Goal: Task Accomplishment & Management: Manage account settings

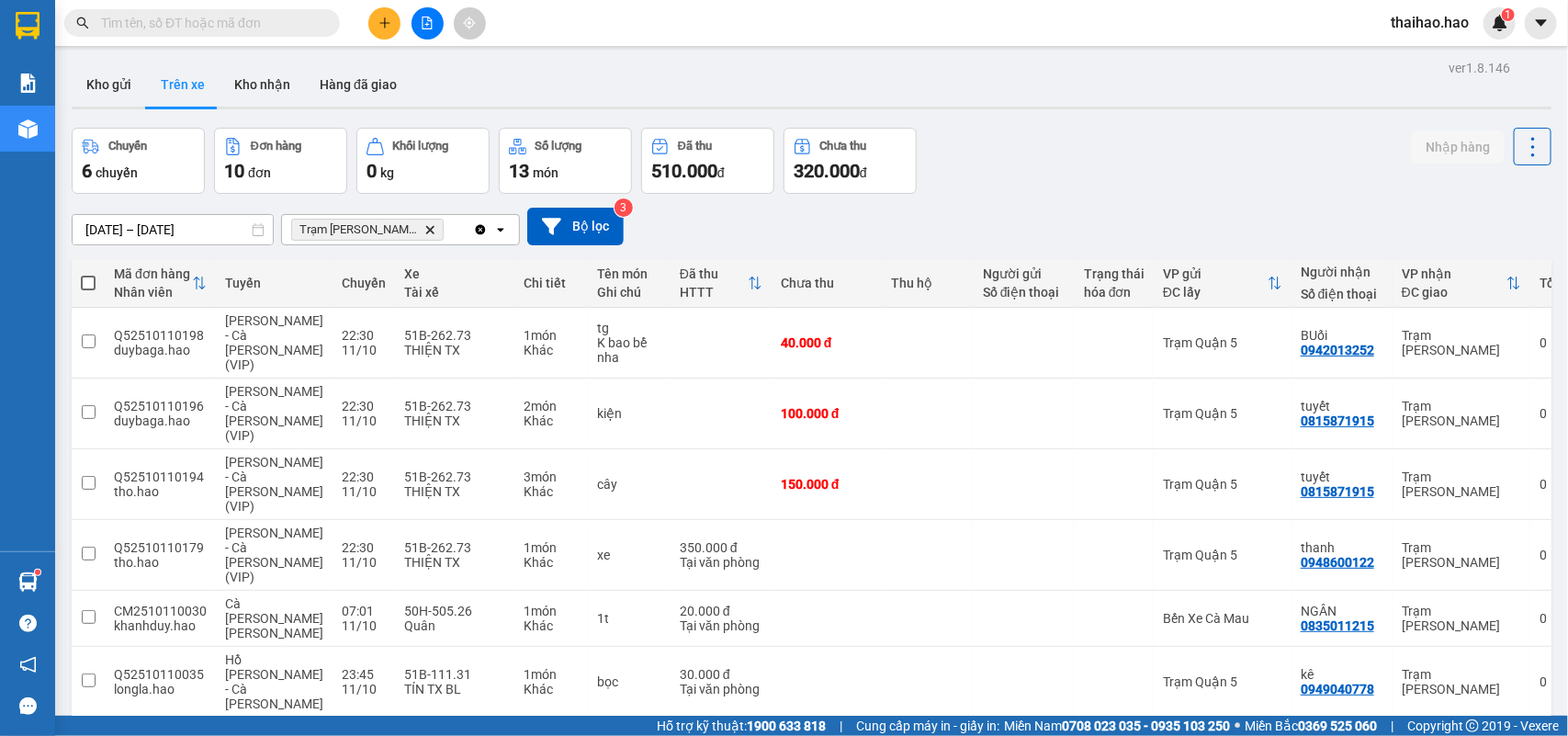
click at [149, 16] on input "text" at bounding box center [209, 22] width 217 height 20
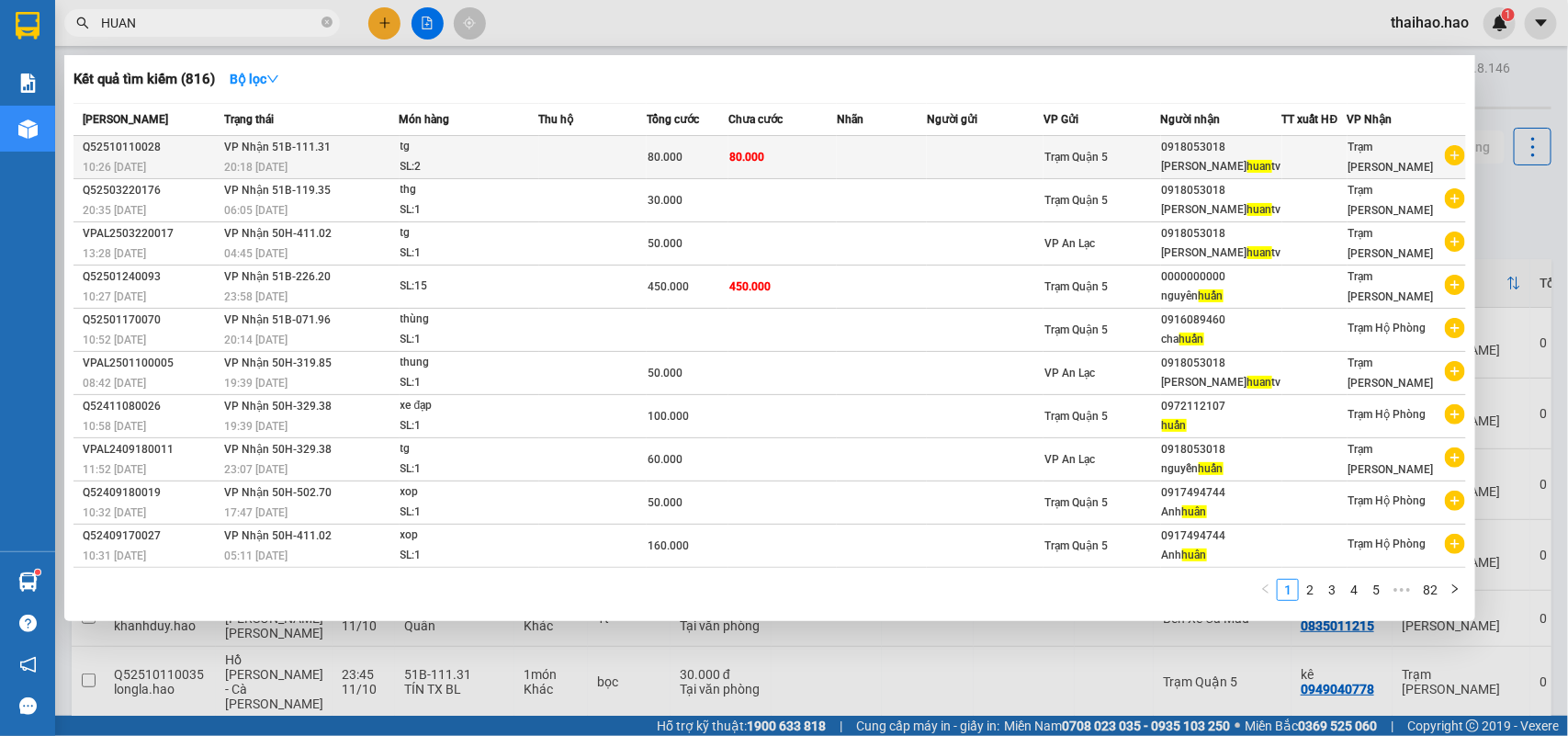
type input "HUAN"
click at [883, 142] on td at bounding box center [882, 157] width 90 height 43
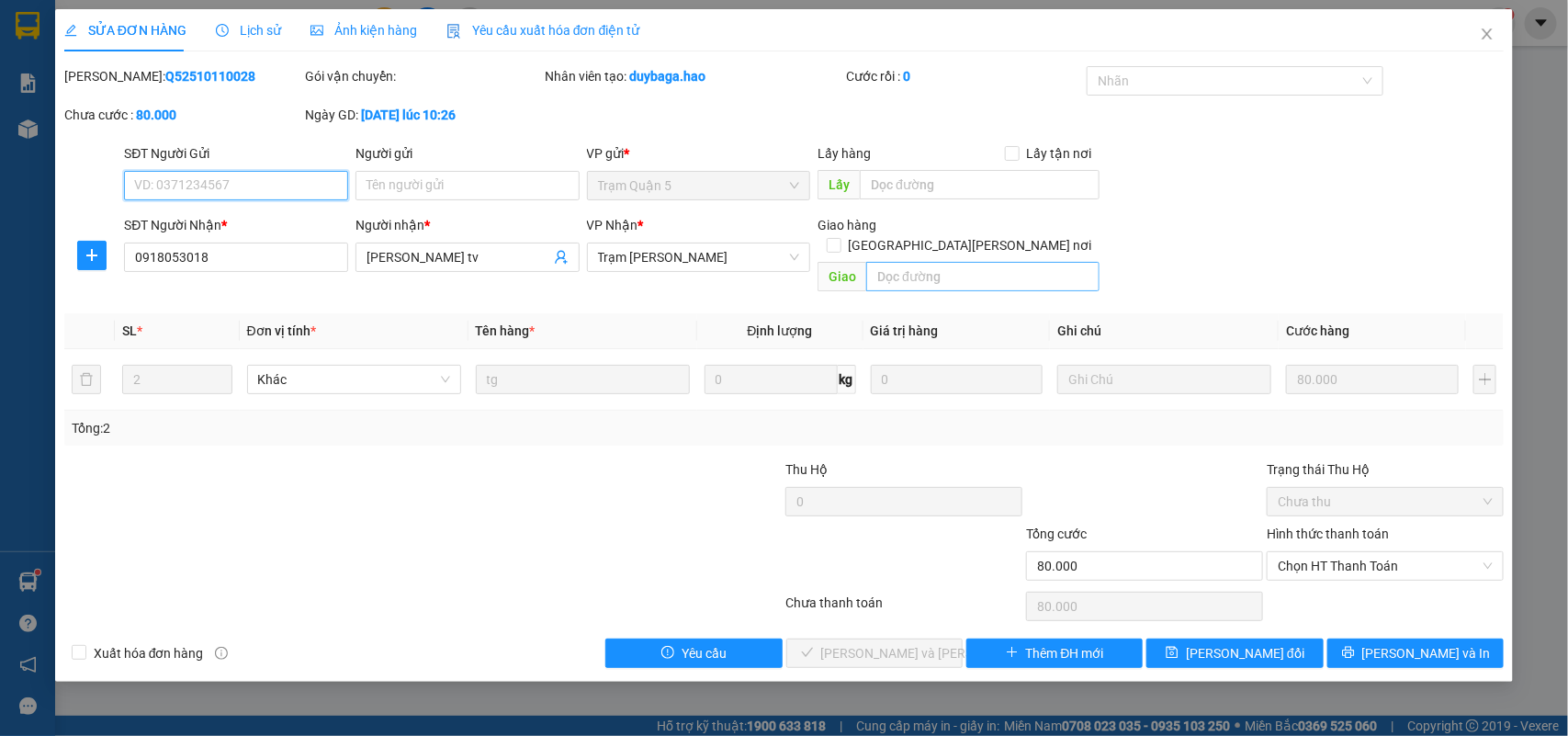
type input "0918053018"
type input "[PERSON_NAME] tv"
type input "80.000"
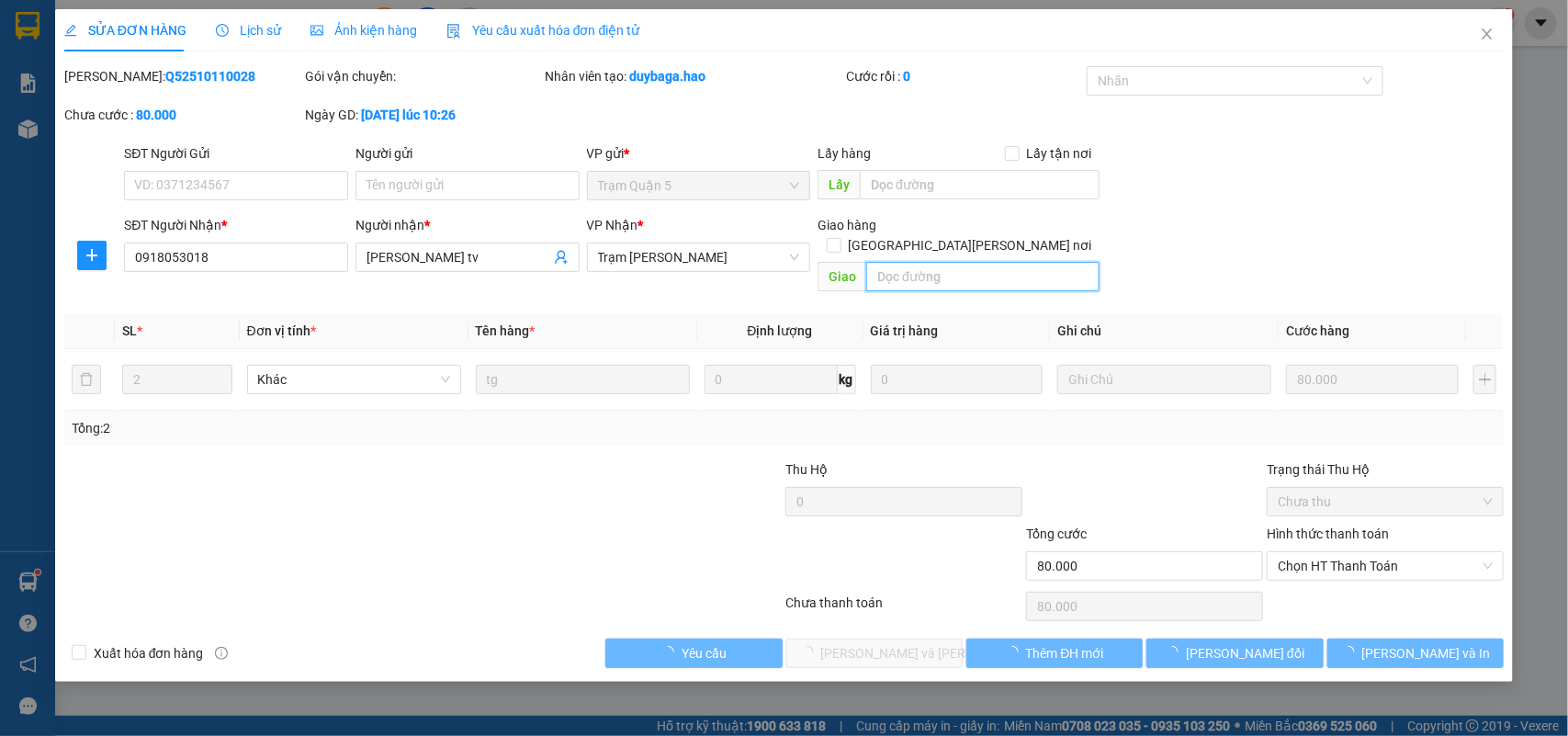
click at [949, 262] on input "text" at bounding box center [983, 276] width 234 height 30
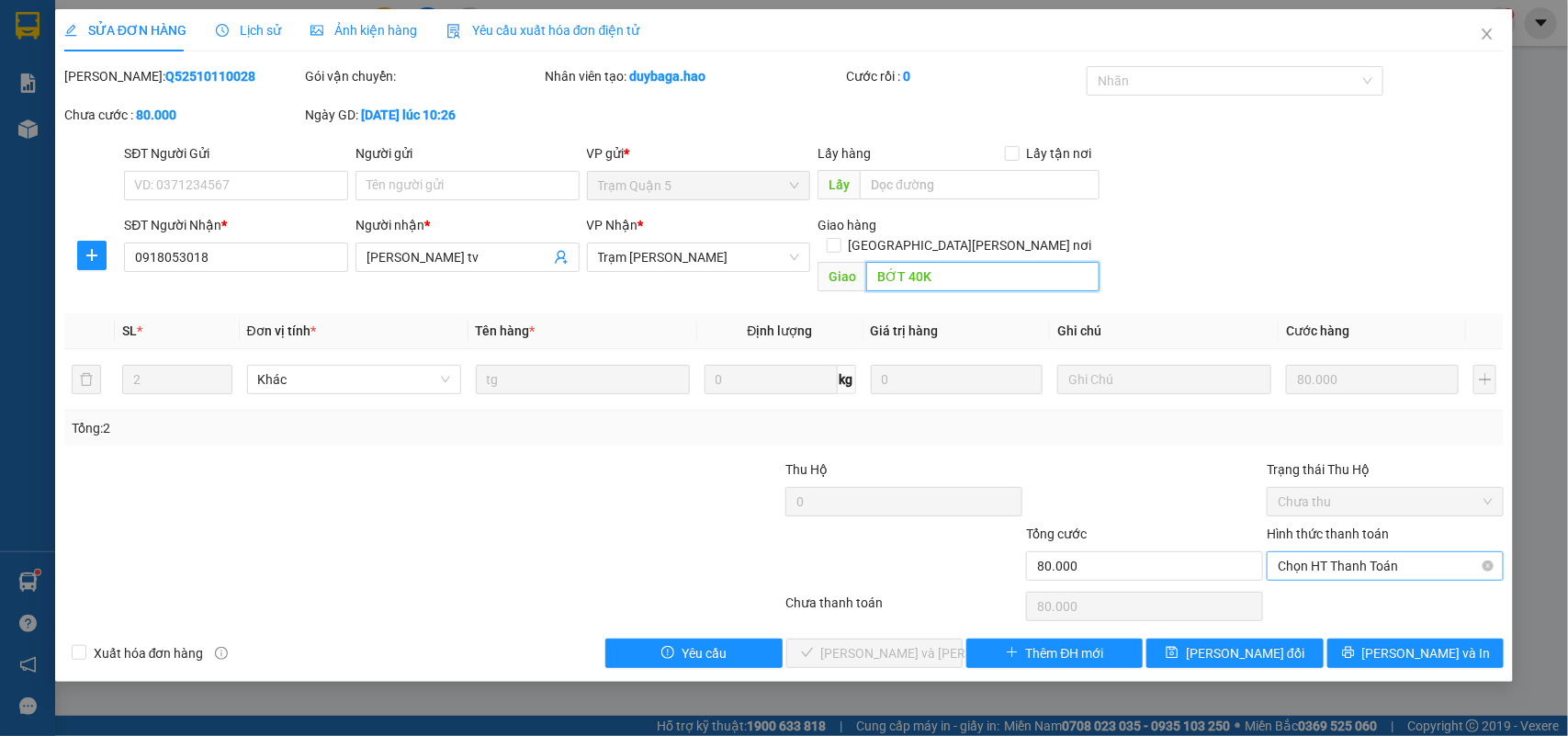
click at [1306, 553] on span "Chọn HT Thanh Toán" at bounding box center [1385, 566] width 215 height 28
type input "BỚT 40K"
drag, startPoint x: 1307, startPoint y: 567, endPoint x: 1296, endPoint y: 580, distance: 17.0
click at [1307, 571] on div "Total Paid Fee 0 Total UnPaid Fee 80.000 Cash Collection Total Fee Mã ĐH: Q5251…" at bounding box center [784, 367] width 1440 height 602
click at [1339, 553] on span "Chọn HT Thanh Toán" at bounding box center [1385, 566] width 215 height 28
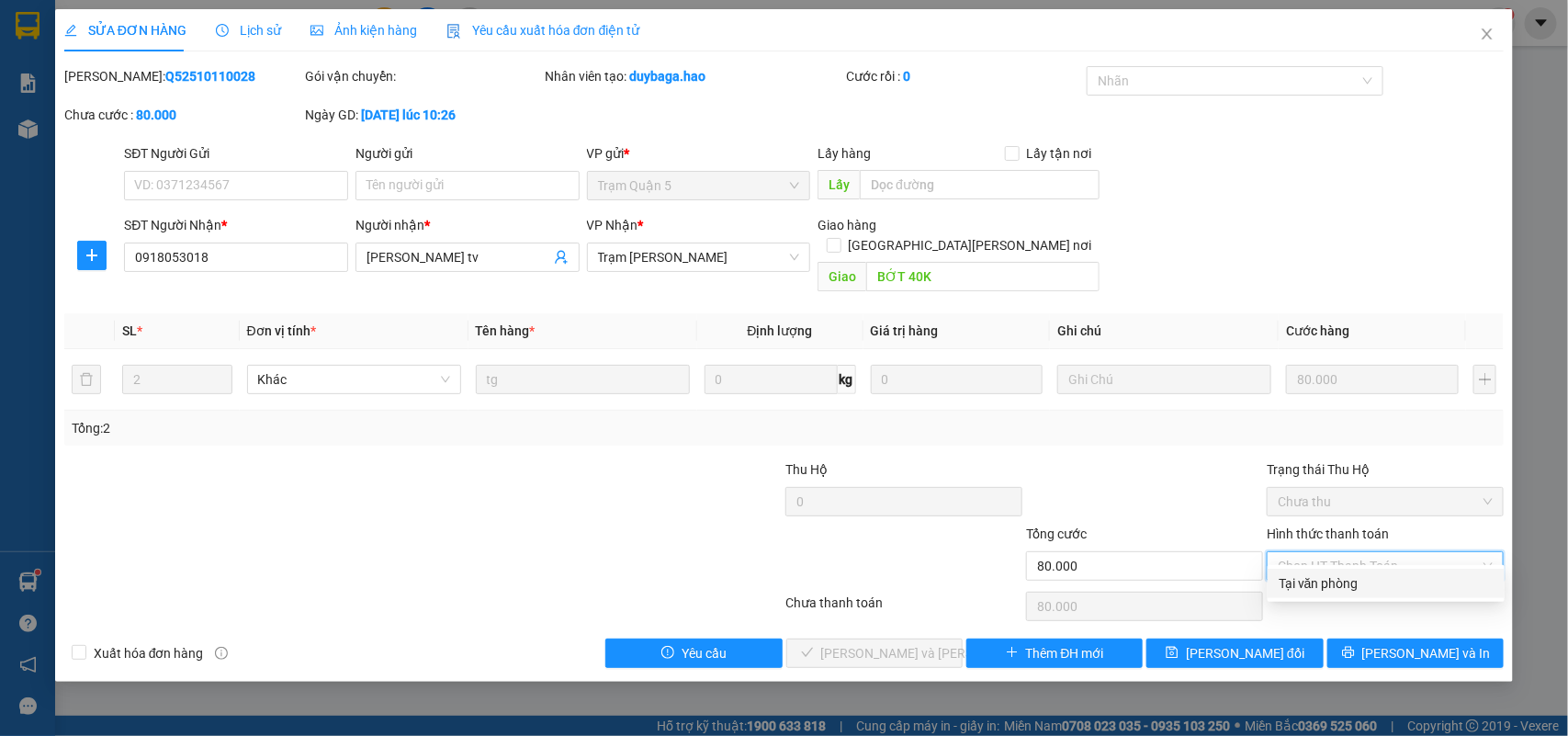
click at [1311, 561] on div "Hình thức thanh toán Chọn HT Thanh Toán" at bounding box center [1386, 556] width 237 height 64
drag, startPoint x: 1306, startPoint y: 548, endPoint x: 1305, endPoint y: 595, distance: 47.0
click at [1306, 553] on span "Chọn HT Thanh Toán" at bounding box center [1385, 566] width 215 height 28
click at [1305, 595] on div "Tại văn phòng" at bounding box center [1387, 583] width 237 height 30
type input "0"
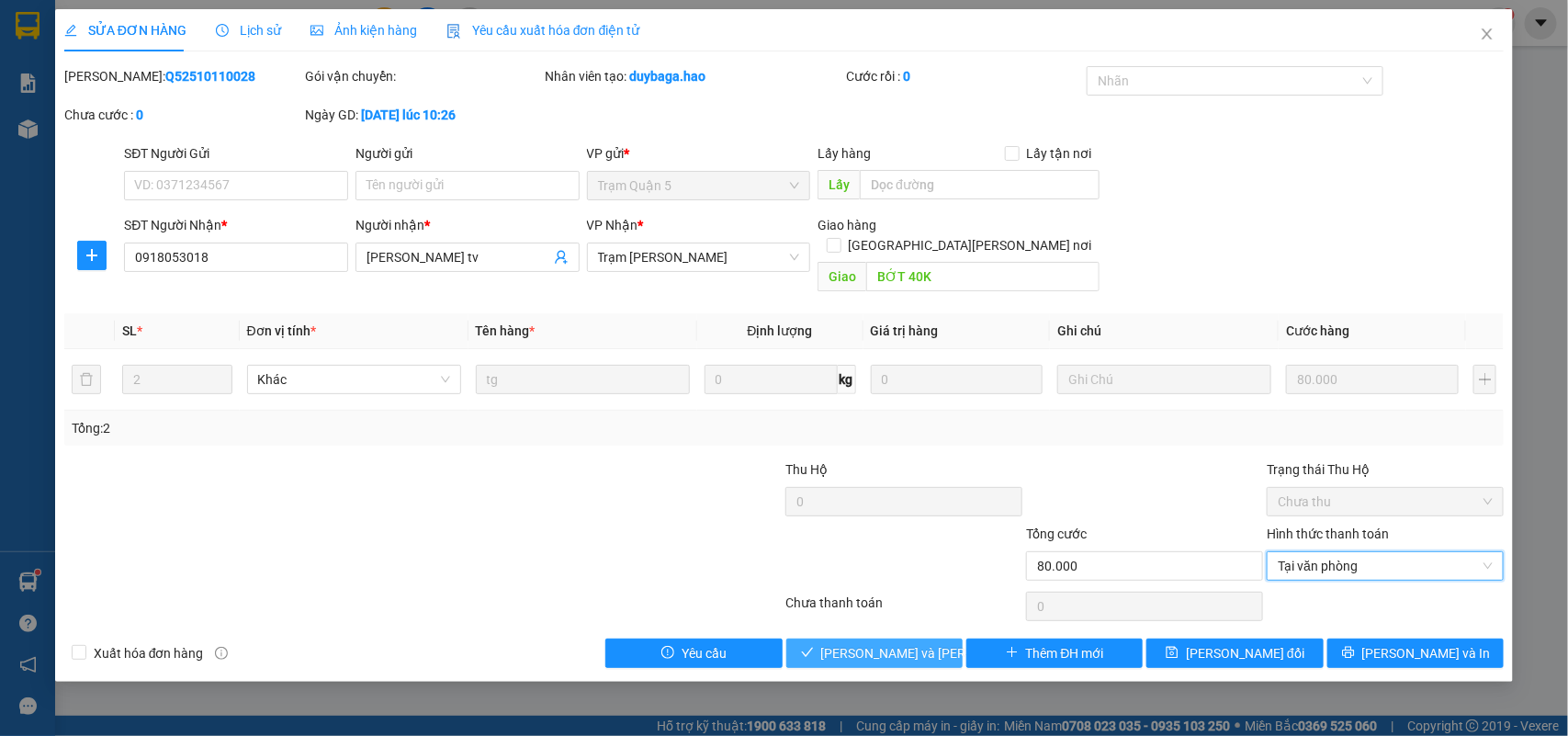
click at [919, 643] on span "[PERSON_NAME] và [PERSON_NAME] hàng" at bounding box center [946, 653] width 248 height 20
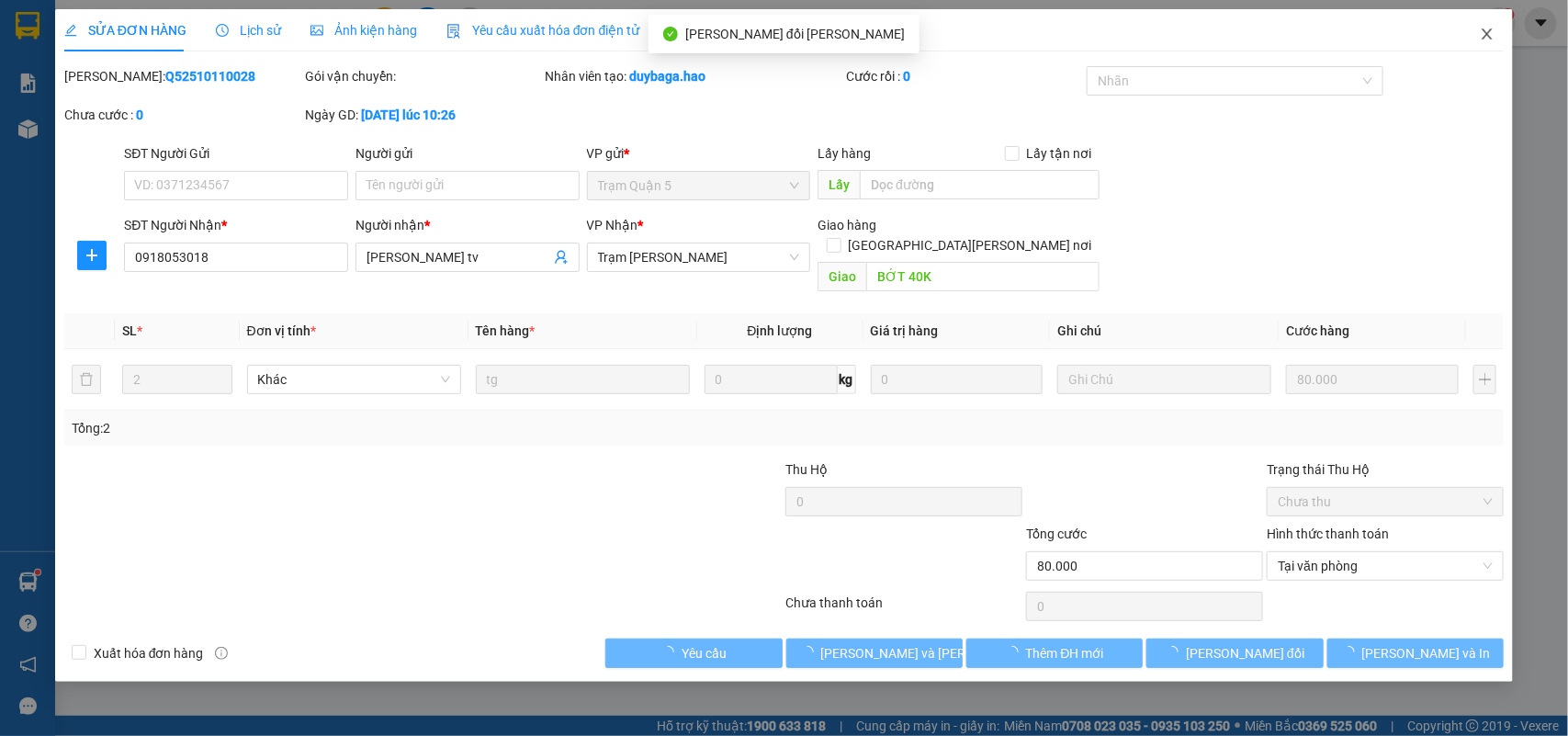
click at [1490, 35] on icon "close" at bounding box center [1487, 33] width 14 height 14
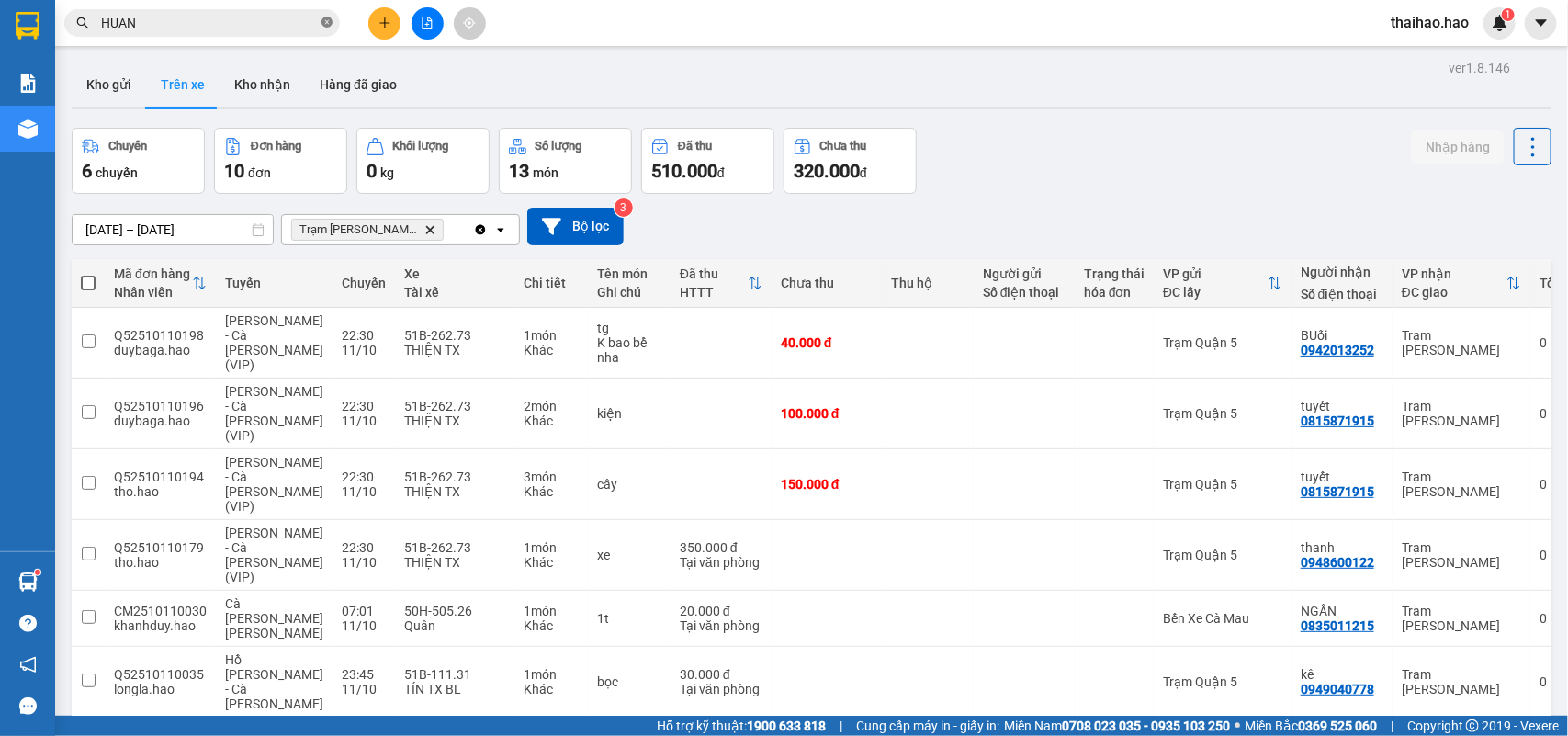
click at [324, 23] on icon "close-circle" at bounding box center [327, 22] width 11 height 11
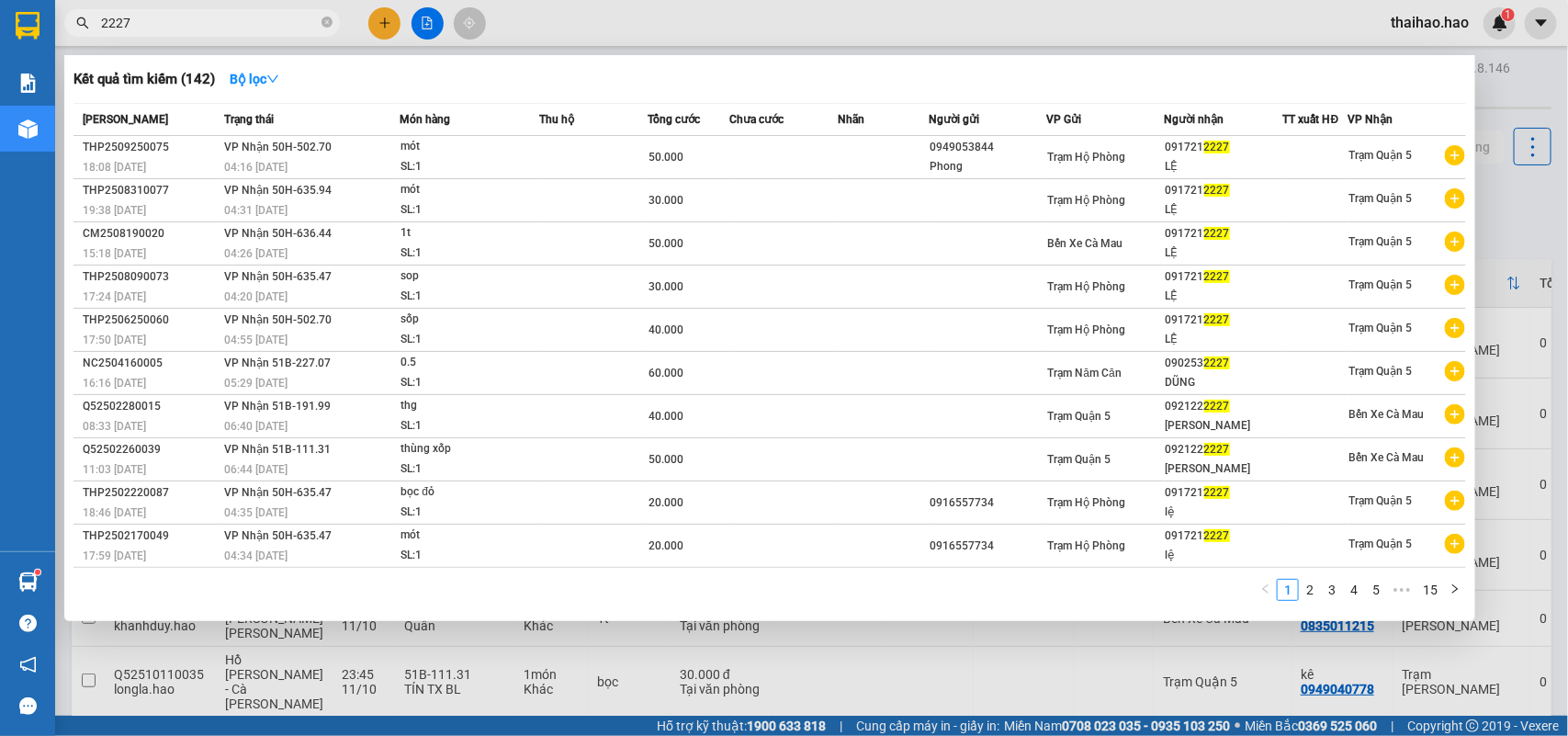
click at [150, 24] on input "2227" at bounding box center [209, 22] width 217 height 20
type input "2"
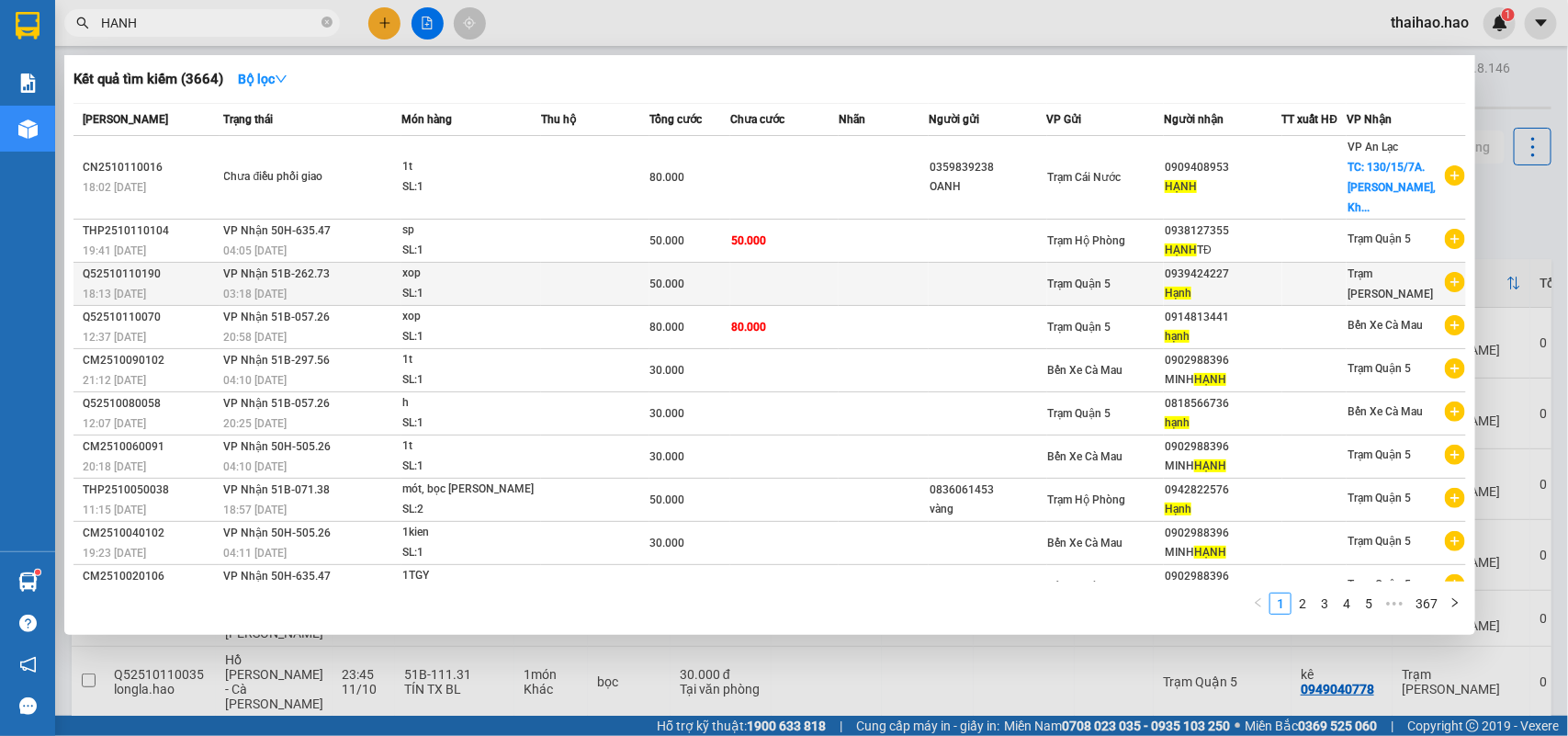
type input "HANH"
click at [851, 263] on td at bounding box center [884, 284] width 90 height 43
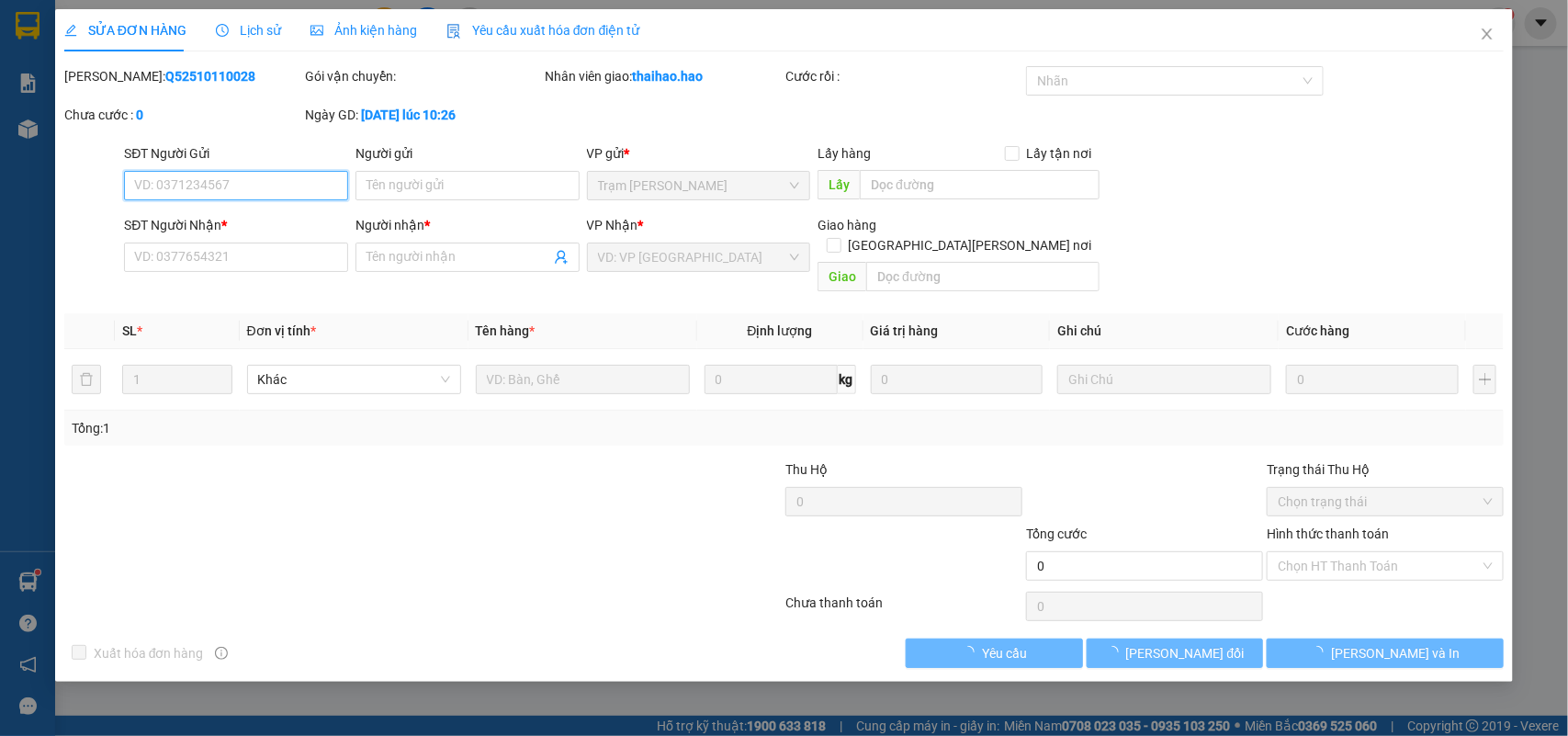
type input "0939424227"
type input "Hạnh"
type input "50.000"
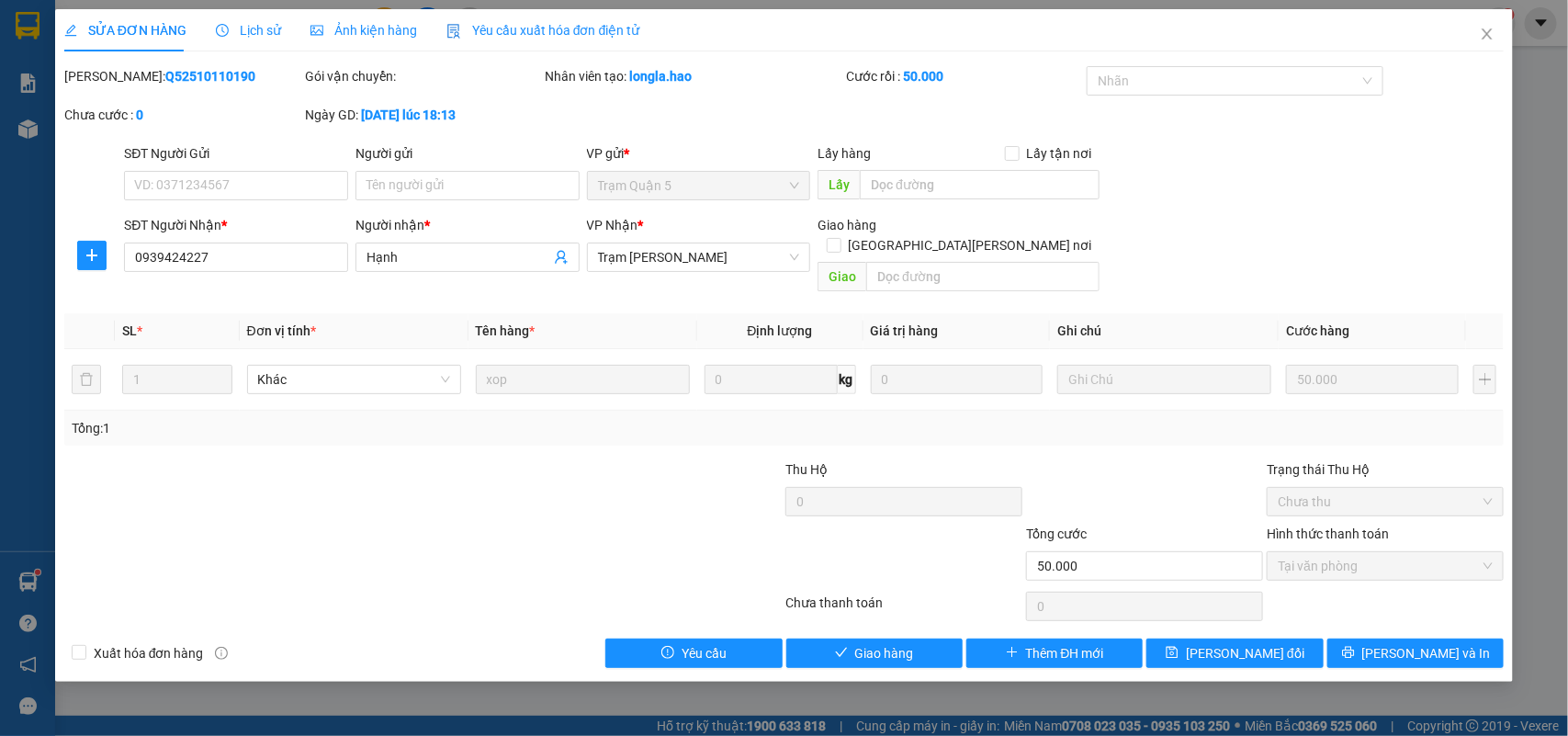
click at [347, 35] on span "Ảnh kiện hàng" at bounding box center [364, 30] width 107 height 14
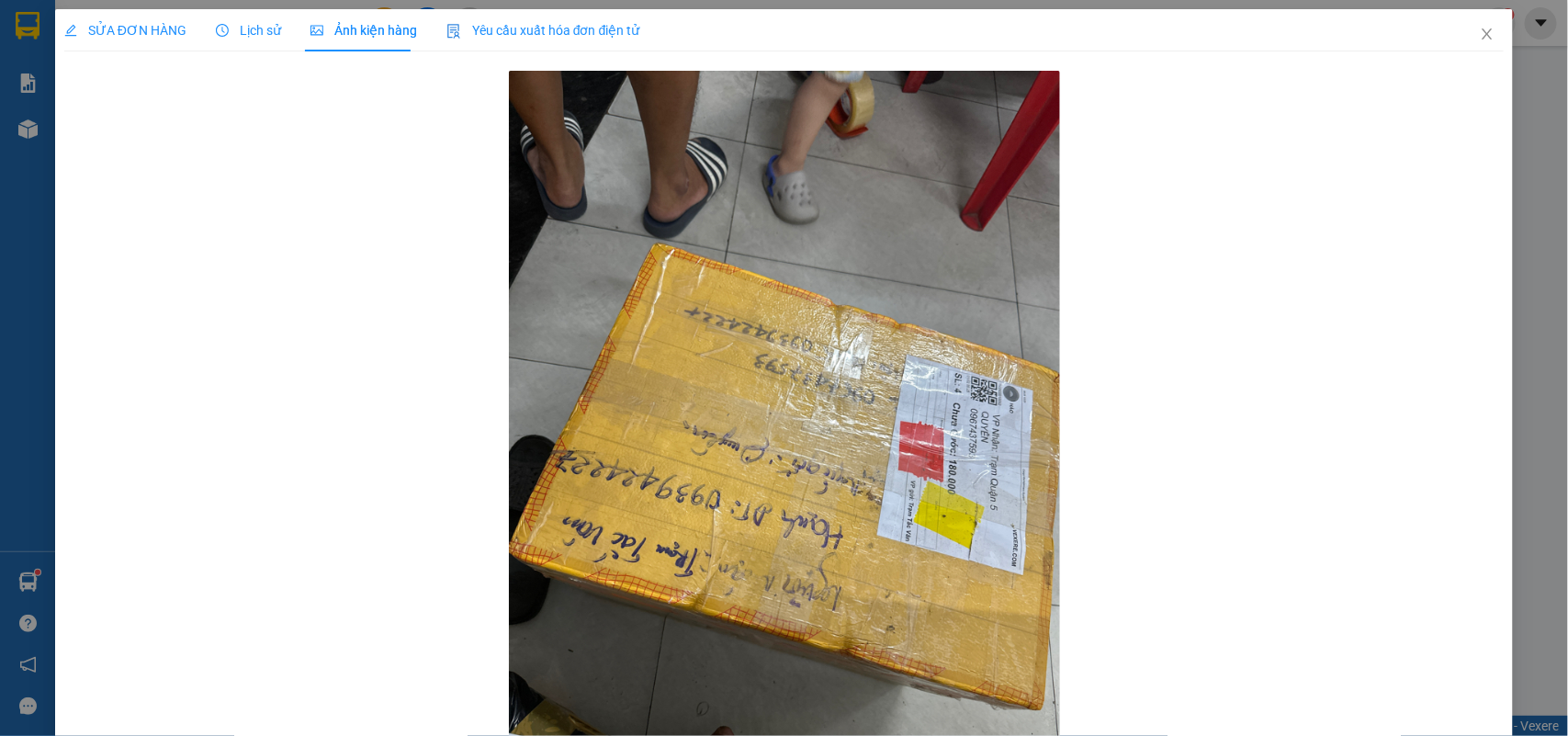
click at [254, 34] on span "Lịch sử" at bounding box center [248, 30] width 65 height 14
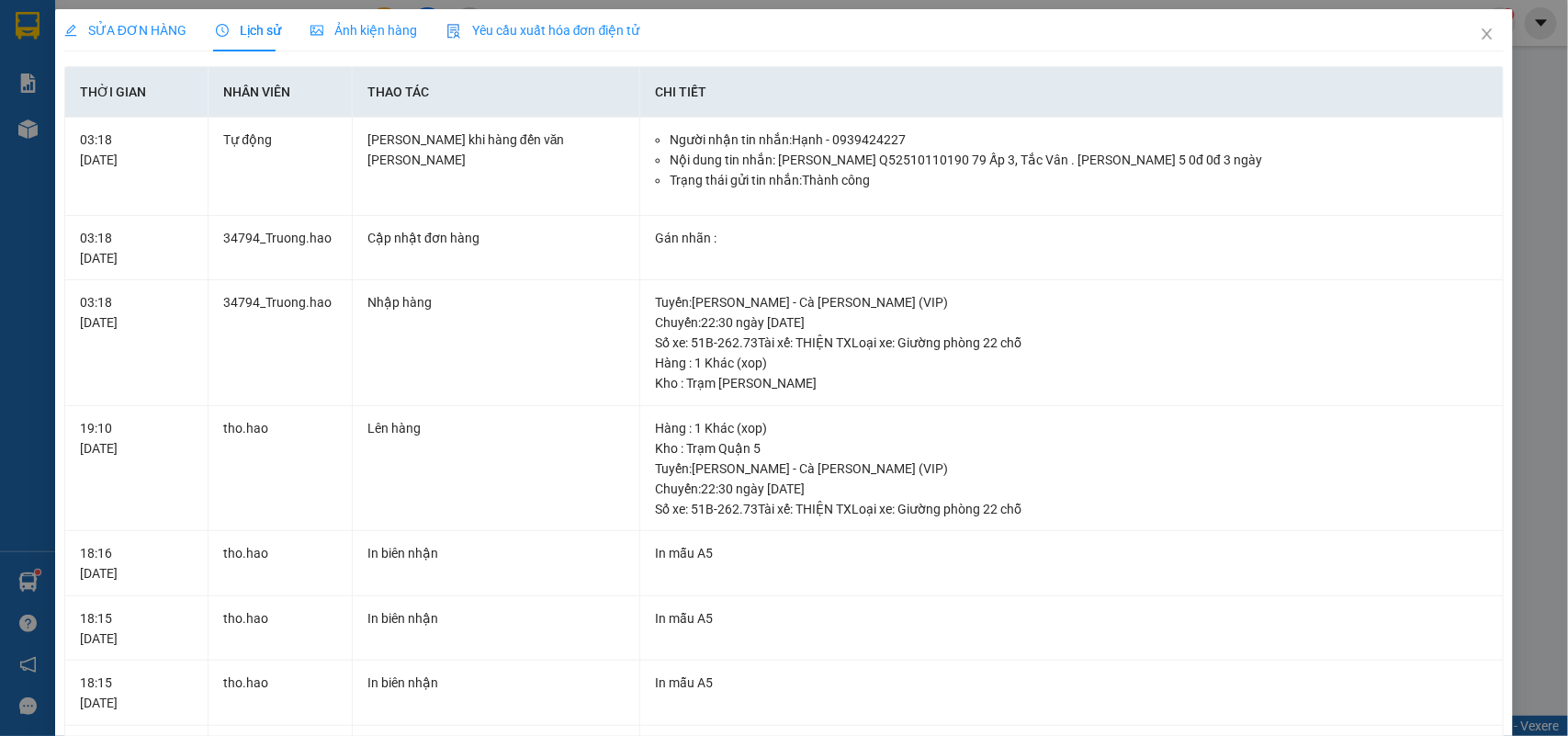
click at [98, 38] on div "SỬA ĐƠN HÀNG" at bounding box center [125, 30] width 122 height 20
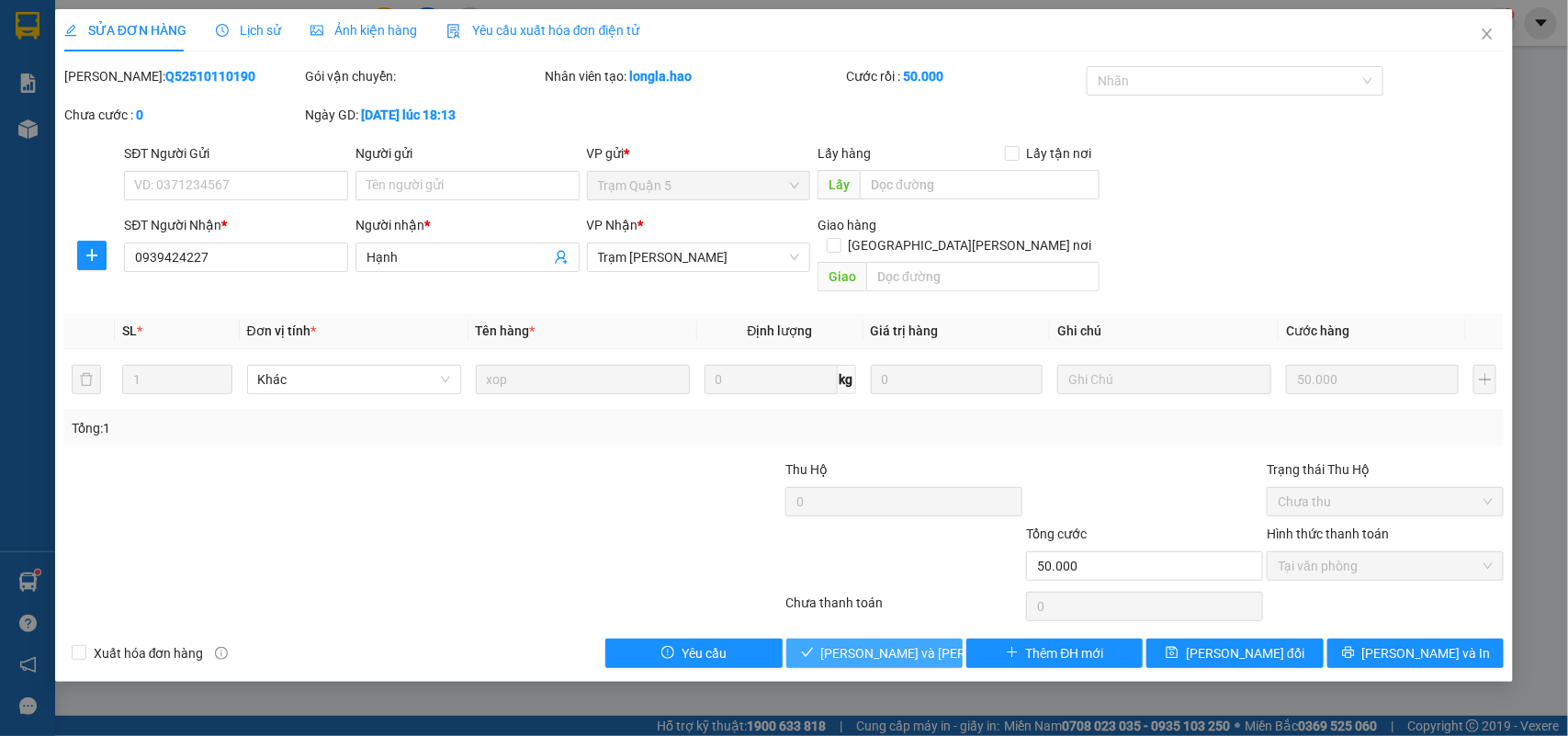
click at [879, 643] on span "[PERSON_NAME] và [PERSON_NAME] hàng" at bounding box center [946, 653] width 248 height 20
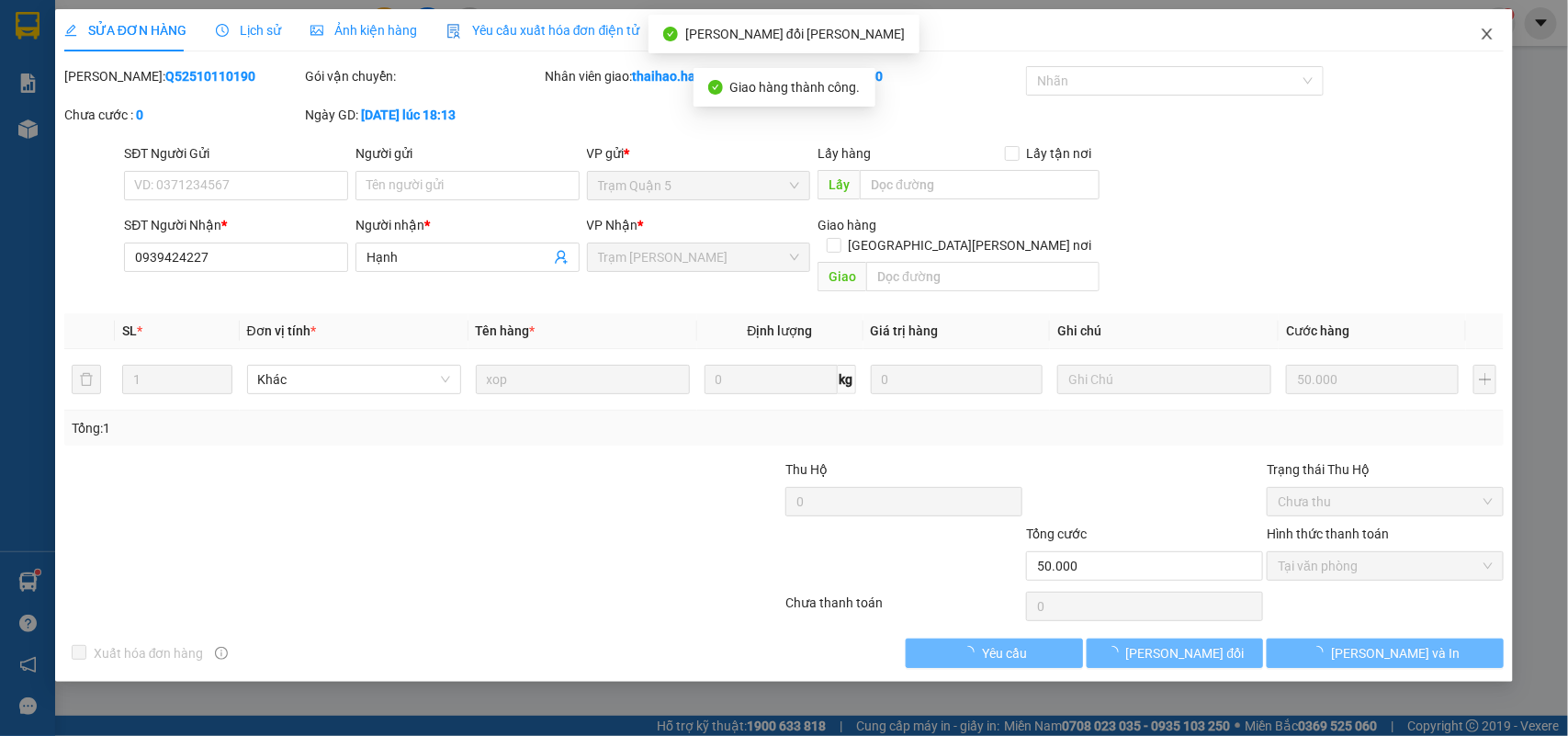
click at [1482, 33] on icon "close" at bounding box center [1487, 33] width 14 height 14
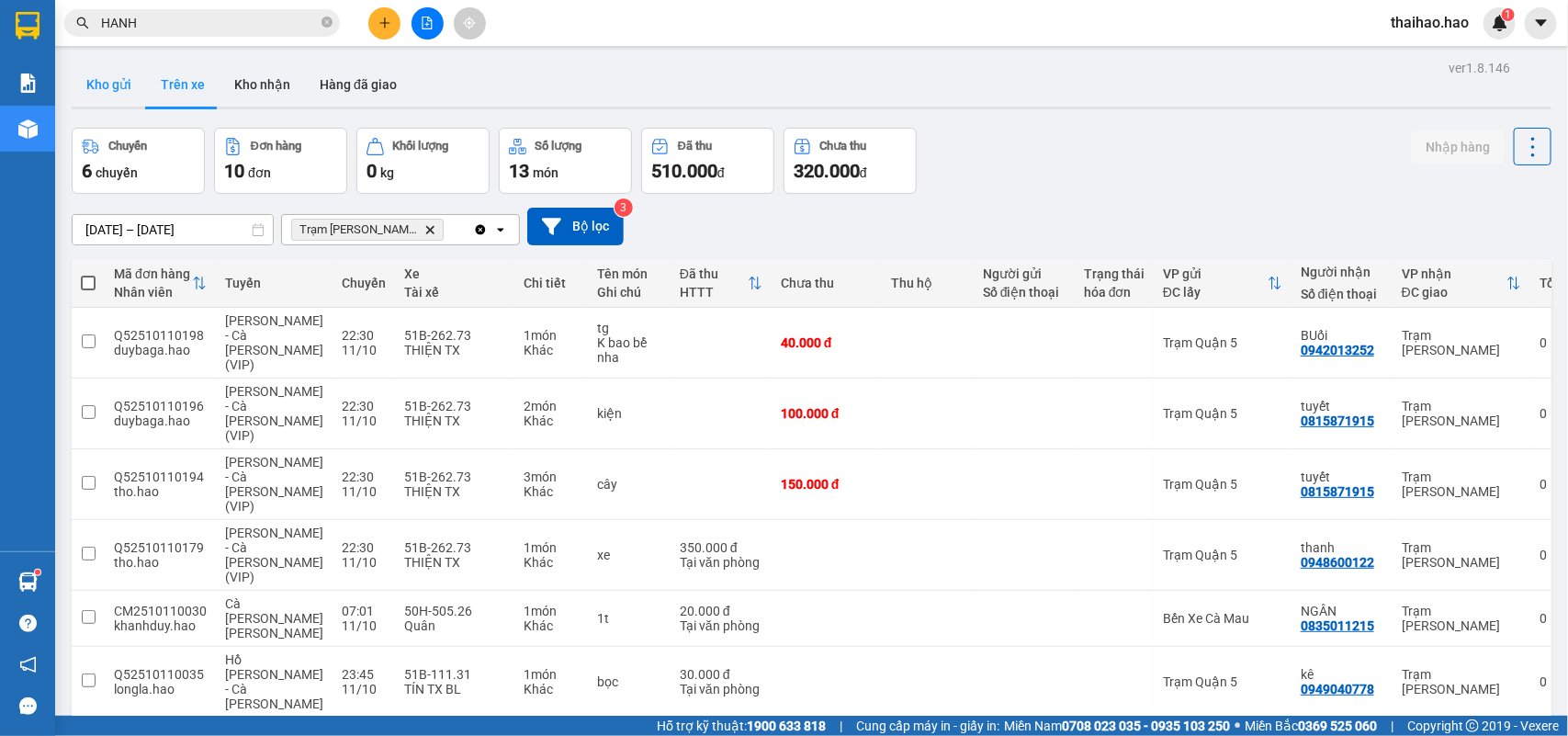
click at [113, 96] on button "Kho gửi" at bounding box center [109, 84] width 74 height 44
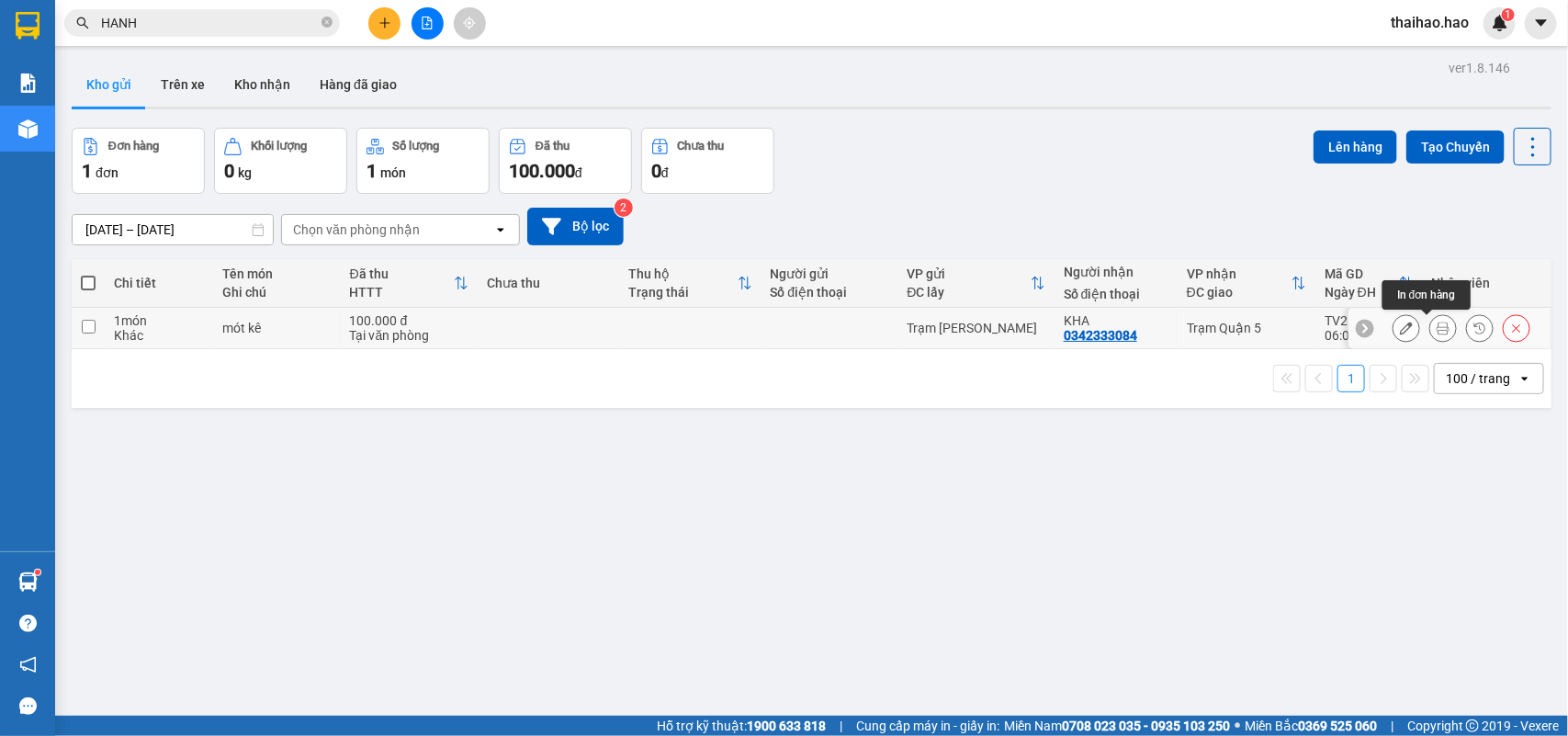
click at [1437, 326] on icon at bounding box center [1443, 327] width 12 height 12
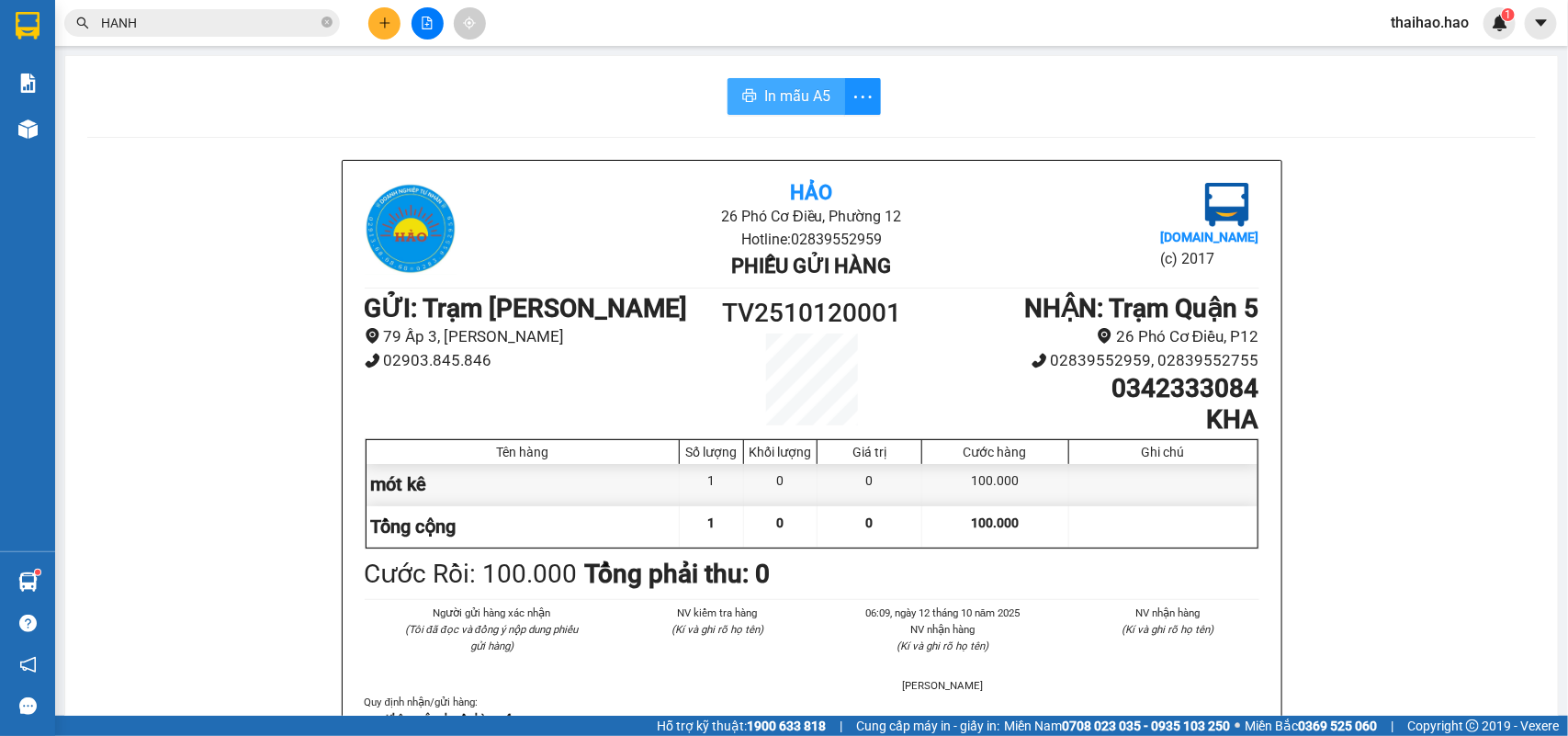
click at [784, 104] on span "In mẫu A5" at bounding box center [797, 96] width 66 height 23
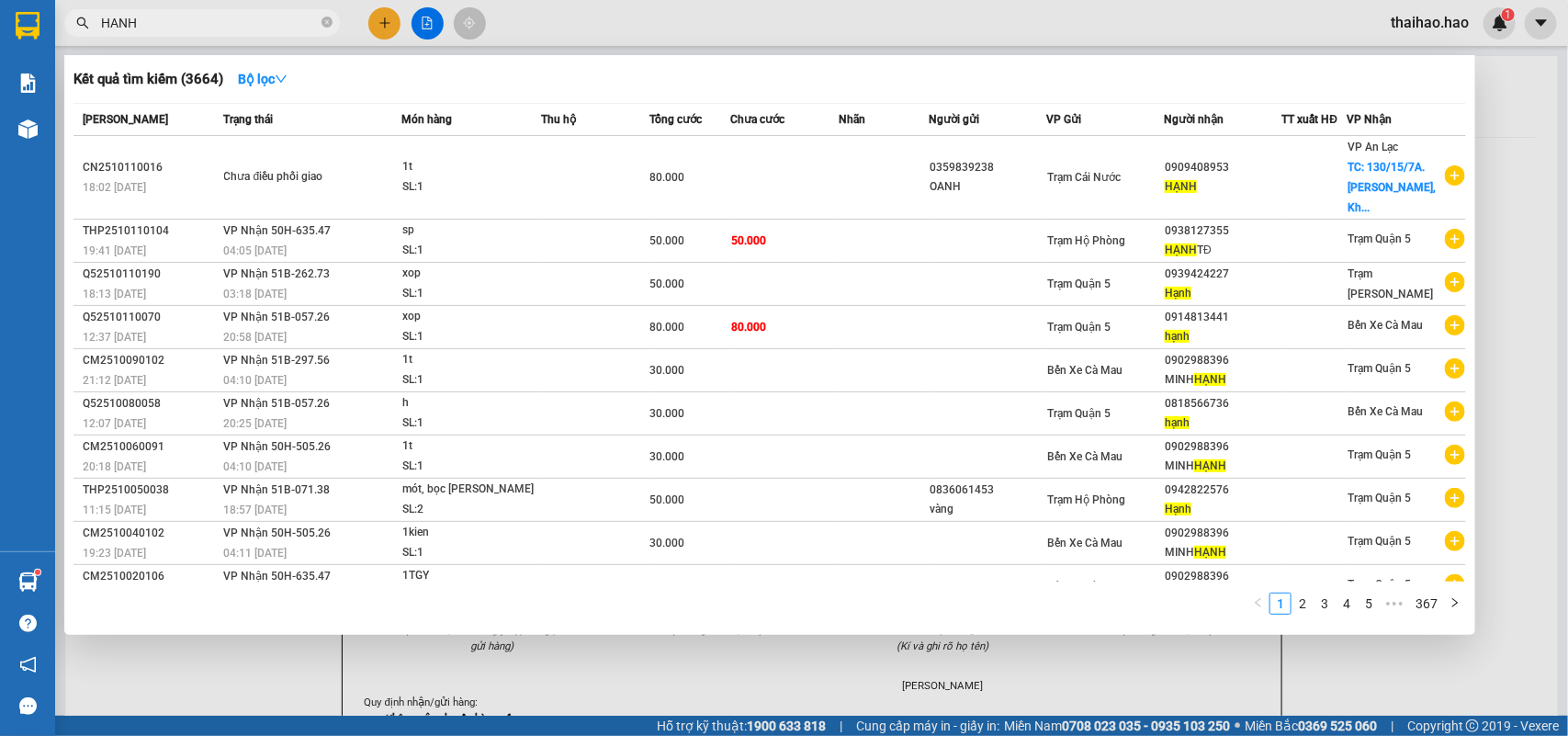
click at [317, 24] on input "HANH" at bounding box center [209, 22] width 217 height 20
click at [324, 26] on icon "close-circle" at bounding box center [327, 22] width 11 height 11
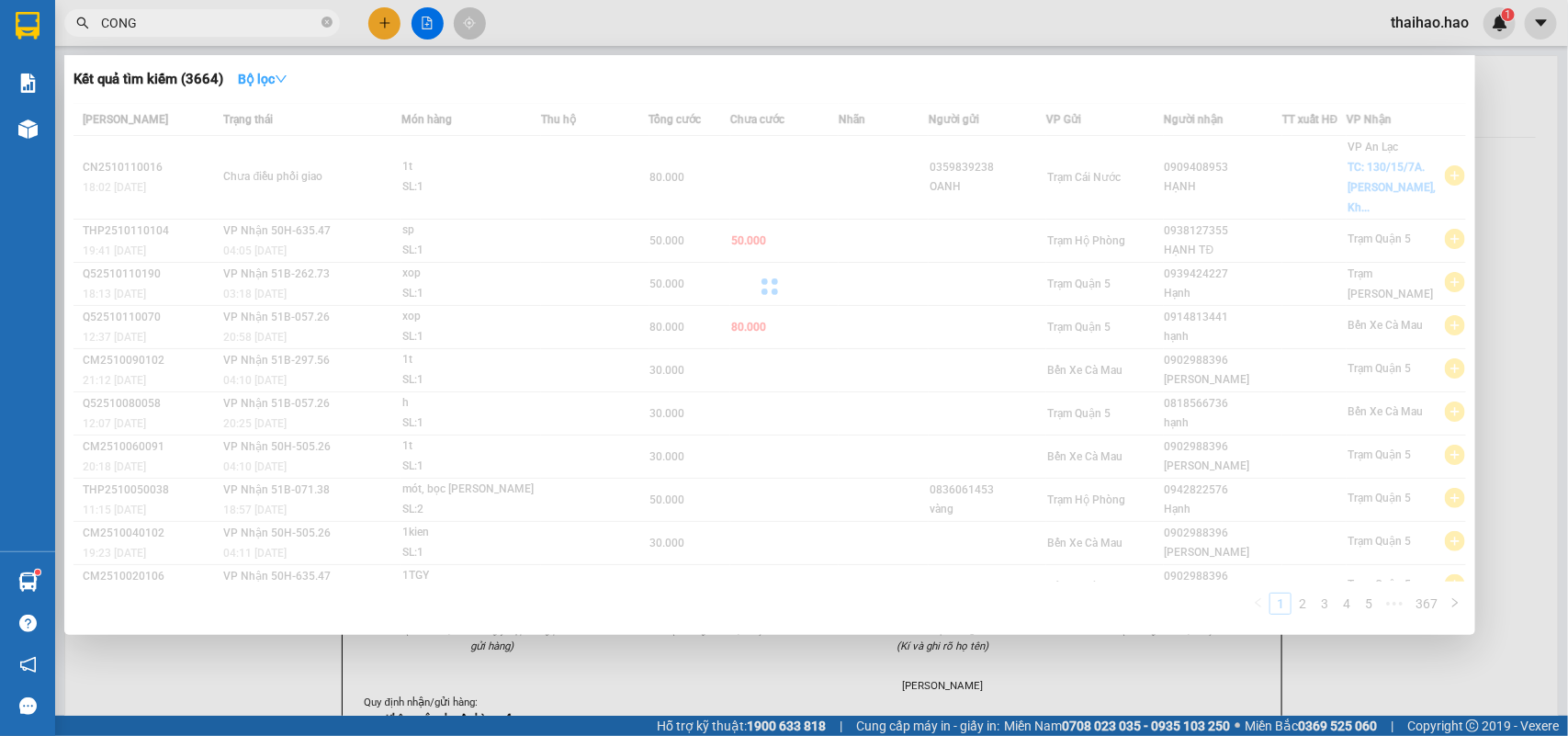
type input "CONG"
click at [259, 79] on strong "Bộ lọc" at bounding box center [262, 78] width 50 height 14
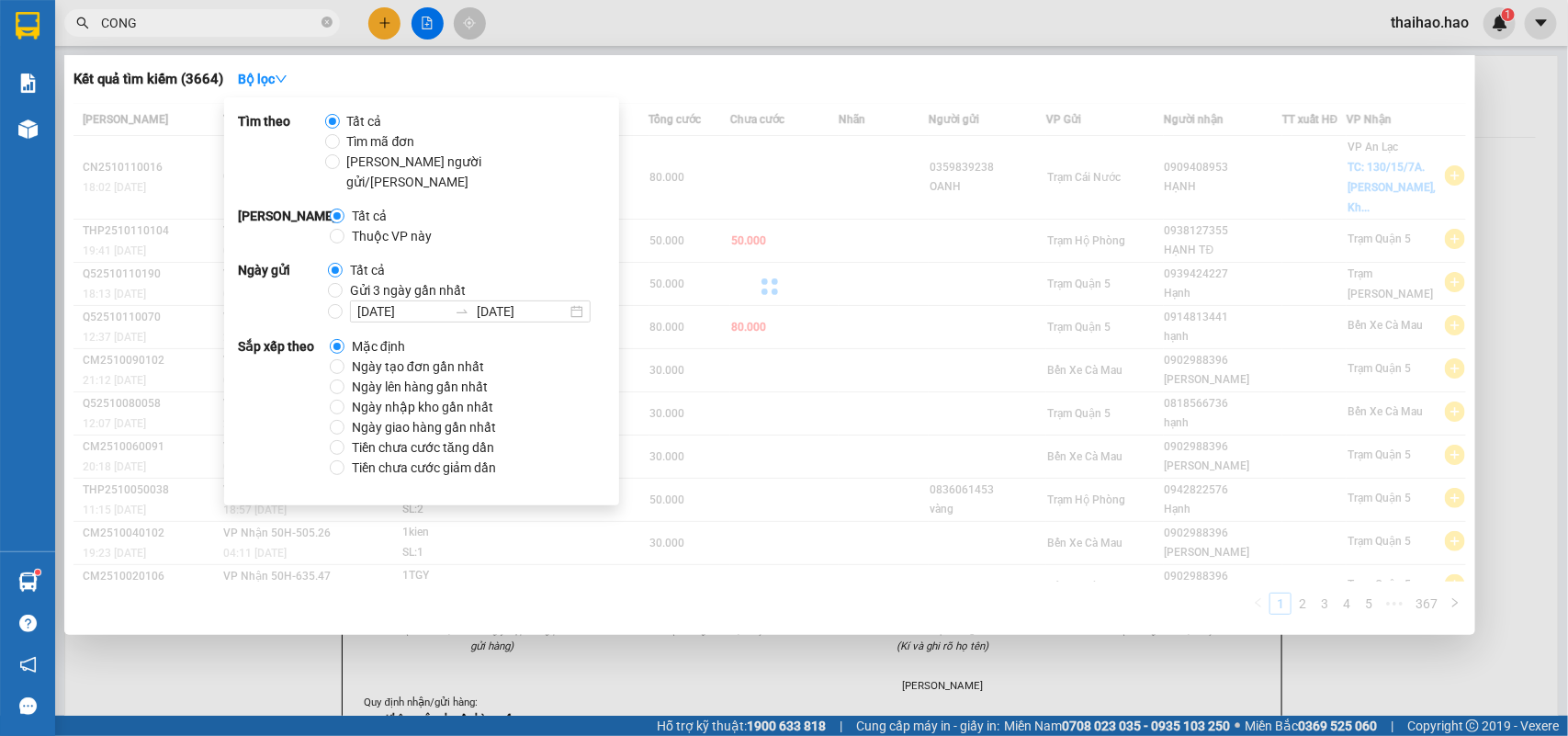
click at [327, 213] on strong "[PERSON_NAME]" at bounding box center [283, 226] width 92 height 40
click at [332, 229] on input "Thuộc VP này" at bounding box center [337, 236] width 14 height 14
radio input "true"
radio input "false"
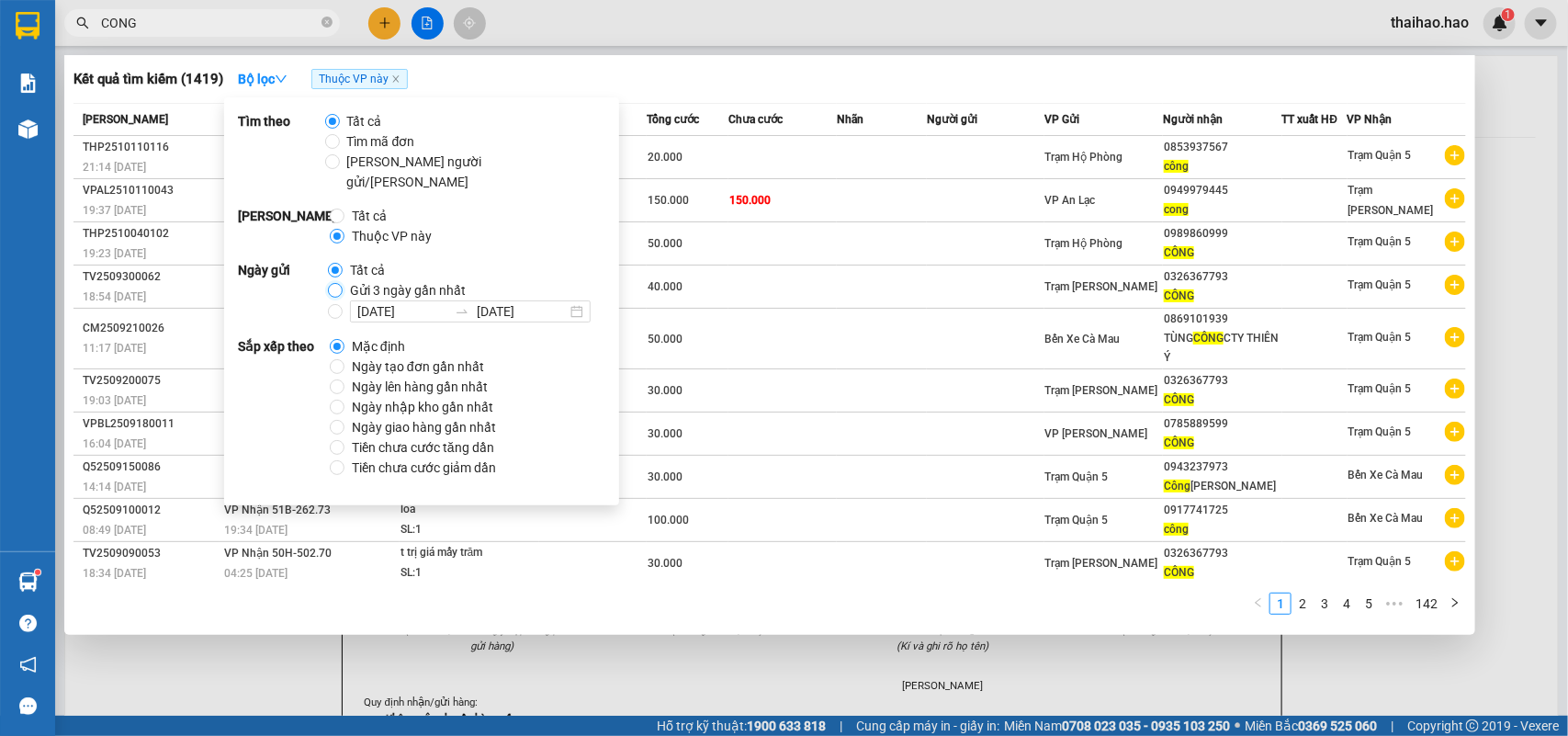
click at [333, 284] on input "Gửi 3 ngày gần nhất" at bounding box center [335, 290] width 14 height 14
radio input "true"
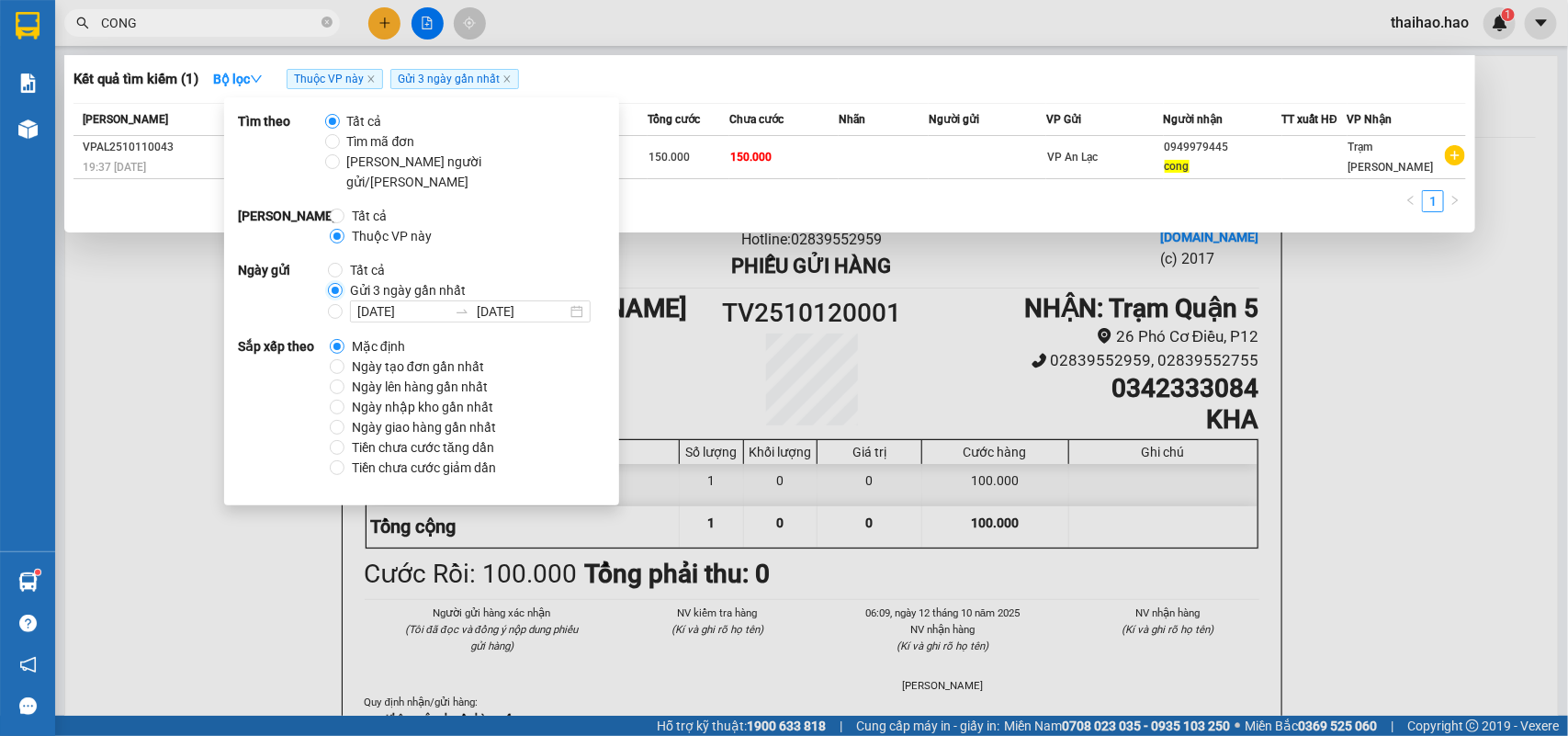
click at [331, 284] on input "Gửi 3 ngày gần nhất" at bounding box center [335, 290] width 14 height 14
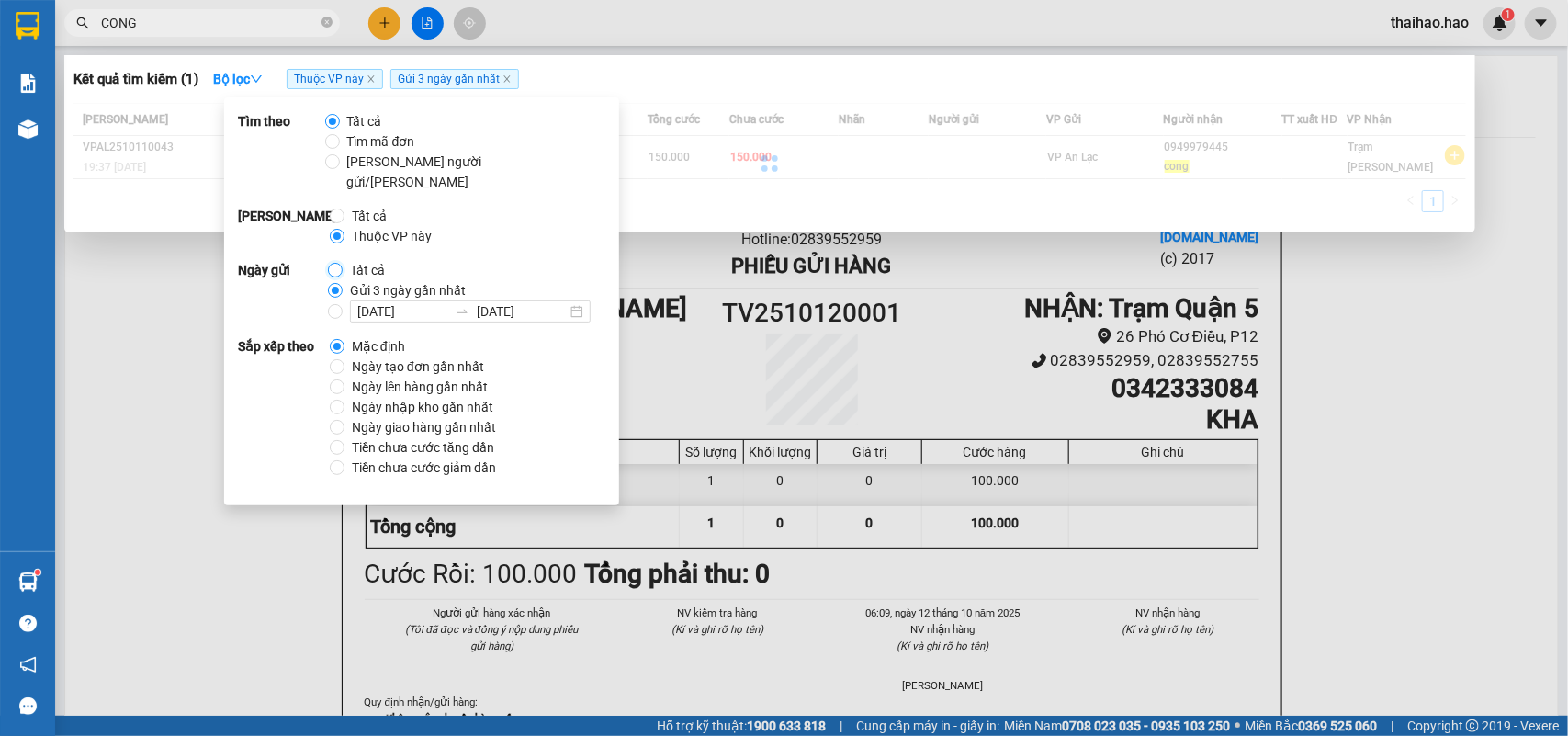
click at [332, 263] on input "Tất cả" at bounding box center [335, 269] width 14 height 14
radio input "true"
radio input "false"
click at [335, 359] on input "Ngày tạo đơn gần nhất" at bounding box center [337, 366] width 14 height 14
radio input "true"
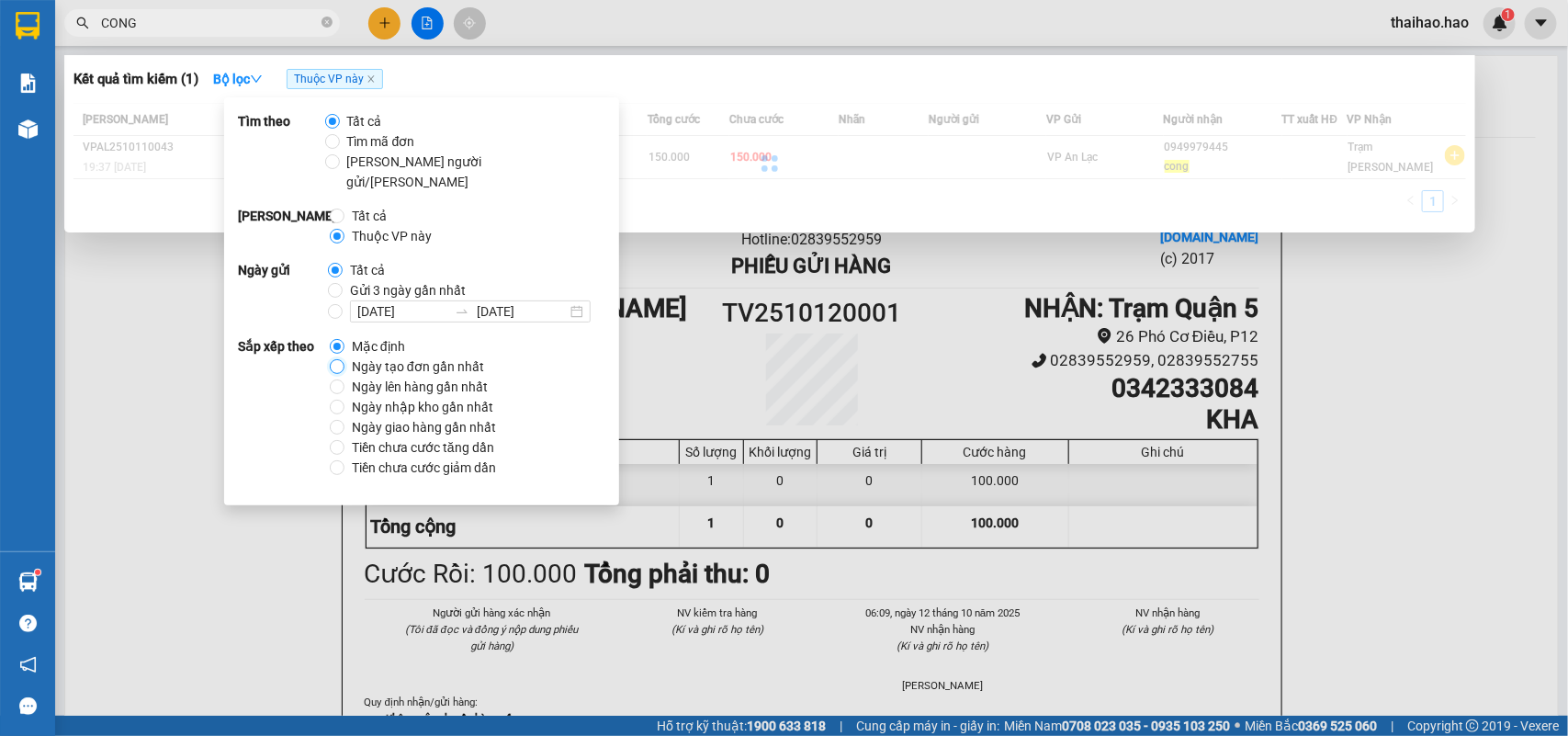
radio input "false"
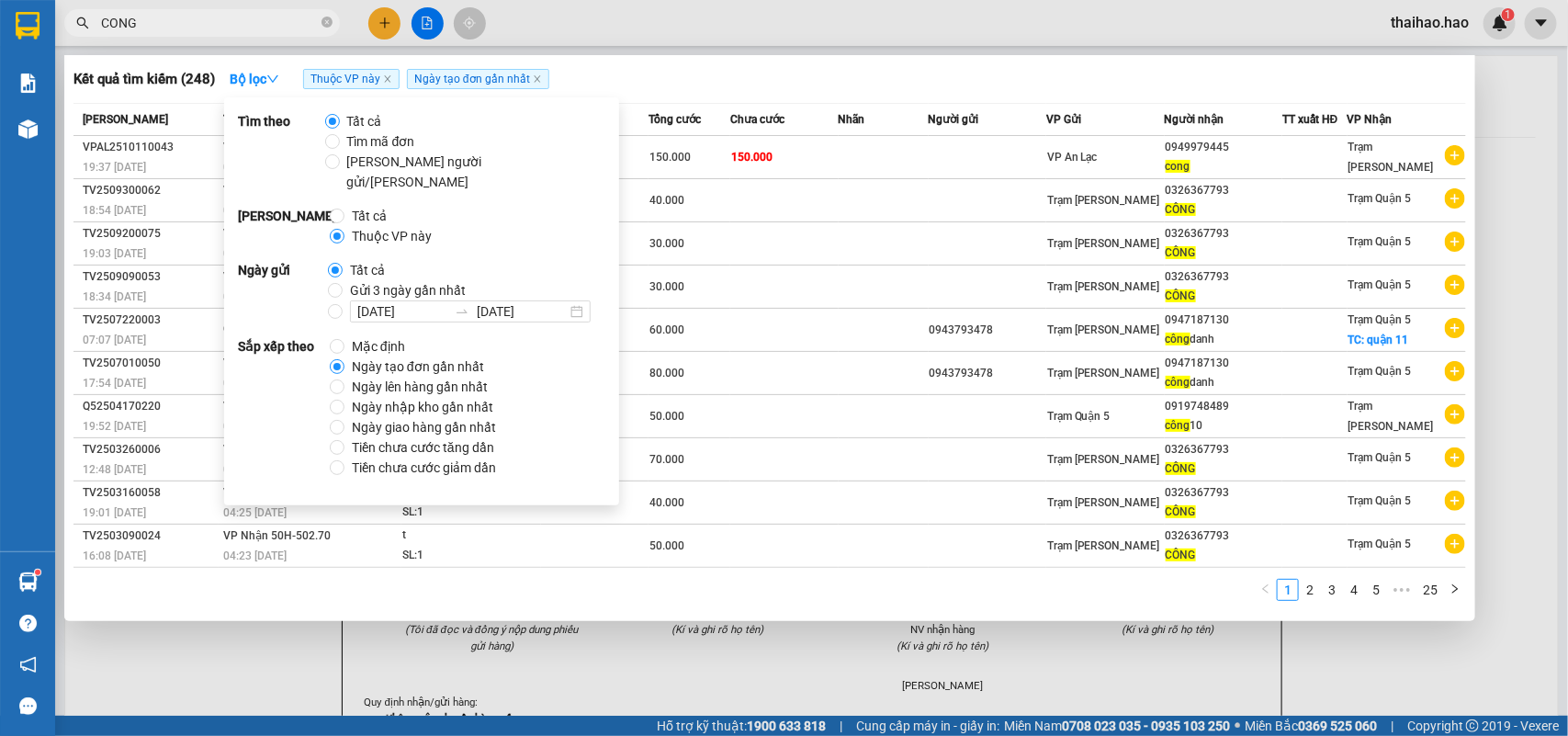
click at [793, 84] on div "Kết quả [PERSON_NAME] ( 248 ) Bộ lọc Thuộc VP này Ngày tạo [PERSON_NAME] nhất" at bounding box center [769, 78] width 1392 height 30
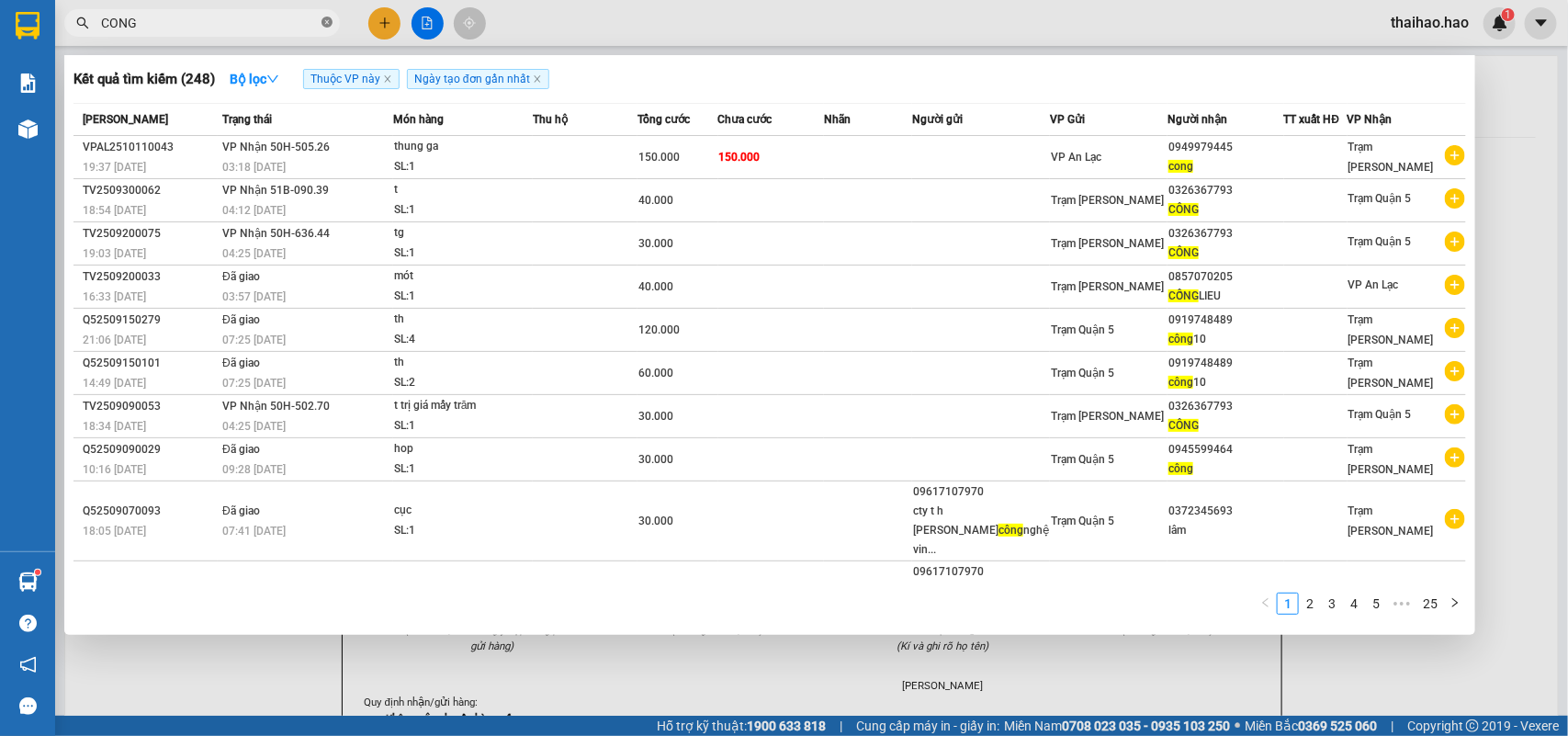
click at [332, 25] on span "CONG" at bounding box center [201, 23] width 276 height 28
click at [324, 24] on icon "close-circle" at bounding box center [327, 22] width 11 height 11
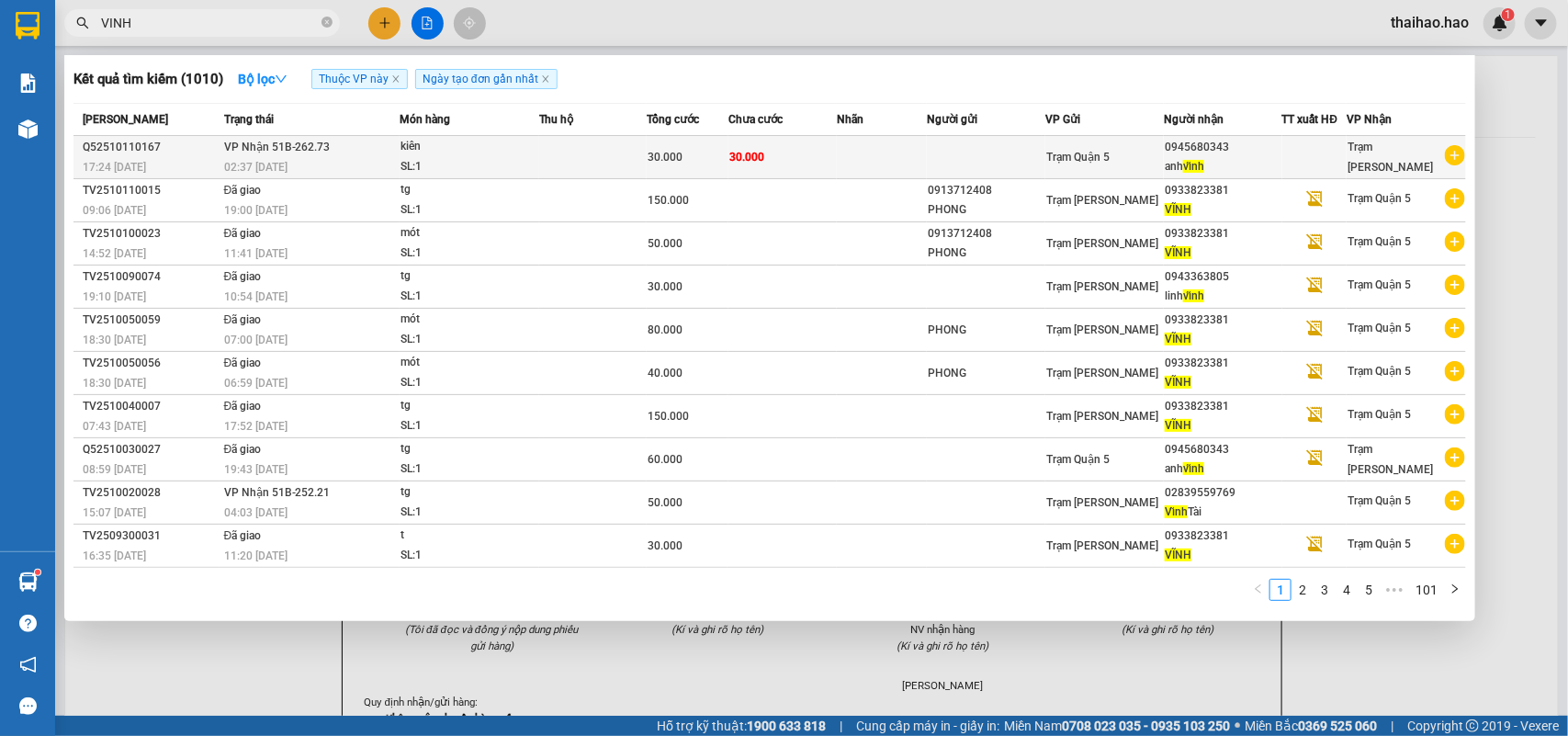
type input "VINH"
click at [723, 144] on td "30.000" at bounding box center [688, 157] width 82 height 43
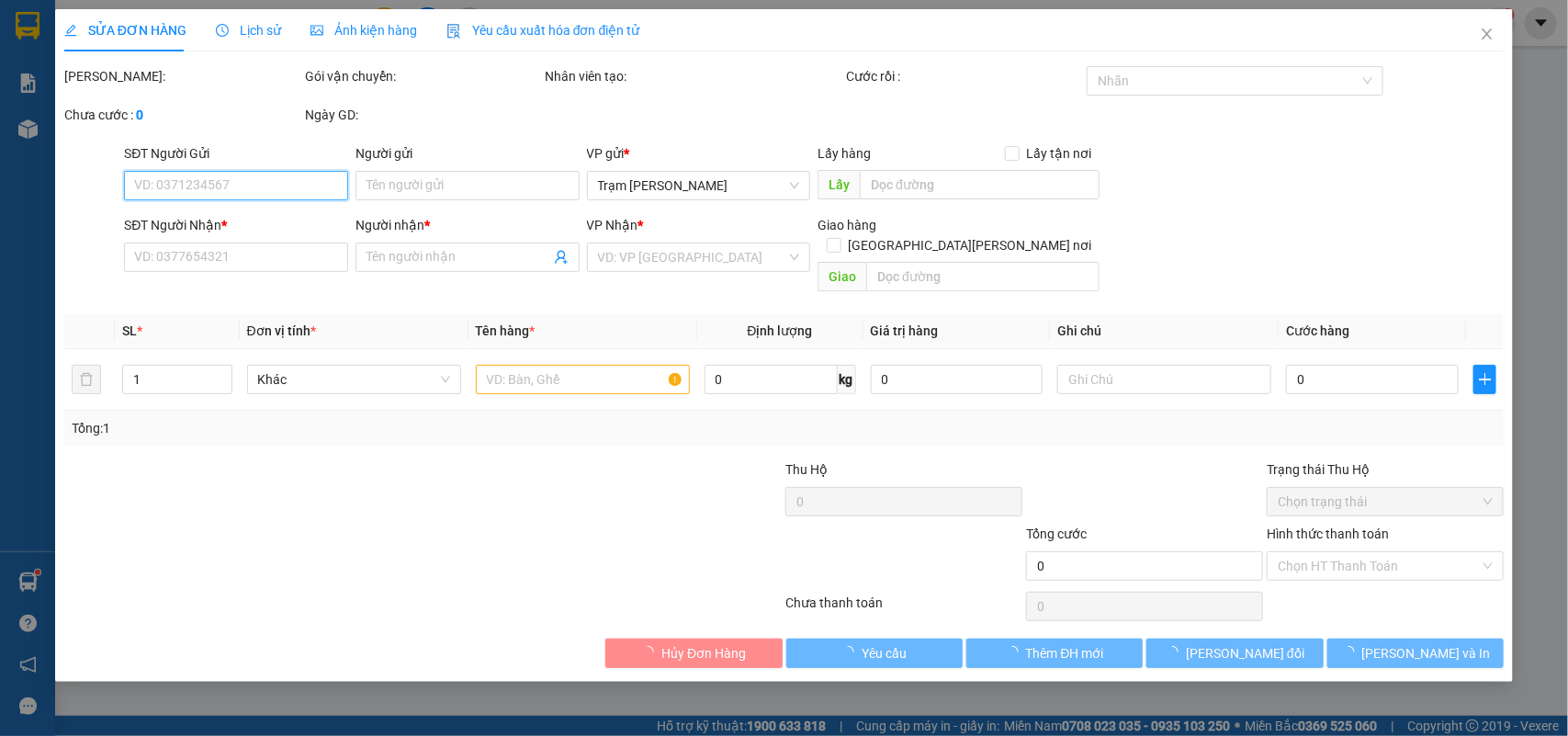
type input "0945680343"
type input "anh vĩnh"
type input "30.000"
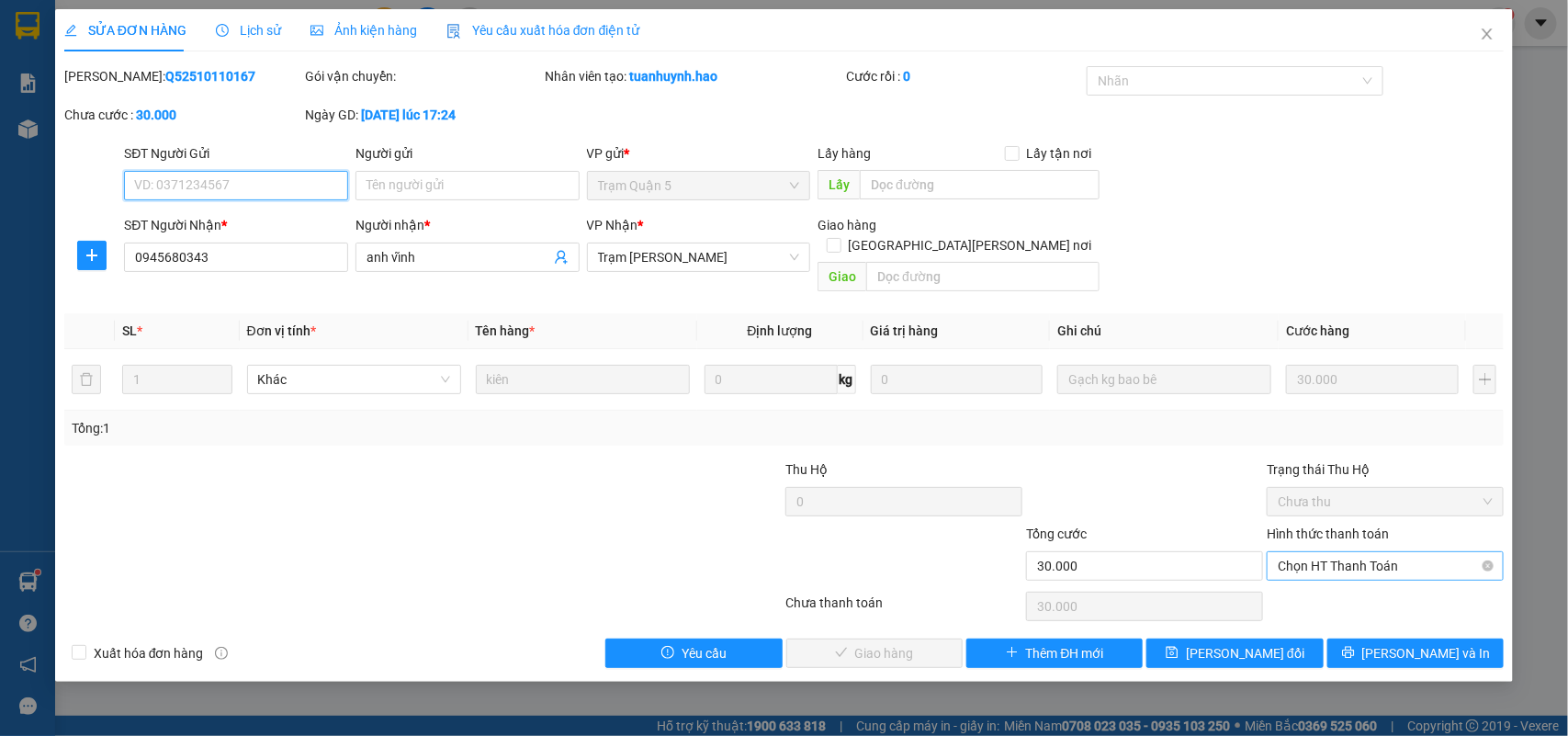
click at [1312, 553] on span "Chọn HT Thanh Toán" at bounding box center [1385, 566] width 215 height 28
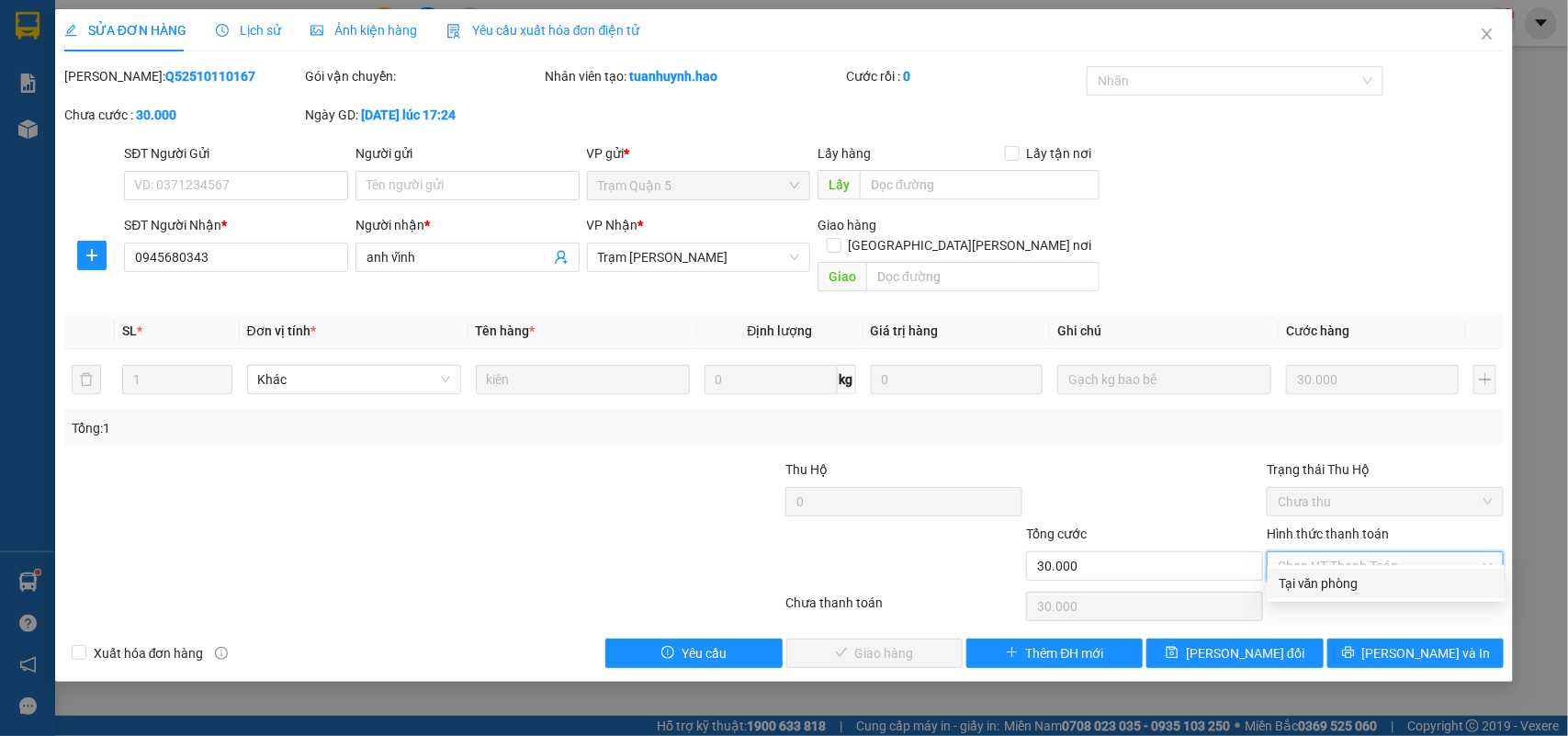
drag, startPoint x: 1305, startPoint y: 563, endPoint x: 1268, endPoint y: 598, distance: 50.9
click at [1293, 586] on div "Tại văn phòng" at bounding box center [1386, 583] width 215 height 20
type input "0"
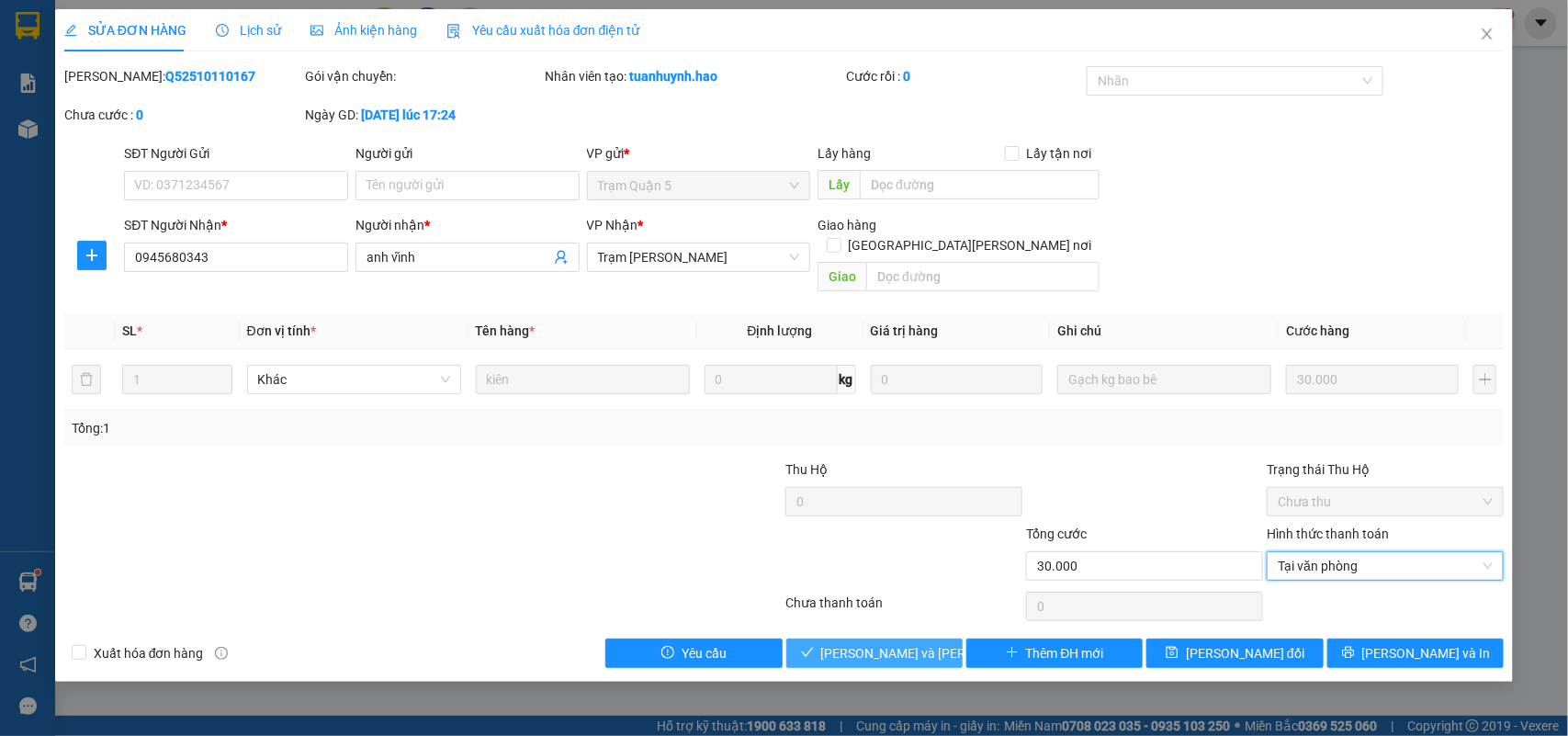
click at [868, 643] on span "[PERSON_NAME] và [PERSON_NAME] hàng" at bounding box center [946, 653] width 248 height 20
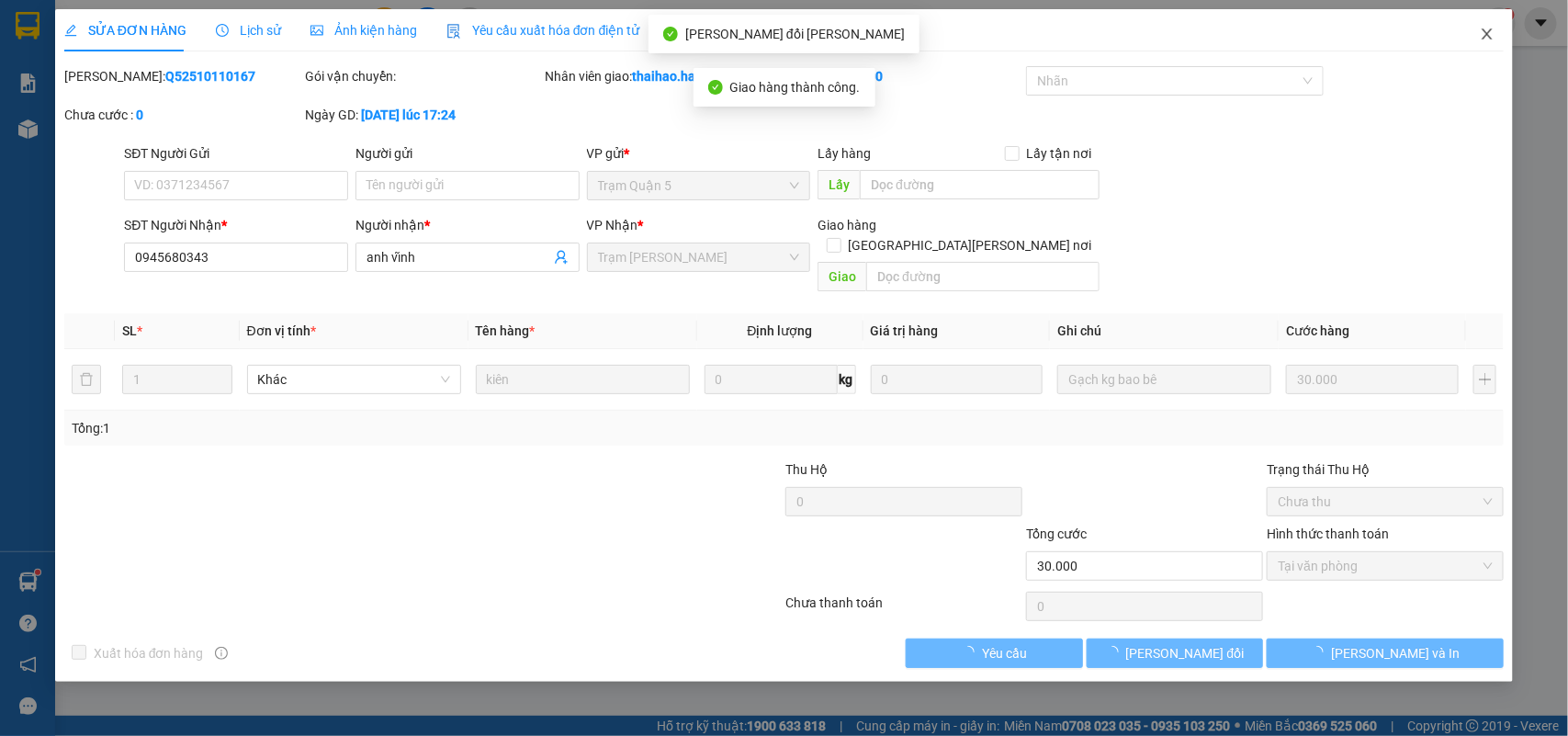
click at [1484, 37] on icon "close" at bounding box center [1487, 33] width 14 height 14
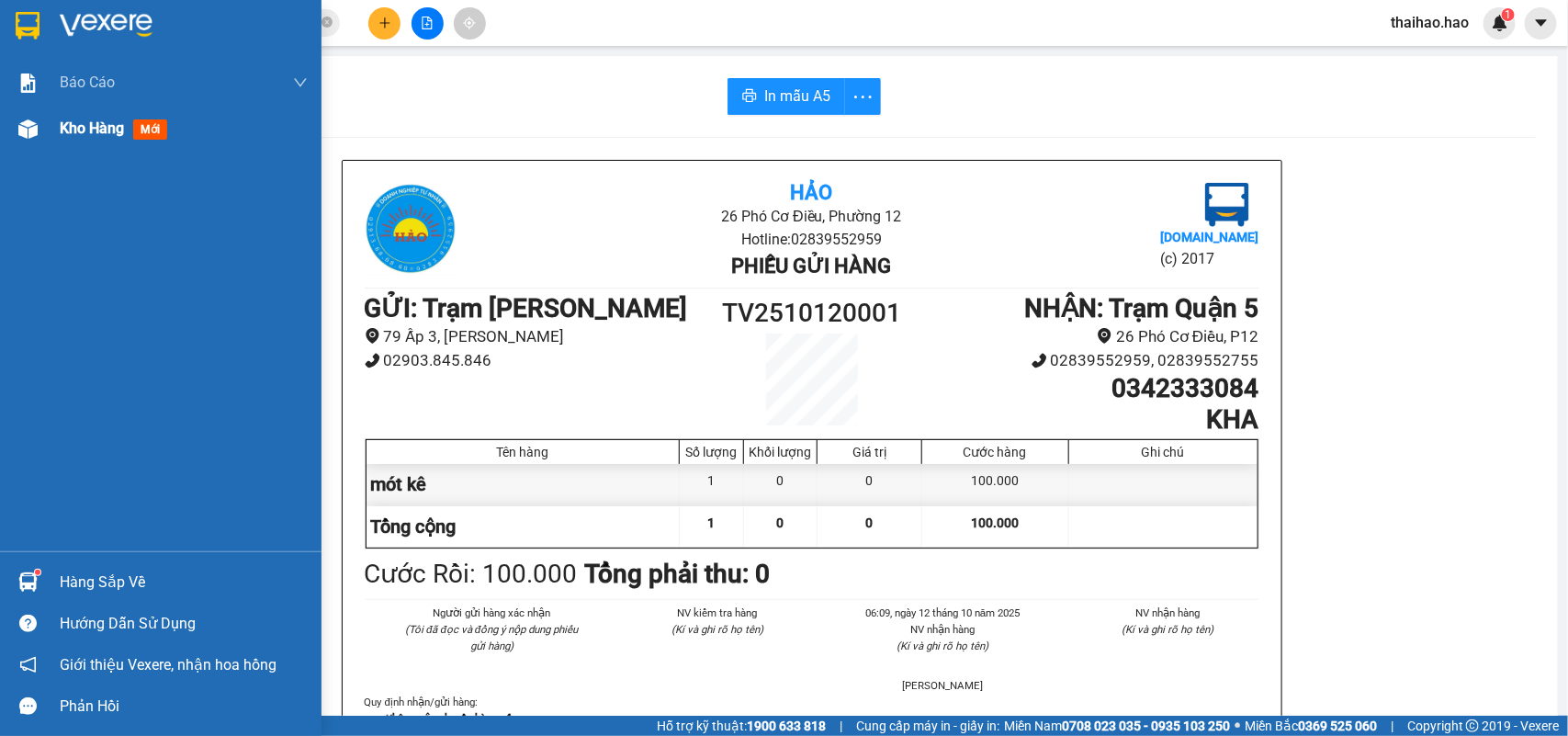
click at [131, 113] on div "Kho hàng mới" at bounding box center [184, 129] width 248 height 46
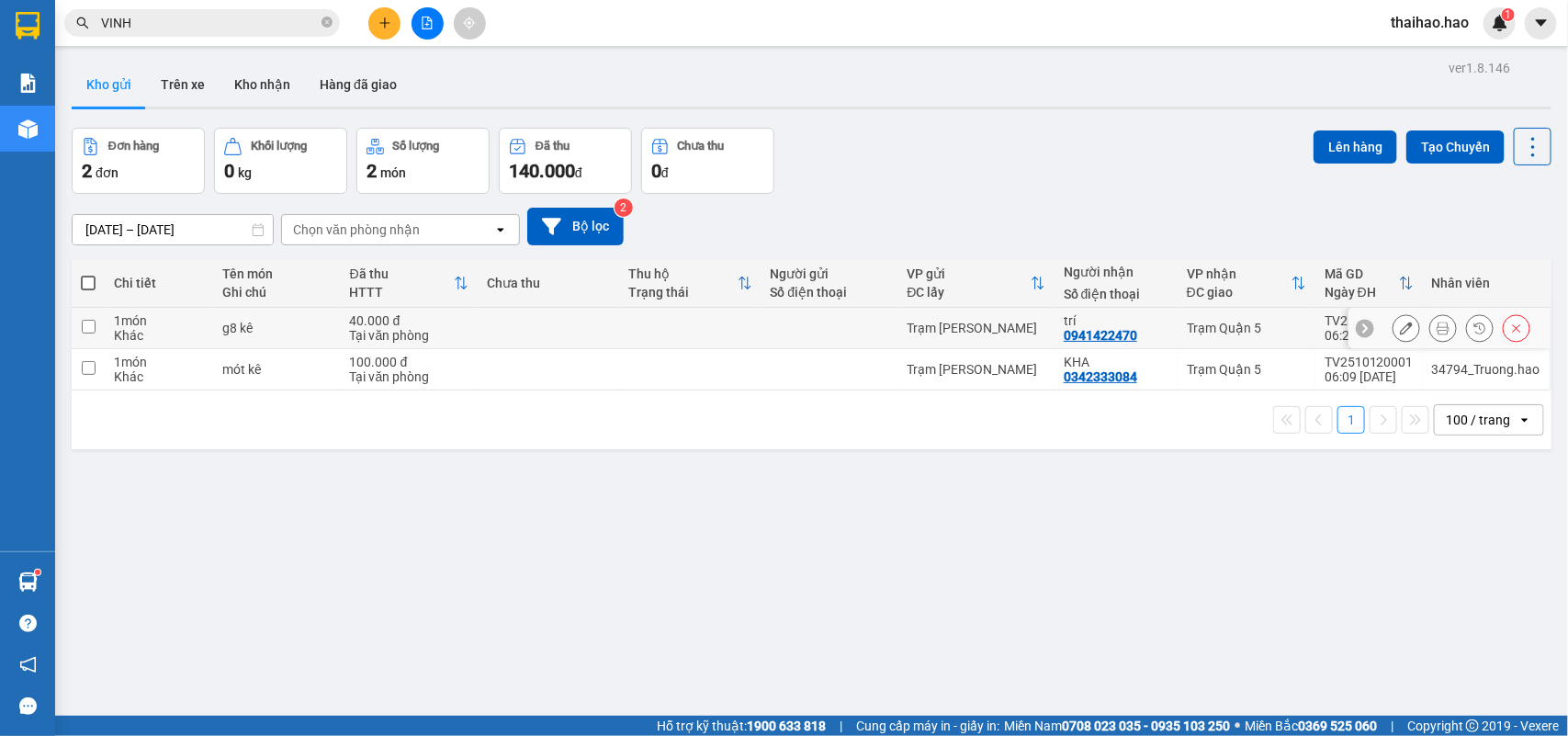
click at [1437, 324] on icon at bounding box center [1443, 327] width 12 height 12
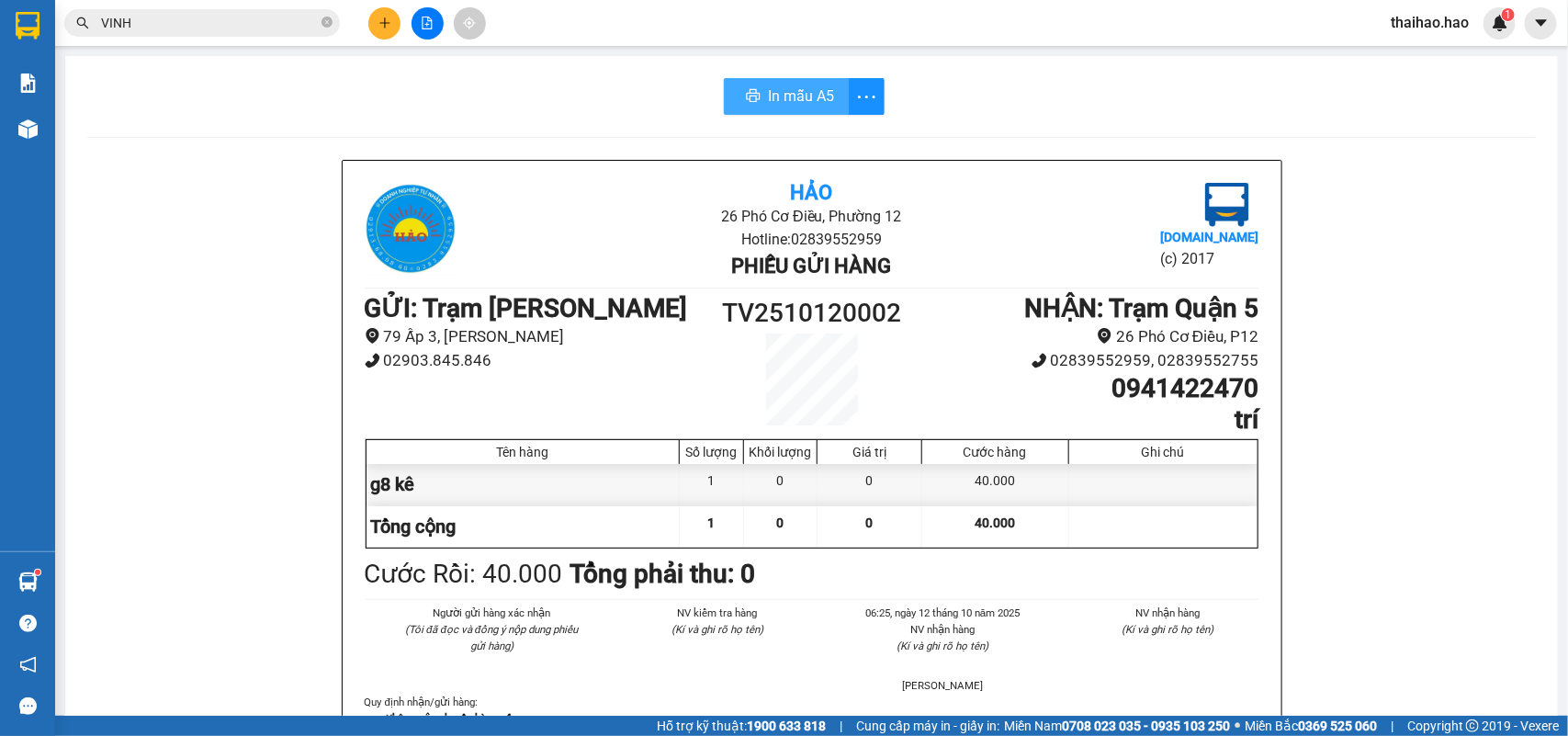
click at [756, 107] on button "In mẫu A5" at bounding box center [786, 96] width 125 height 37
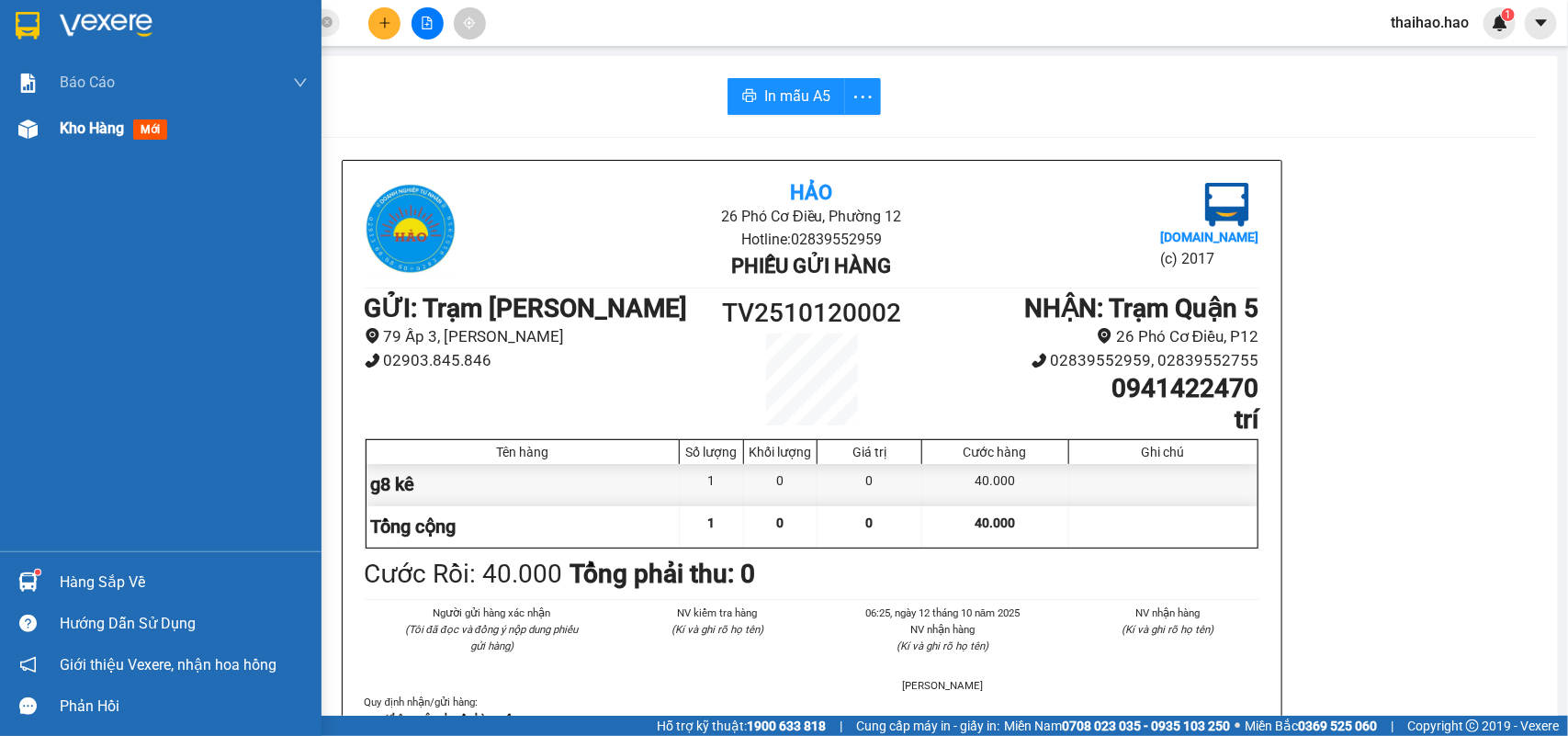
drag, startPoint x: 26, startPoint y: 162, endPoint x: 28, endPoint y: 145, distance: 17.1
click at [26, 159] on div "Báo cáo BC tiền công nợ Báo cáo dòng tiền (trưởng trạm) Doanh số tạo đơn theo V…" at bounding box center [160, 305] width 322 height 492
click at [28, 145] on div "Kho hàng mới" at bounding box center [160, 129] width 322 height 46
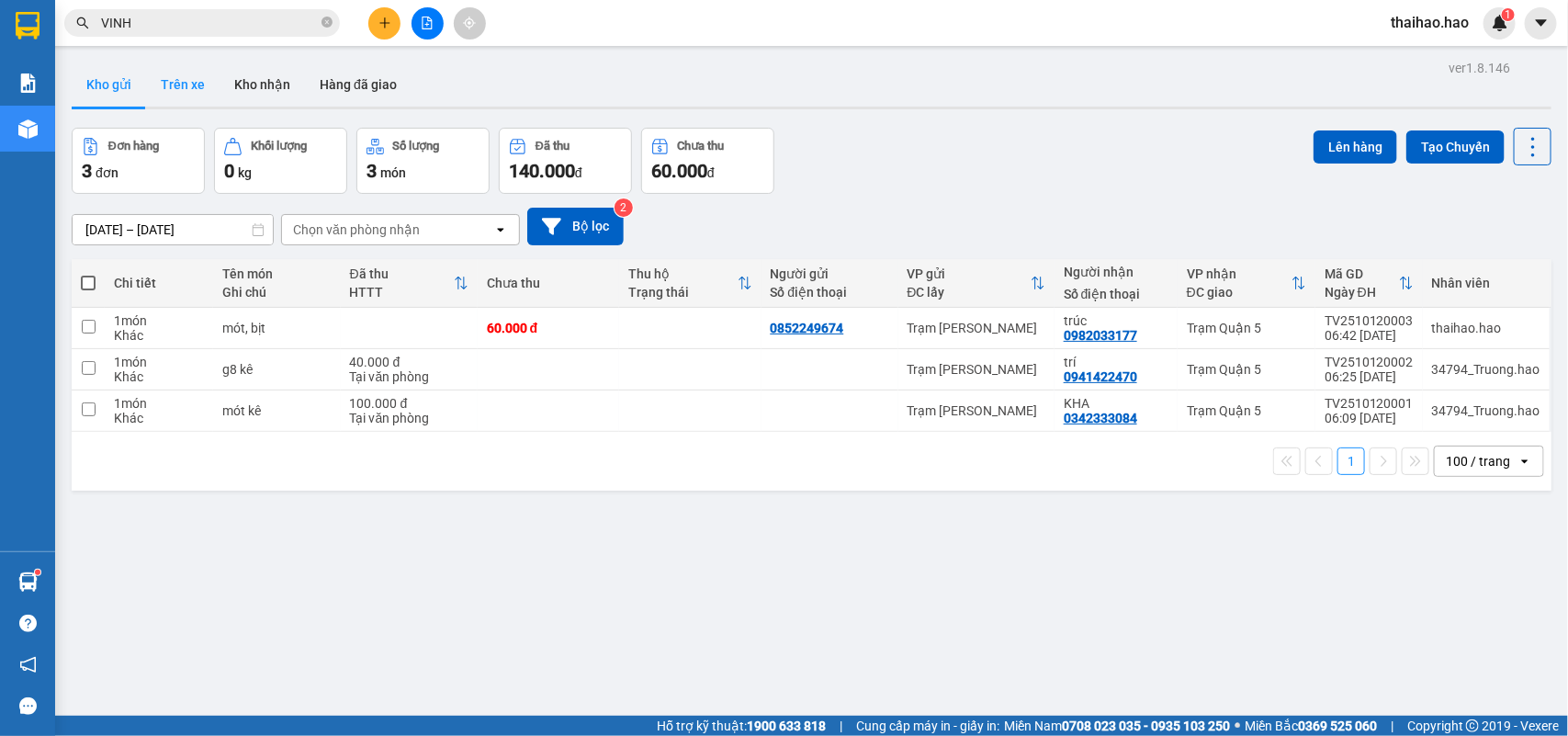
click at [191, 93] on button "Trên xe" at bounding box center [182, 84] width 73 height 44
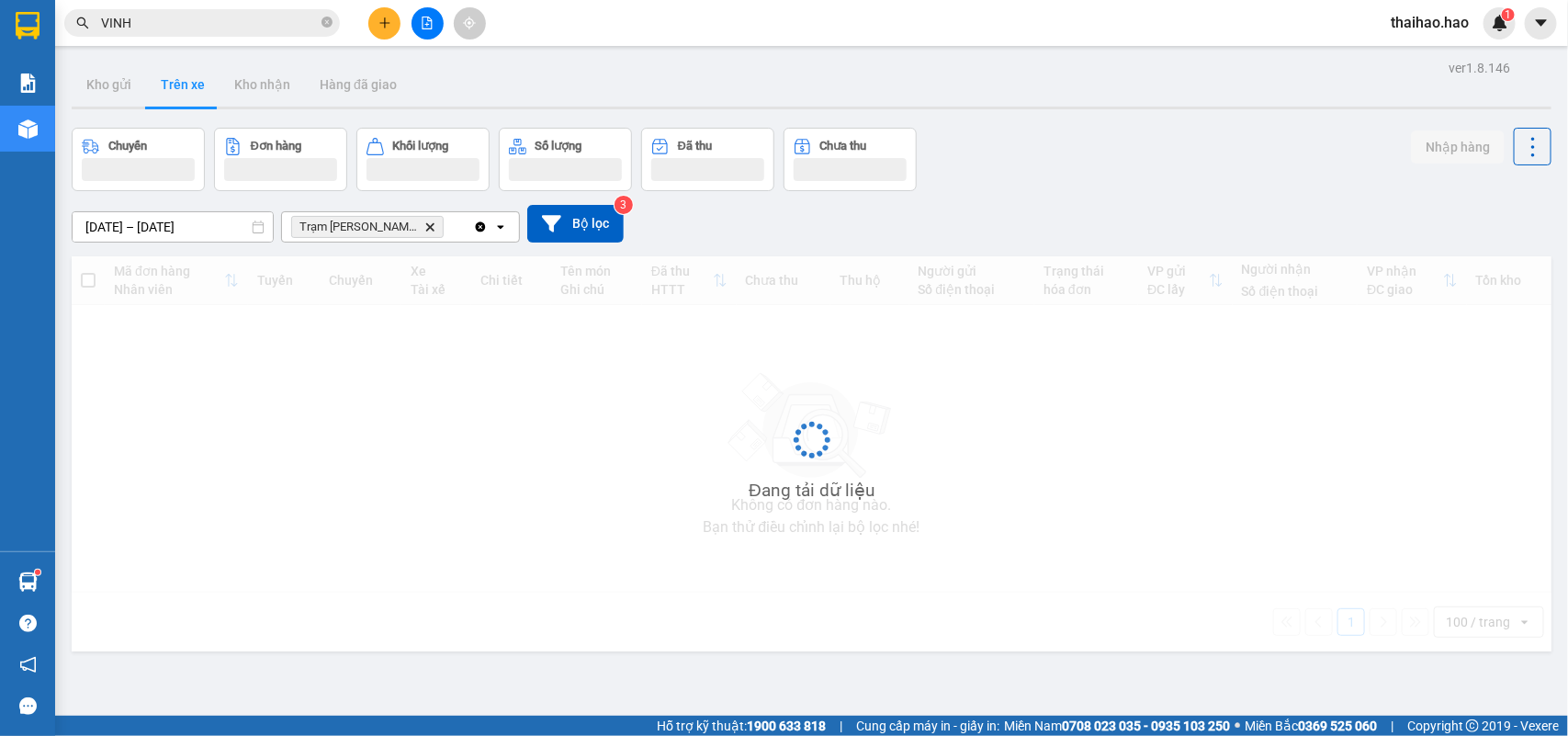
click at [191, 93] on button "Trên xe" at bounding box center [182, 84] width 73 height 44
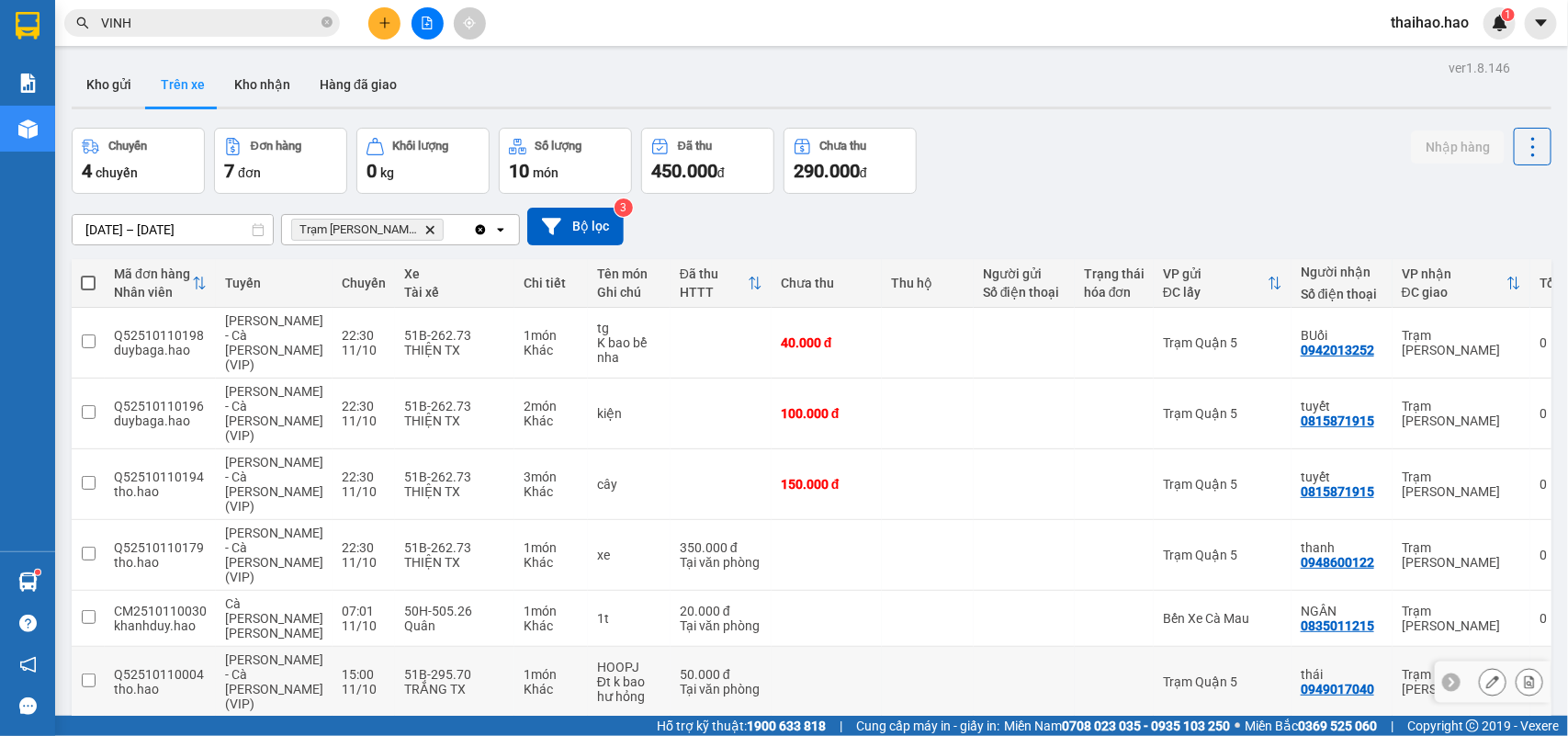
click at [823, 647] on td at bounding box center [827, 683] width 111 height 71
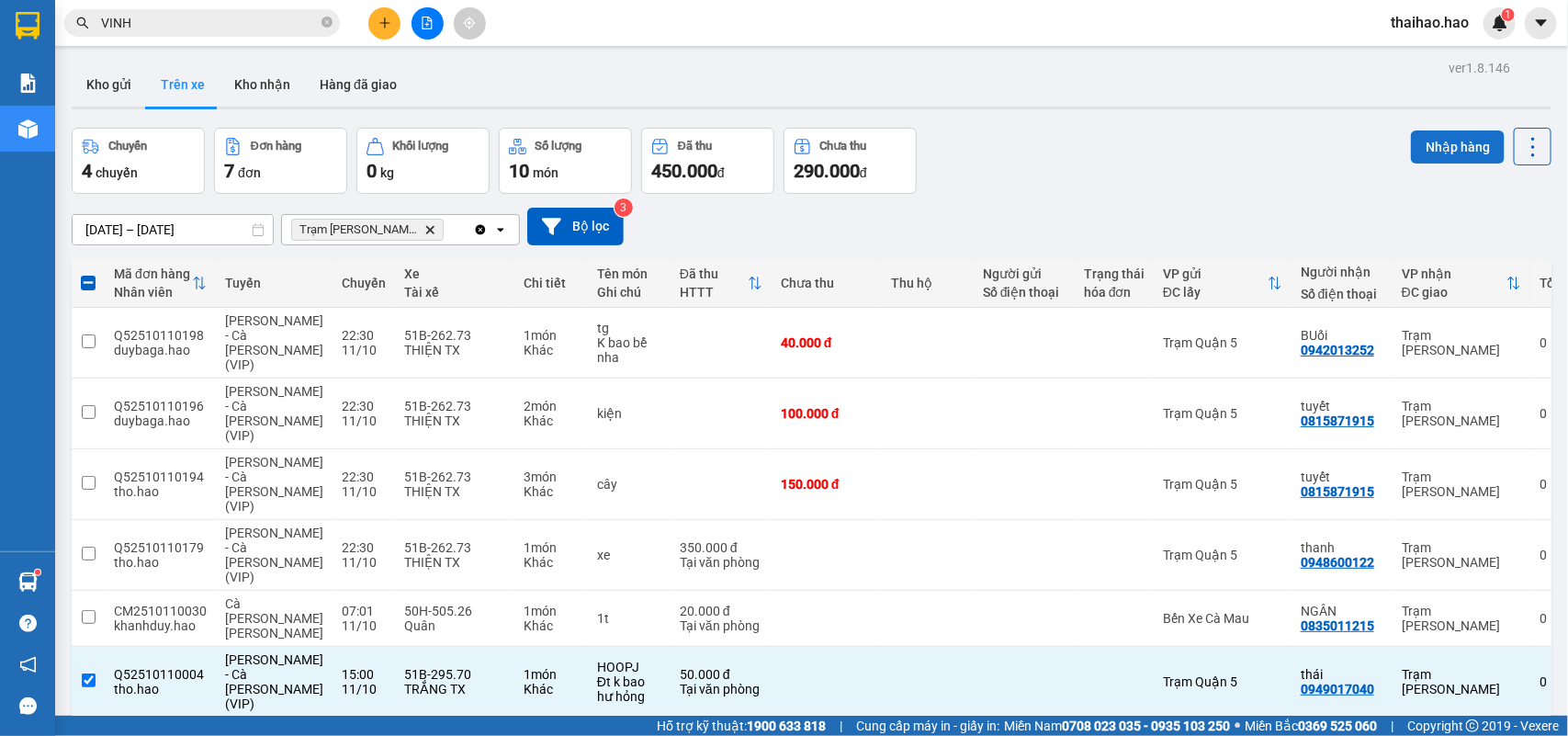
click at [1411, 155] on button "Nhập hàng" at bounding box center [1458, 147] width 94 height 33
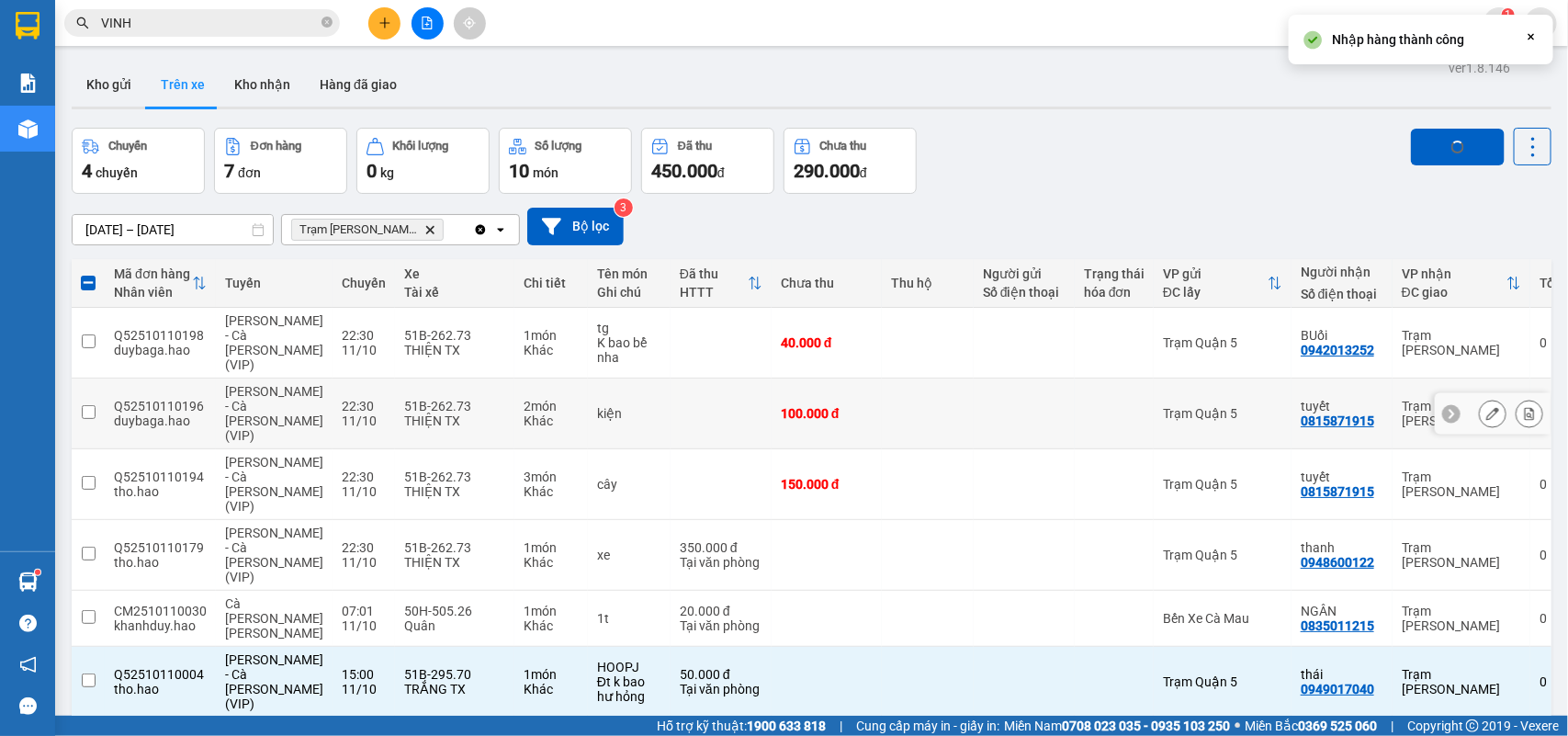
checkbox input "false"
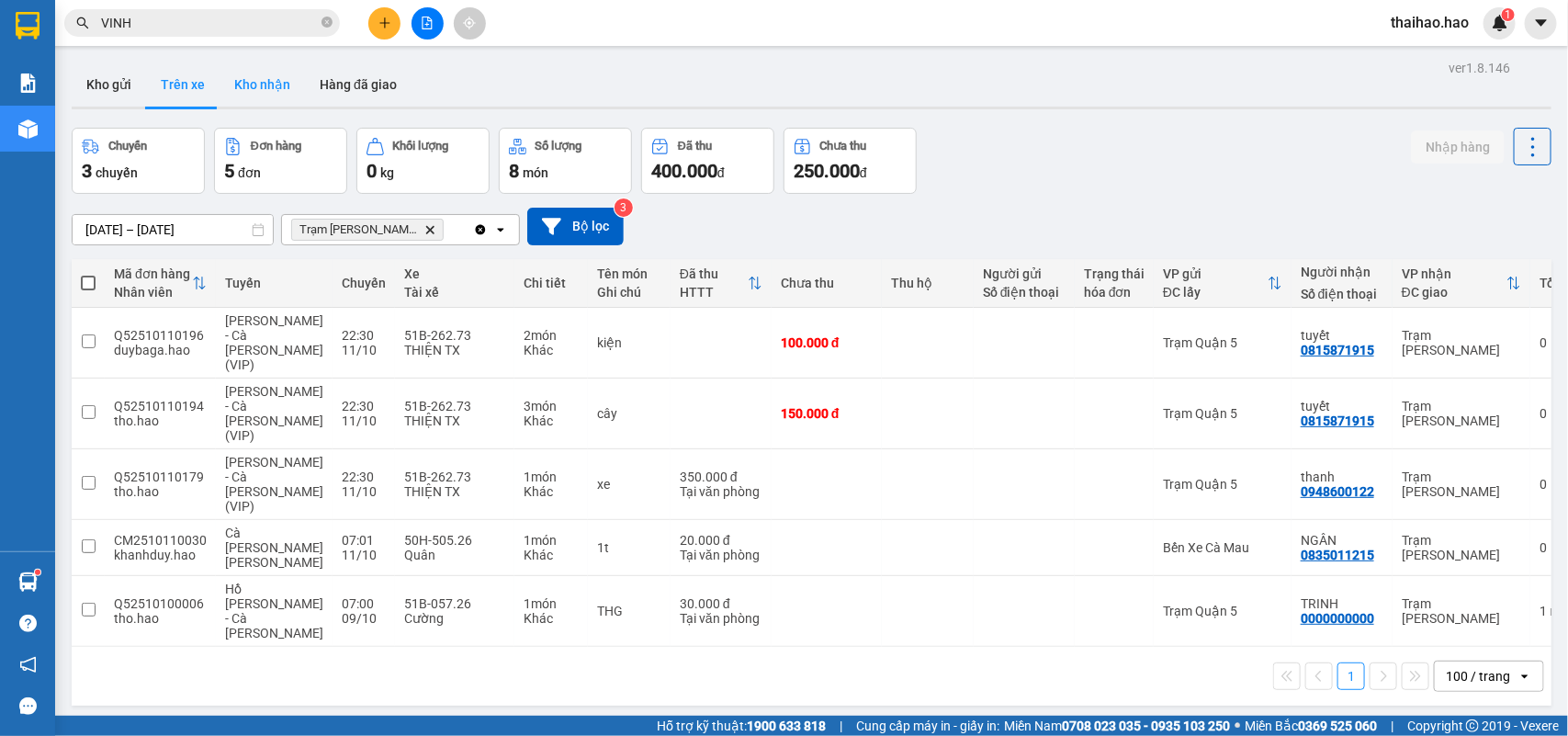
click at [274, 81] on button "Kho nhận" at bounding box center [262, 84] width 86 height 44
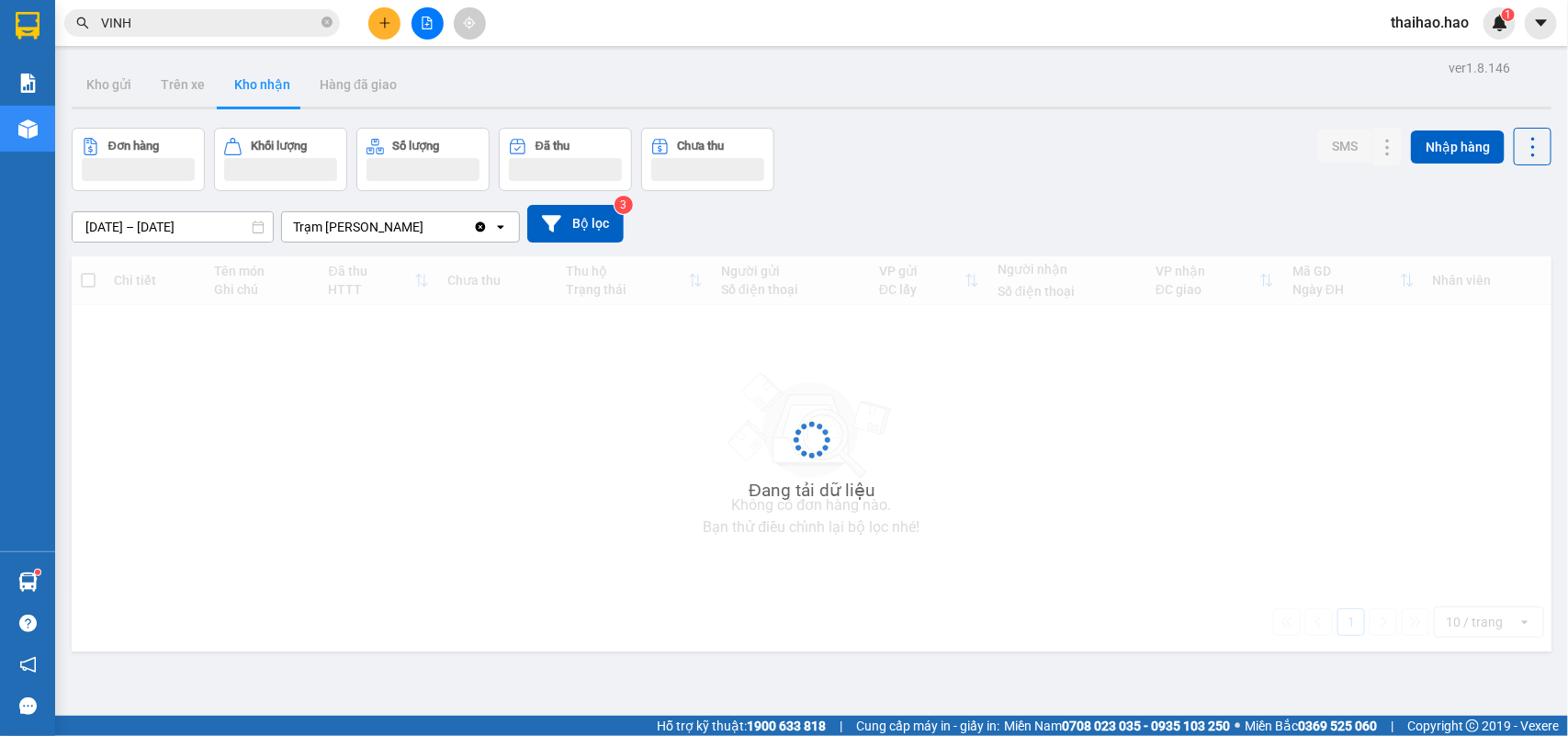
click at [274, 81] on button "Kho nhận" at bounding box center [262, 84] width 86 height 44
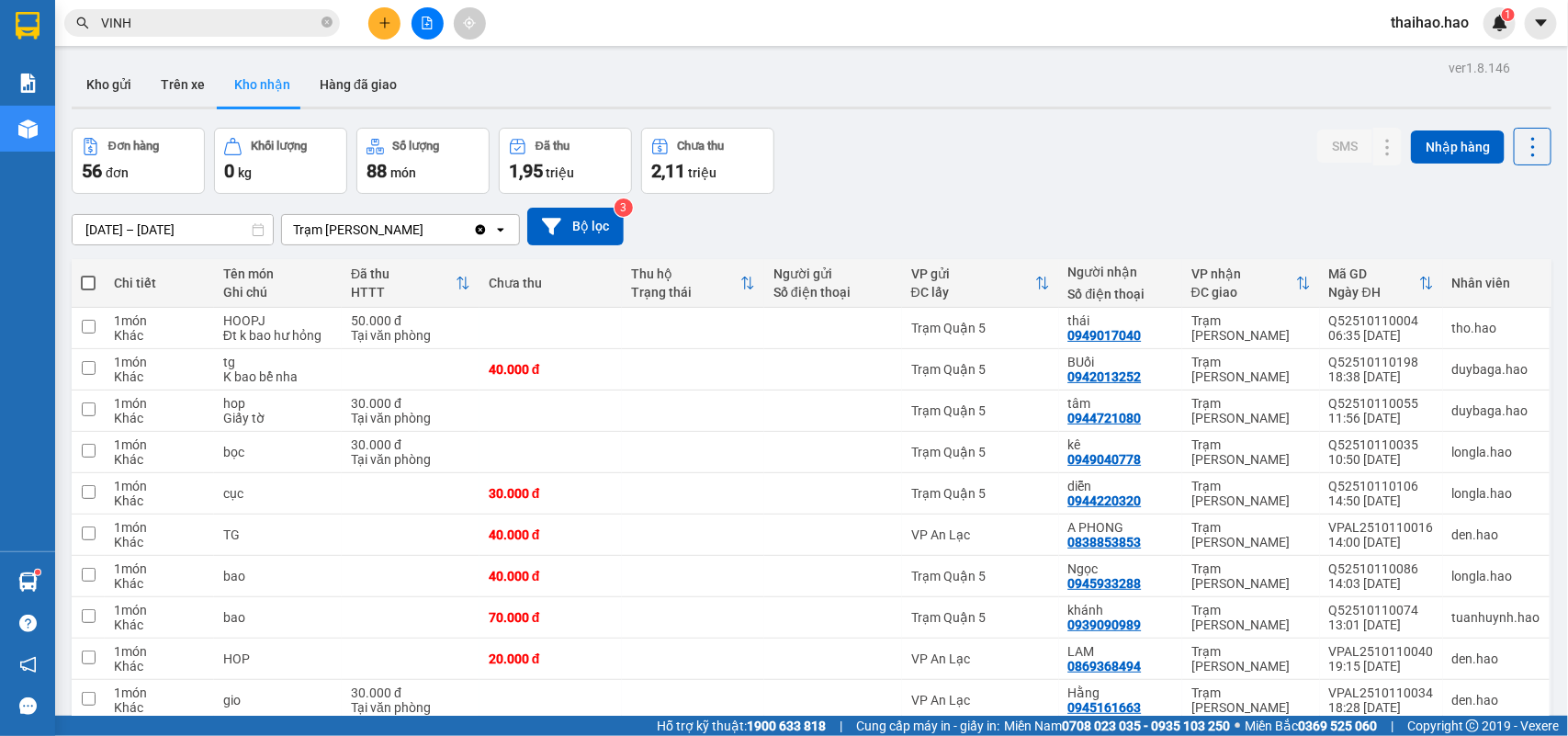
scroll to position [85, 0]
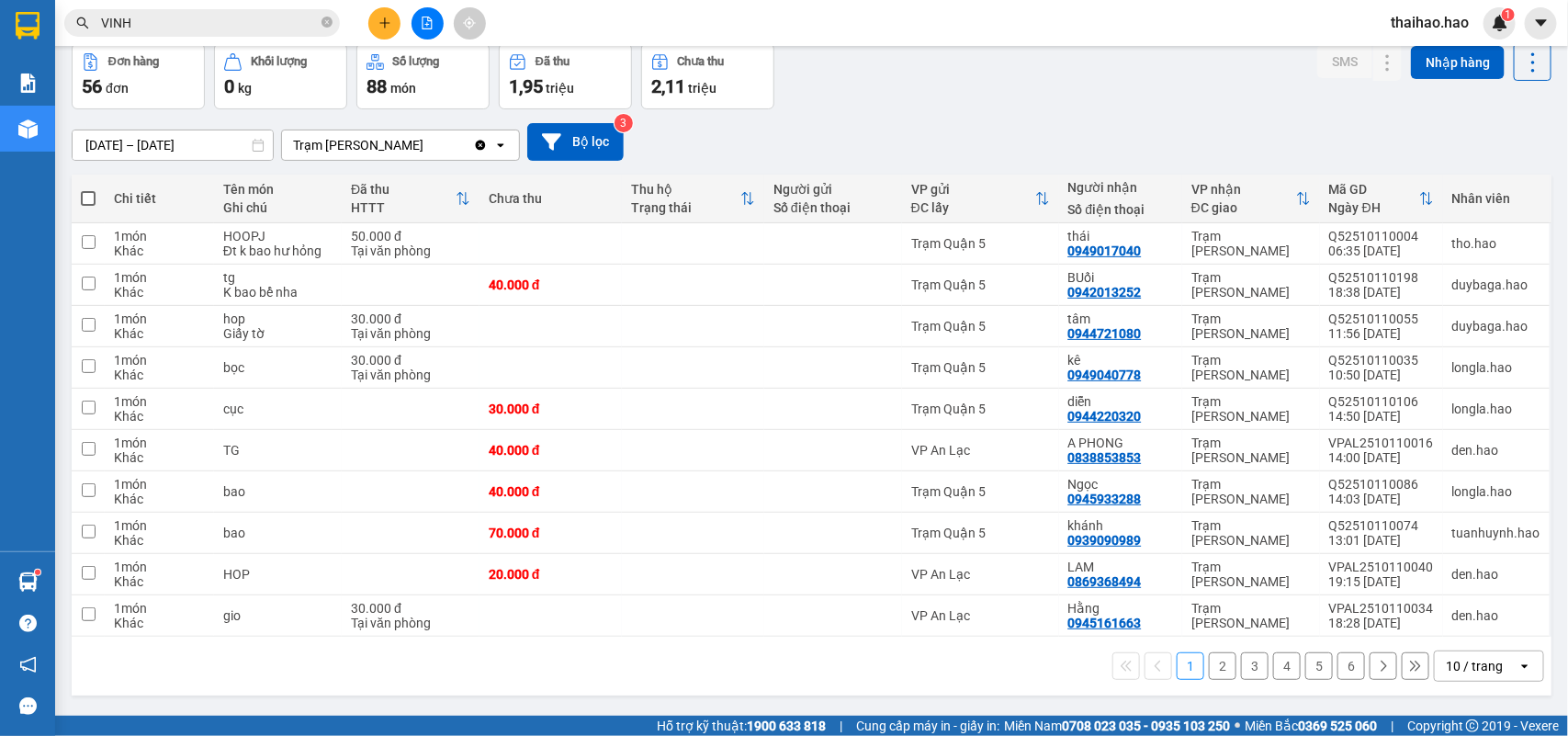
click at [1444, 678] on div "10 / trang" at bounding box center [1476, 666] width 83 height 30
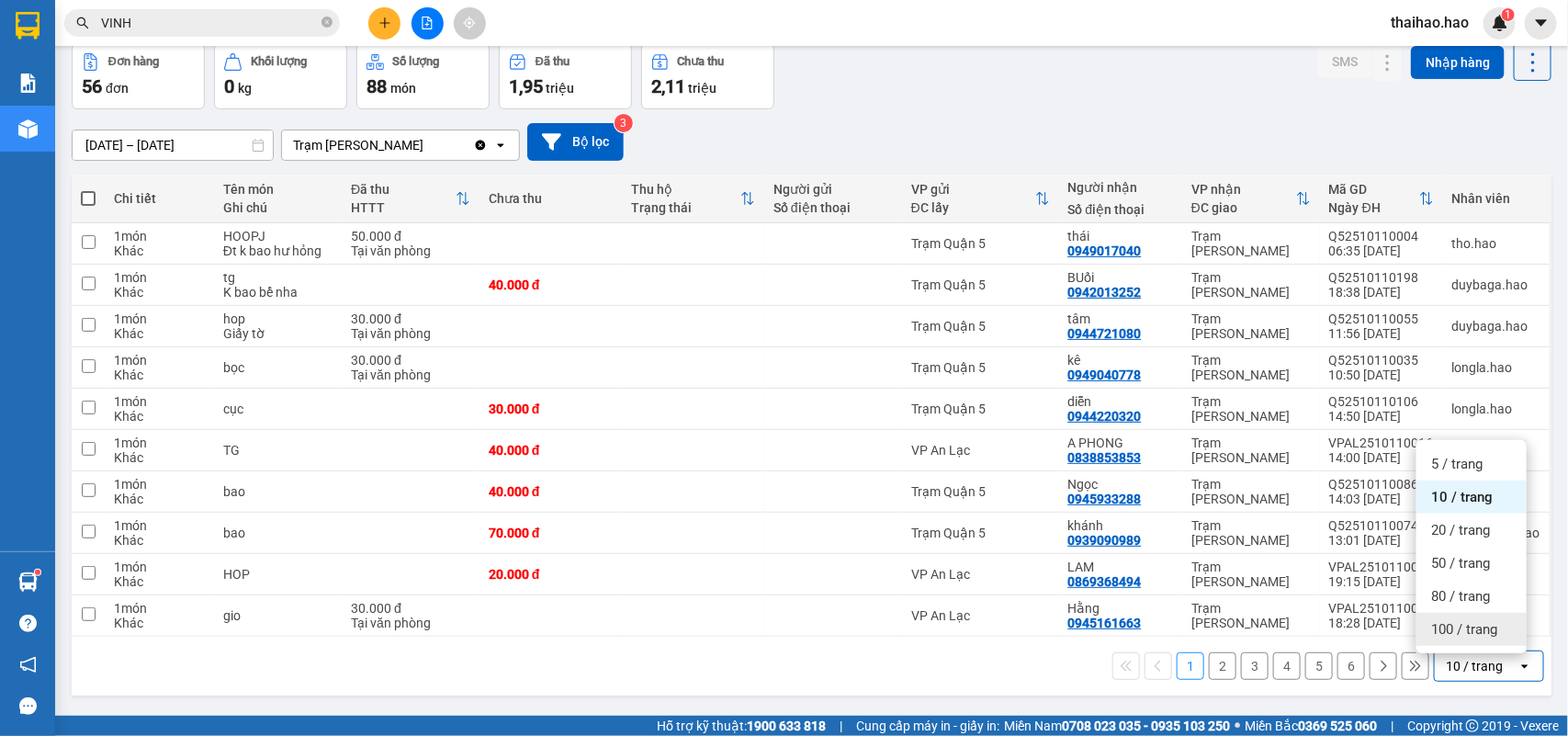
click at [1444, 630] on span "100 / trang" at bounding box center [1464, 629] width 66 height 18
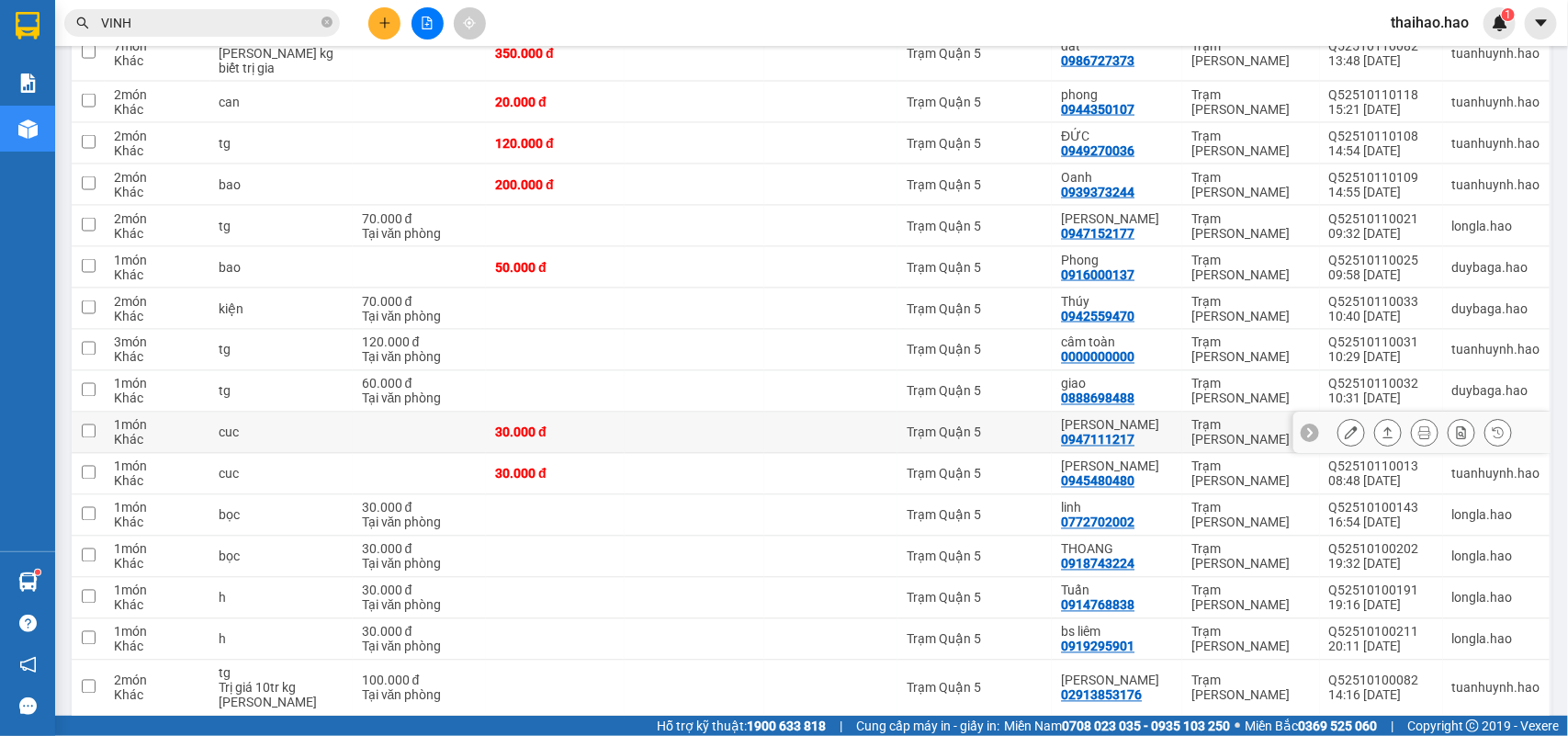
scroll to position [1463, 0]
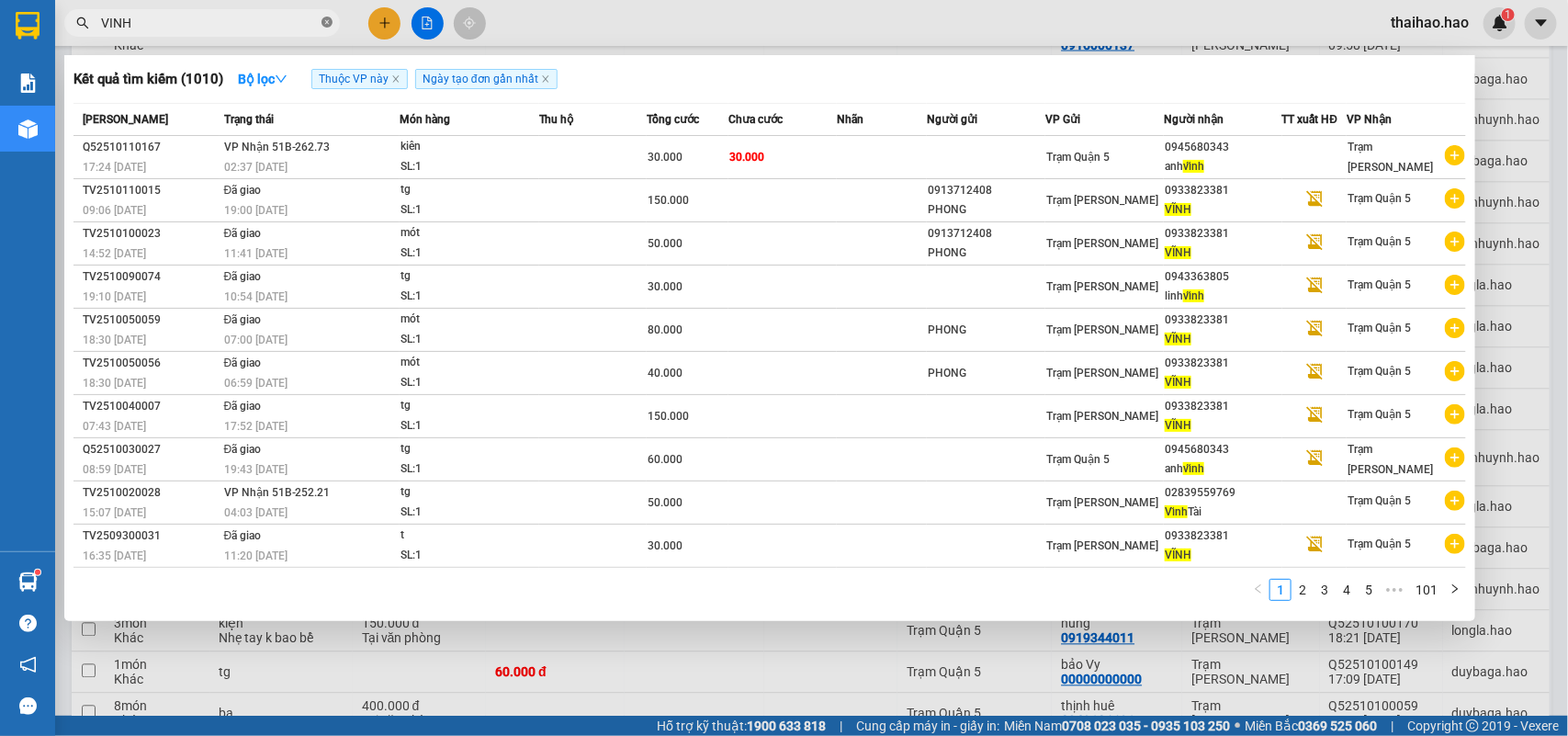
click at [323, 29] on span at bounding box center [327, 23] width 11 height 17
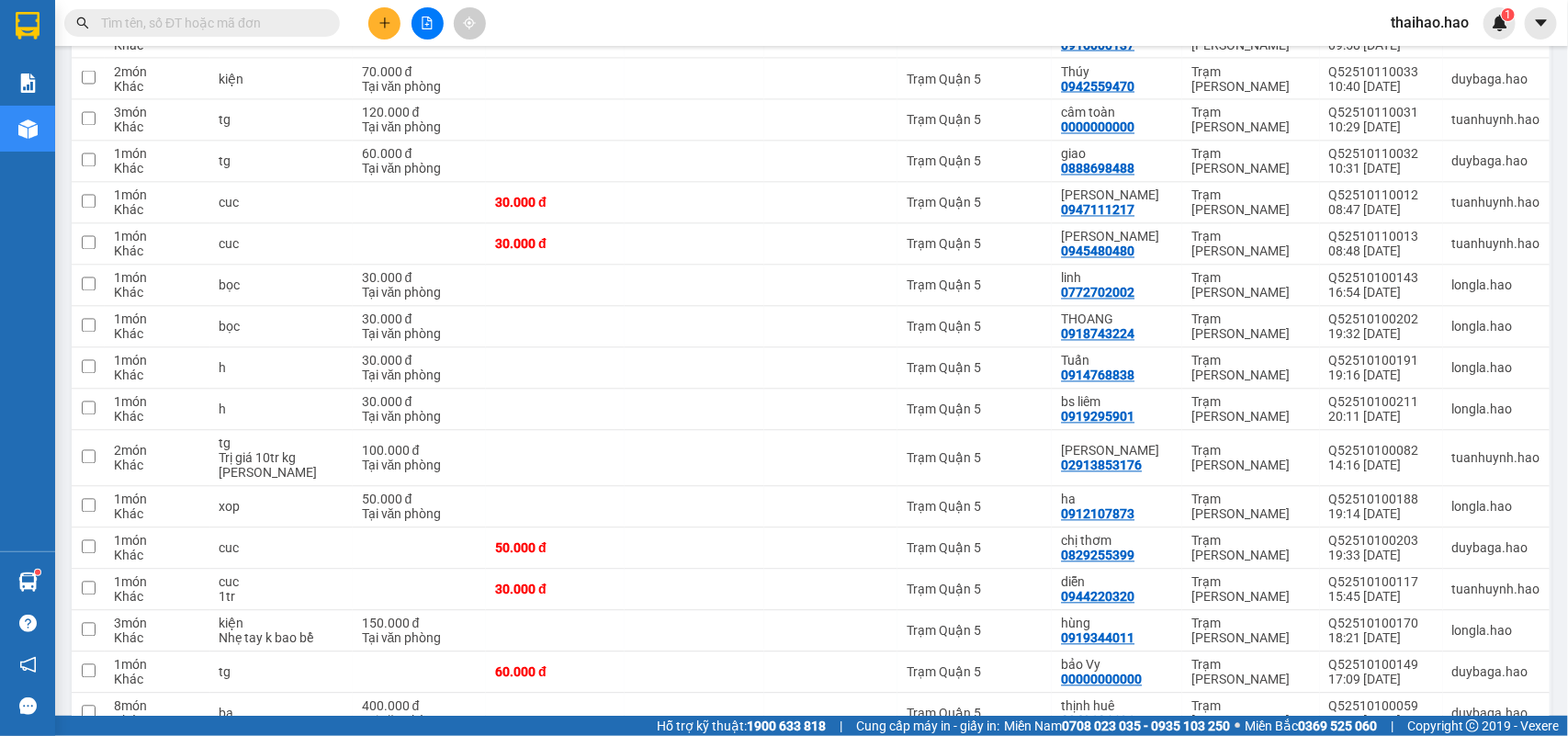
click at [306, 23] on input "text" at bounding box center [209, 22] width 217 height 20
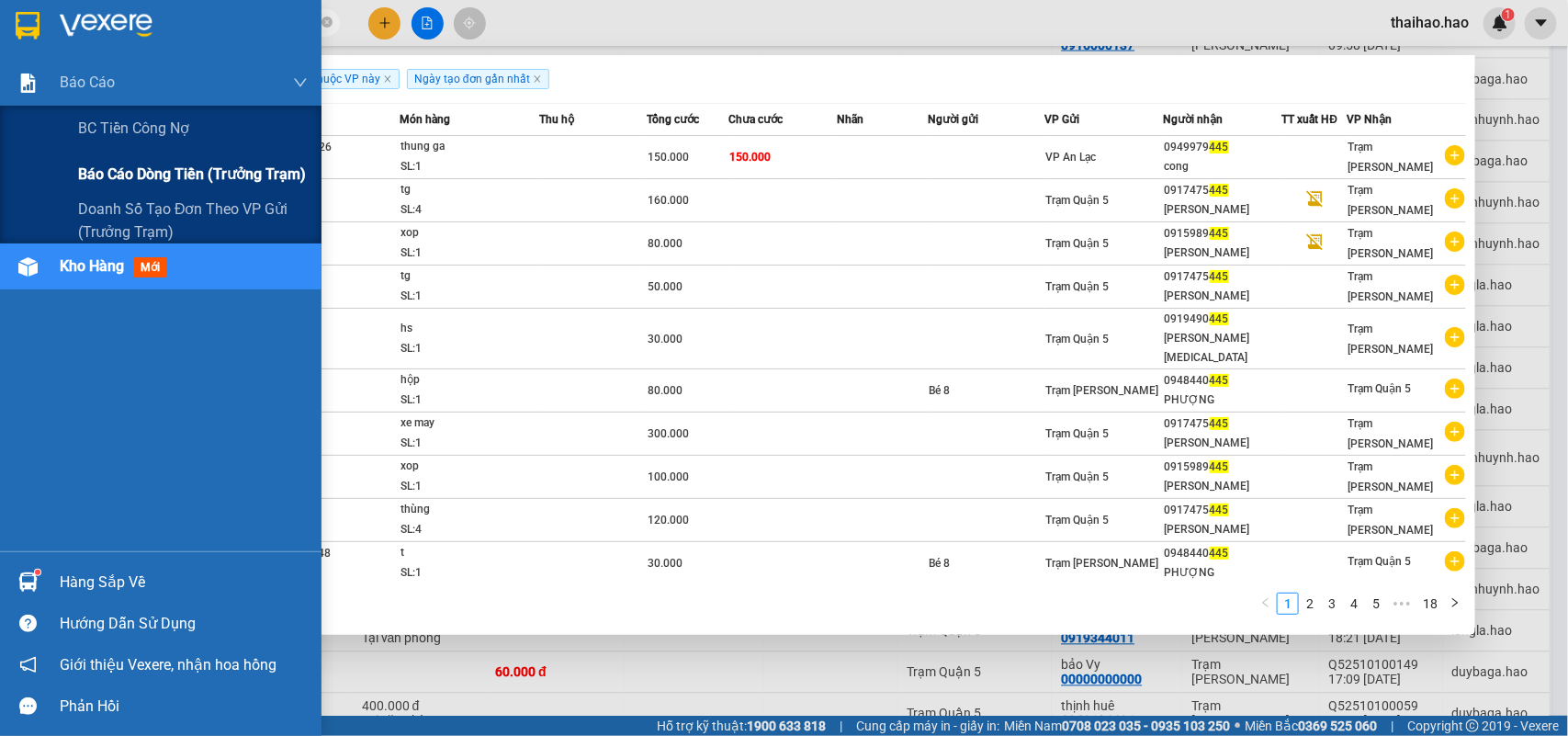
type input "445"
click at [181, 163] on span "Báo cáo dòng tiền (trưởng trạm)" at bounding box center [192, 174] width 228 height 23
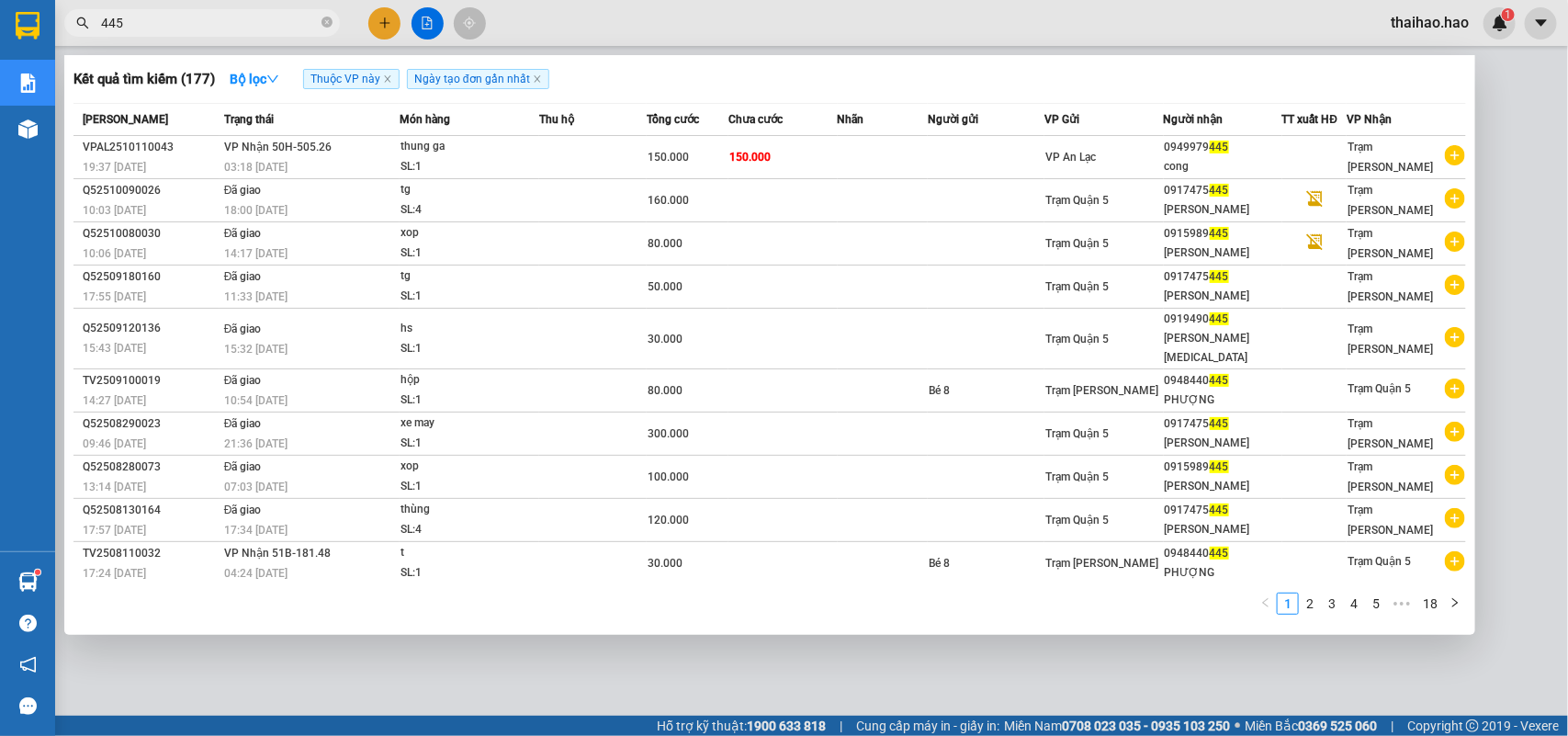
click at [678, 28] on div at bounding box center [784, 368] width 1568 height 736
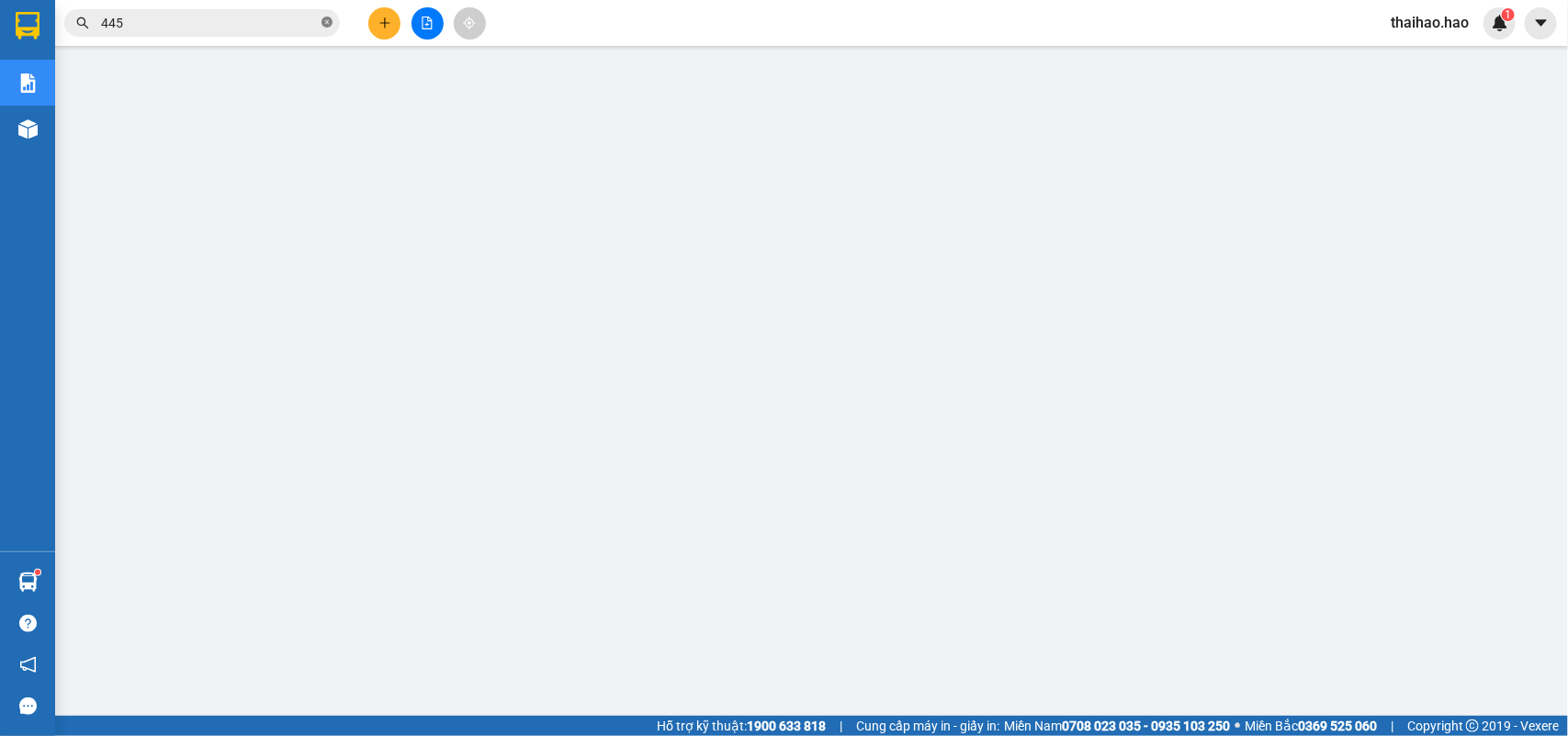
click at [327, 25] on icon "close-circle" at bounding box center [327, 22] width 11 height 11
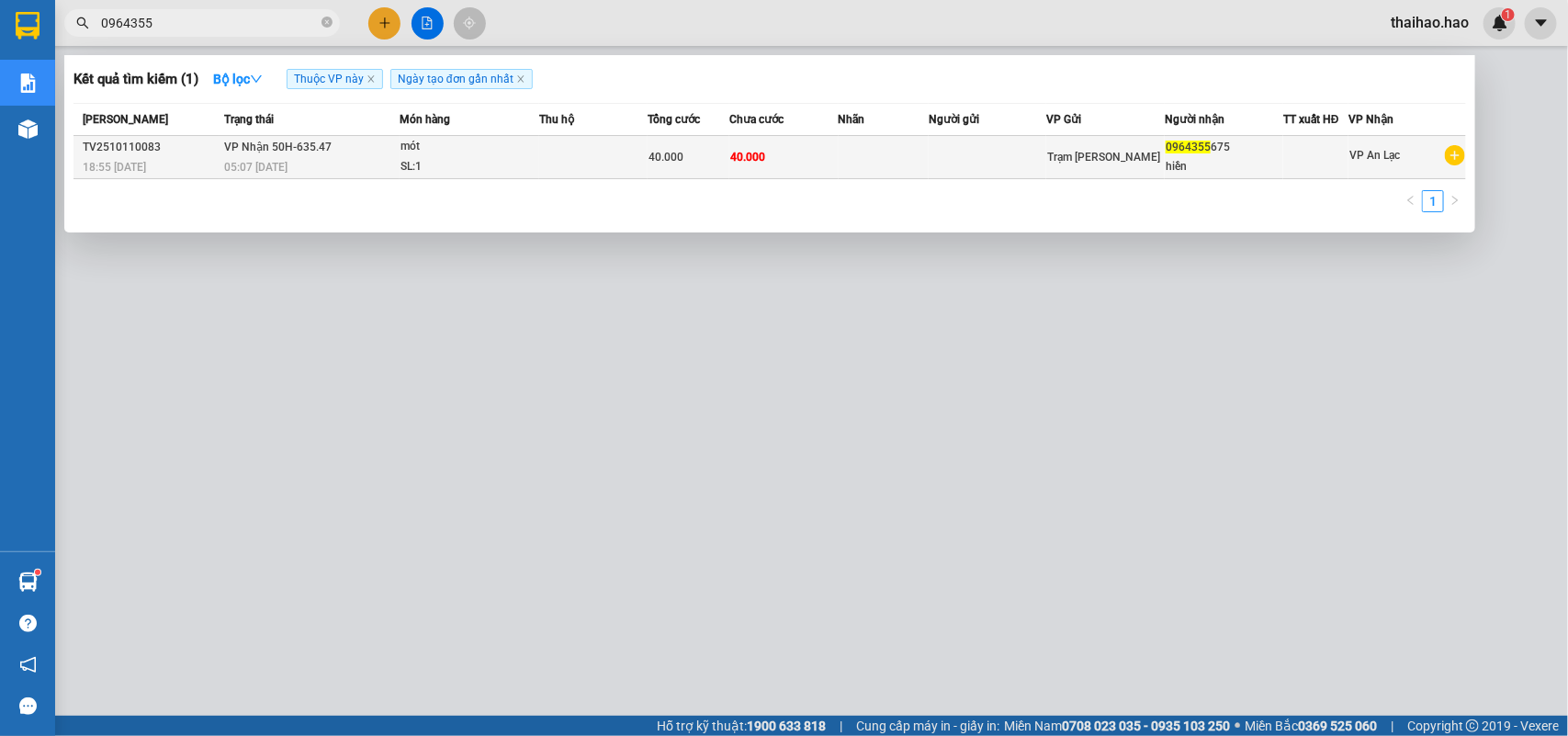
type input "0964355"
click at [737, 151] on span "40.000" at bounding box center [747, 157] width 35 height 12
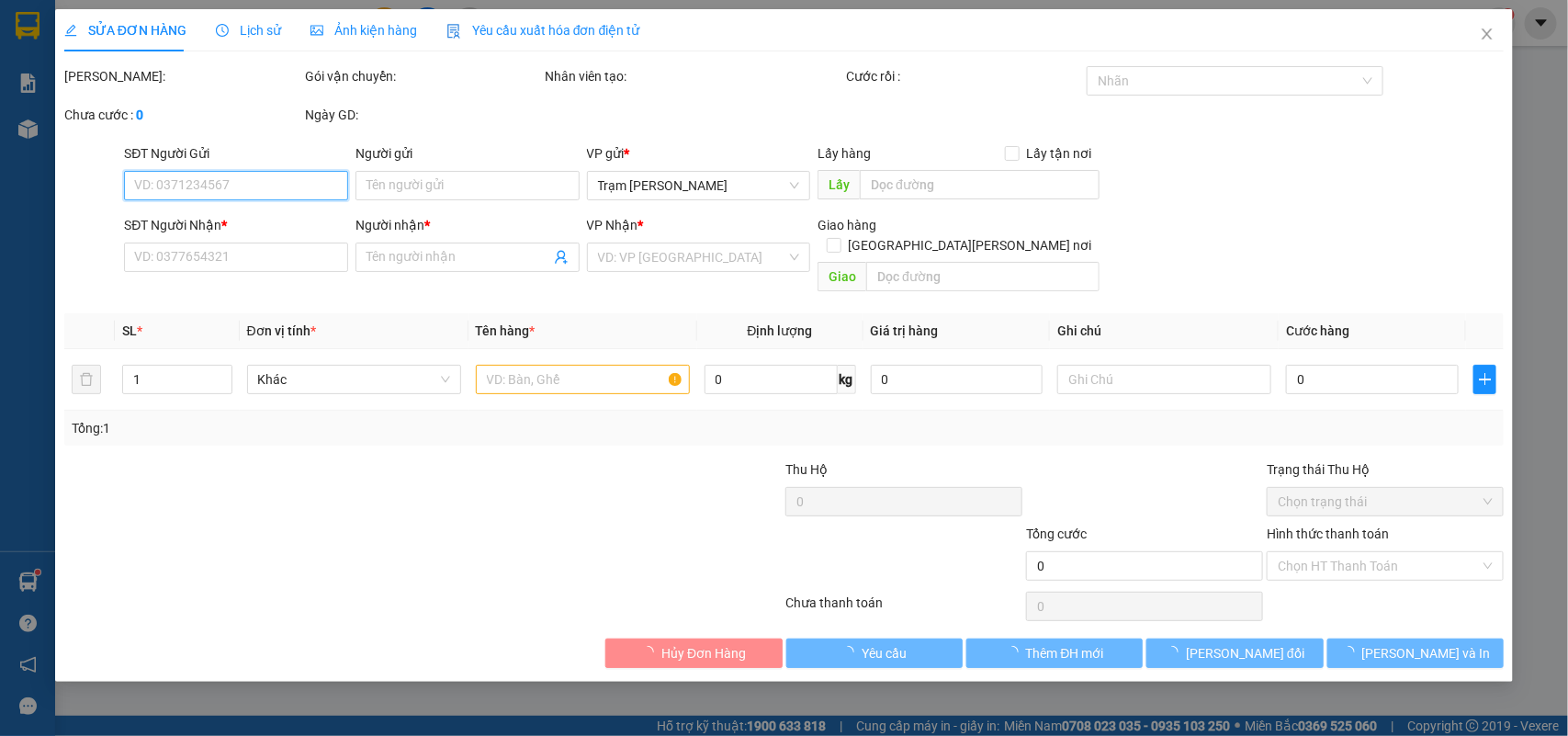
type input "0964355675"
type input "hiền"
type input "40.000"
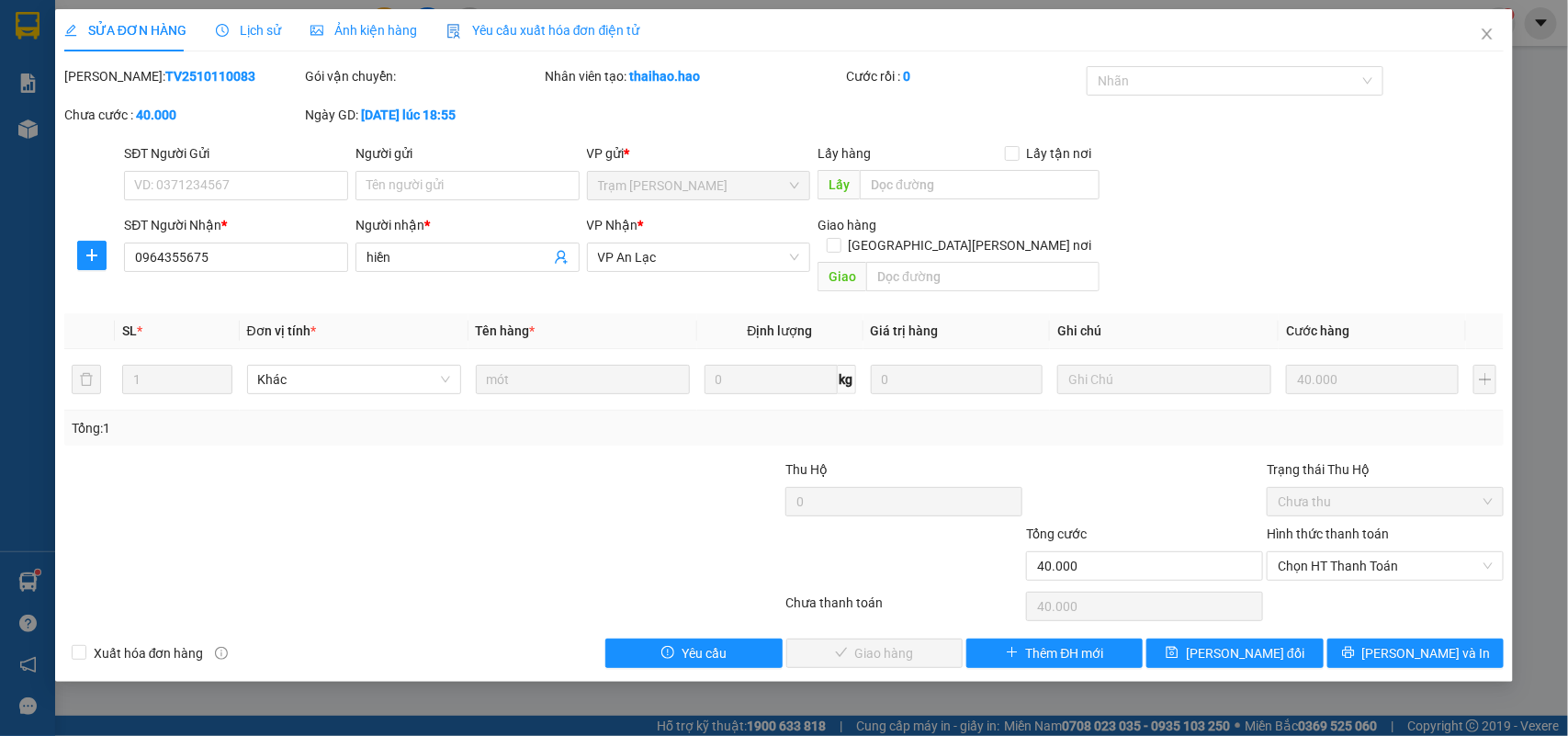
click at [338, 26] on span "Ảnh kiện hàng" at bounding box center [364, 30] width 107 height 14
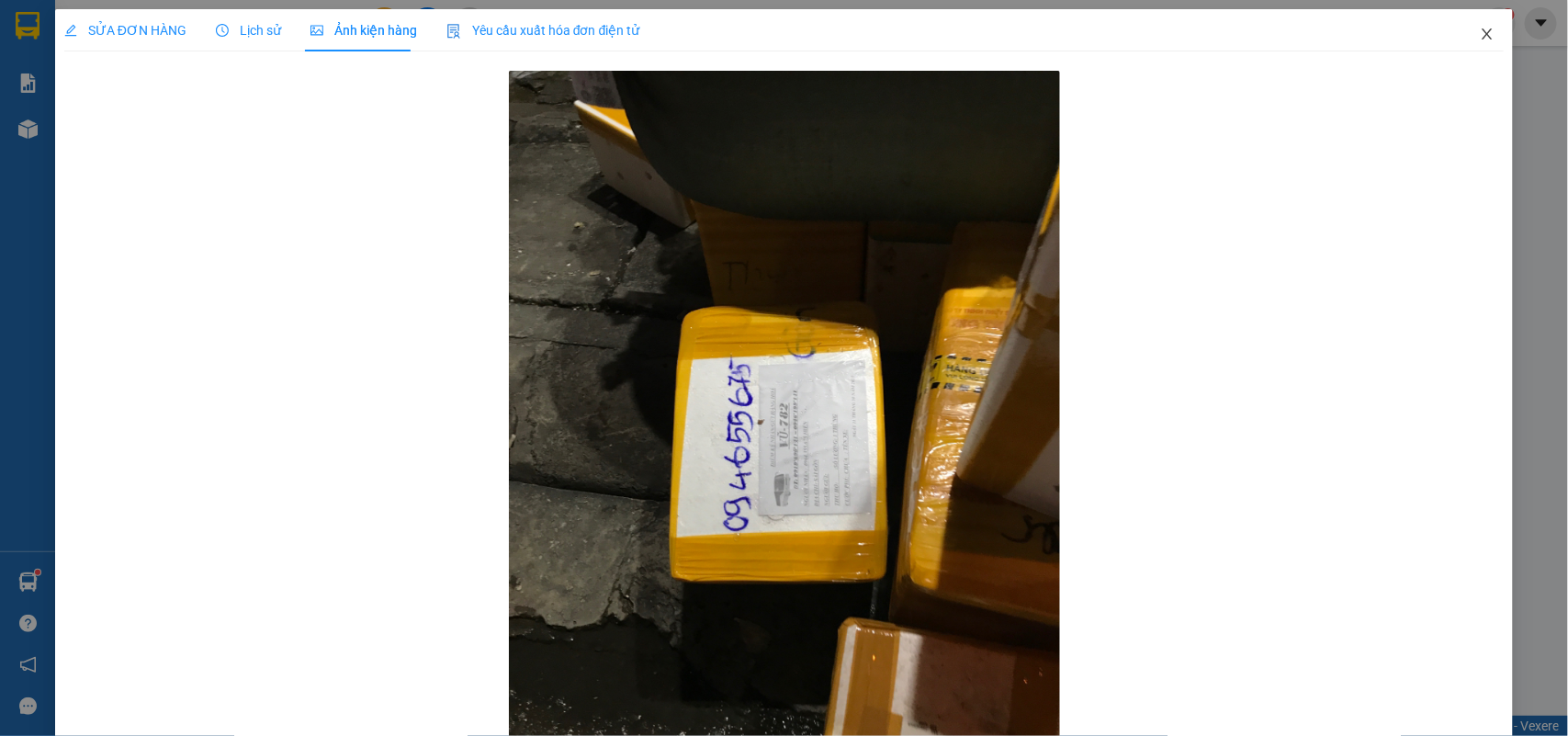
click at [1480, 41] on icon "close" at bounding box center [1487, 33] width 14 height 14
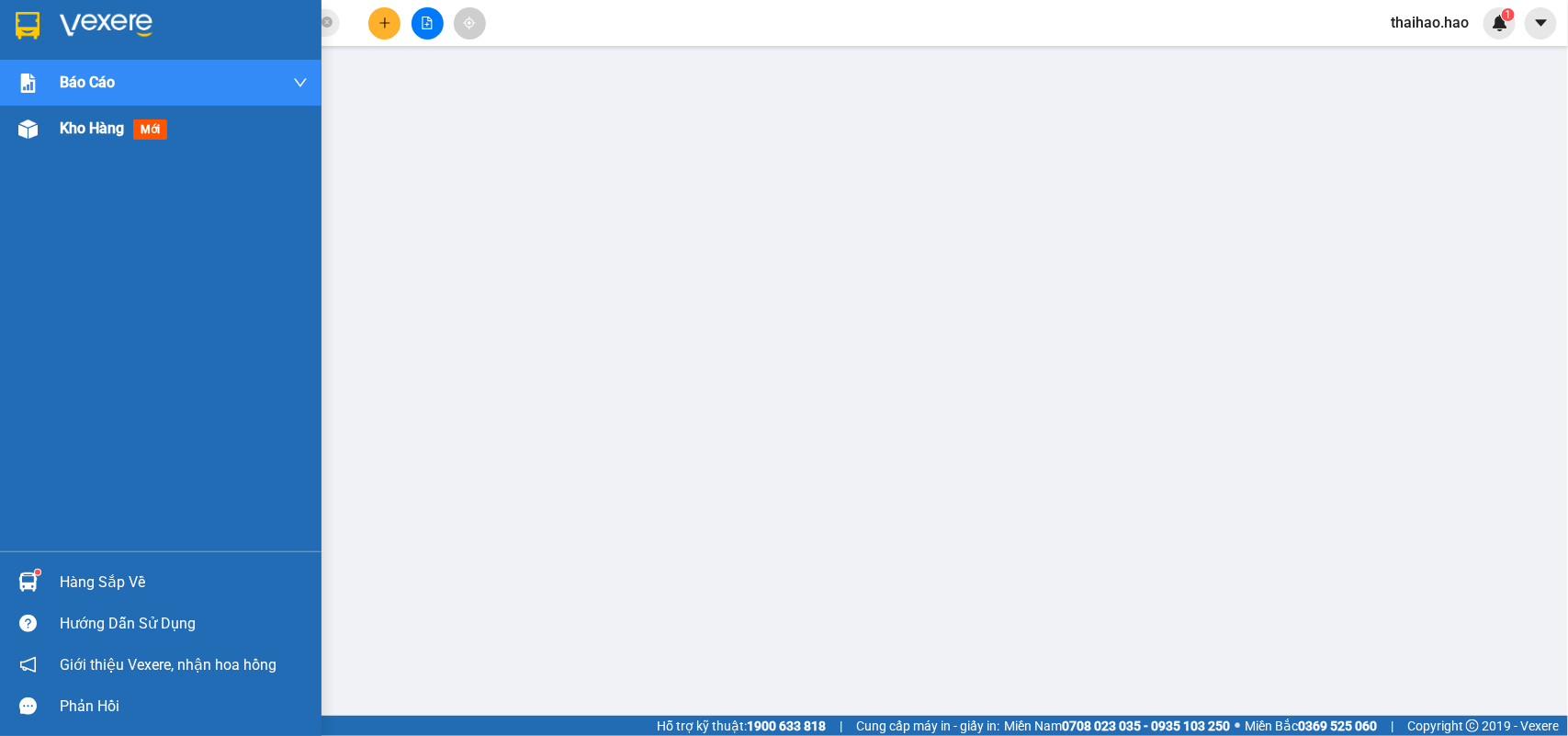
click at [144, 124] on span "mới" at bounding box center [151, 129] width 34 height 20
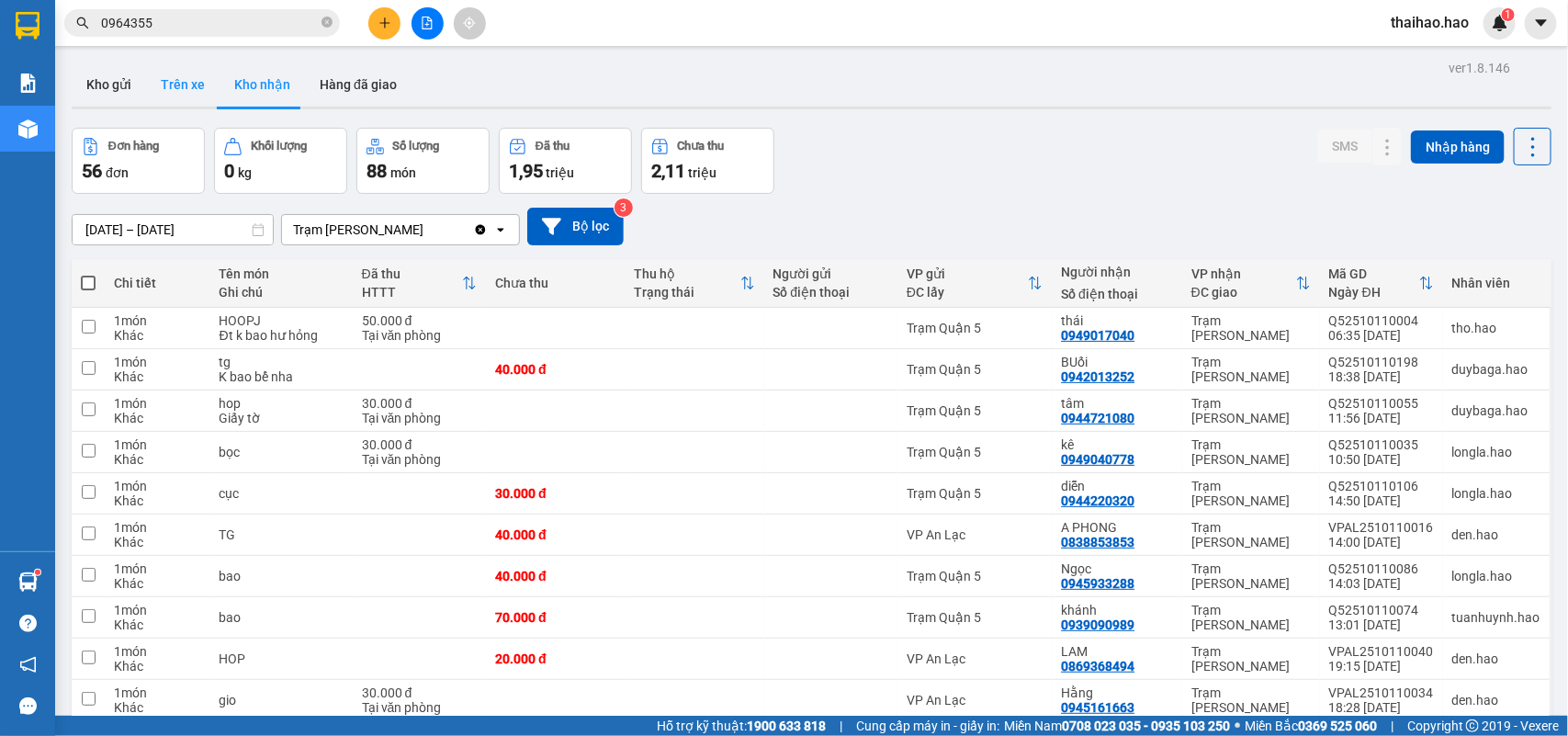
click at [190, 80] on button "Trên xe" at bounding box center [182, 84] width 73 height 44
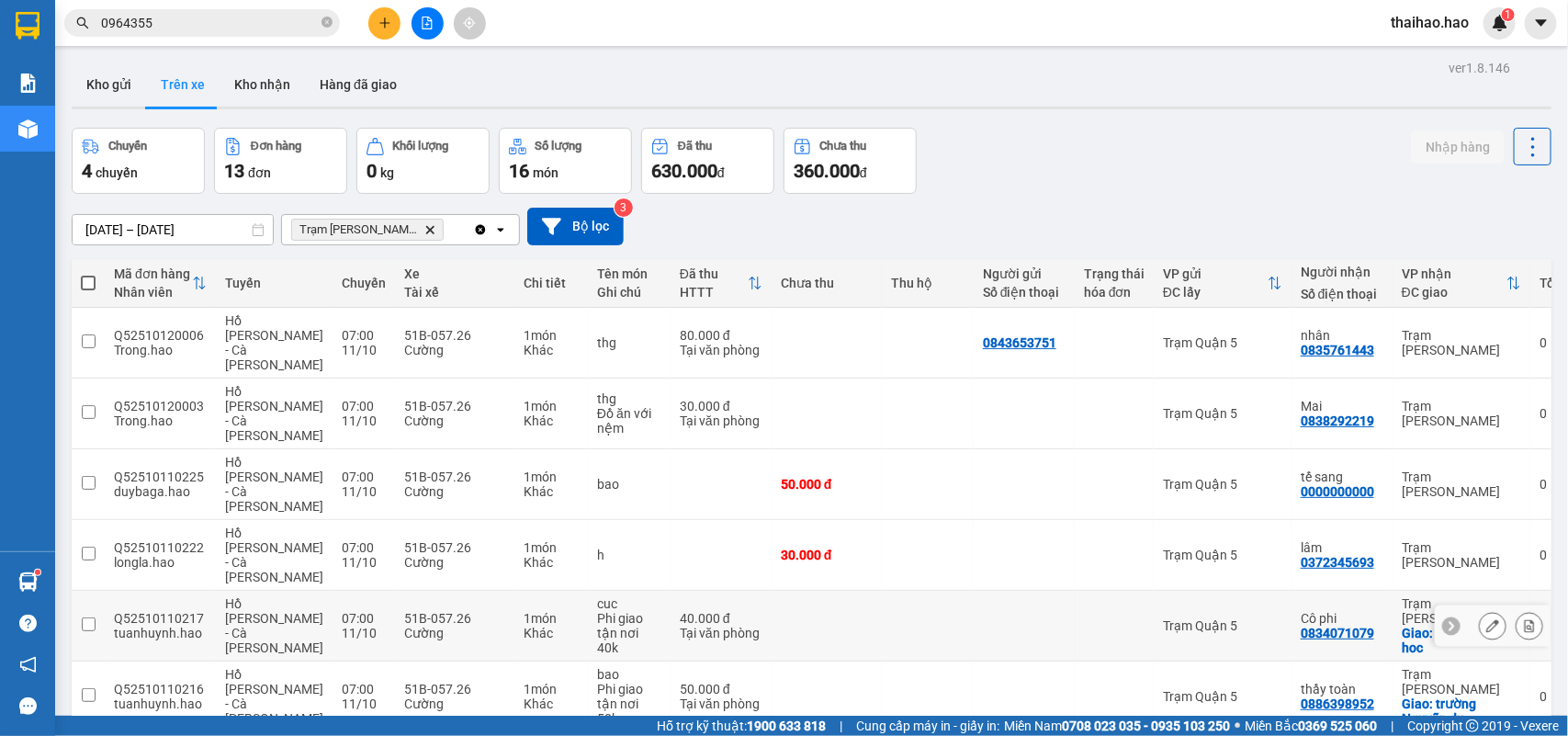
drag, startPoint x: 1069, startPoint y: 515, endPoint x: 1044, endPoint y: 578, distance: 67.8
click at [1084, 619] on div at bounding box center [1115, 625] width 61 height 14
checkbox input "true"
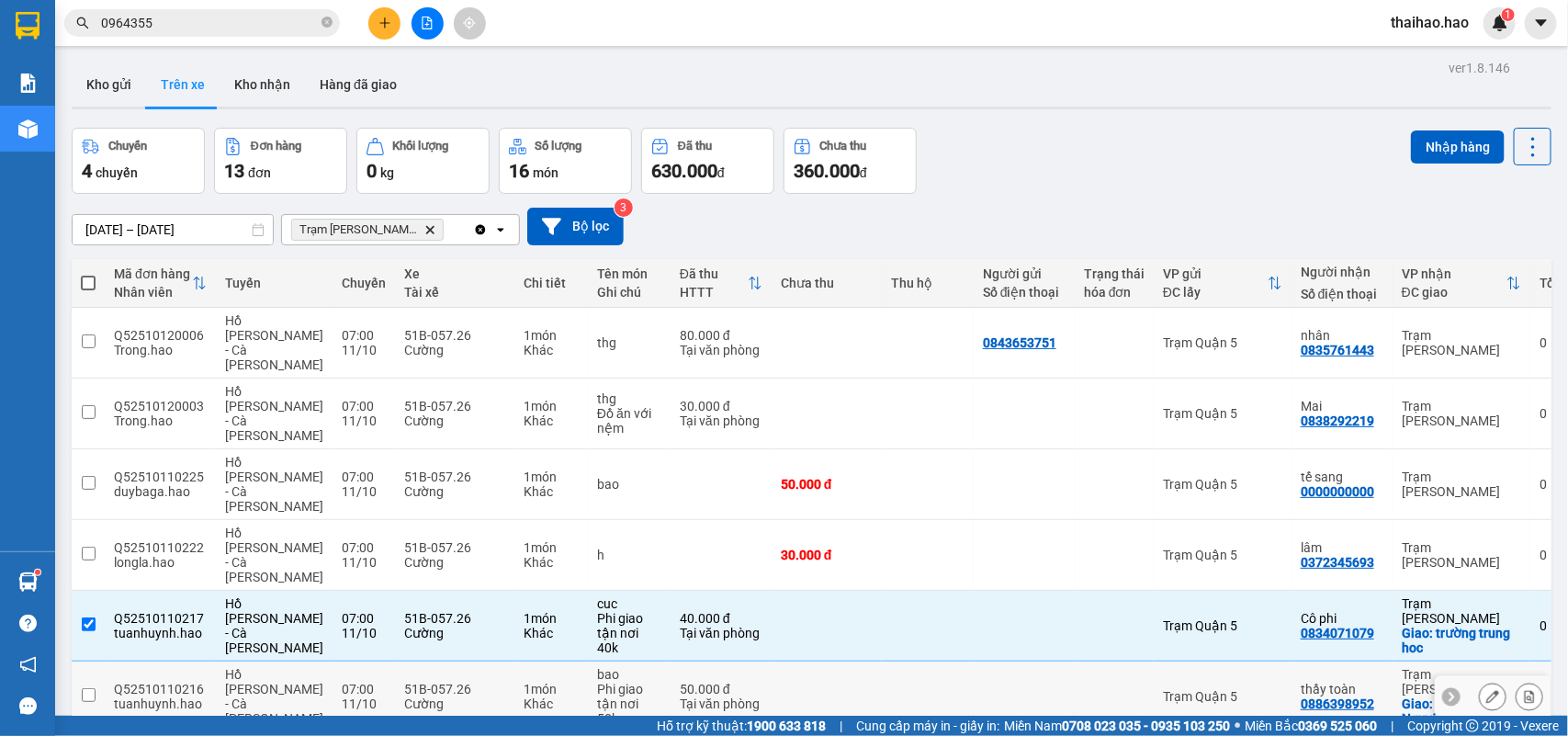
click at [1044, 662] on td at bounding box center [1024, 697] width 101 height 71
checkbox input "true"
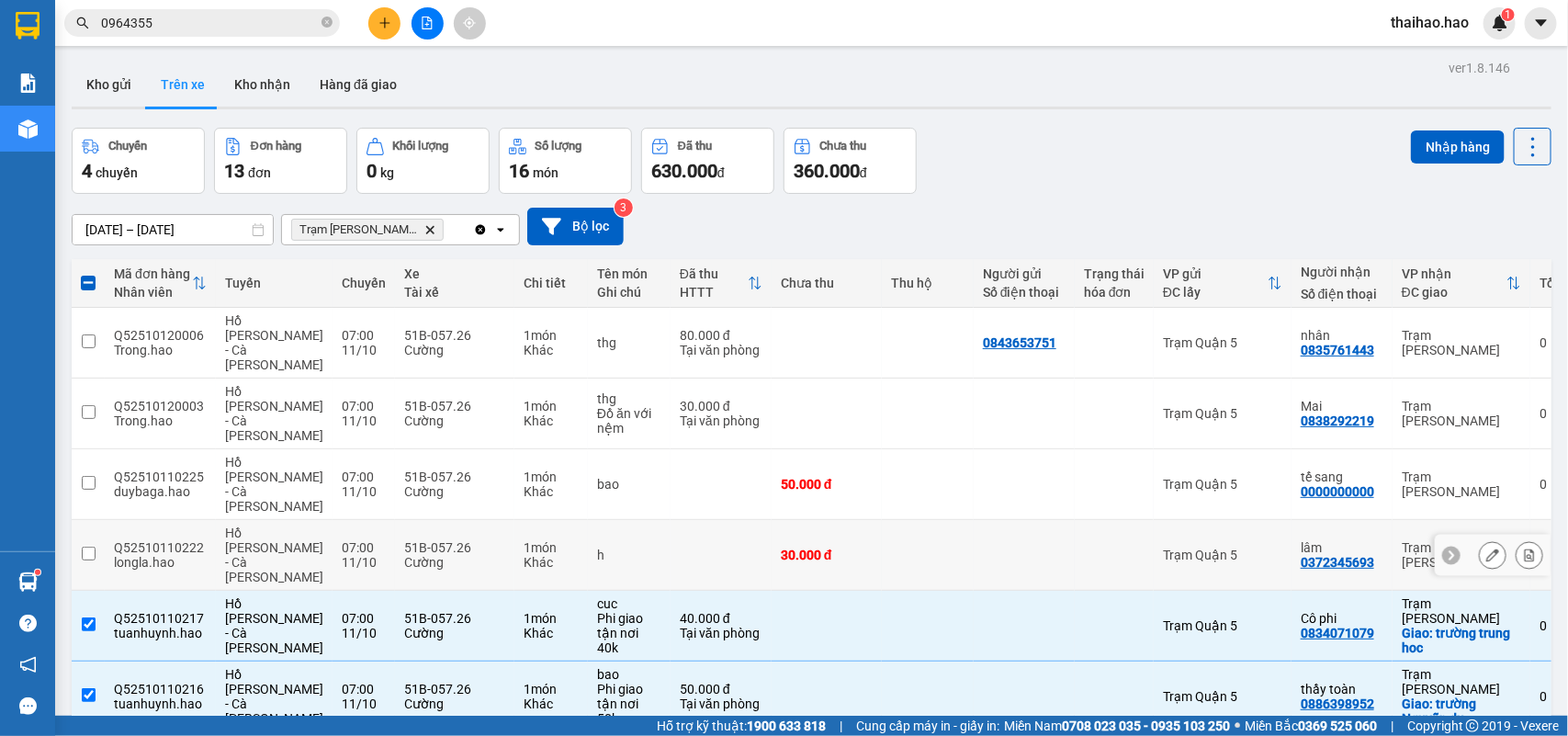
click at [1084, 548] on div at bounding box center [1115, 555] width 61 height 14
checkbox input "true"
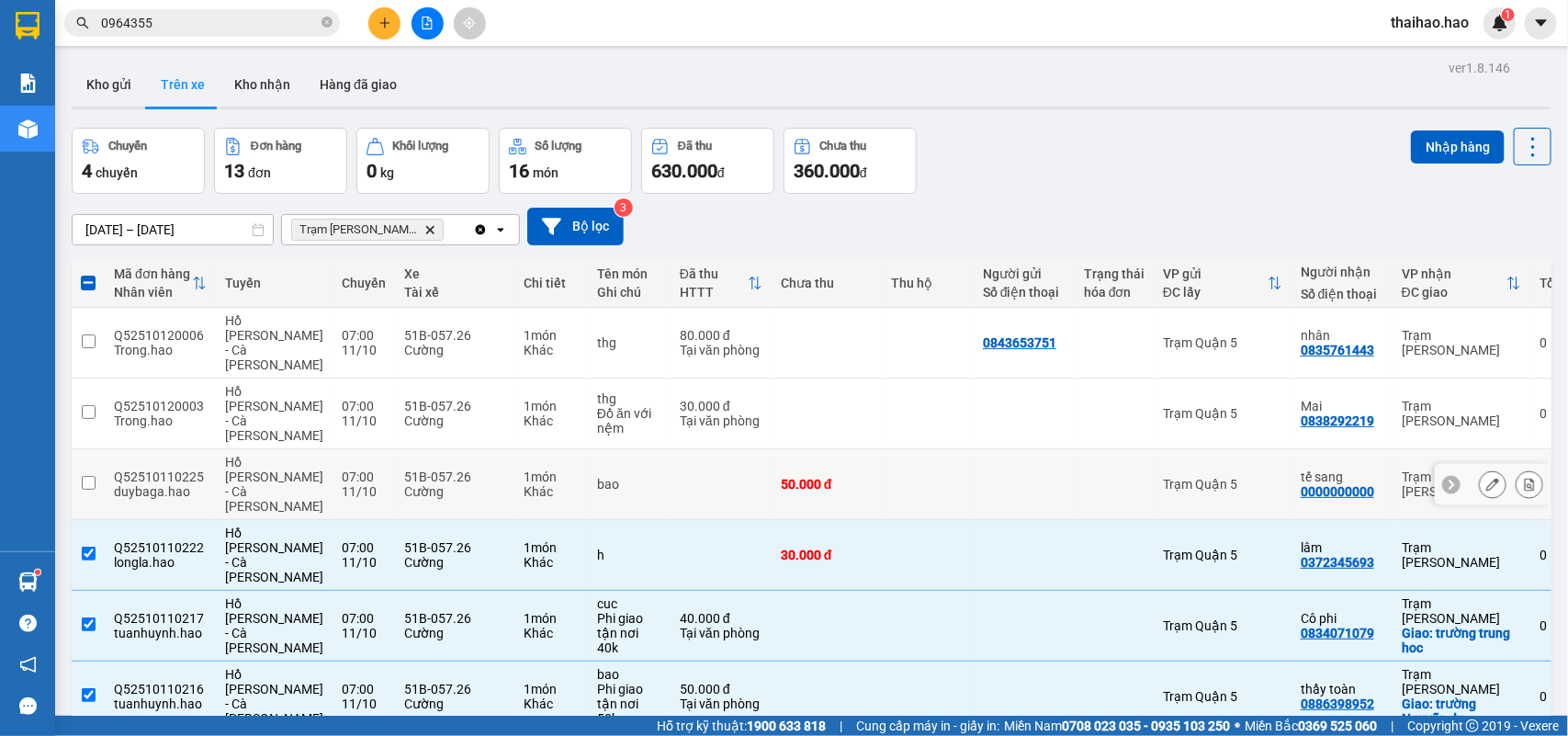
click at [1025, 450] on td at bounding box center [1024, 485] width 101 height 71
checkbox input "true"
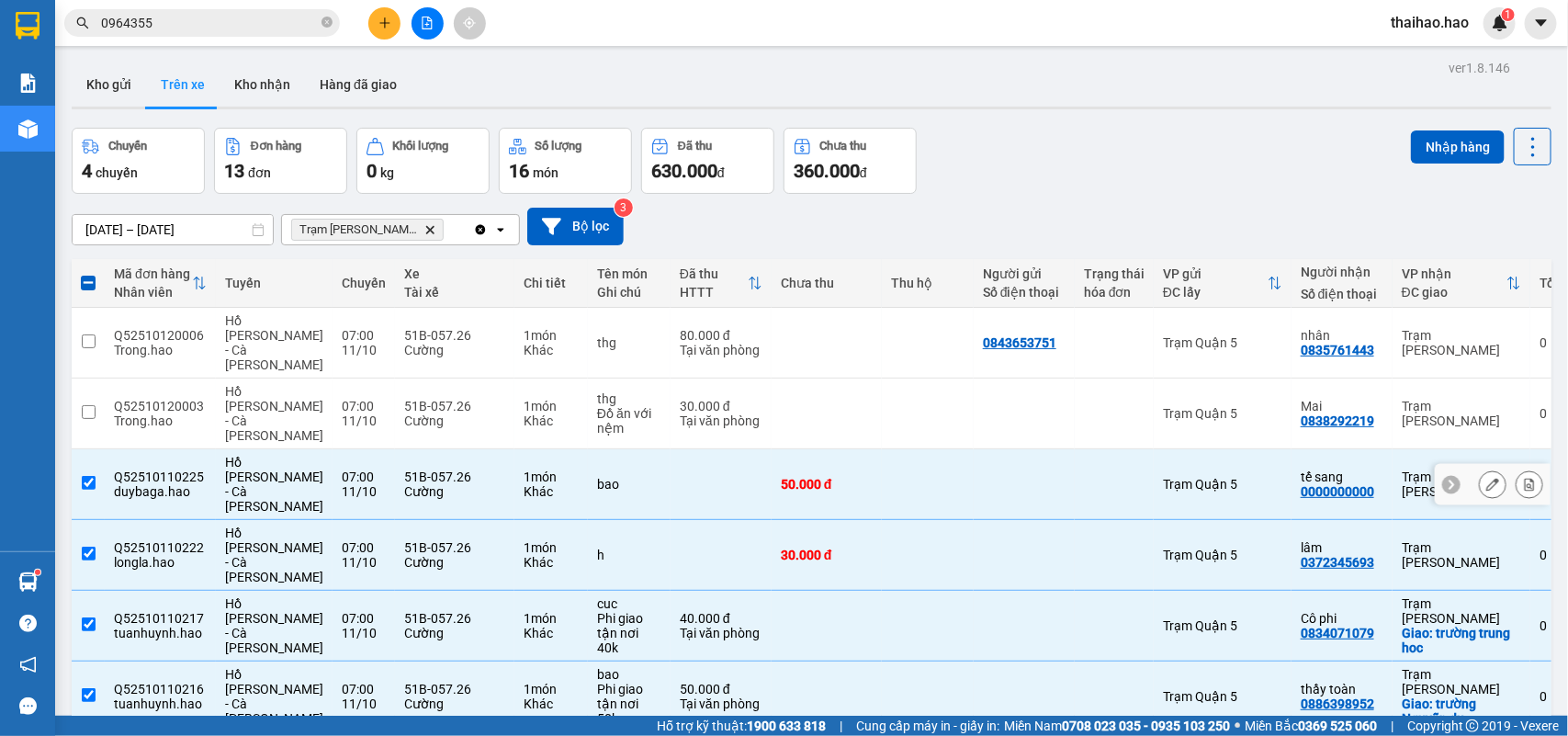
scroll to position [115, 0]
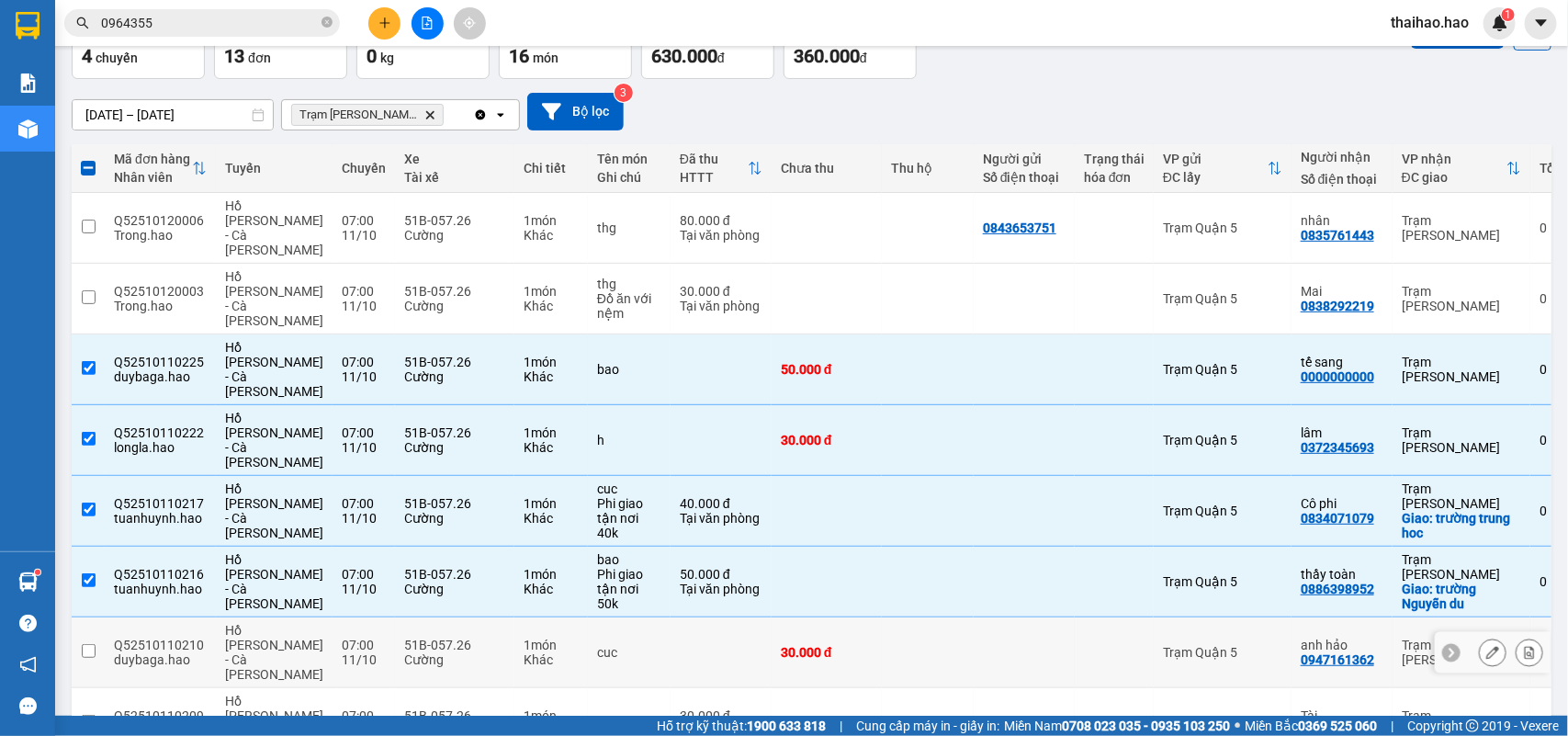
click at [984, 618] on td at bounding box center [1024, 653] width 101 height 71
checkbox input "true"
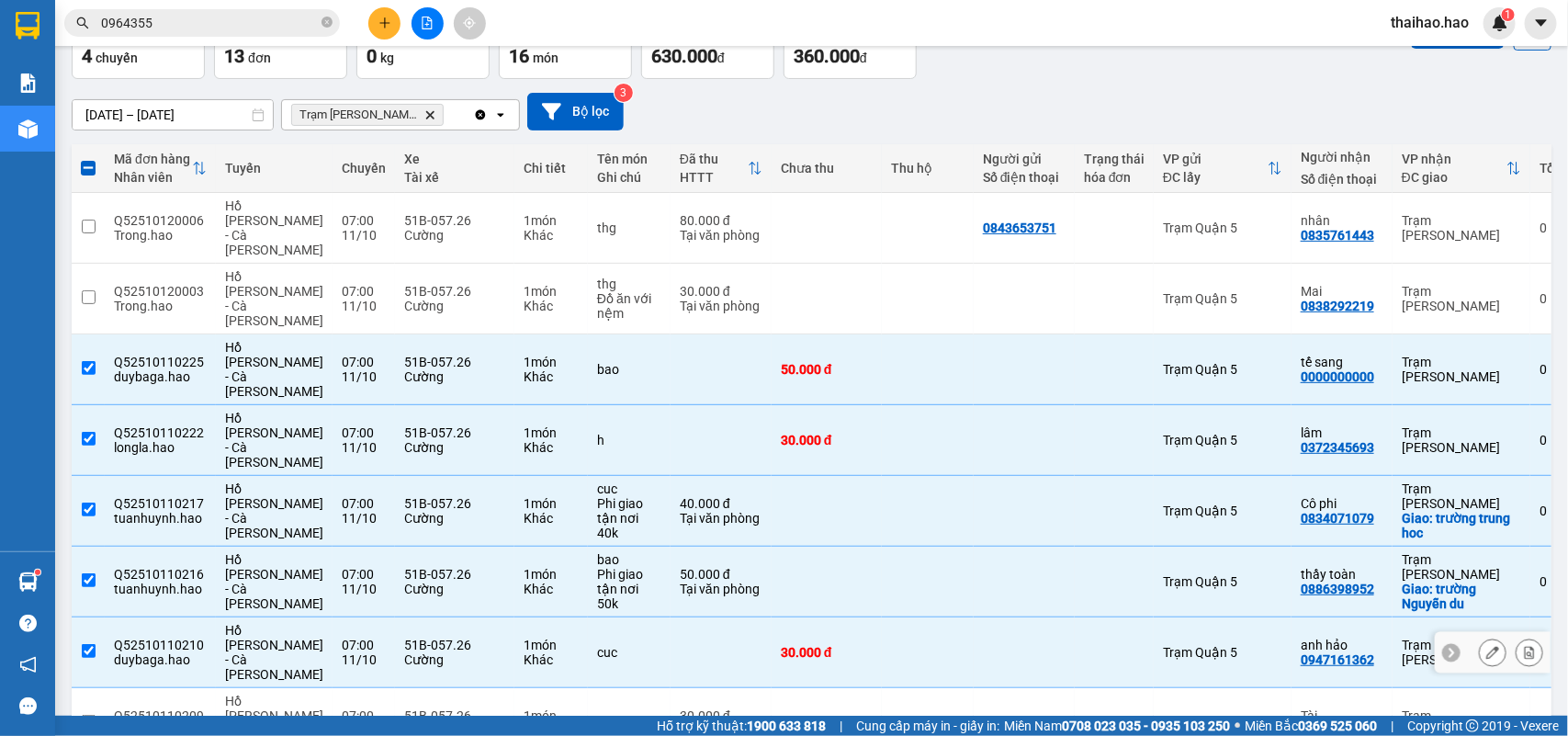
scroll to position [230, 0]
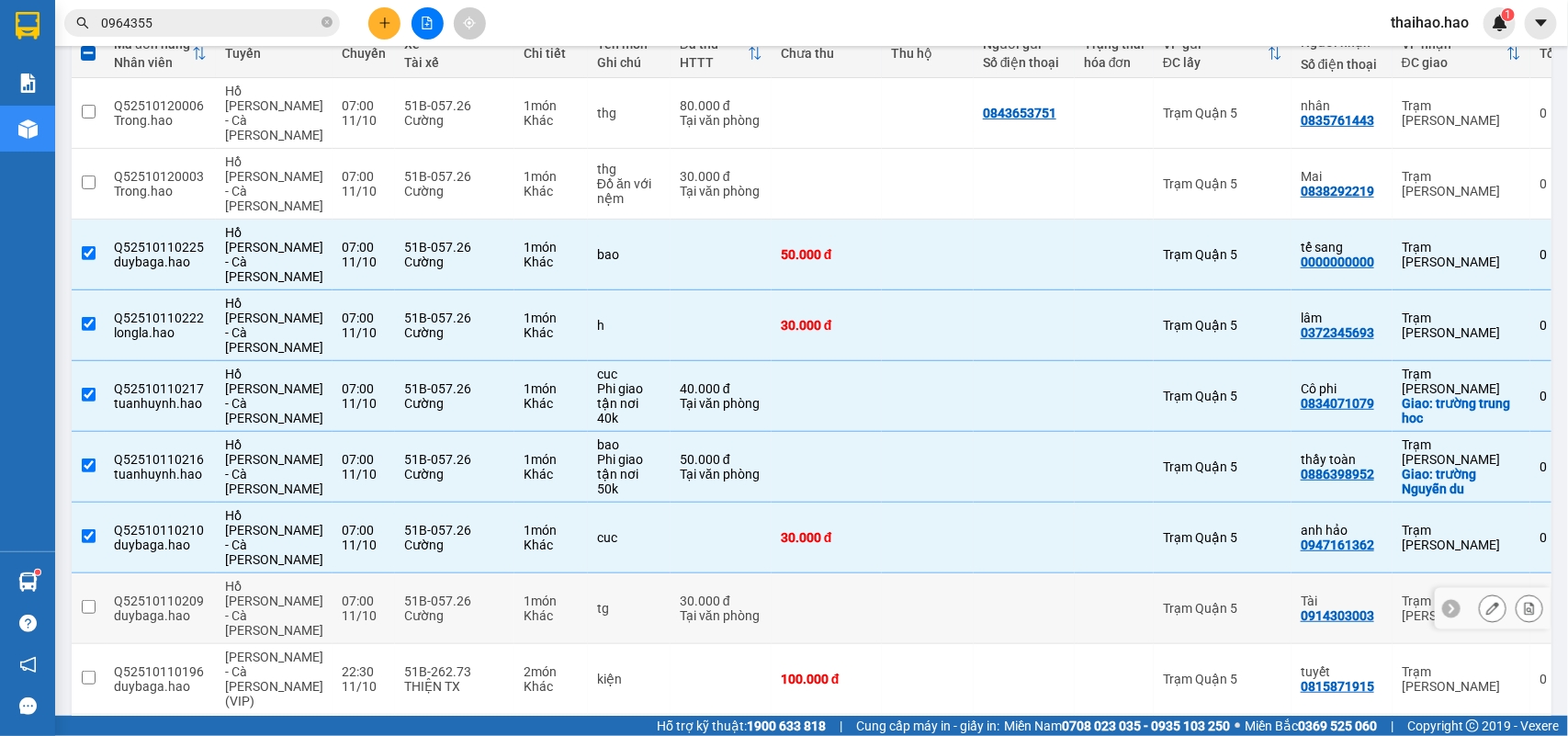
click at [983, 601] on div at bounding box center [1024, 608] width 83 height 14
checkbox input "true"
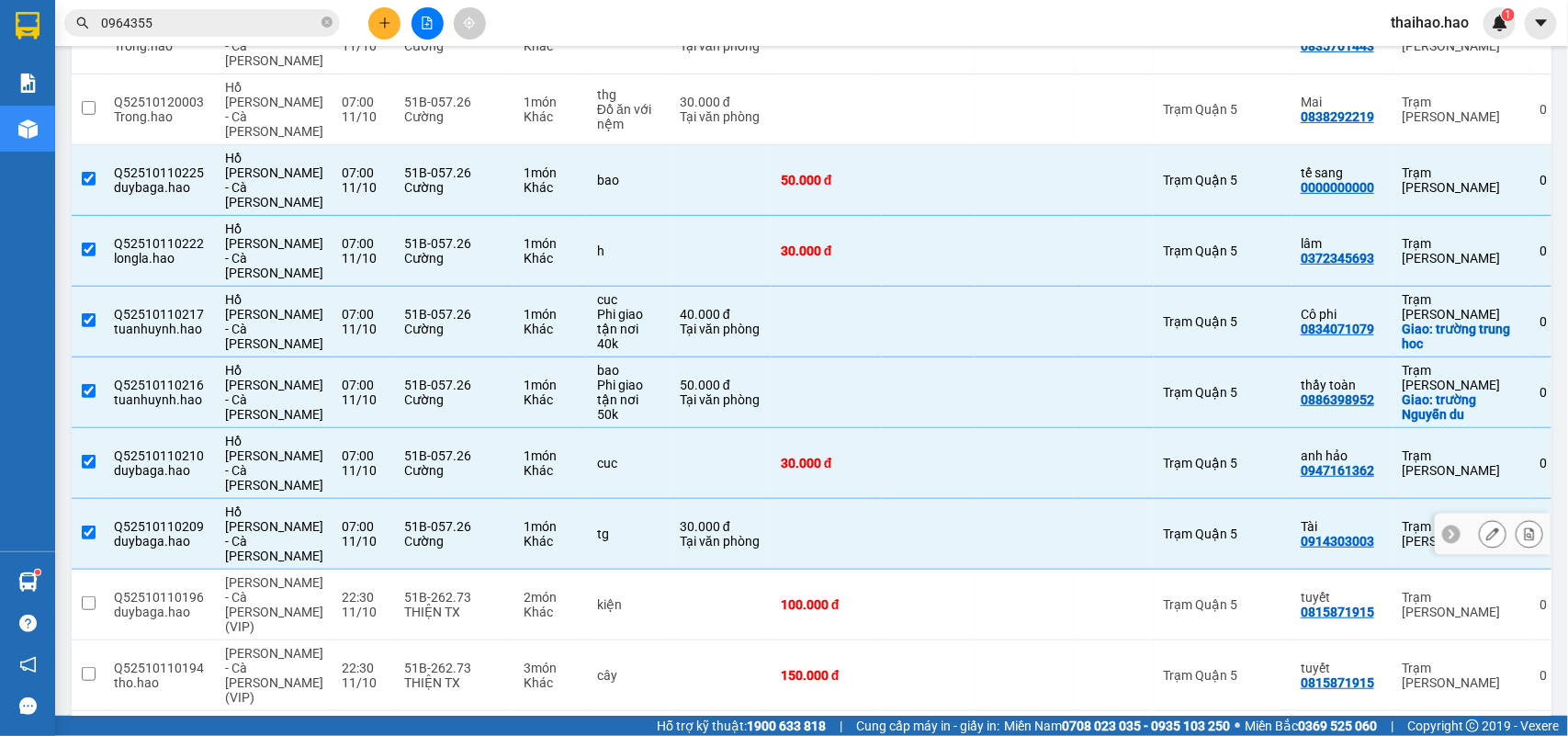
scroll to position [189, 0]
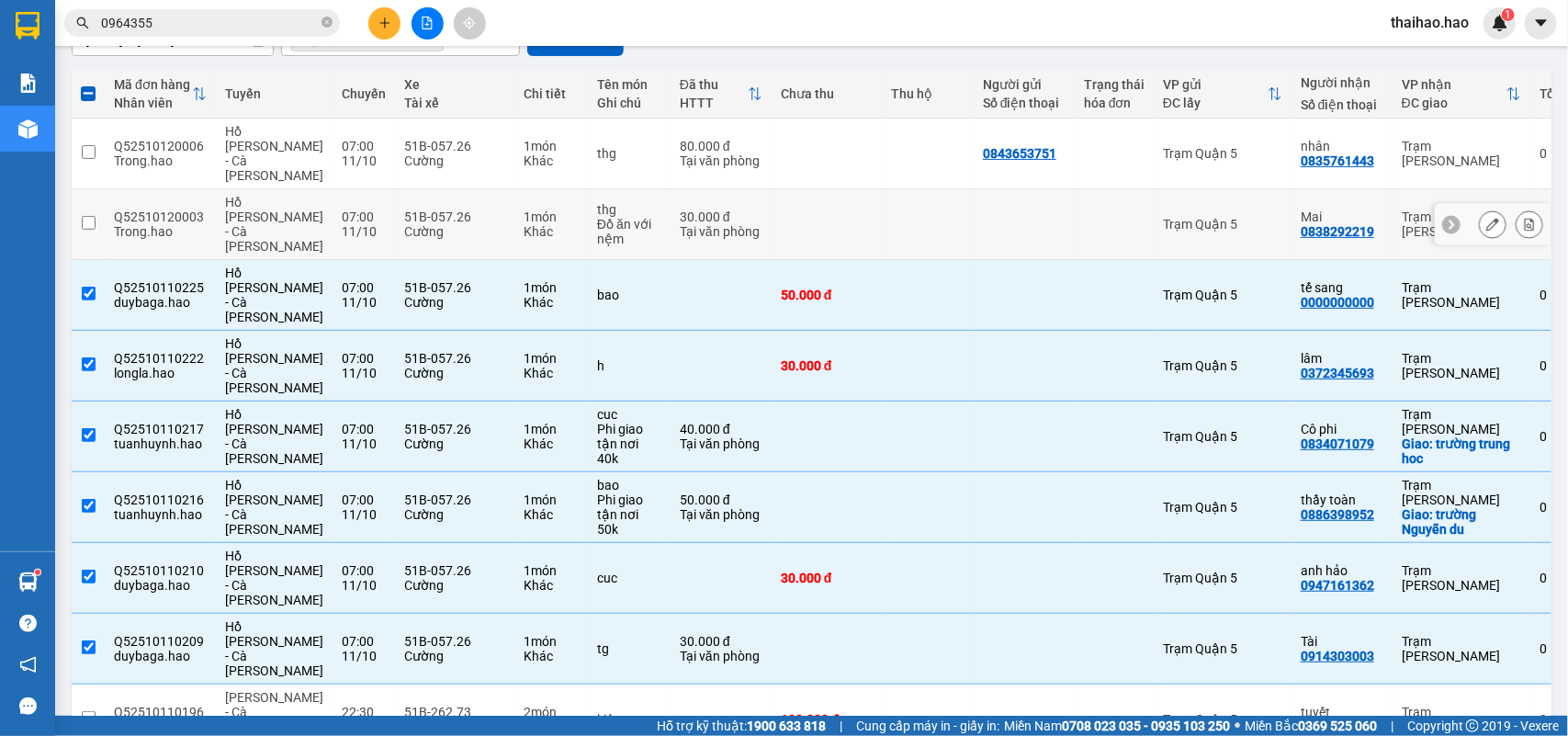
click at [855, 194] on td at bounding box center [827, 224] width 111 height 71
checkbox input "true"
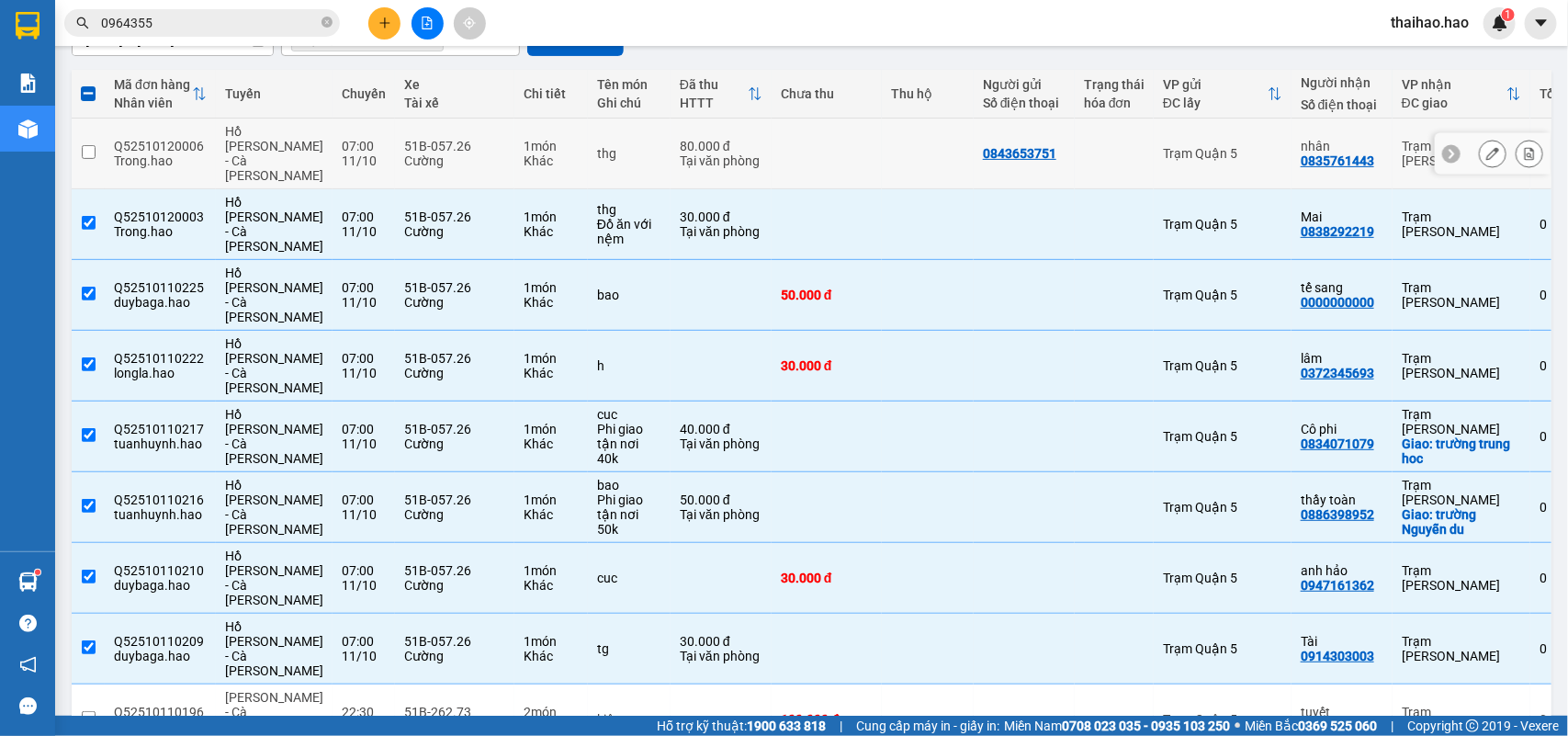
click at [882, 139] on td at bounding box center [928, 154] width 92 height 71
checkbox input "true"
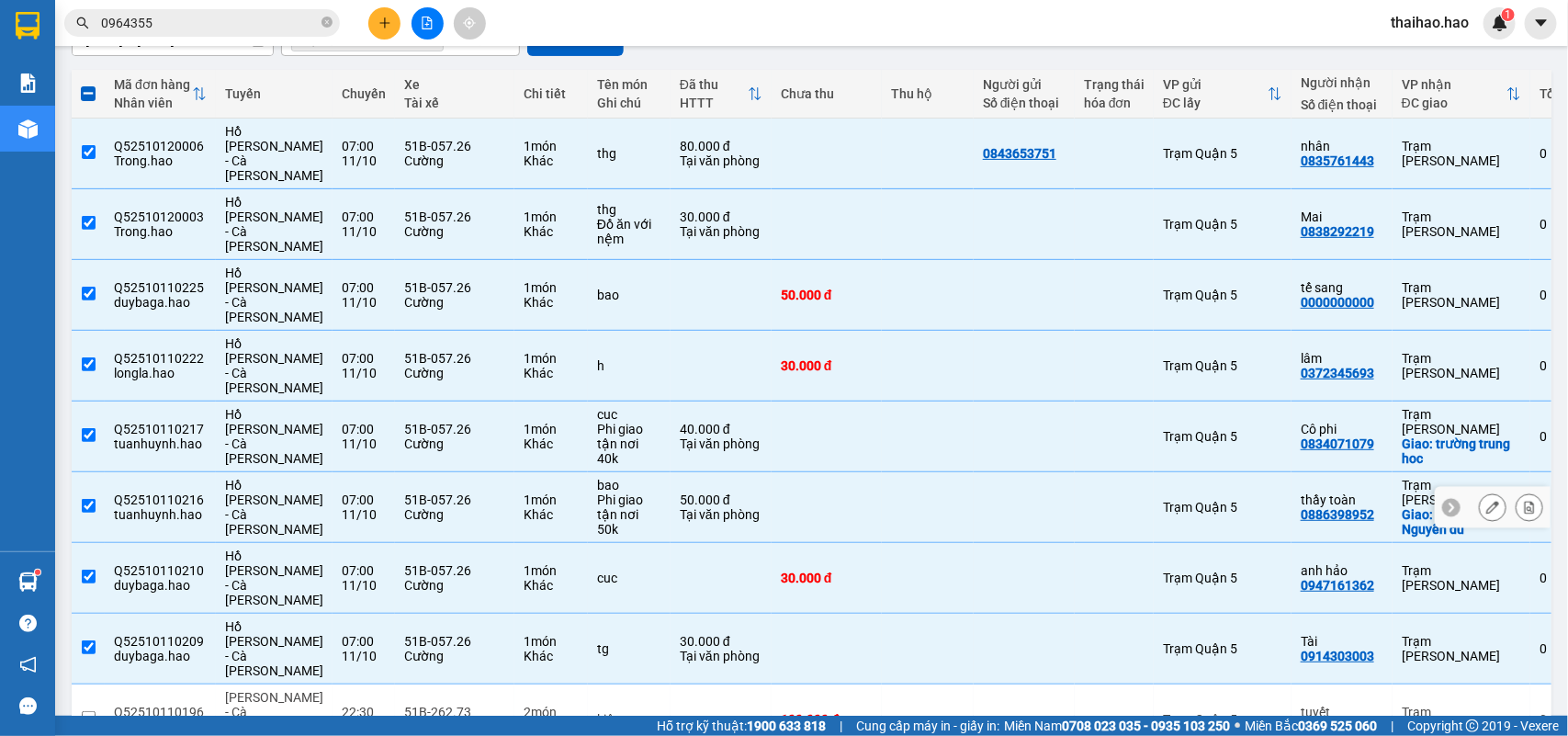
scroll to position [305, 0]
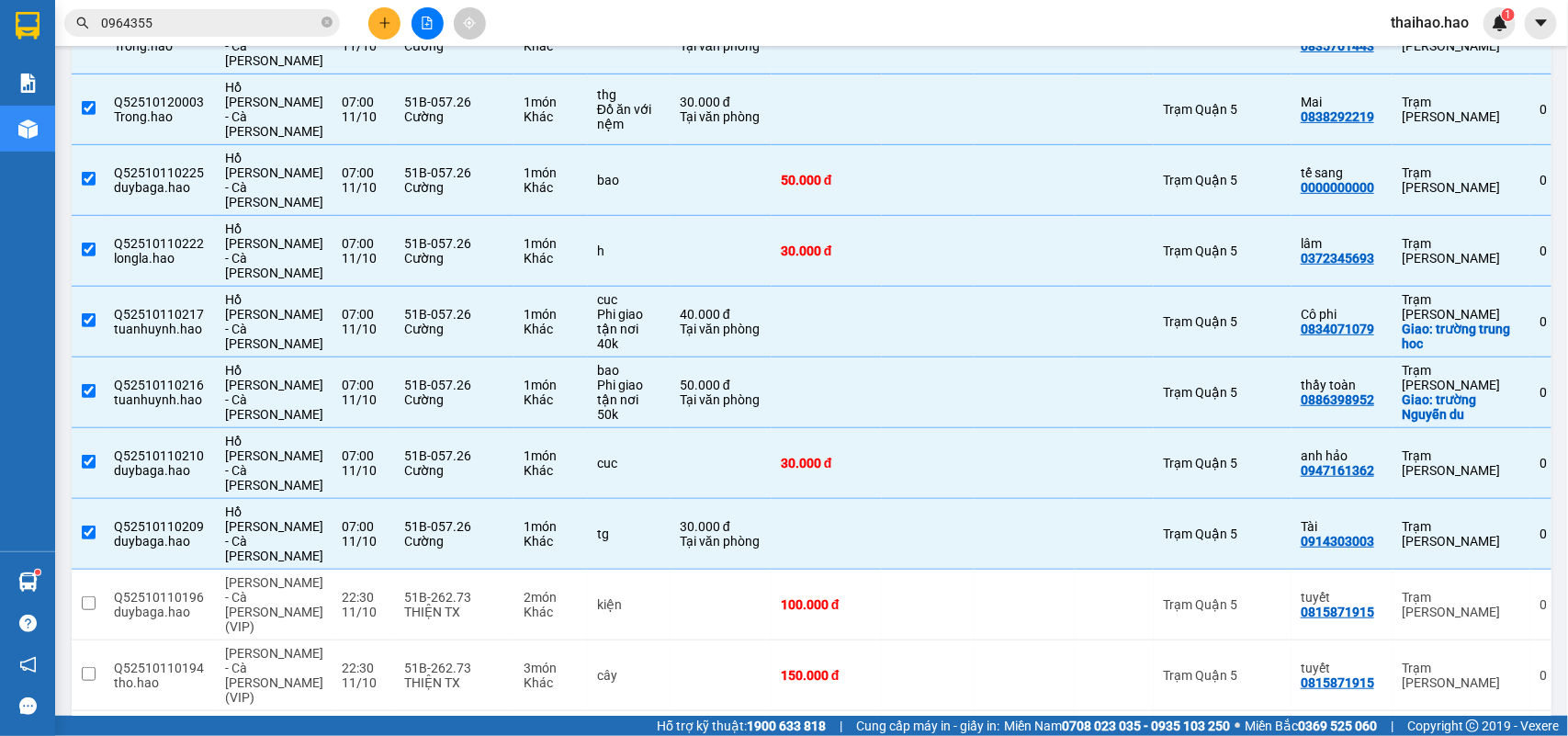
checkbox input "true"
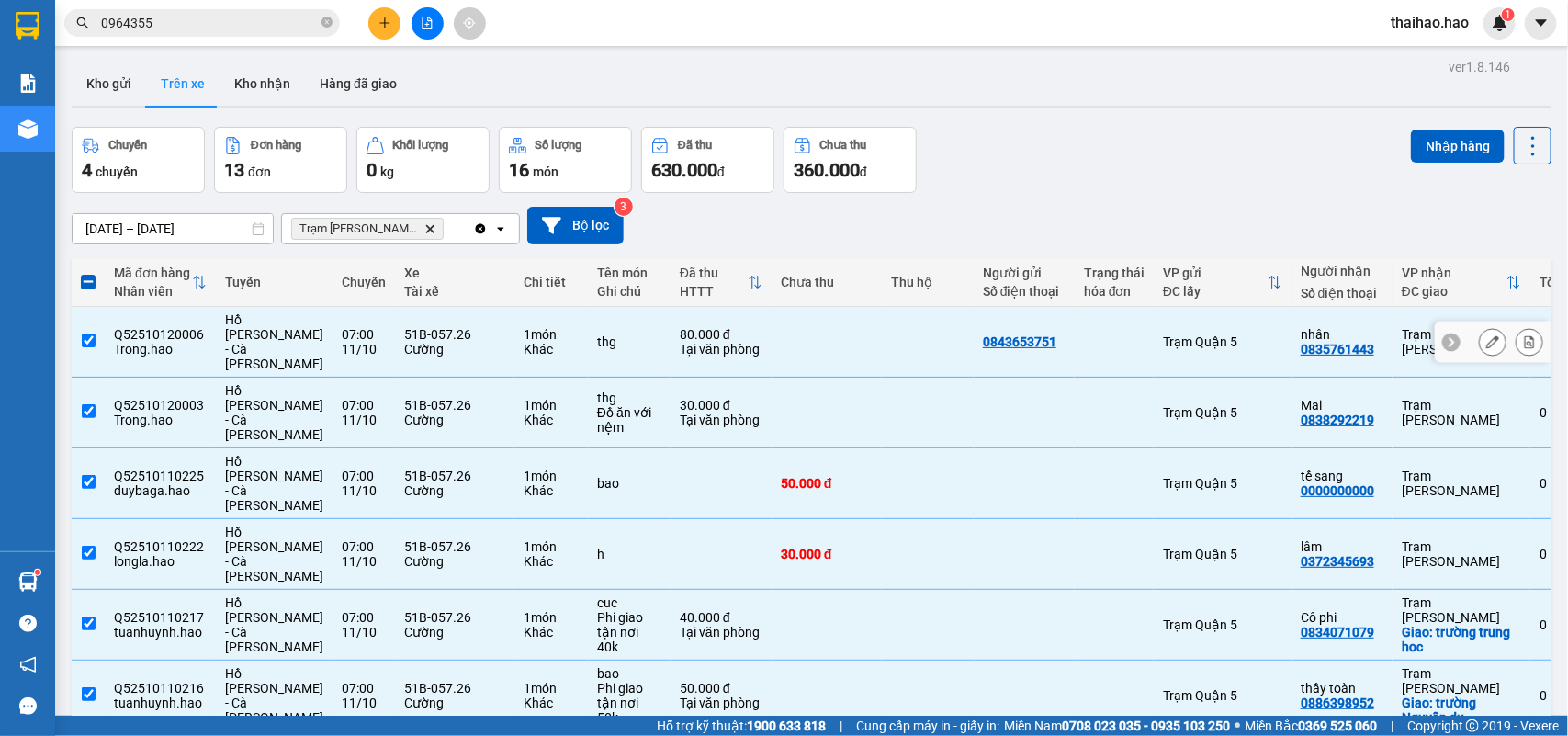
scroll to position [0, 0]
click at [1422, 147] on button "Nhập hàng" at bounding box center [1458, 147] width 94 height 33
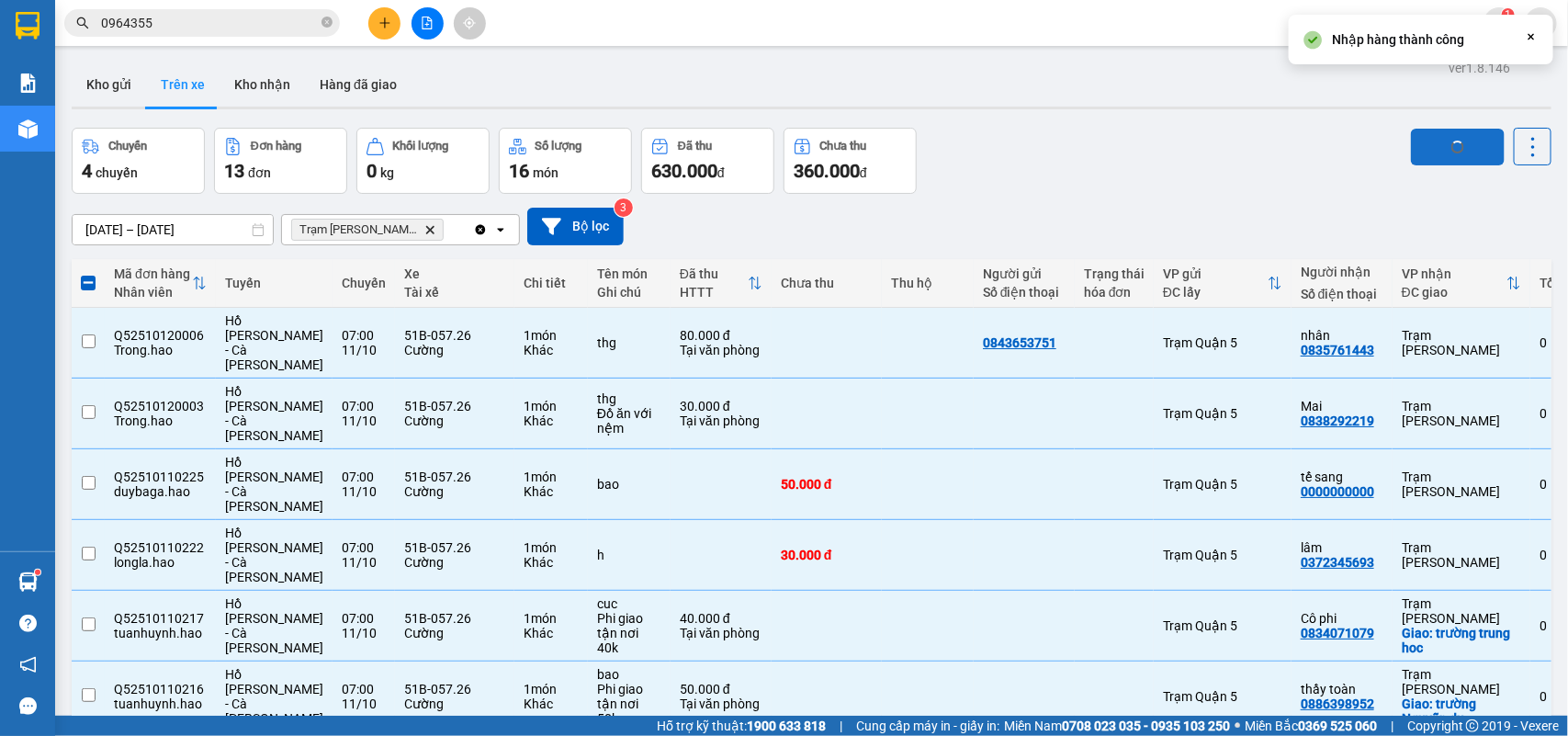
checkbox input "false"
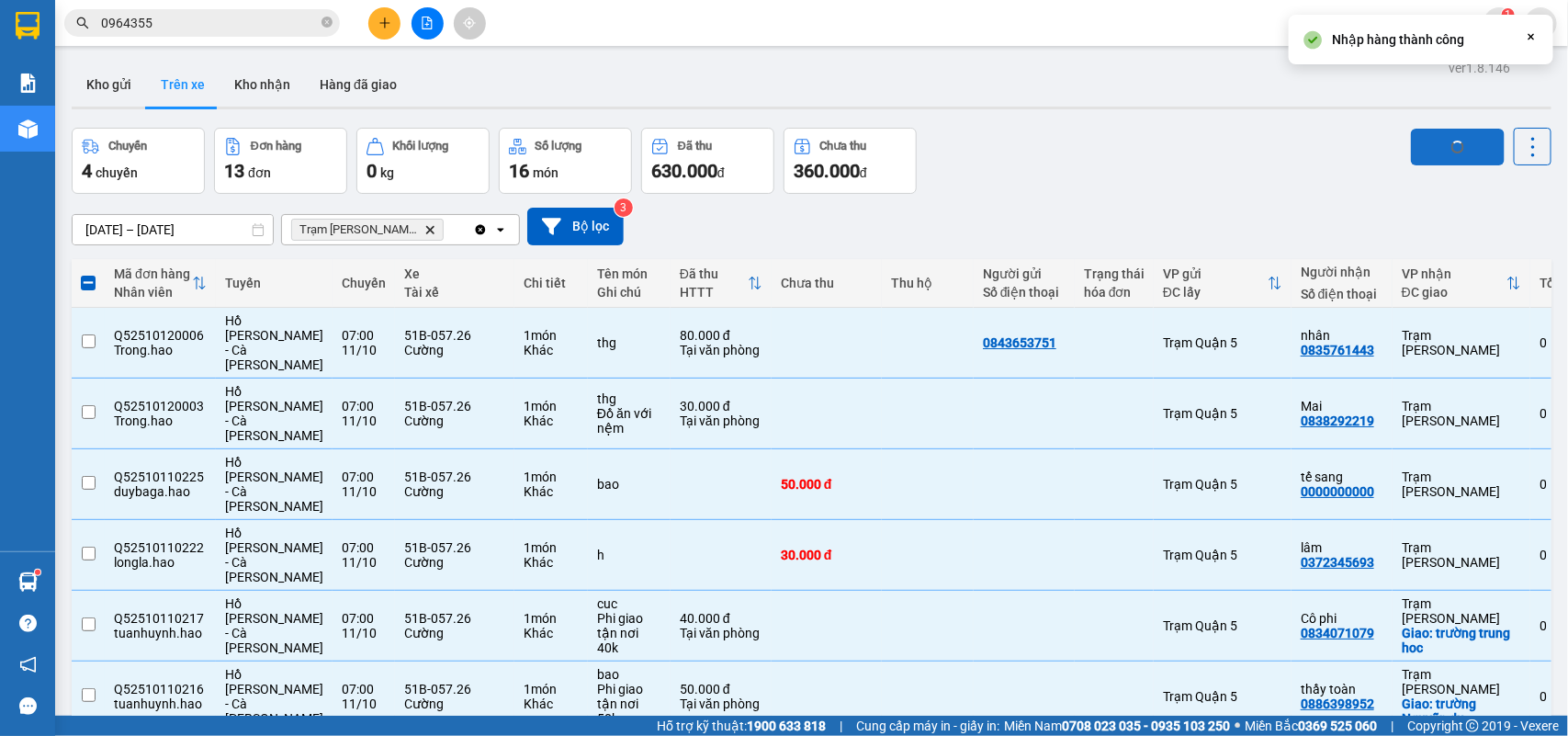
checkbox input "false"
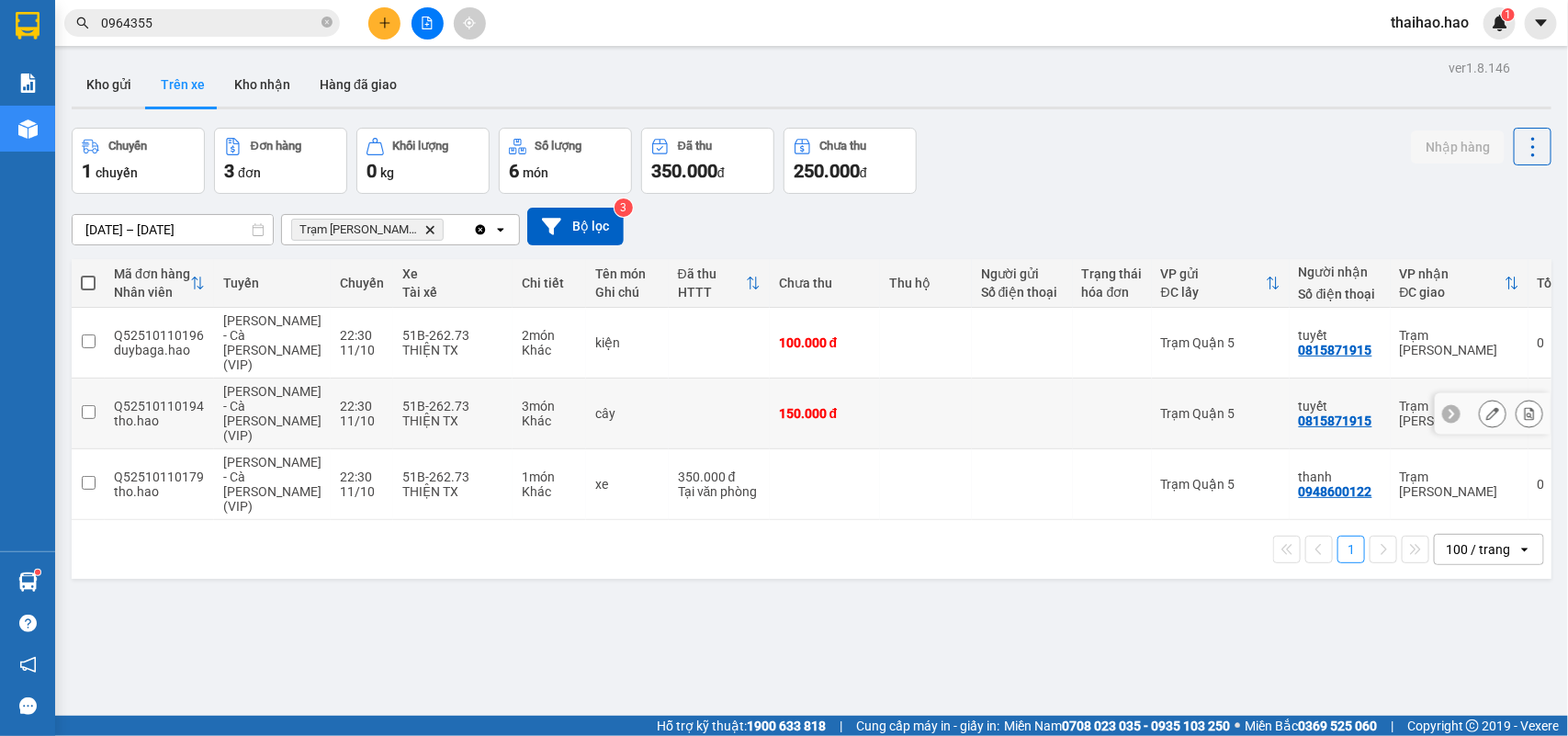
drag, startPoint x: 801, startPoint y: 395, endPoint x: 796, endPoint y: 356, distance: 39.3
click at [798, 407] on div "150.000 đ" at bounding box center [825, 413] width 92 height 14
checkbox input "true"
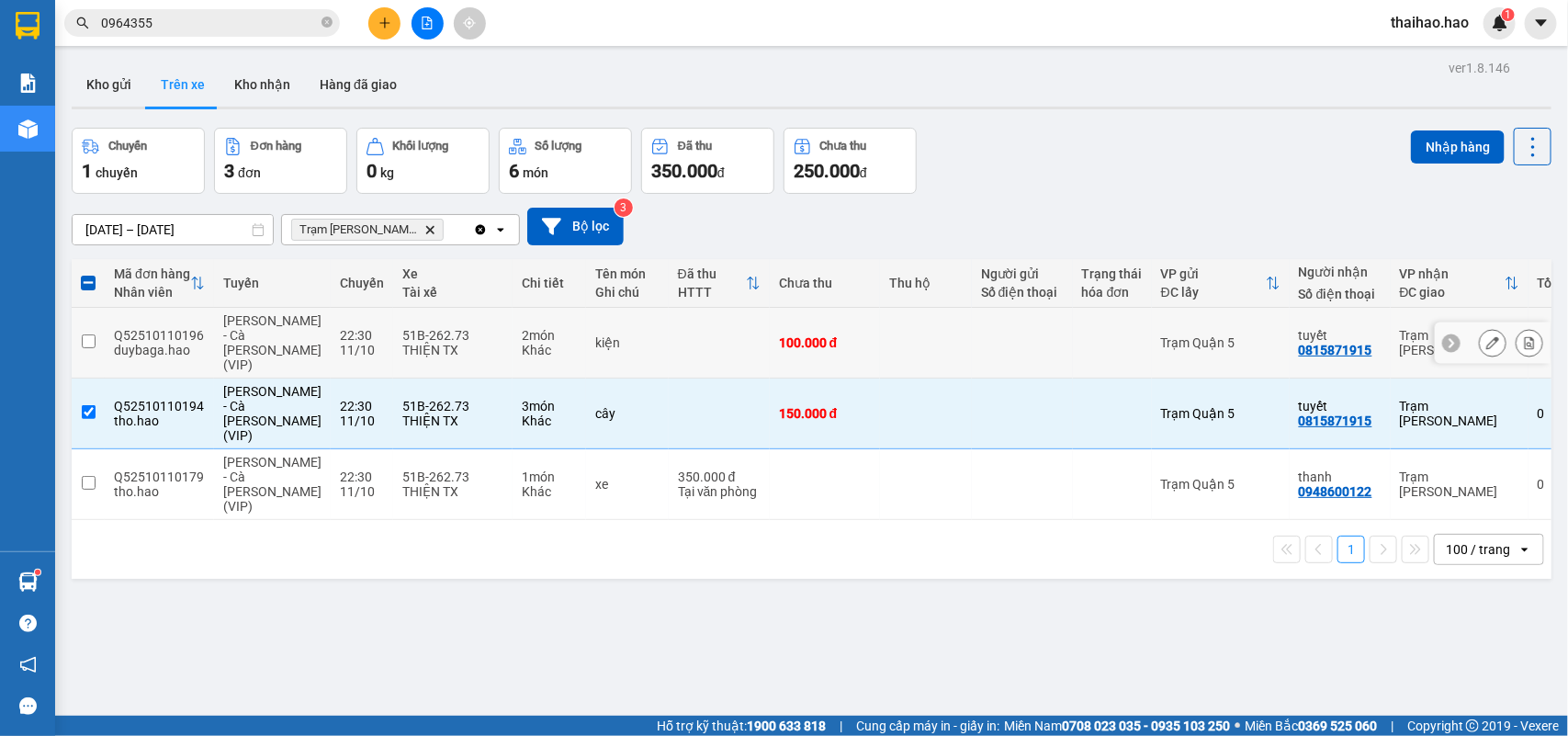
click at [800, 340] on div "100.000 đ" at bounding box center [825, 342] width 92 height 14
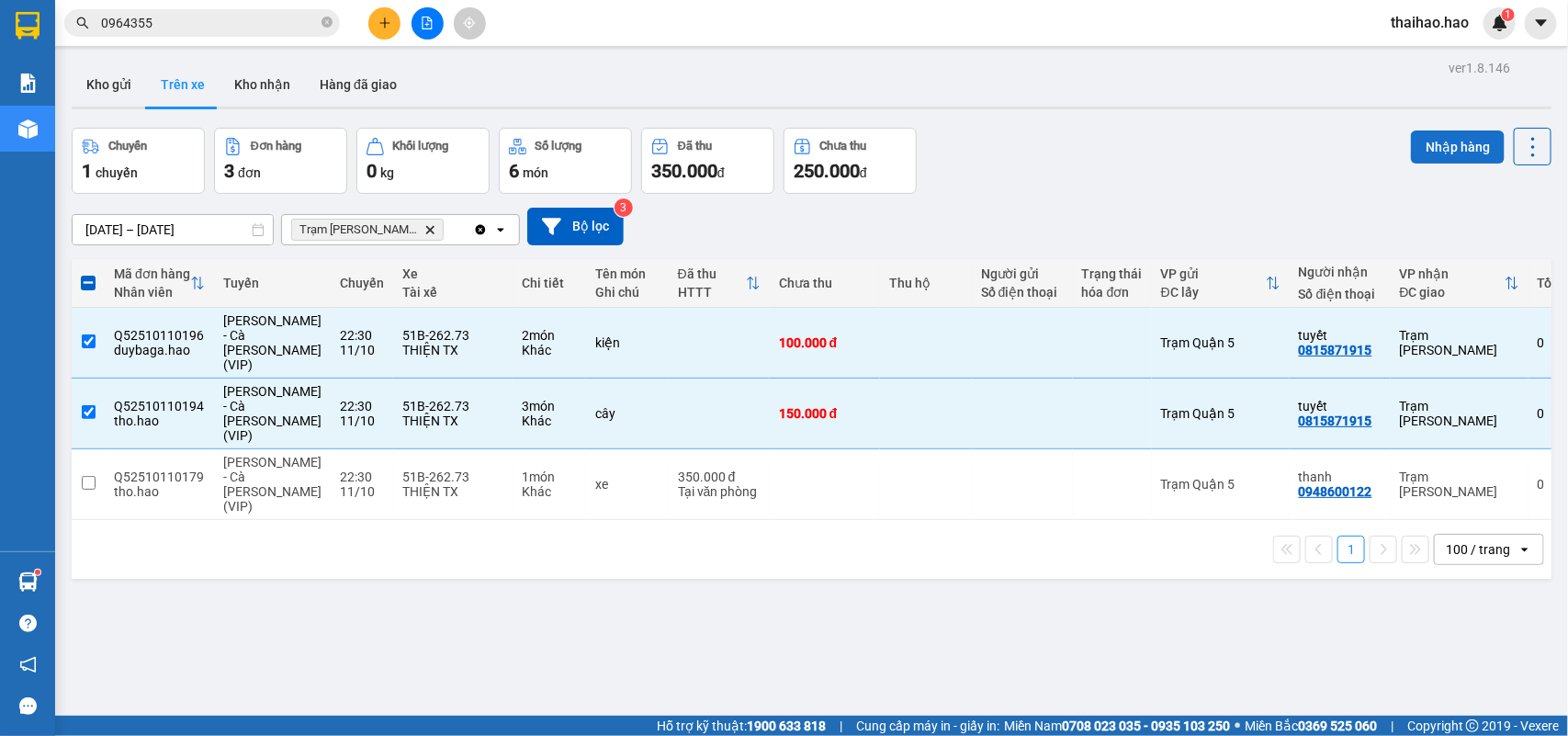
click at [1411, 136] on button "Nhập hàng" at bounding box center [1458, 147] width 94 height 33
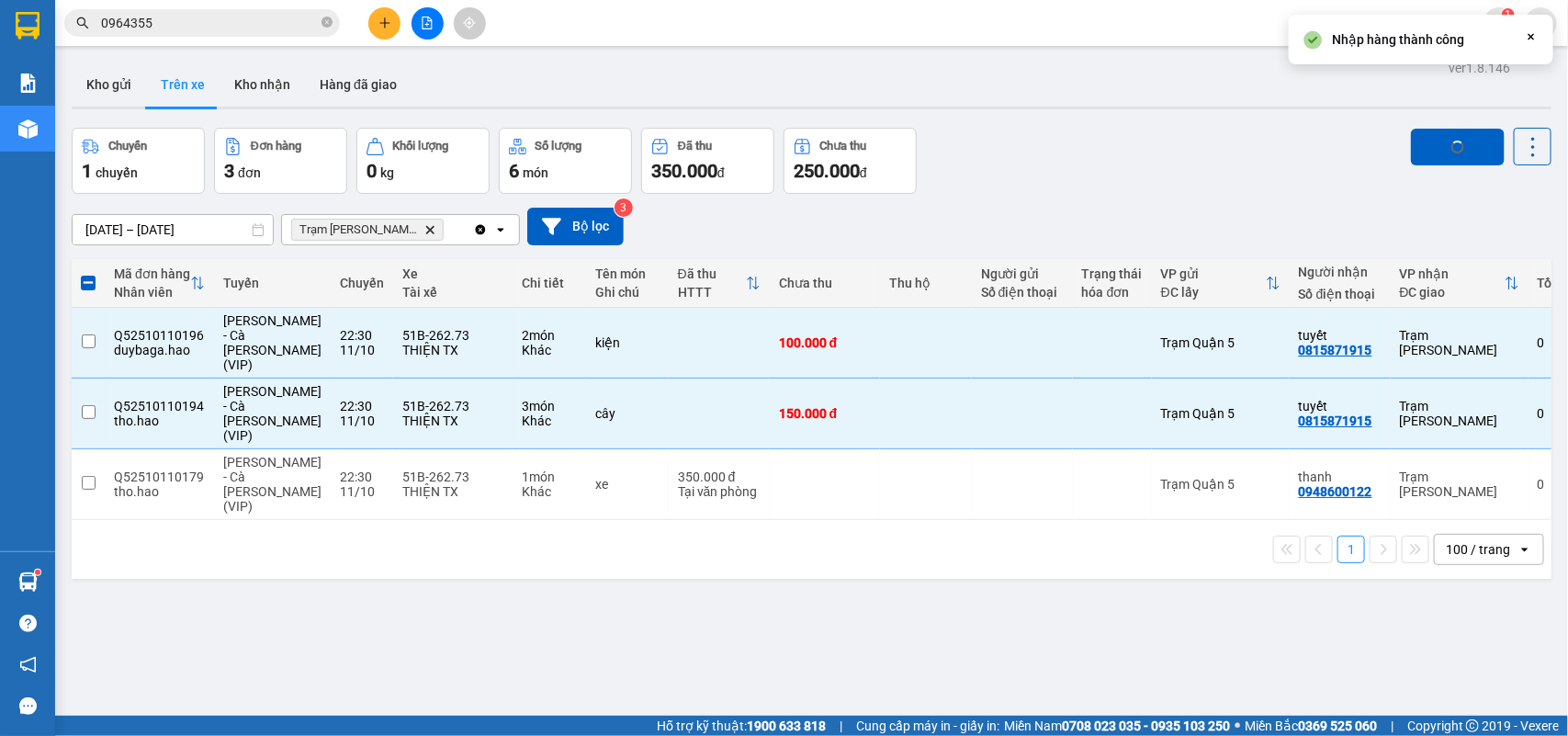
checkbox input "false"
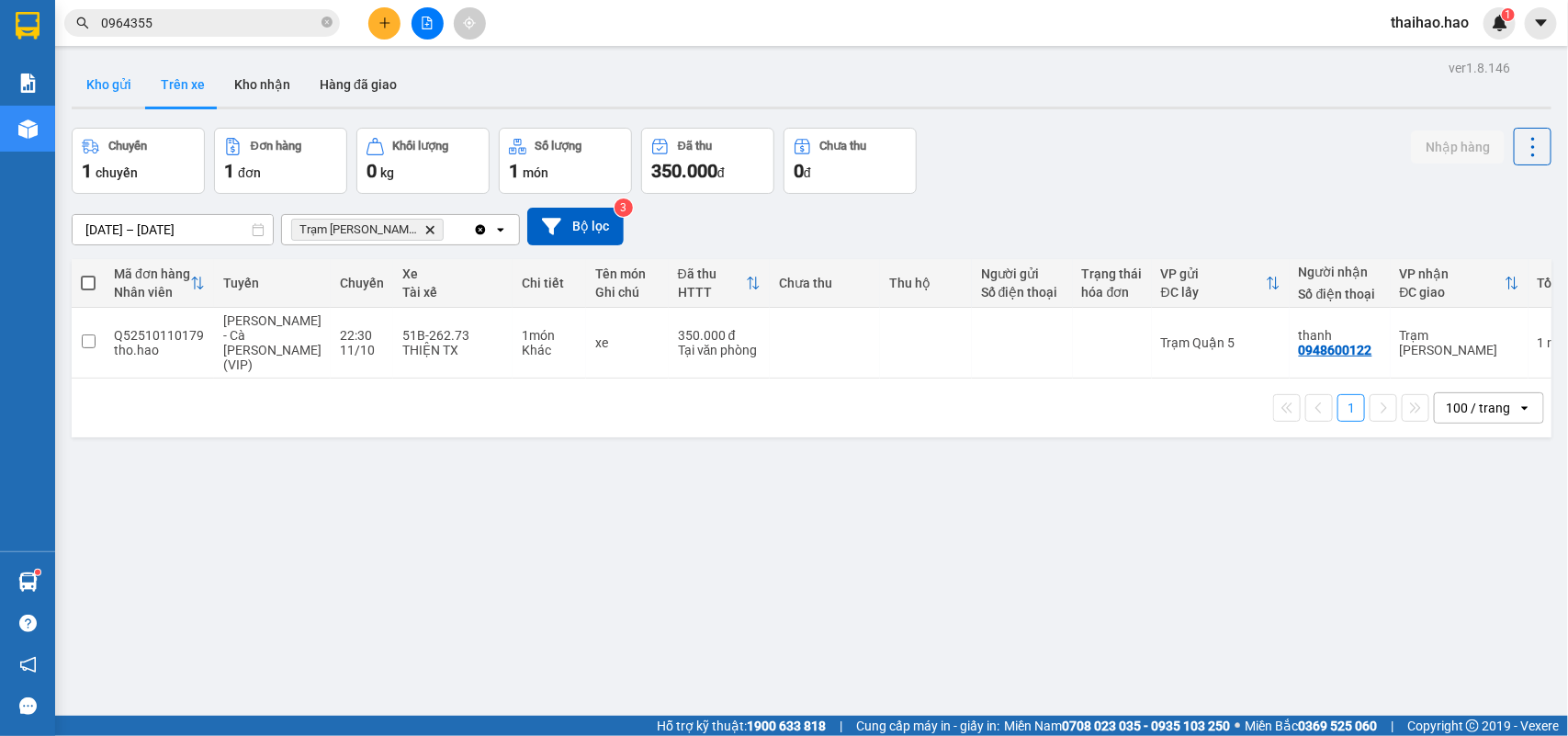
click at [119, 96] on button "Kho gửi" at bounding box center [109, 84] width 74 height 44
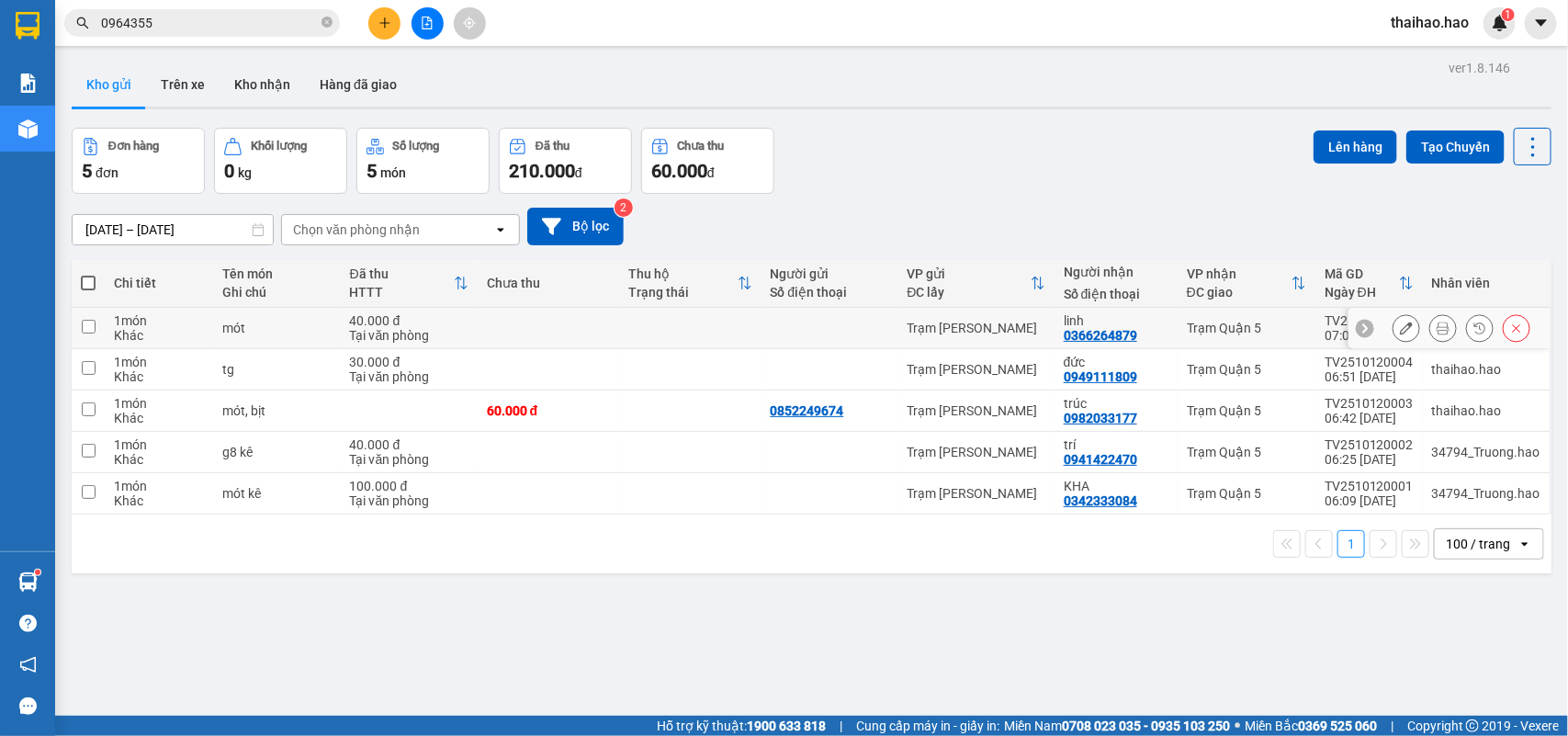
click at [1433, 329] on button at bounding box center [1443, 328] width 26 height 32
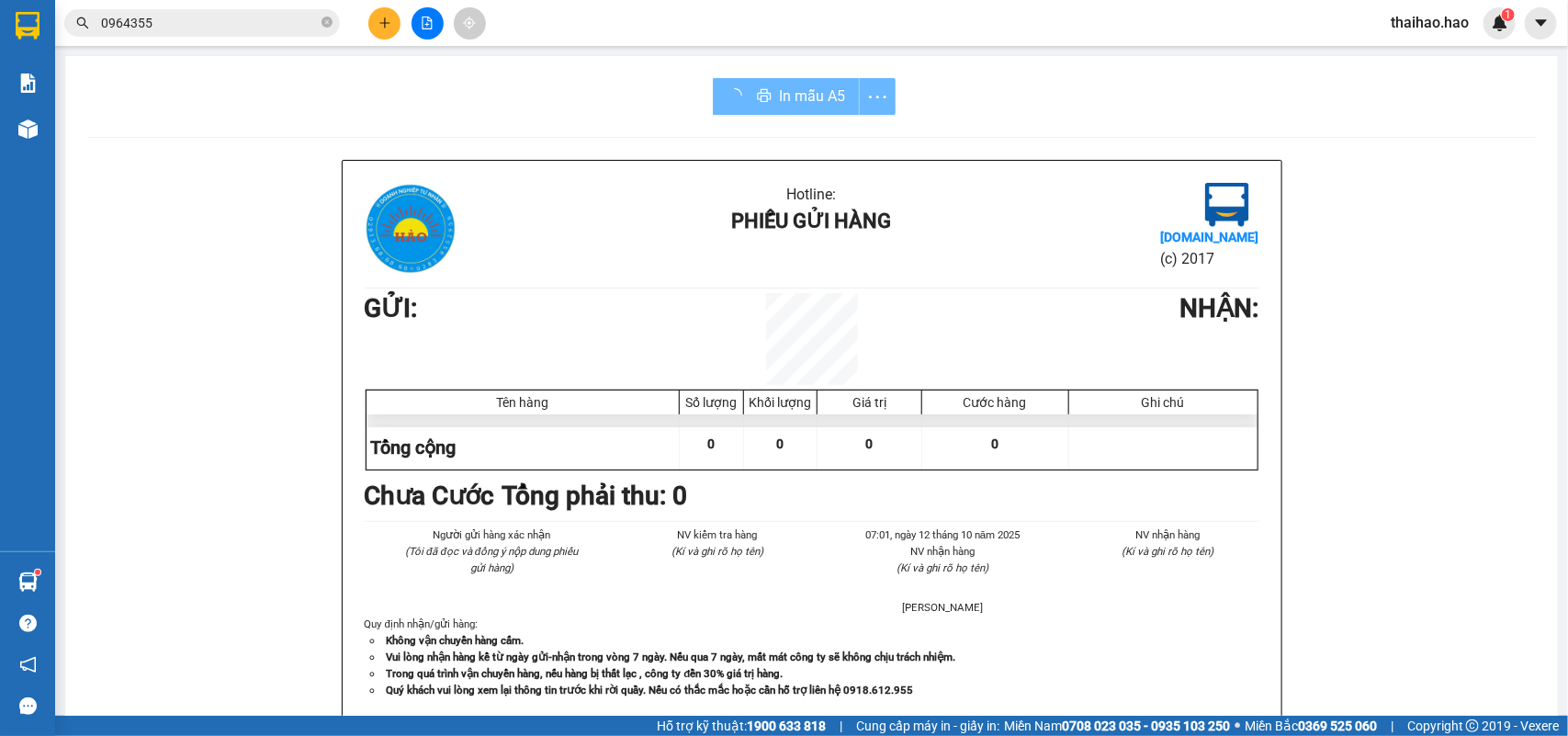
click at [826, 93] on div "In mẫu A5" at bounding box center [805, 96] width 183 height 37
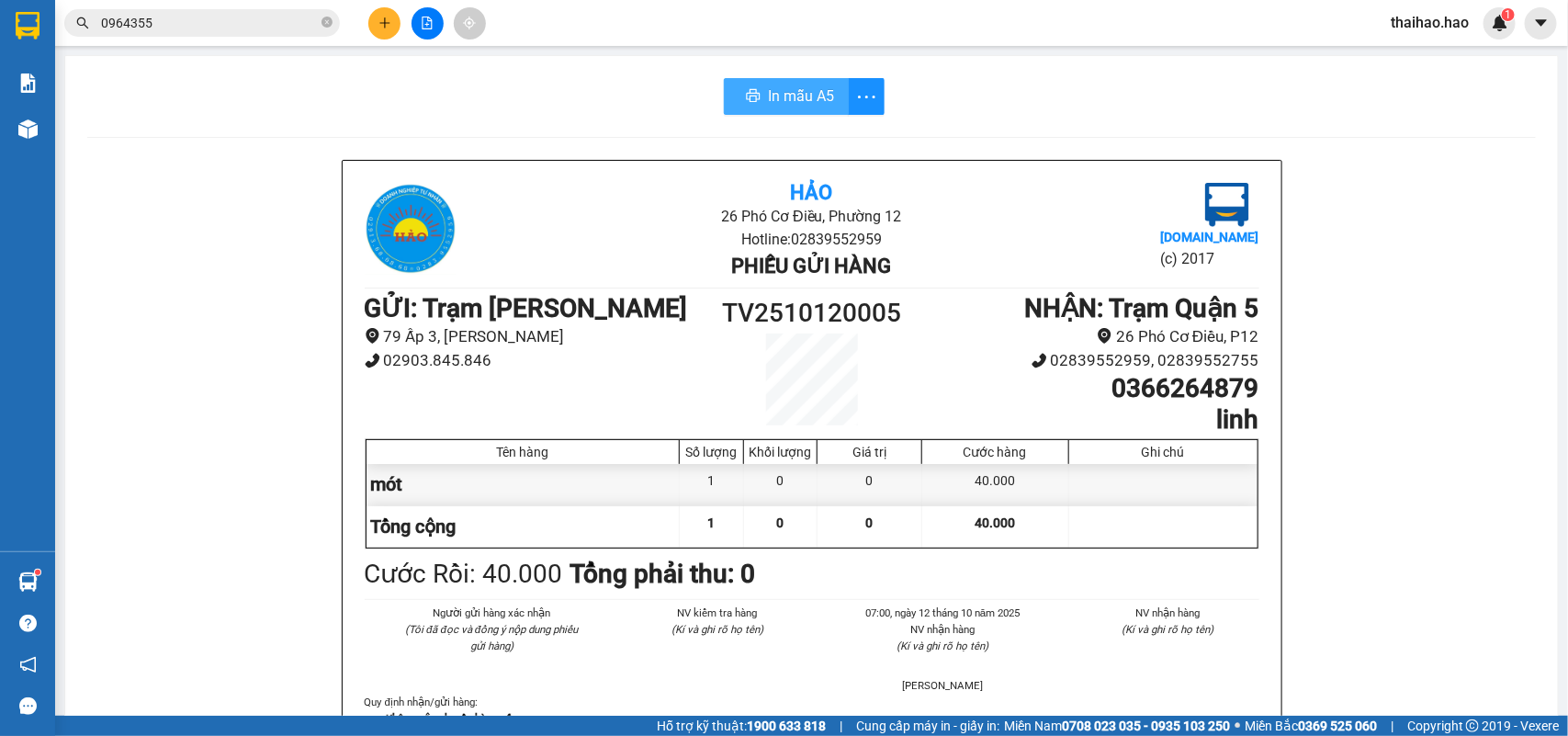
click at [810, 95] on span "In mẫu A5" at bounding box center [801, 96] width 66 height 23
click at [327, 25] on icon "close-circle" at bounding box center [327, 22] width 11 height 11
click at [304, 16] on input "text" at bounding box center [209, 22] width 217 height 20
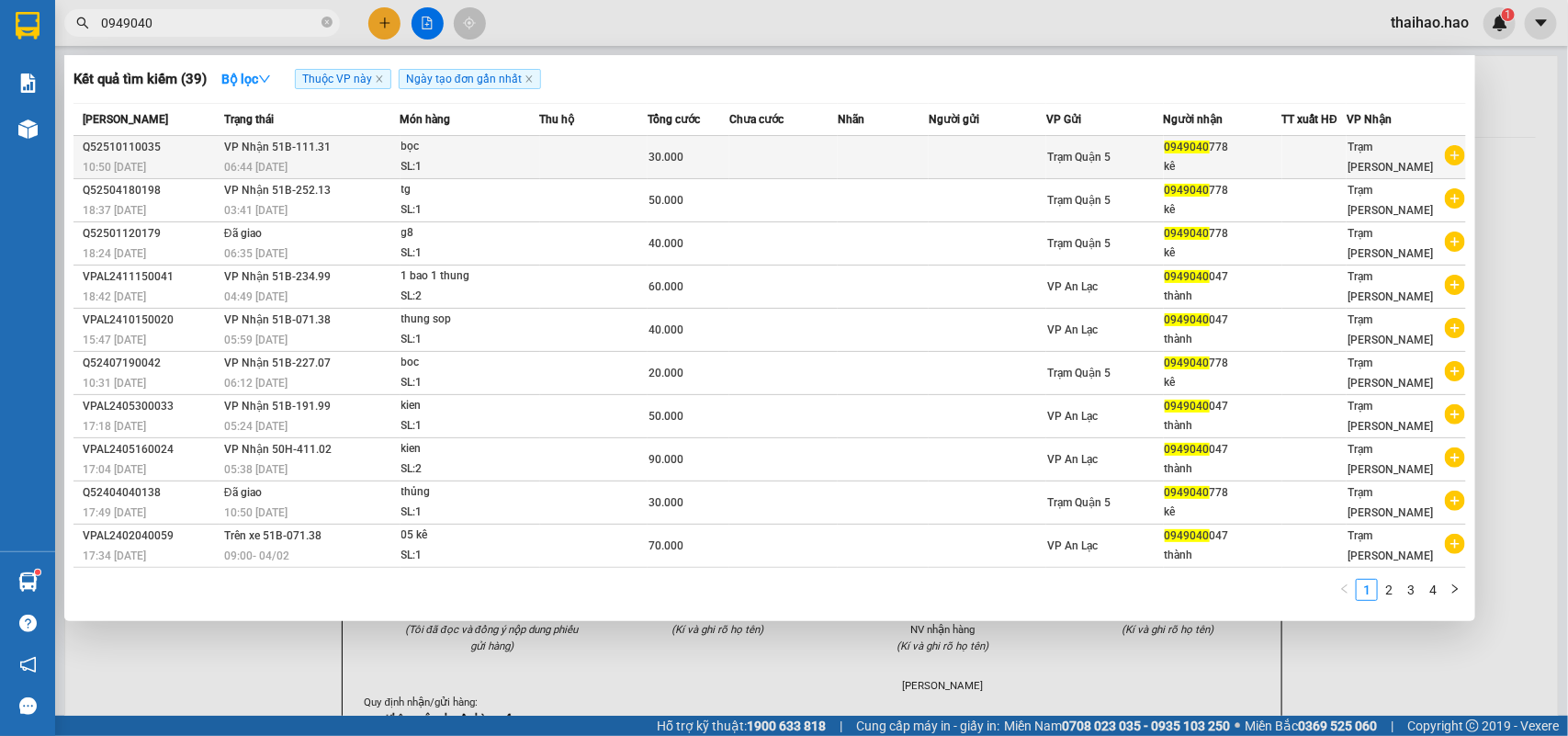
type input "0949040"
click at [455, 152] on div "bọc" at bounding box center [470, 146] width 137 height 20
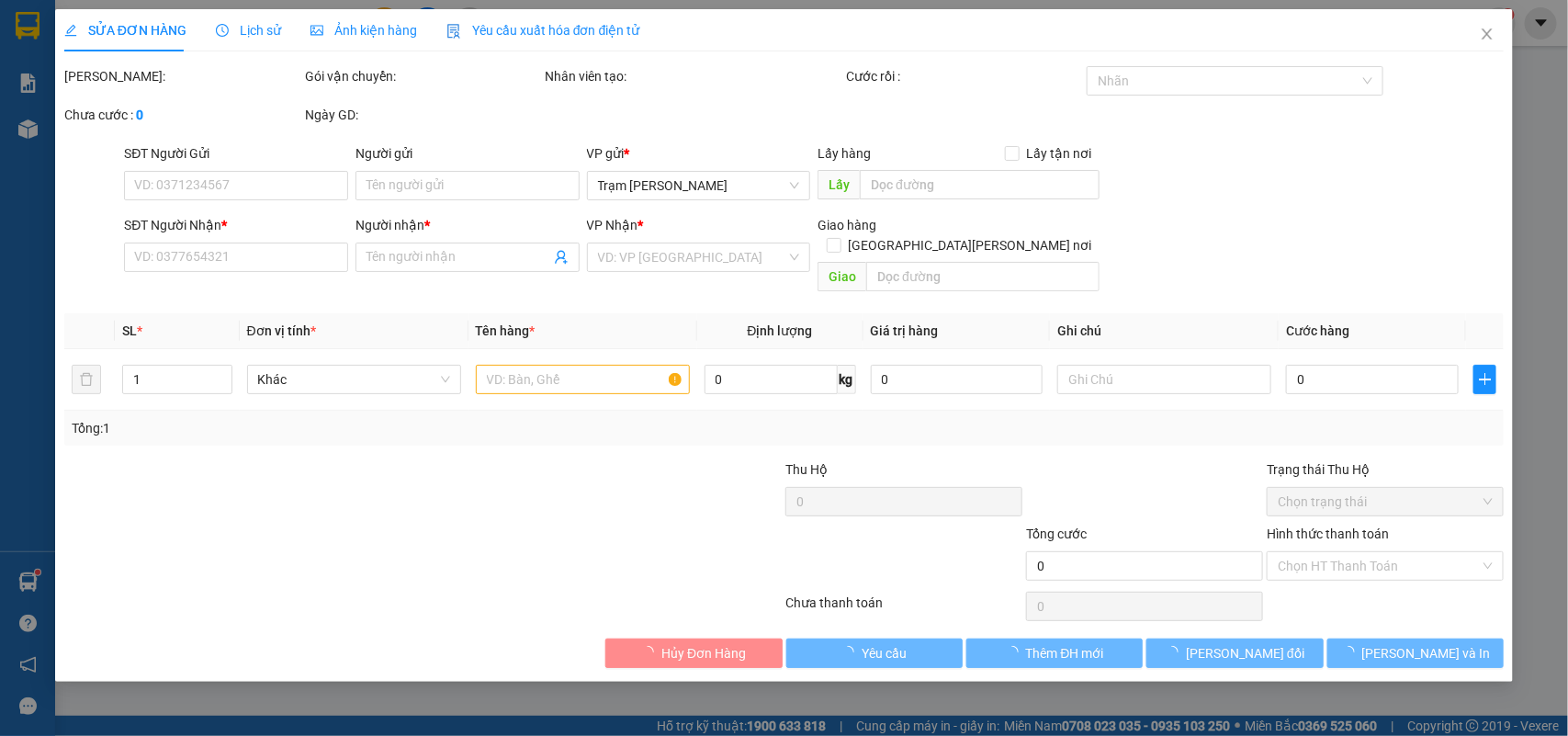
click at [361, 25] on span "Ảnh kiện hàng" at bounding box center [364, 30] width 107 height 14
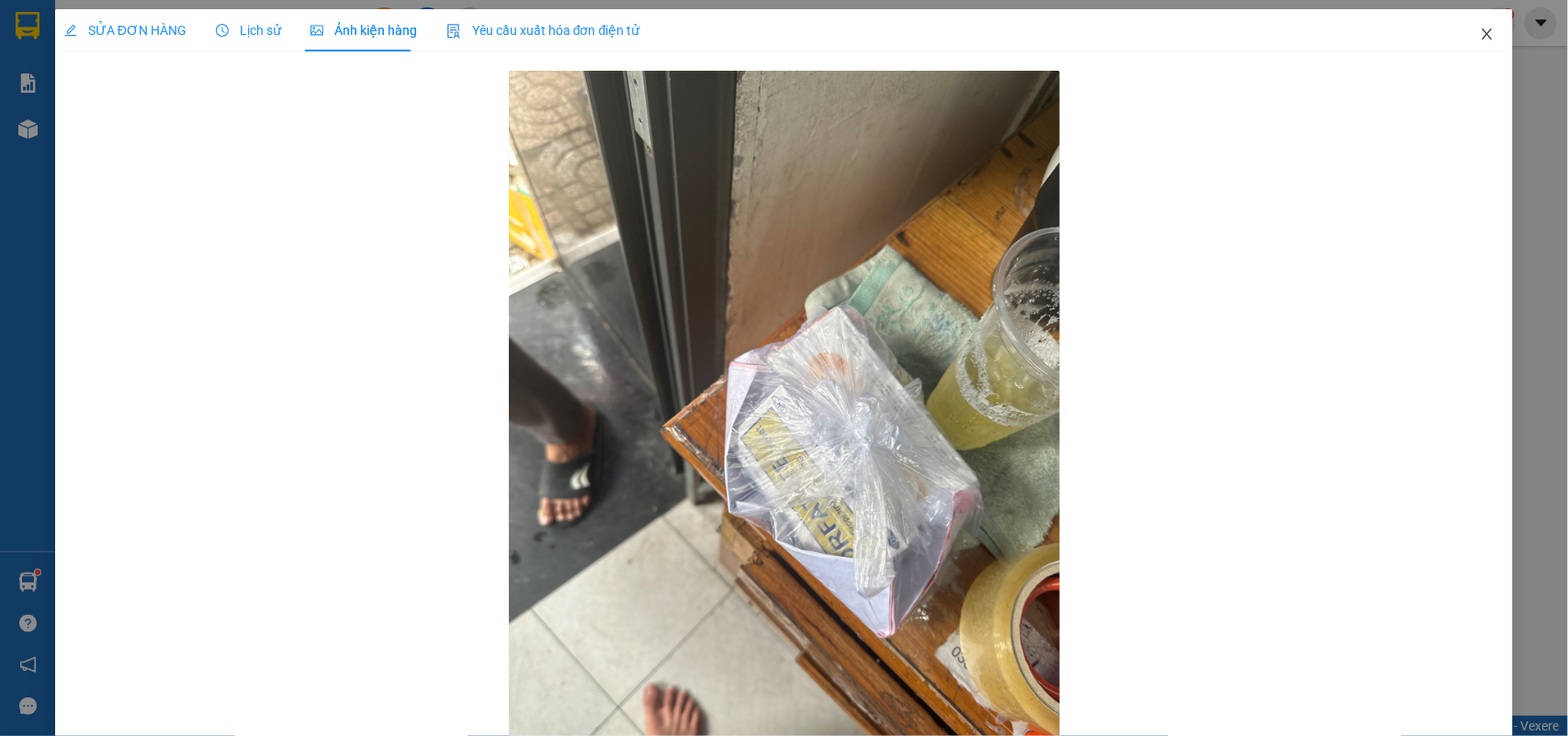
click at [1479, 31] on span "Close" at bounding box center [1488, 35] width 52 height 52
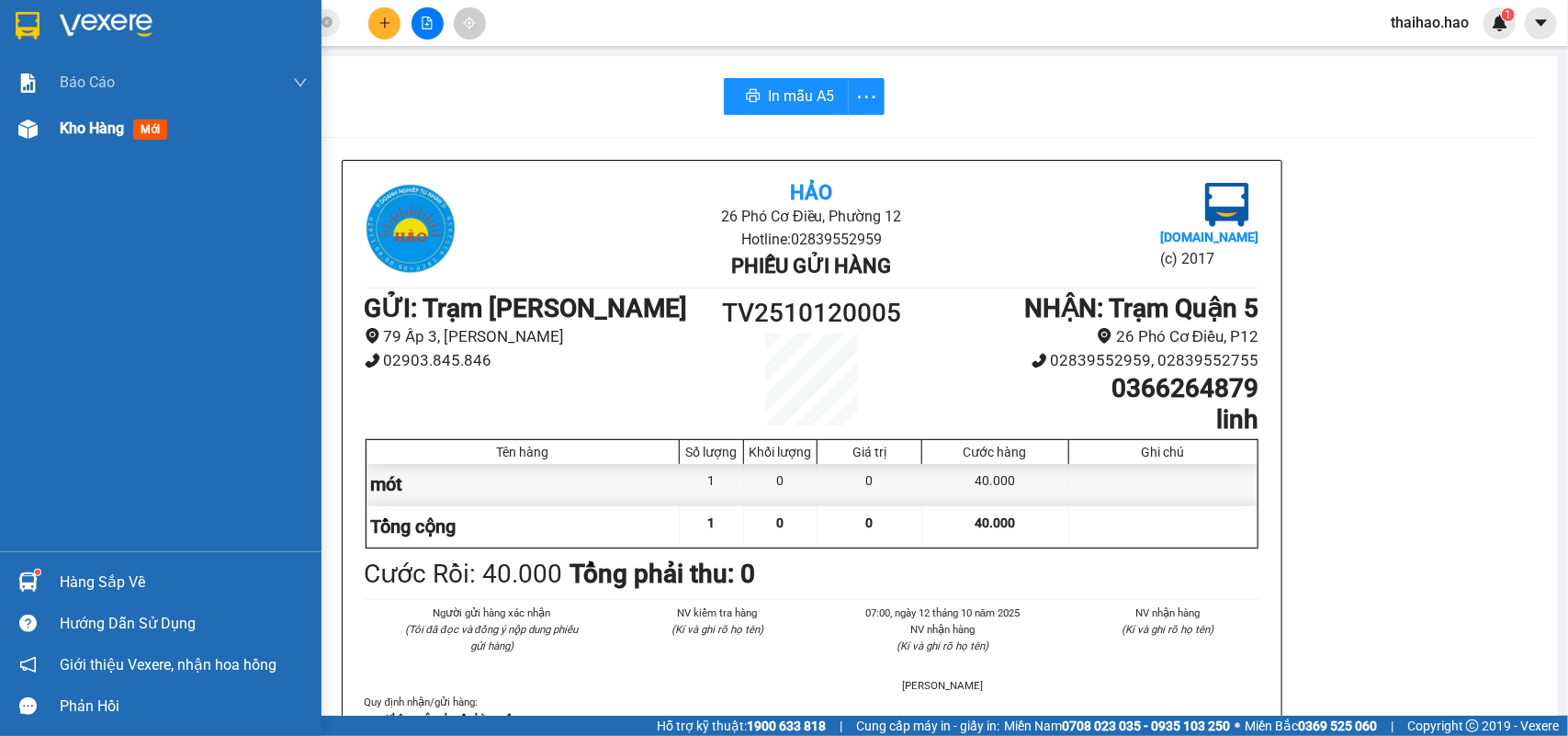
click at [23, 138] on div at bounding box center [29, 129] width 32 height 32
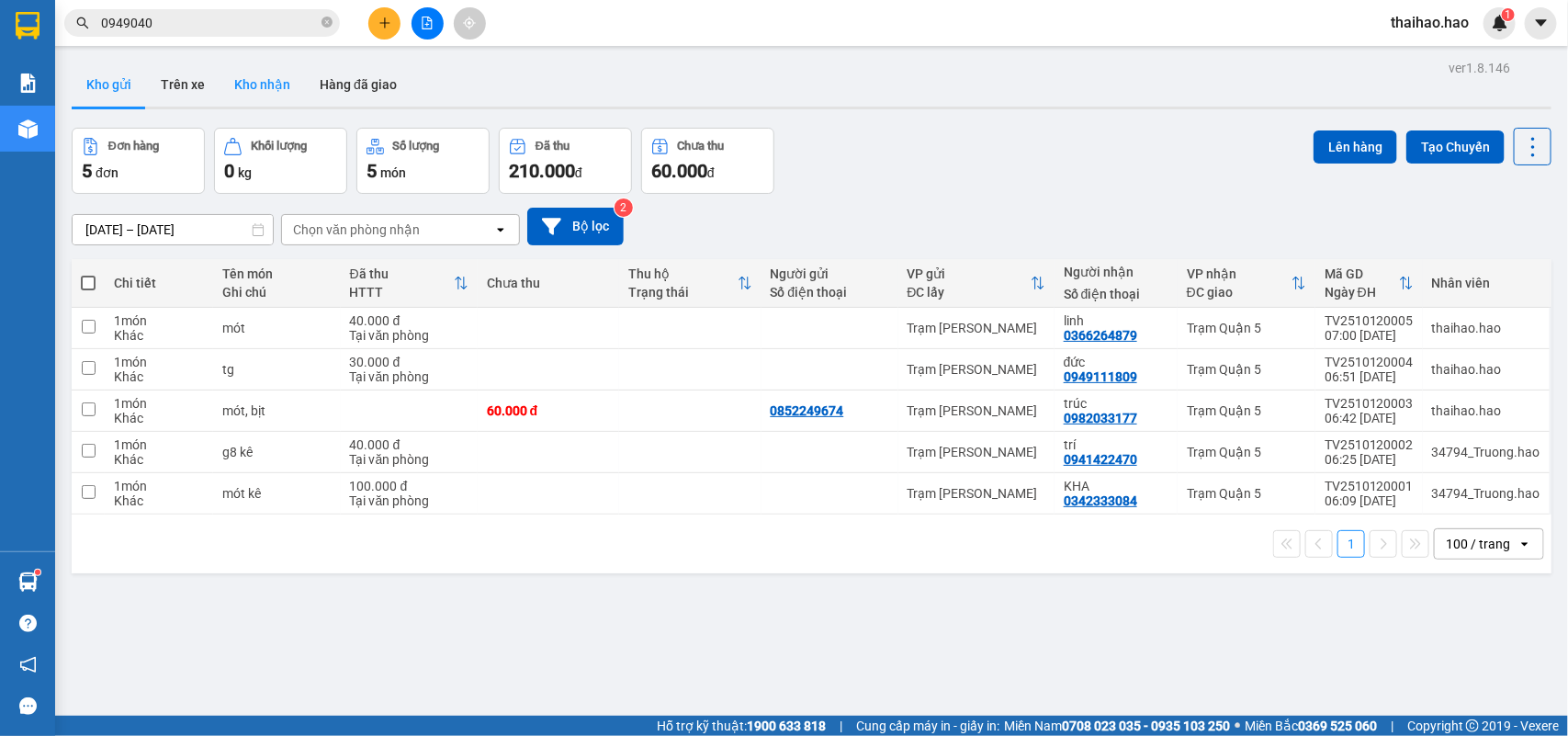
click at [256, 65] on button "Kho nhận" at bounding box center [262, 84] width 86 height 44
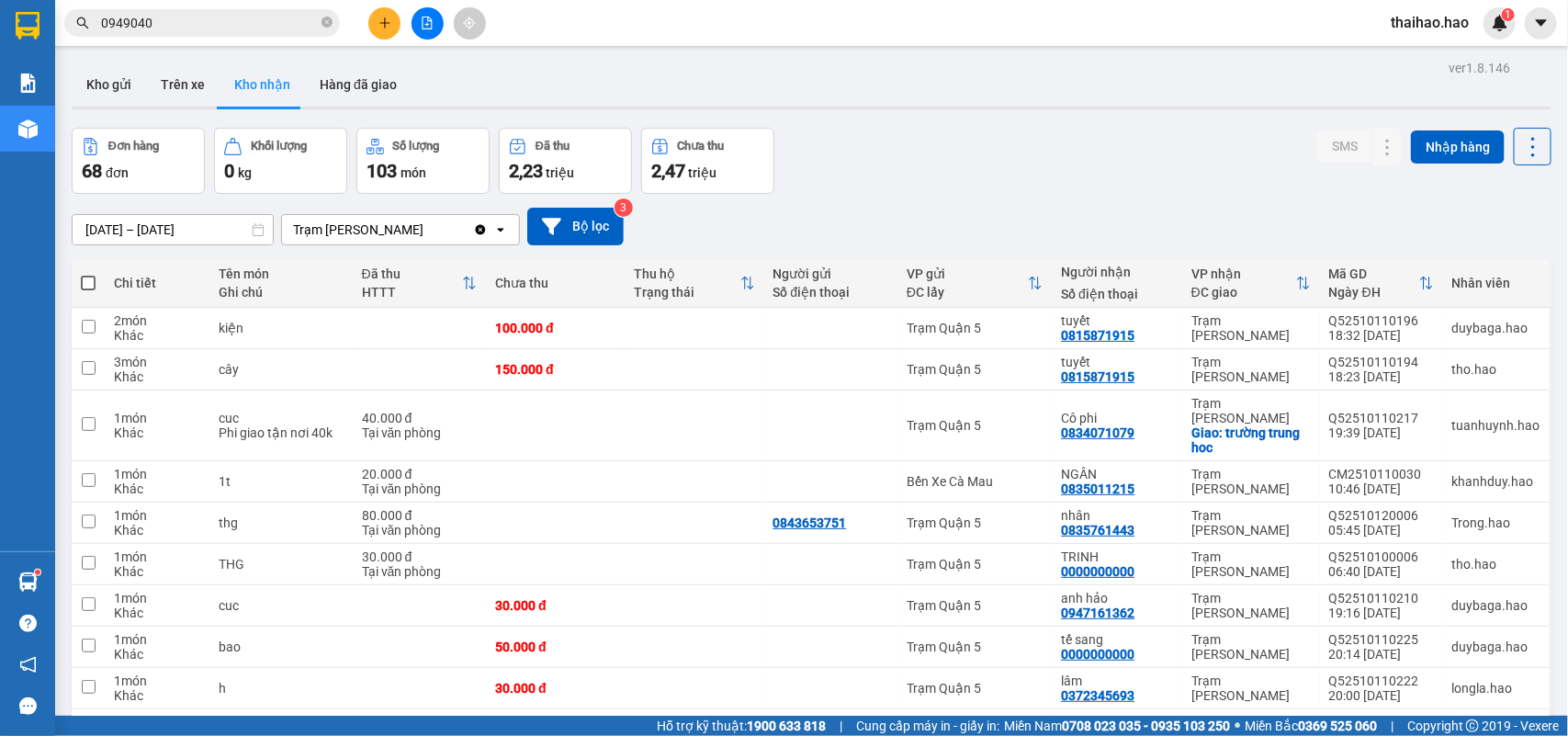
click at [122, 72] on button "Kho gửi" at bounding box center [109, 84] width 74 height 44
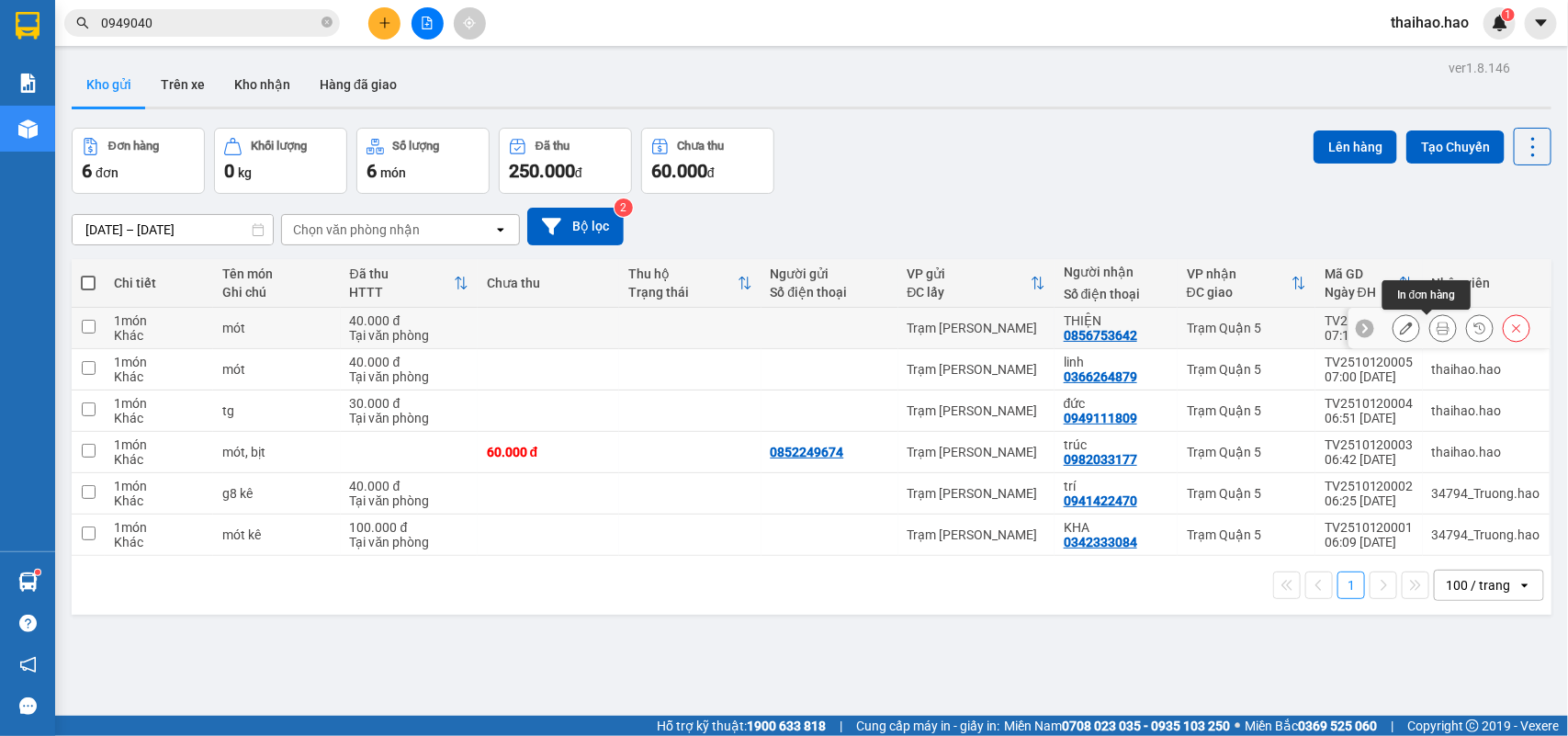
click at [1437, 329] on icon at bounding box center [1443, 327] width 12 height 12
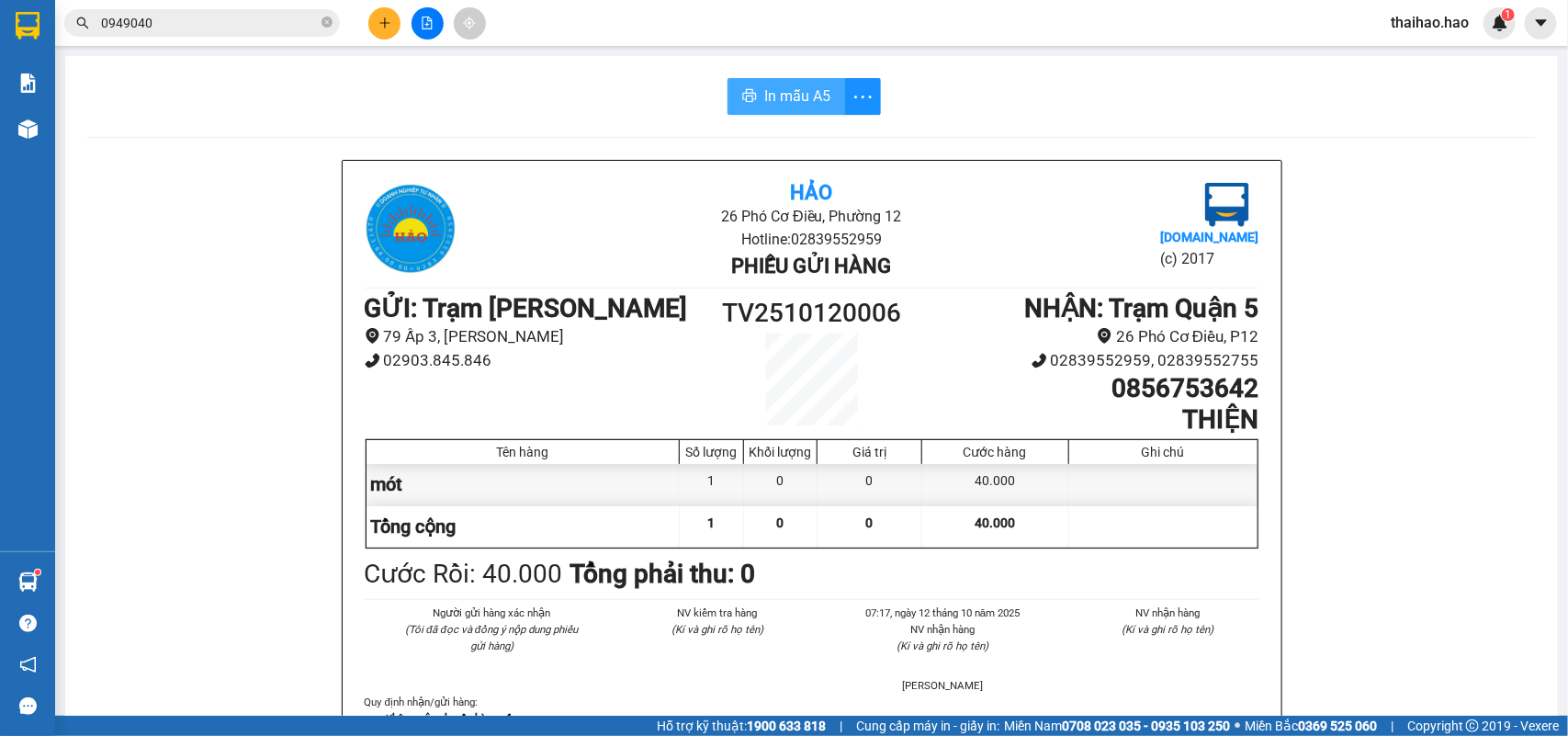
click at [727, 103] on button "In mẫu A5" at bounding box center [785, 96] width 117 height 37
click at [801, 106] on span "In mẫu A5" at bounding box center [797, 96] width 66 height 23
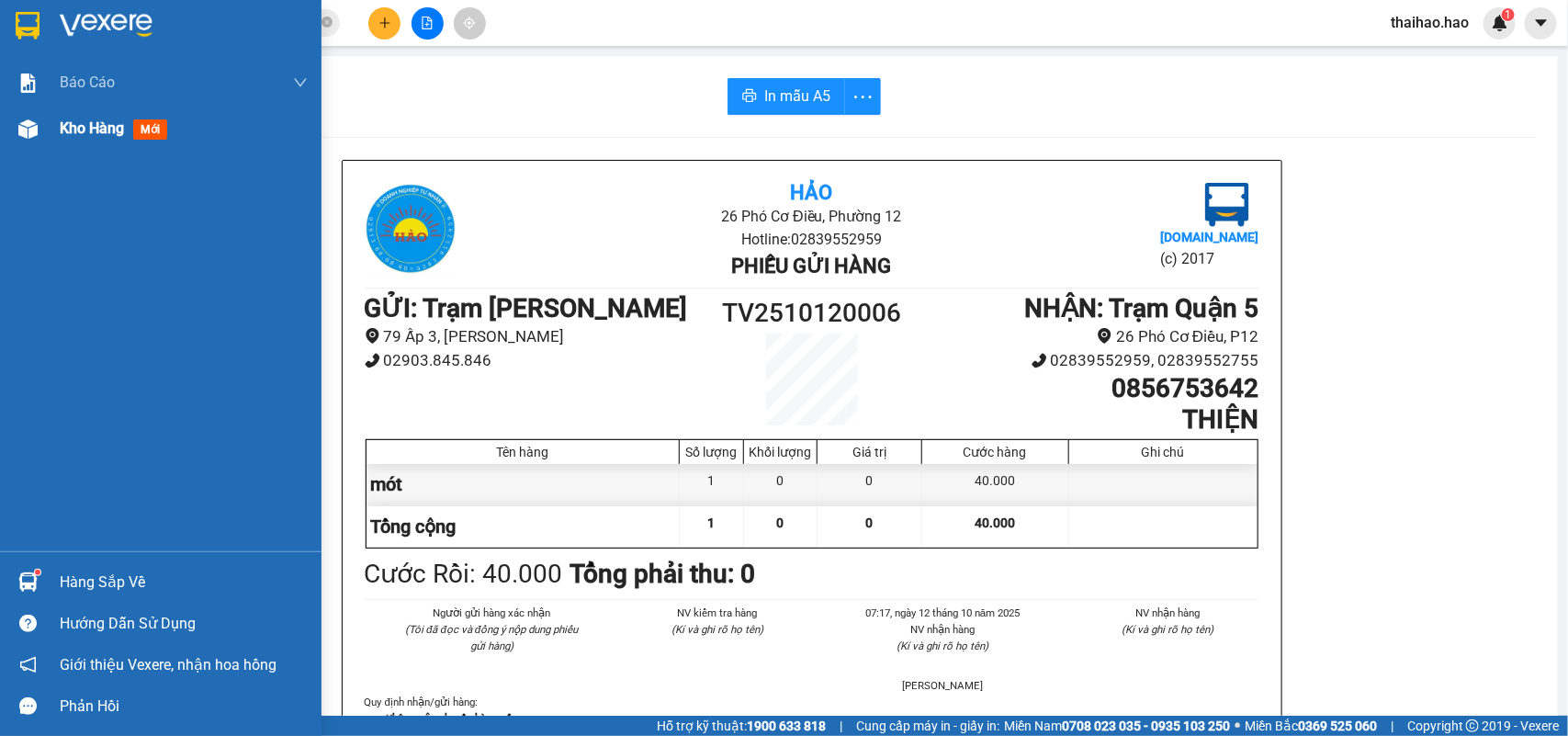
click at [14, 140] on div at bounding box center [29, 129] width 32 height 32
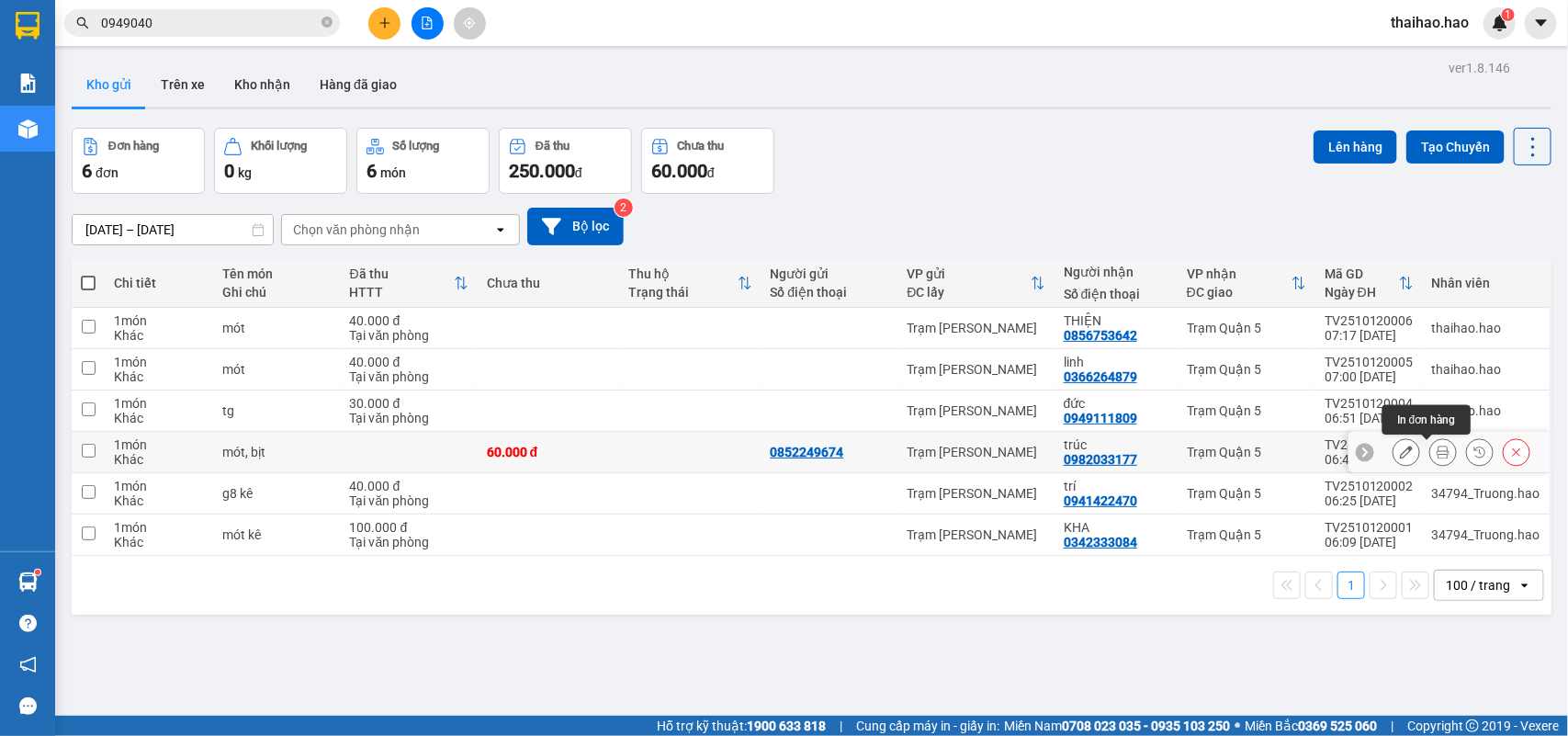
click at [1437, 452] on icon at bounding box center [1443, 452] width 12 height 12
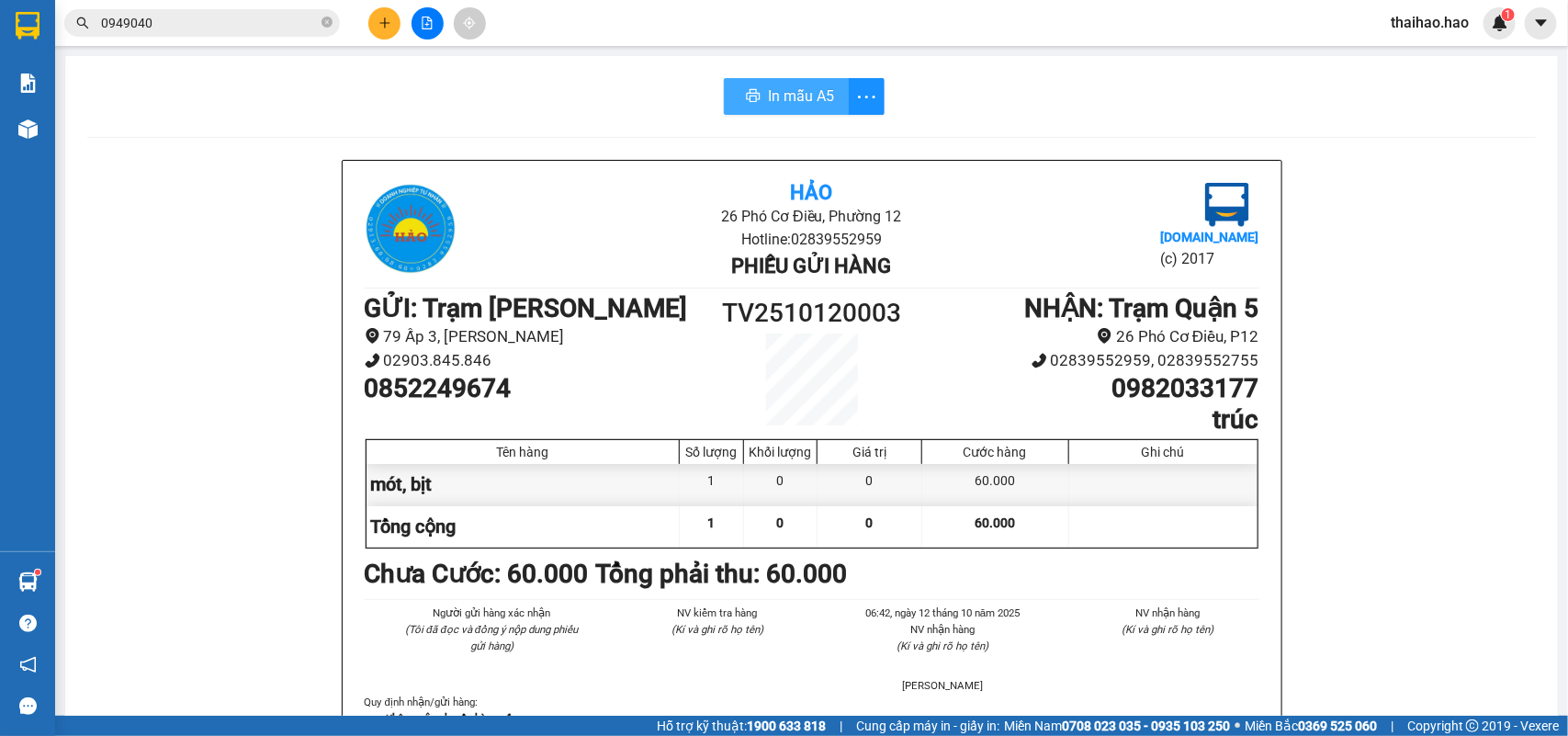
click at [805, 104] on span "In mẫu A5" at bounding box center [801, 96] width 66 height 23
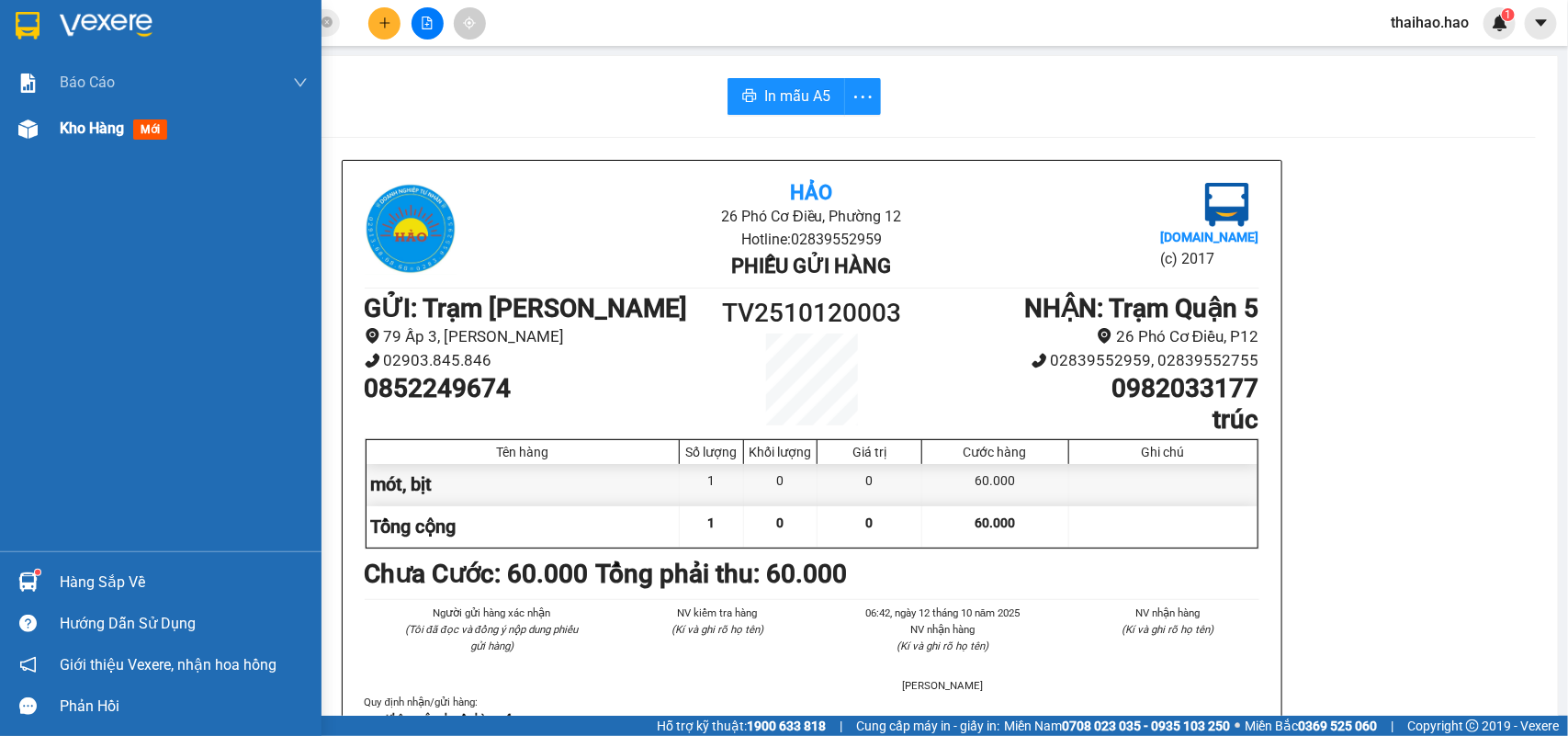
click at [55, 113] on div "Kho hàng mới" at bounding box center [160, 129] width 322 height 46
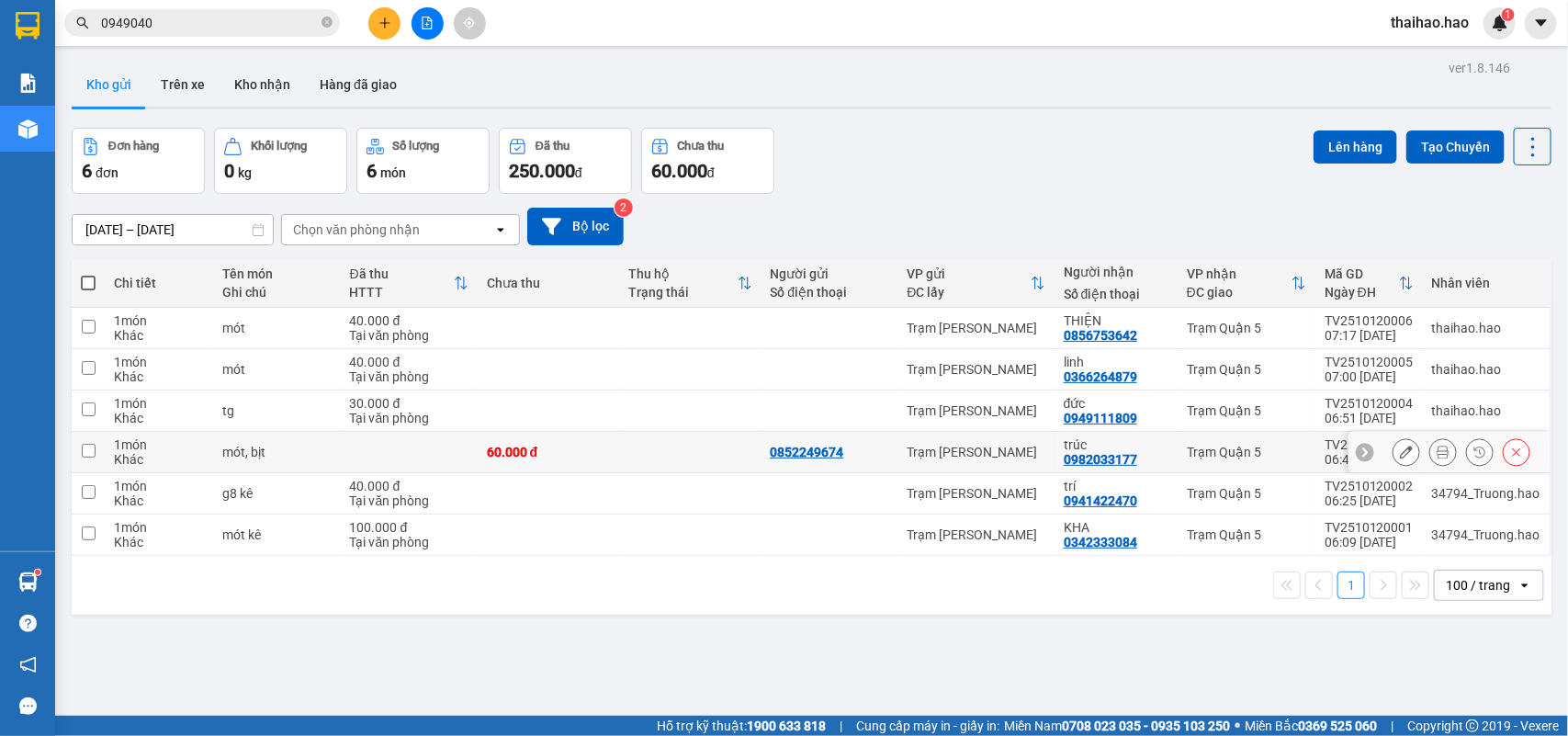
click at [1431, 455] on button at bounding box center [1443, 452] width 26 height 32
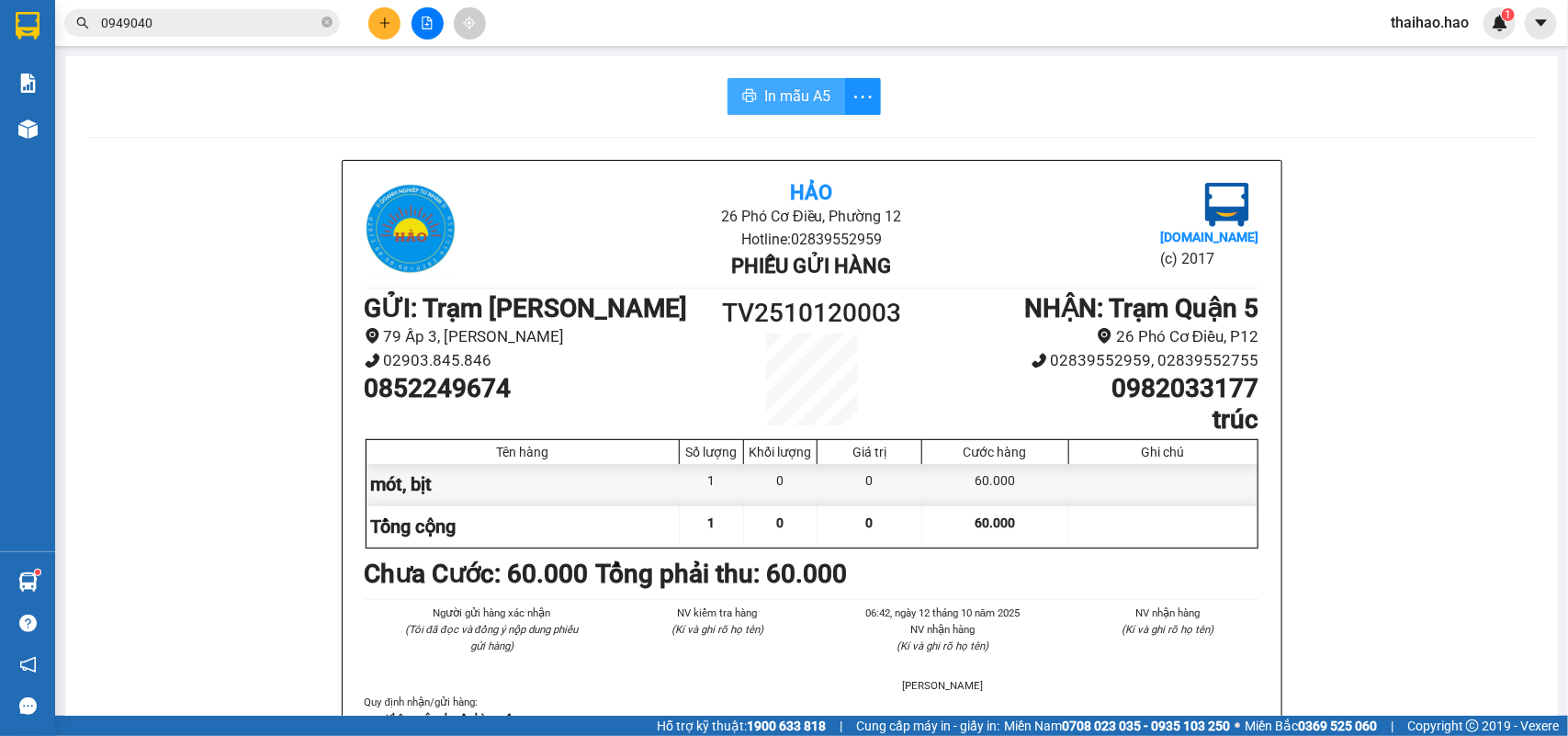
click at [824, 102] on button "In mẫu A5" at bounding box center [785, 96] width 117 height 37
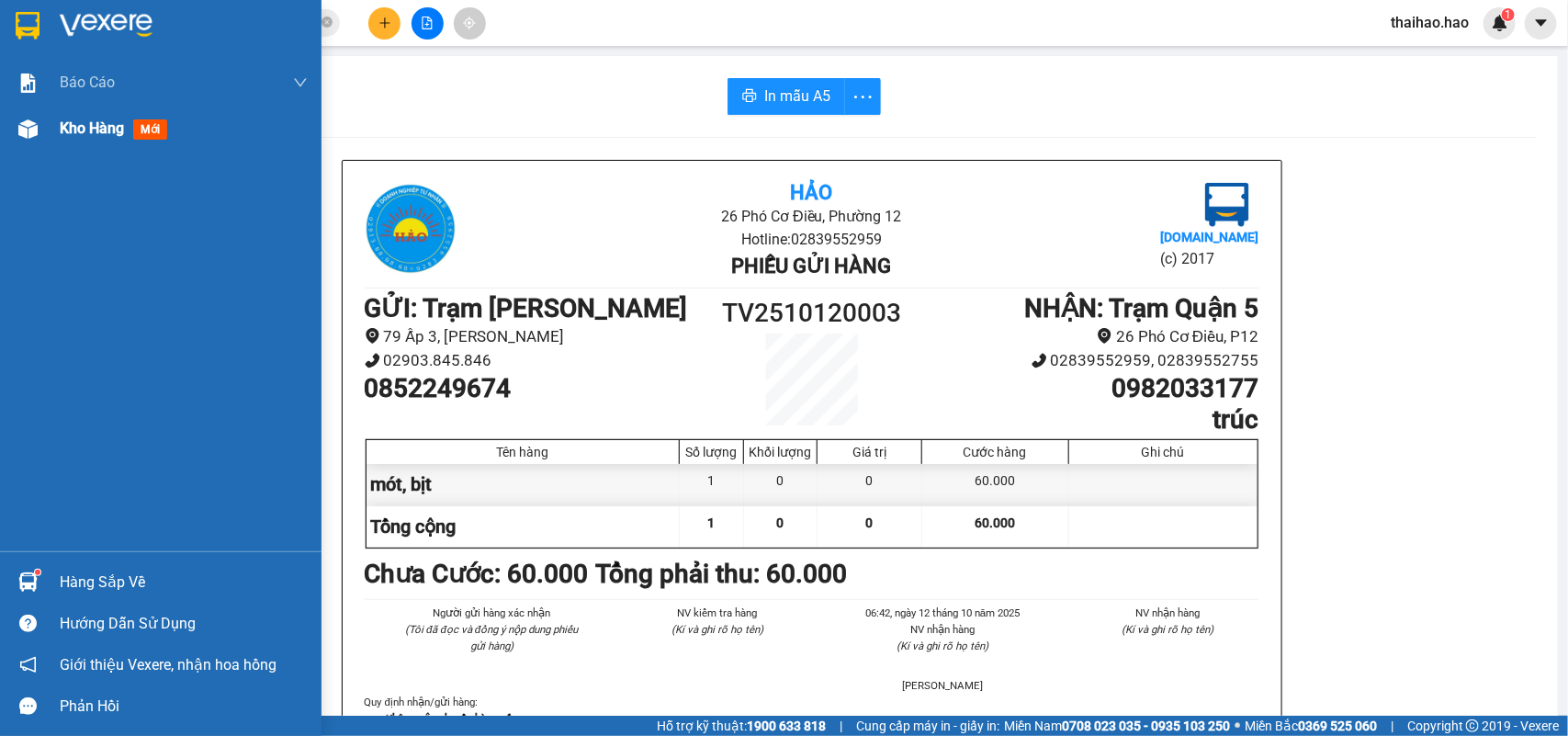
click at [28, 124] on img at bounding box center [28, 129] width 19 height 19
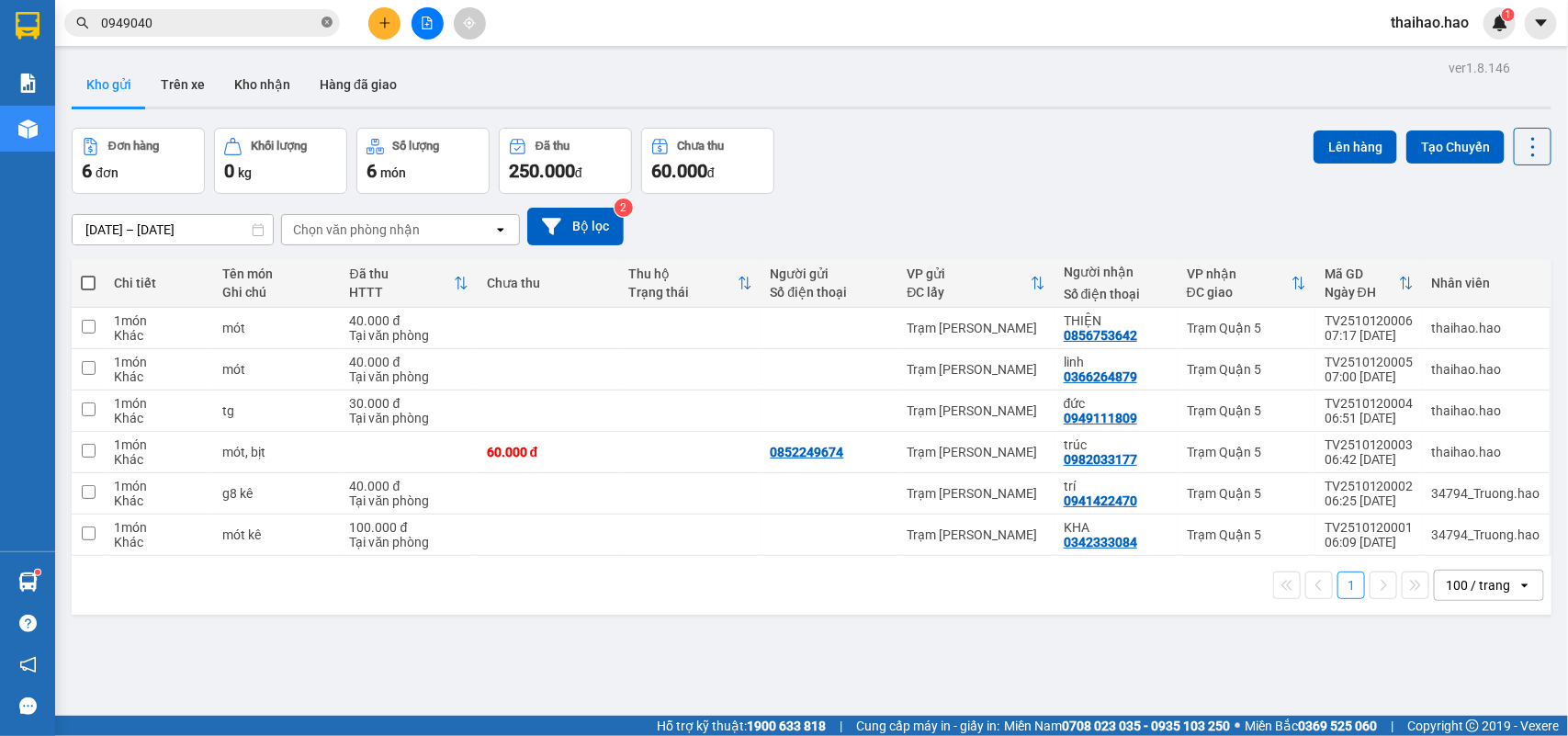
click at [322, 25] on icon "close-circle" at bounding box center [327, 22] width 11 height 11
click at [277, 31] on input "text" at bounding box center [209, 22] width 217 height 20
click at [296, 29] on input "text" at bounding box center [209, 22] width 217 height 20
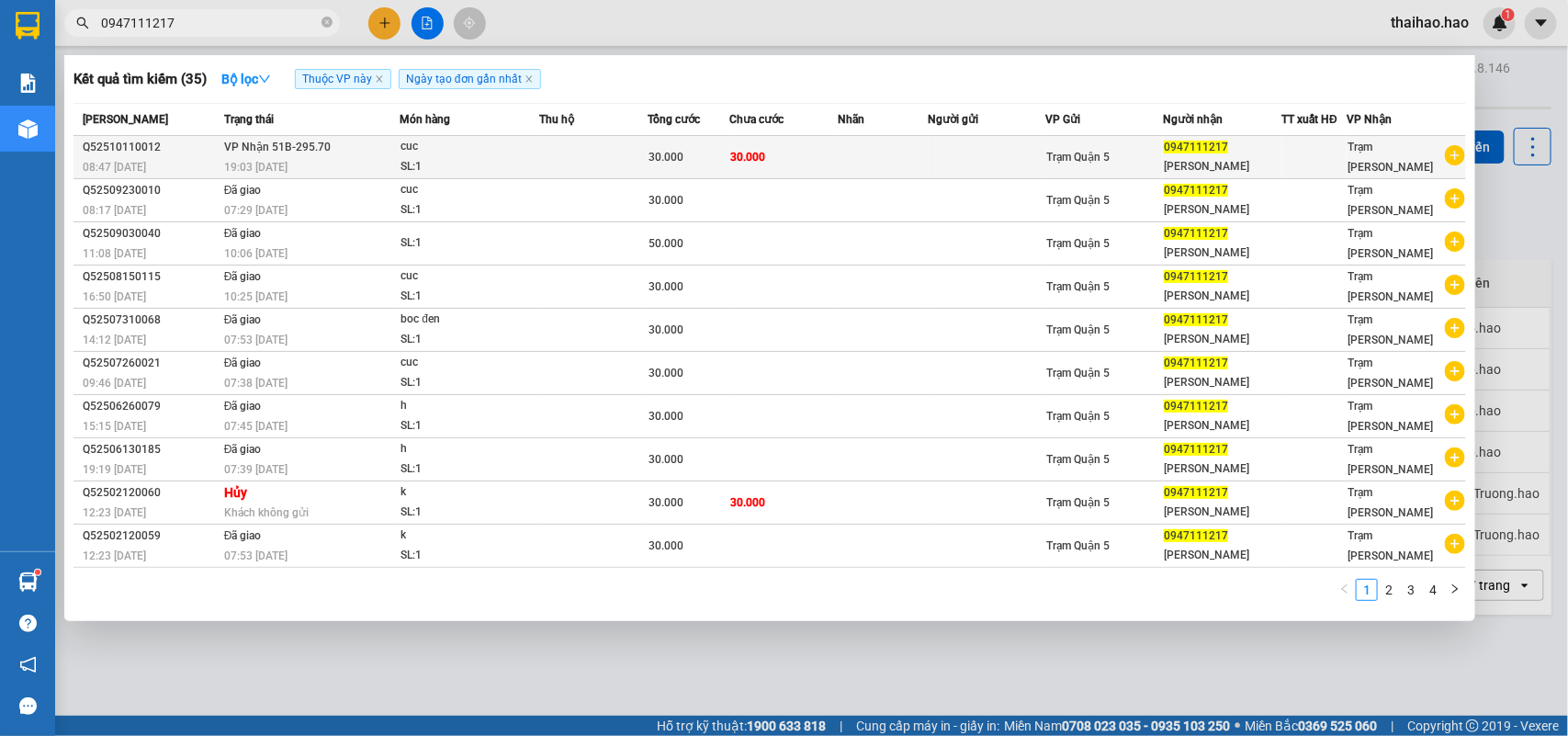
type input "0947111217"
click at [515, 161] on div "SL: 1" at bounding box center [470, 167] width 137 height 20
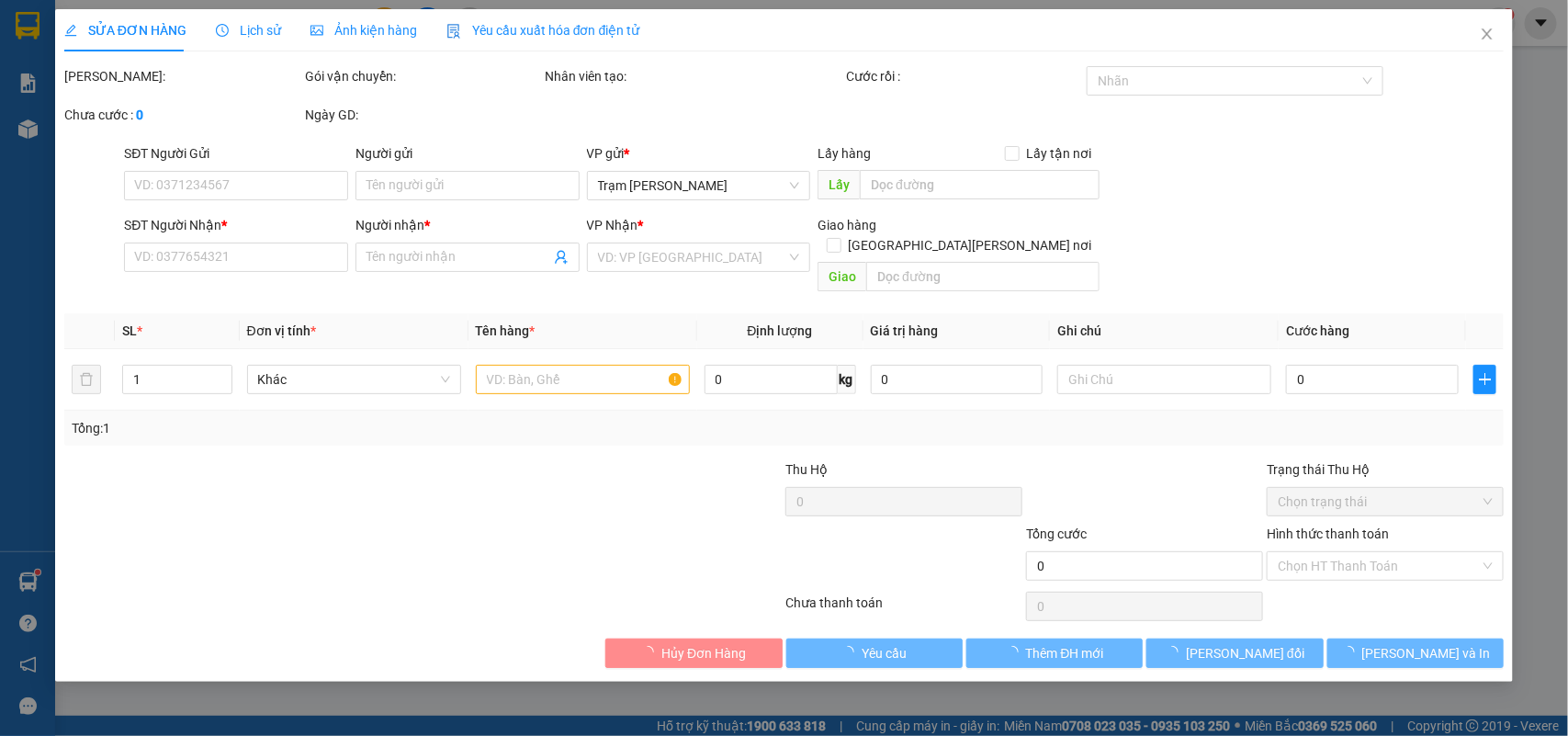
click at [346, 39] on div "Ảnh kiện hàng" at bounding box center [364, 31] width 107 height 42
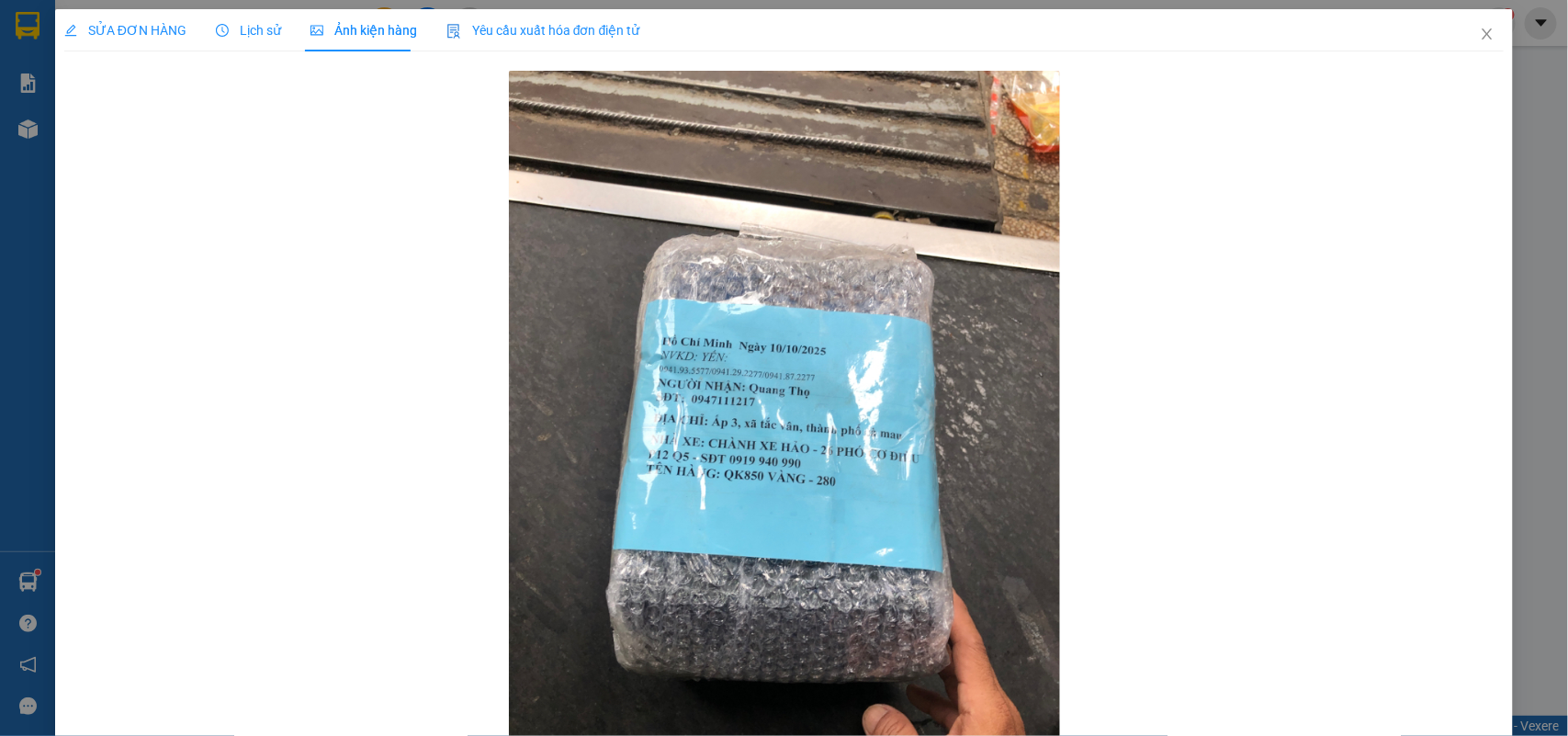
click at [98, 32] on span "SỬA ĐƠN HÀNG" at bounding box center [125, 30] width 122 height 14
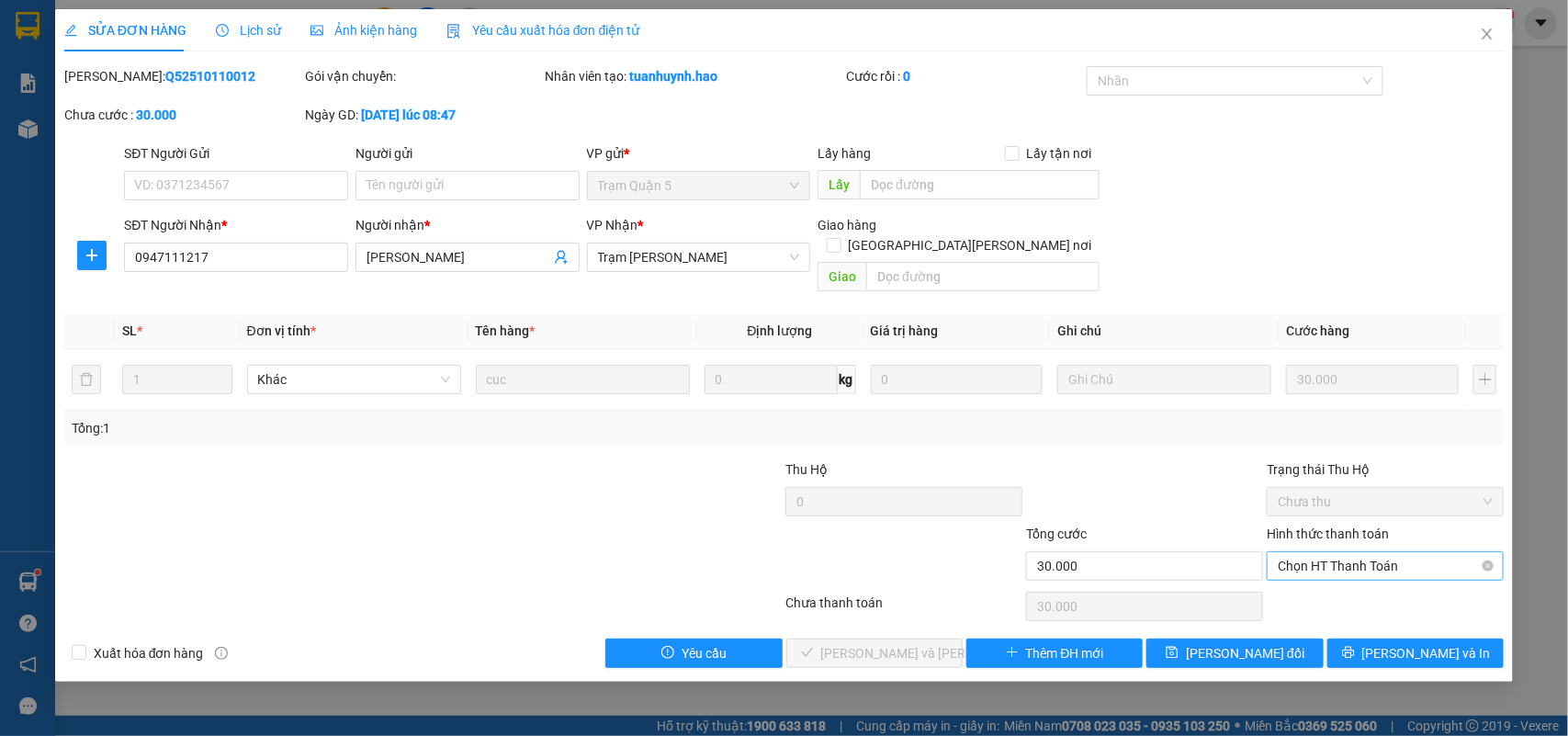
click at [1413, 553] on span "Chọn HT Thanh Toán" at bounding box center [1385, 566] width 215 height 28
drag, startPoint x: 1407, startPoint y: 552, endPoint x: 1330, endPoint y: 593, distance: 87.2
click at [1376, 589] on div "Tại văn phòng" at bounding box center [1386, 583] width 215 height 20
type input "0"
click at [906, 643] on span "[PERSON_NAME] và [PERSON_NAME] hàng" at bounding box center [946, 653] width 248 height 20
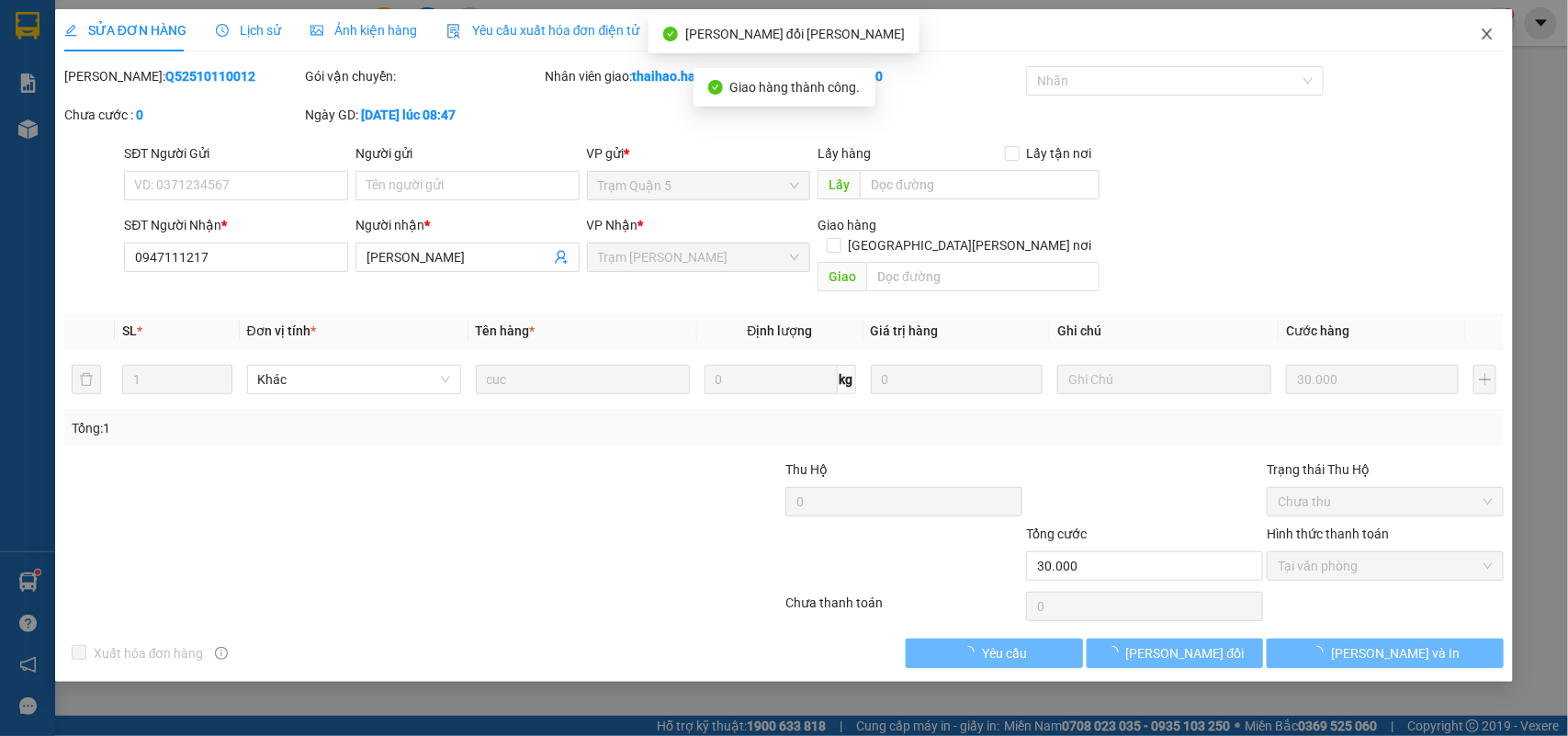
click at [1482, 38] on icon "close" at bounding box center [1487, 33] width 14 height 14
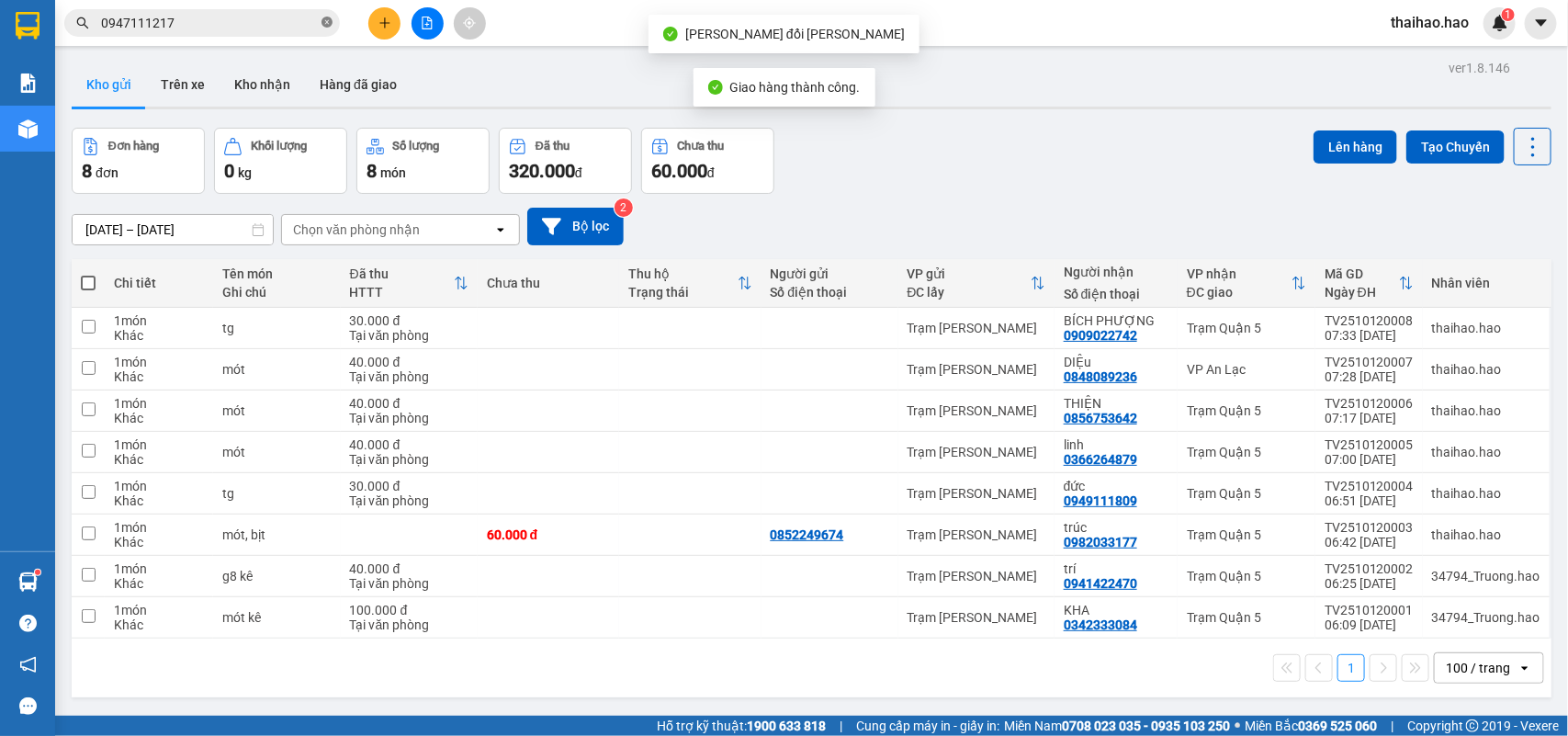
click at [324, 24] on icon "close-circle" at bounding box center [327, 22] width 11 height 11
click at [301, 24] on input "text" at bounding box center [209, 22] width 217 height 20
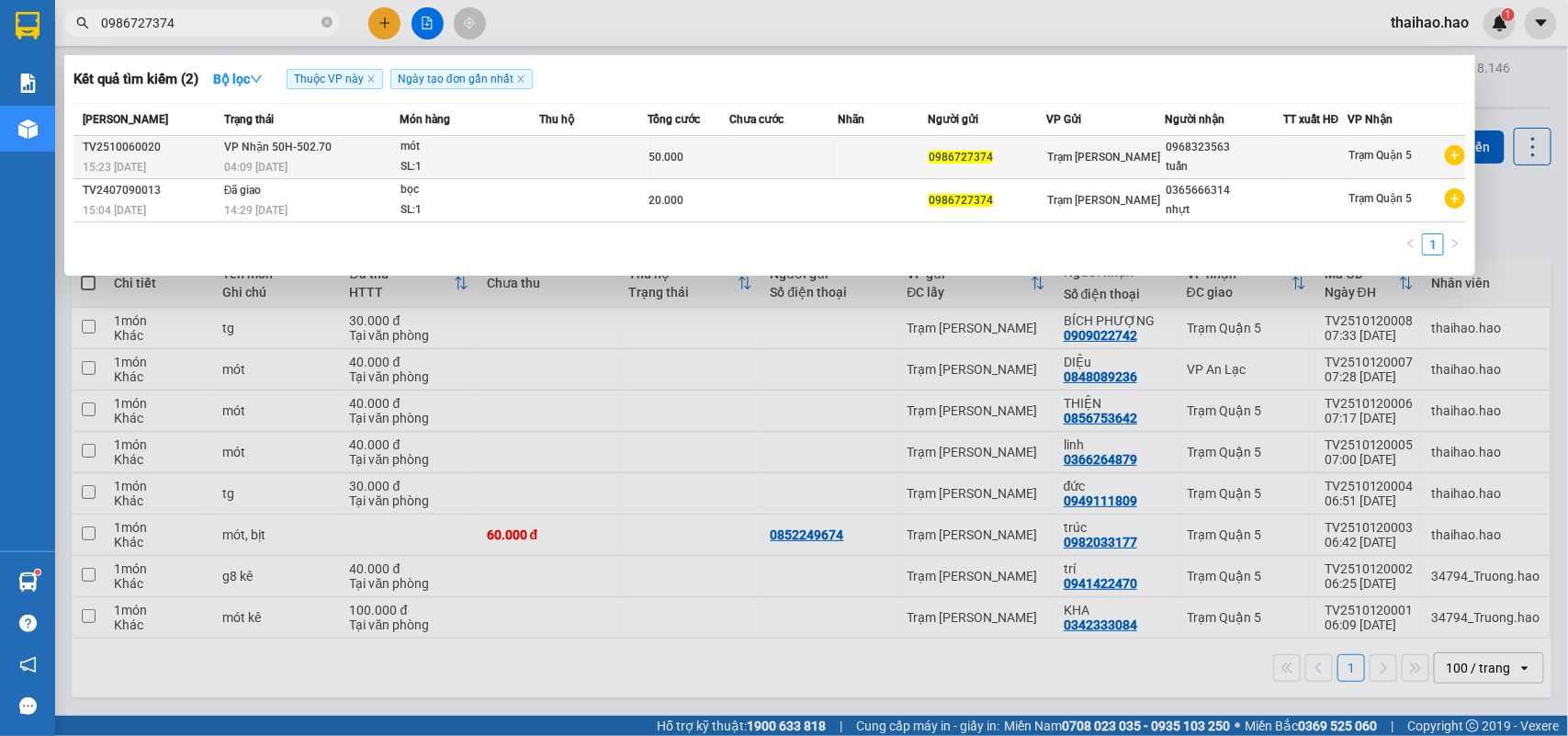
type input "0986727374"
click at [521, 154] on div "mót" at bounding box center [470, 146] width 137 height 20
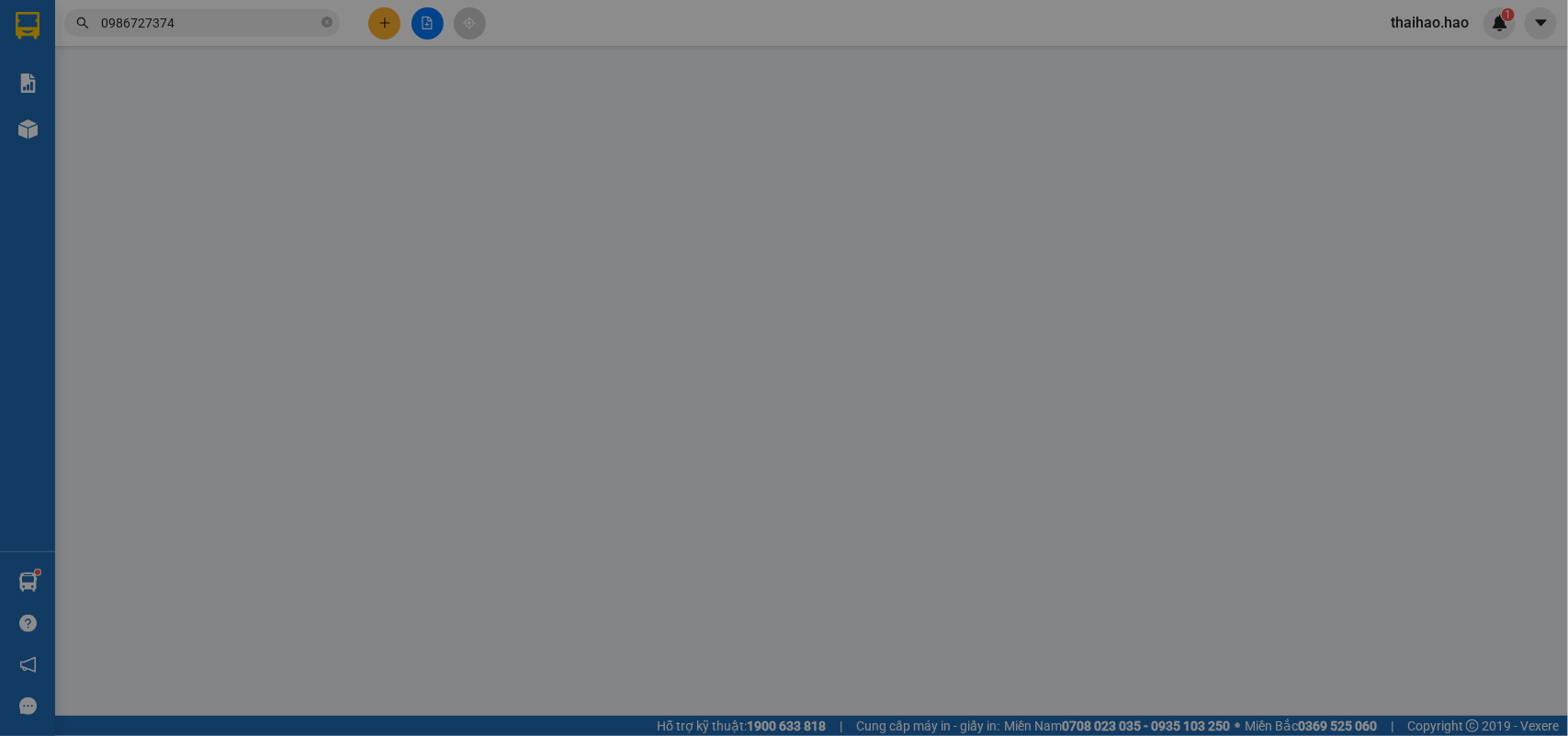
type input "0986727374"
type input "0968323563"
type input "tuấn"
type input "50.000"
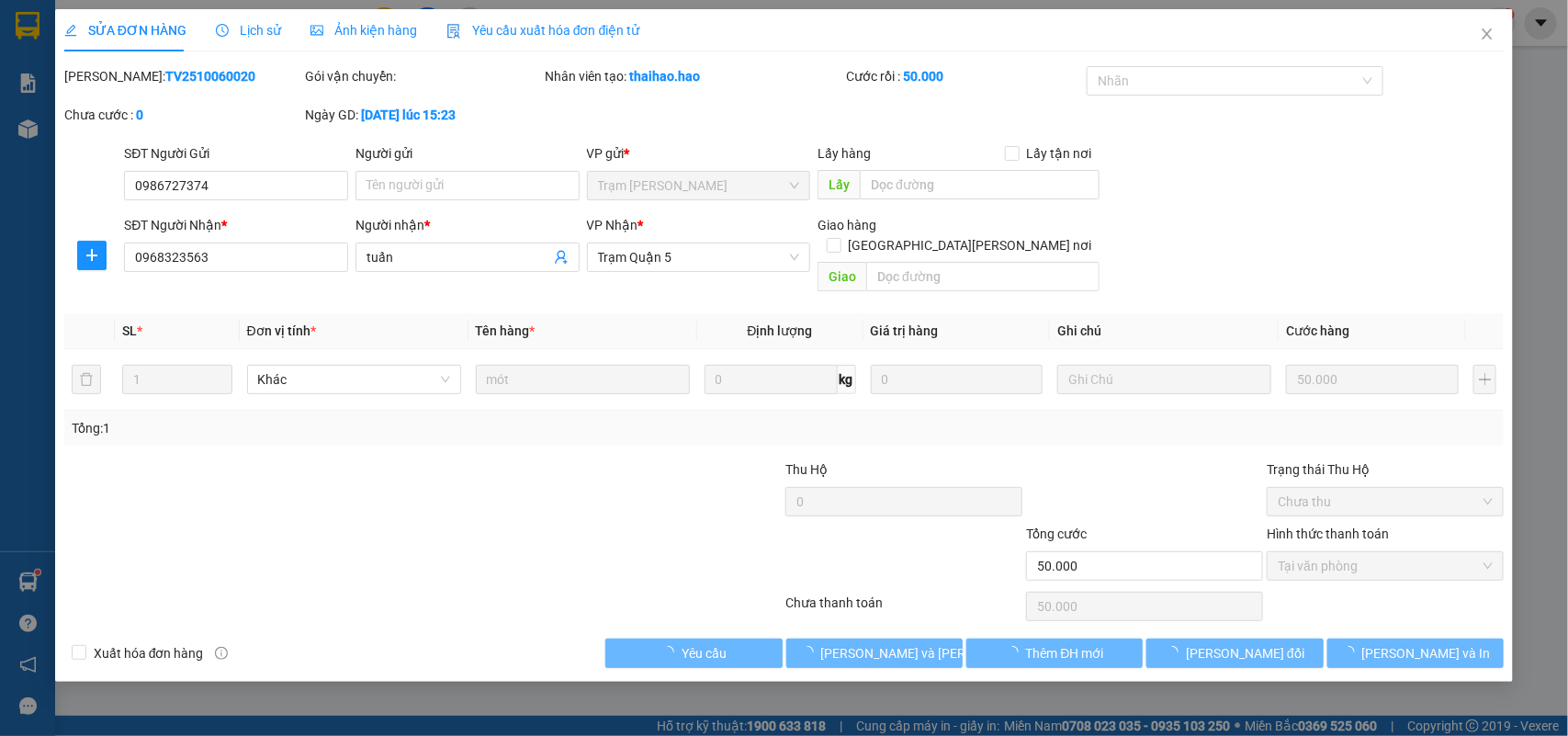
click at [335, 34] on span "Ảnh kiện hàng" at bounding box center [364, 30] width 107 height 14
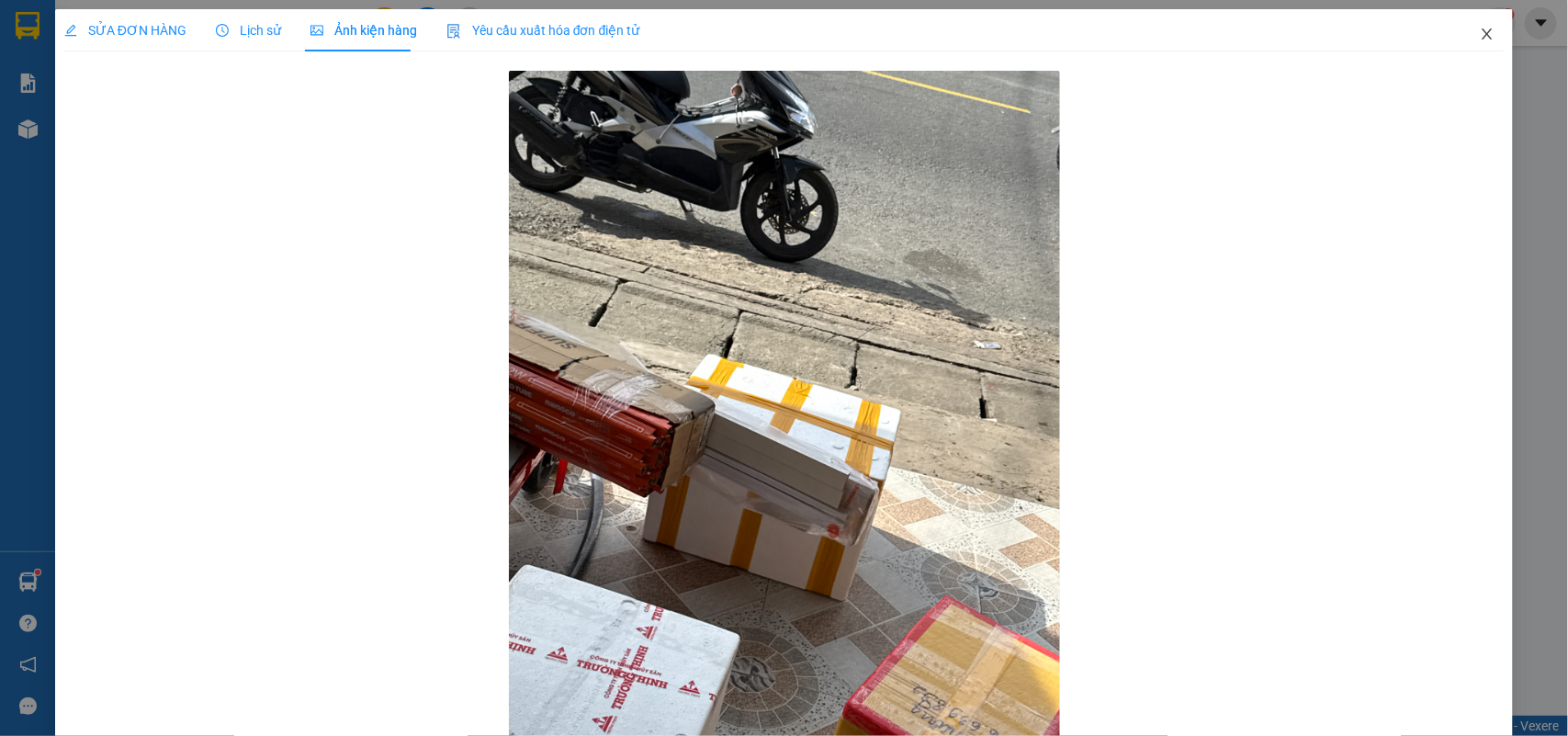
click at [1480, 35] on icon "close" at bounding box center [1487, 33] width 14 height 14
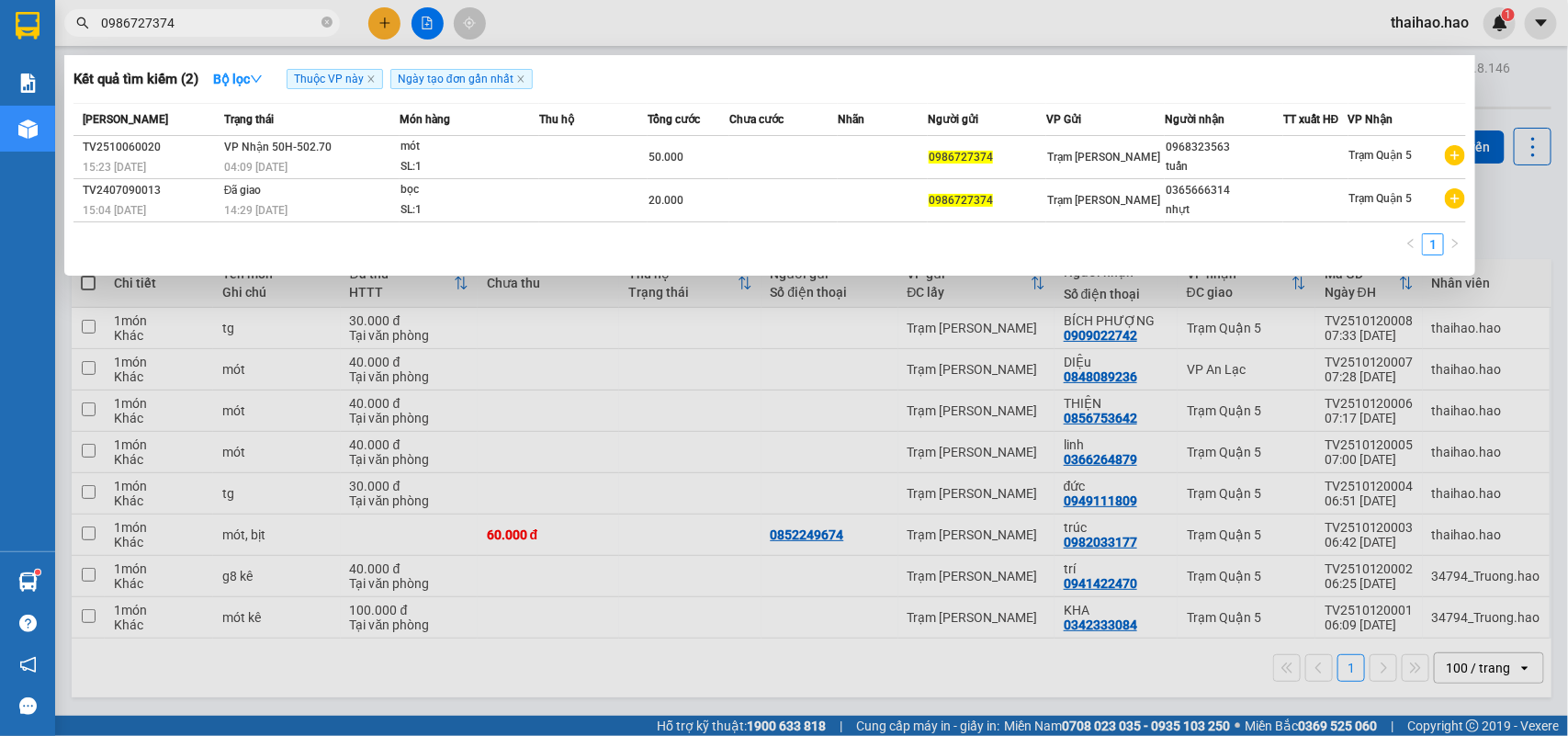
click at [248, 28] on input "0986727374" at bounding box center [209, 22] width 217 height 20
click at [526, 76] on icon "close" at bounding box center [521, 79] width 10 height 10
click at [374, 81] on icon "close" at bounding box center [371, 79] width 10 height 10
click at [207, 30] on input "0986727374" at bounding box center [209, 22] width 217 height 20
click at [218, 21] on input "0986727374" at bounding box center [209, 22] width 217 height 20
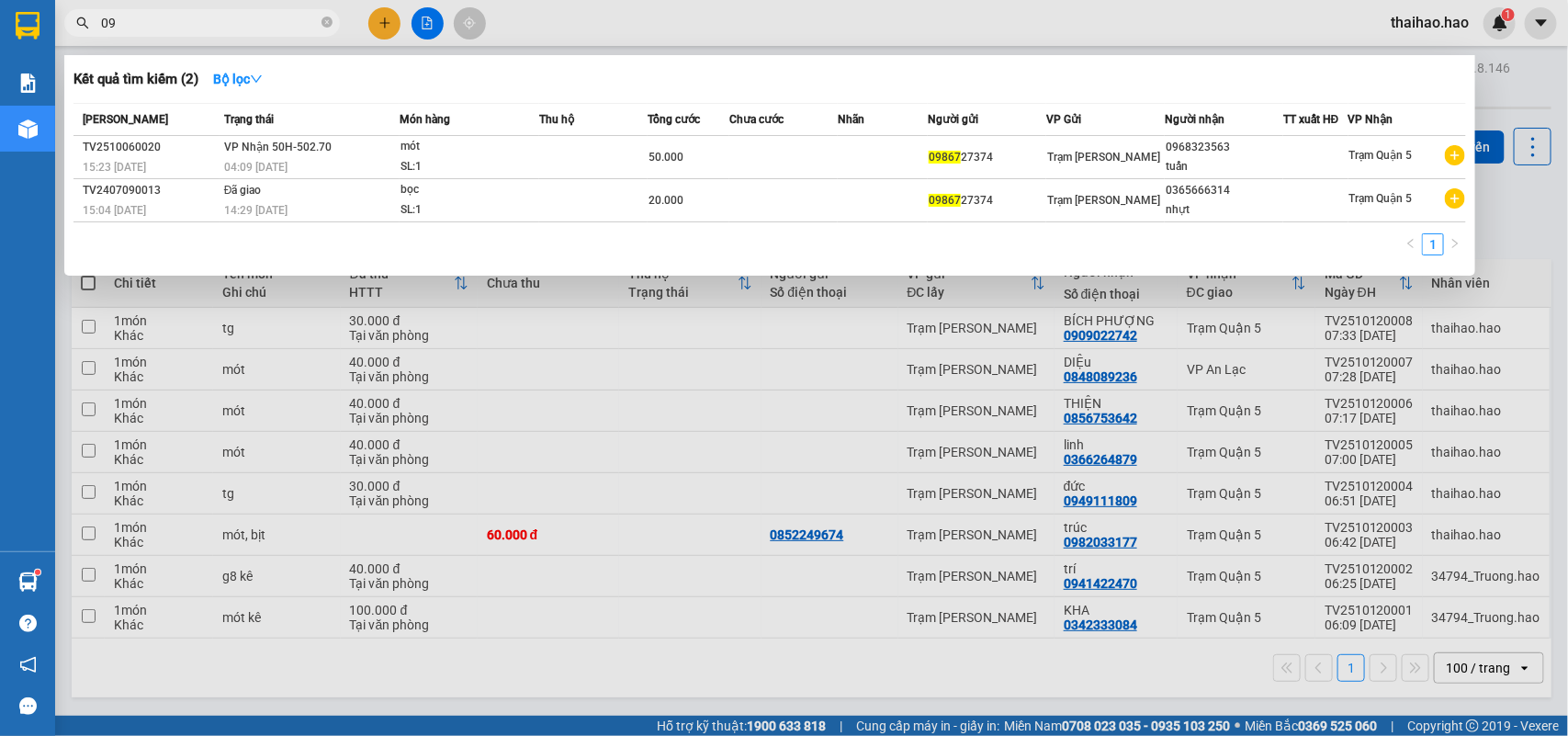
type input "0"
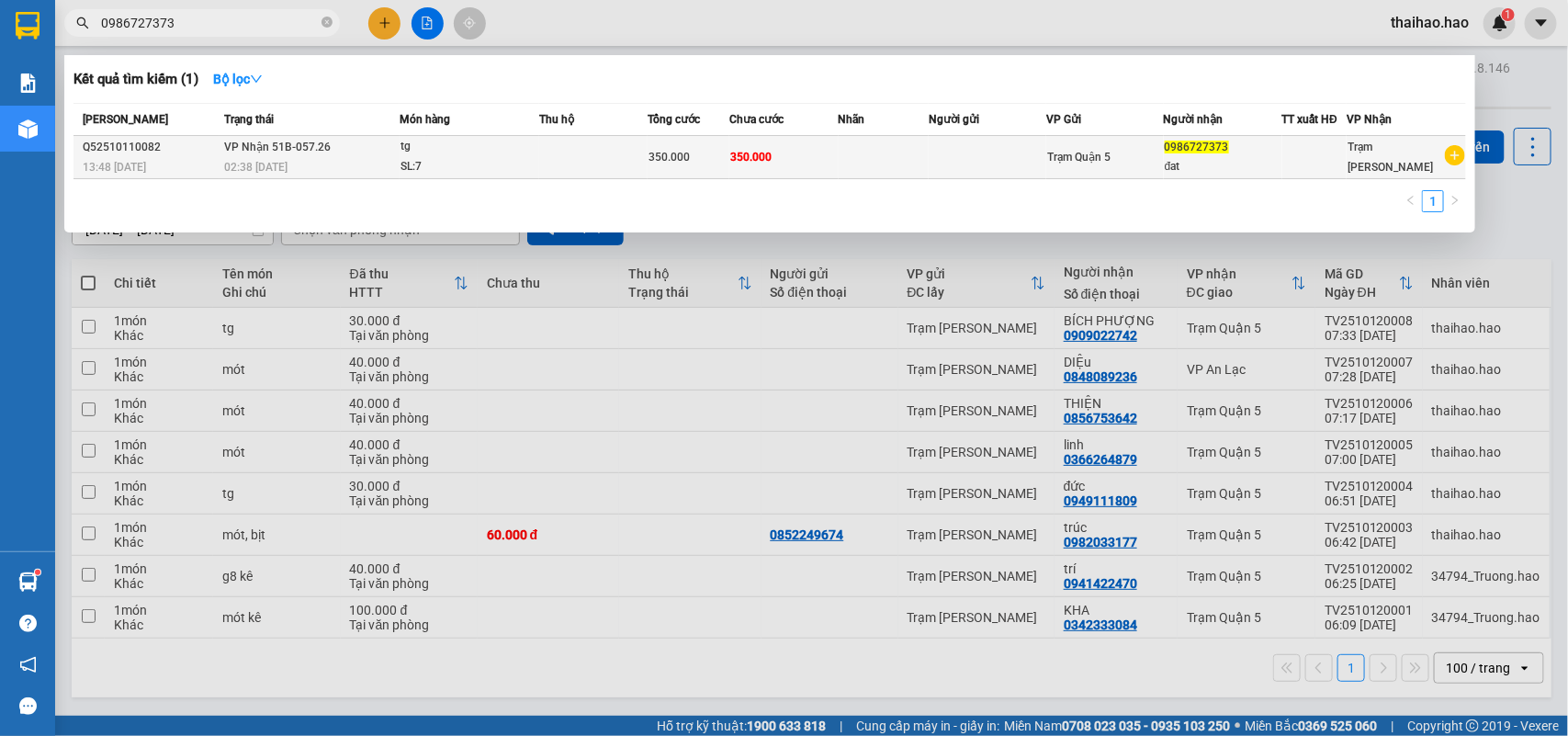
type input "0986727373"
click at [358, 148] on td "[PERSON_NAME] 51B-057.26 02:38 [DATE]" at bounding box center [310, 157] width 181 height 43
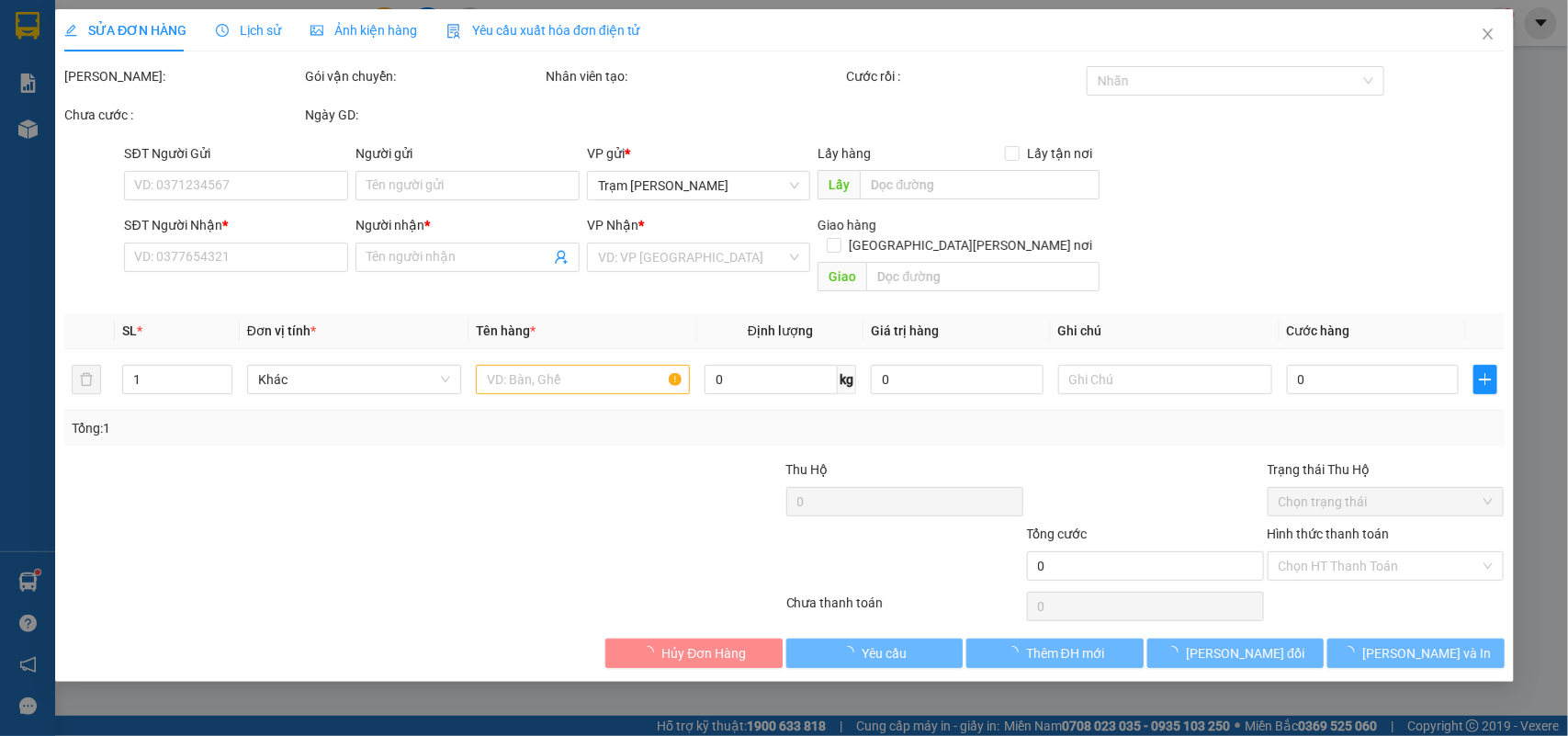
type input "0986727373"
type input "đat"
type input "350.000"
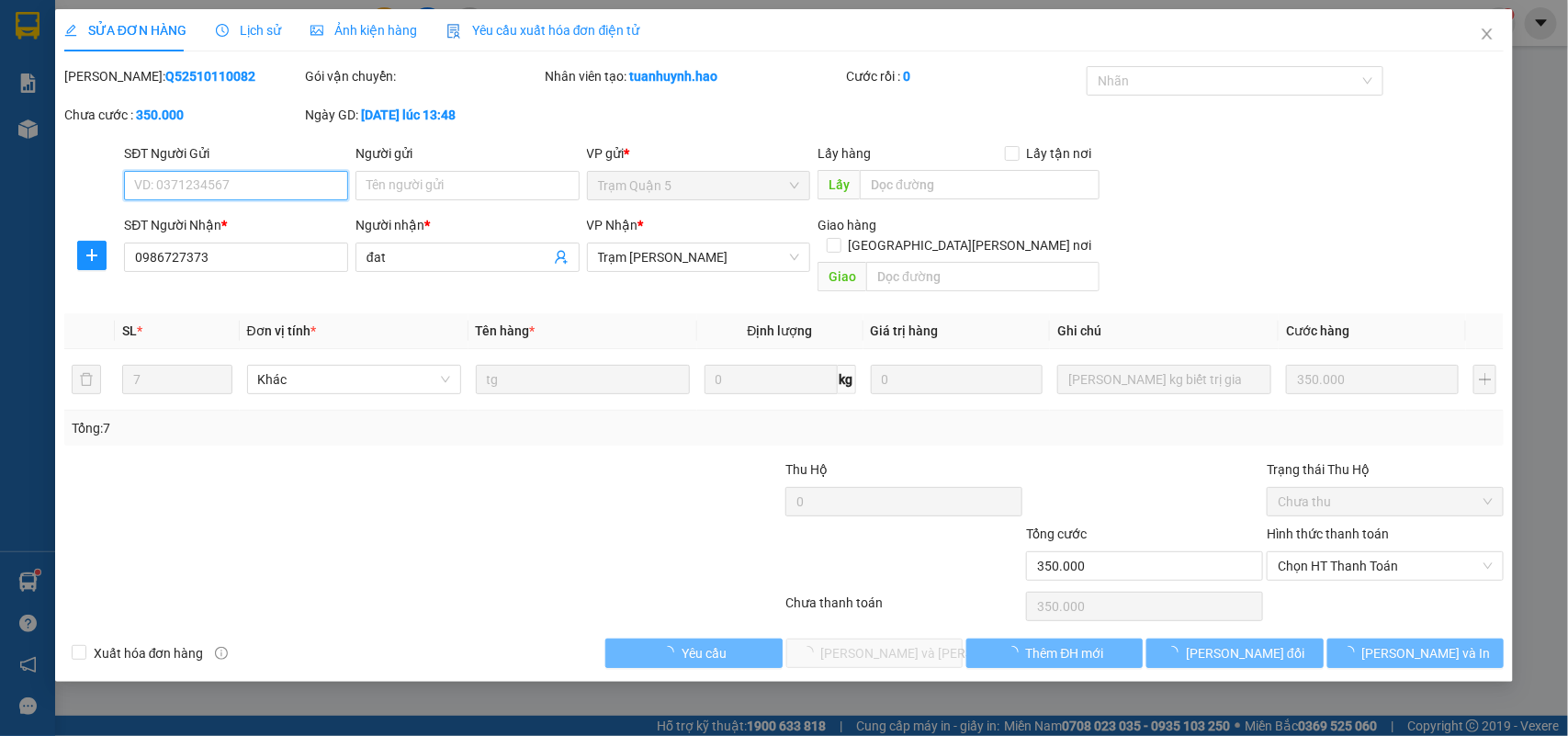
click at [366, 31] on span "Ảnh kiện hàng" at bounding box center [364, 30] width 107 height 14
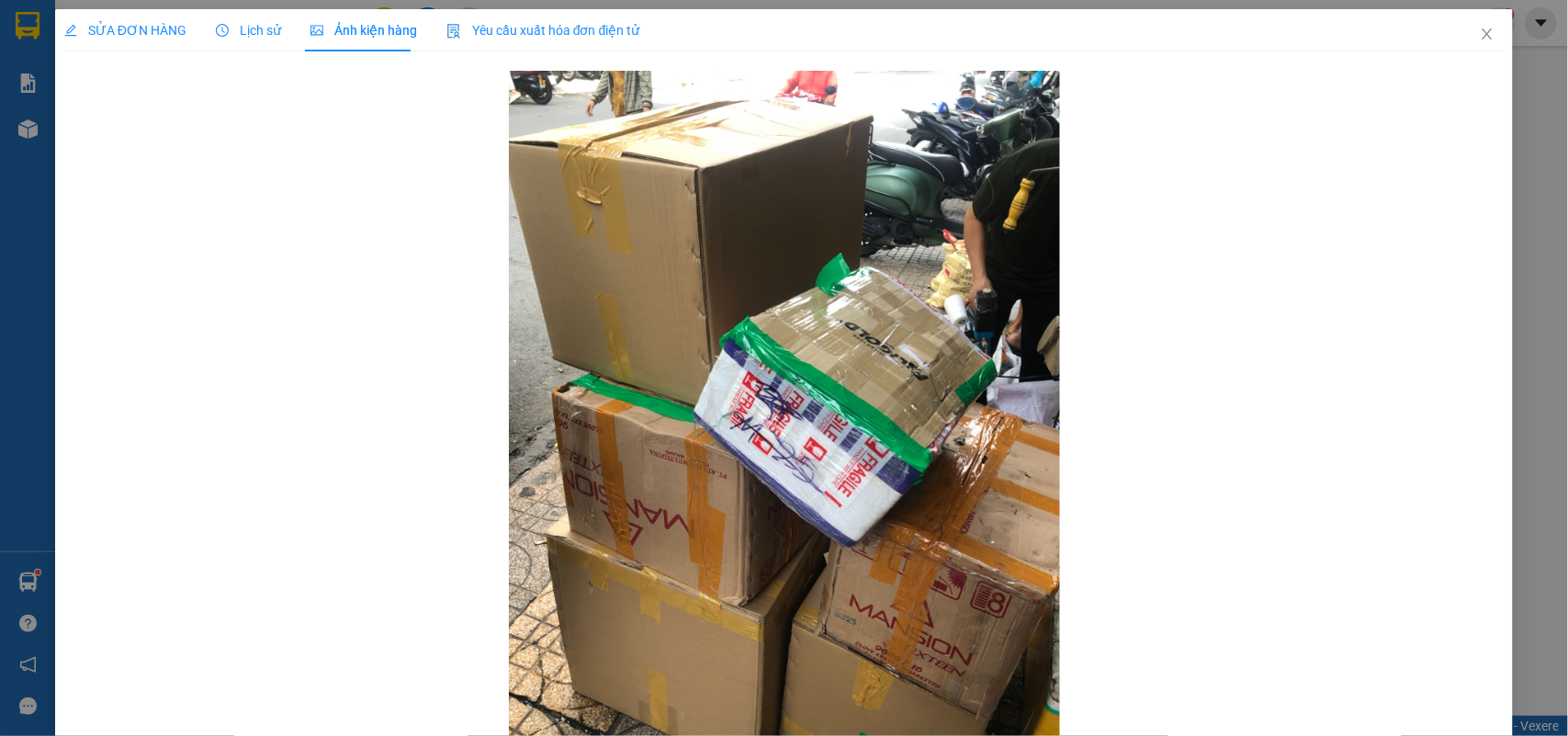
click at [119, 47] on div "SỬA ĐƠN HÀNG" at bounding box center [125, 31] width 122 height 42
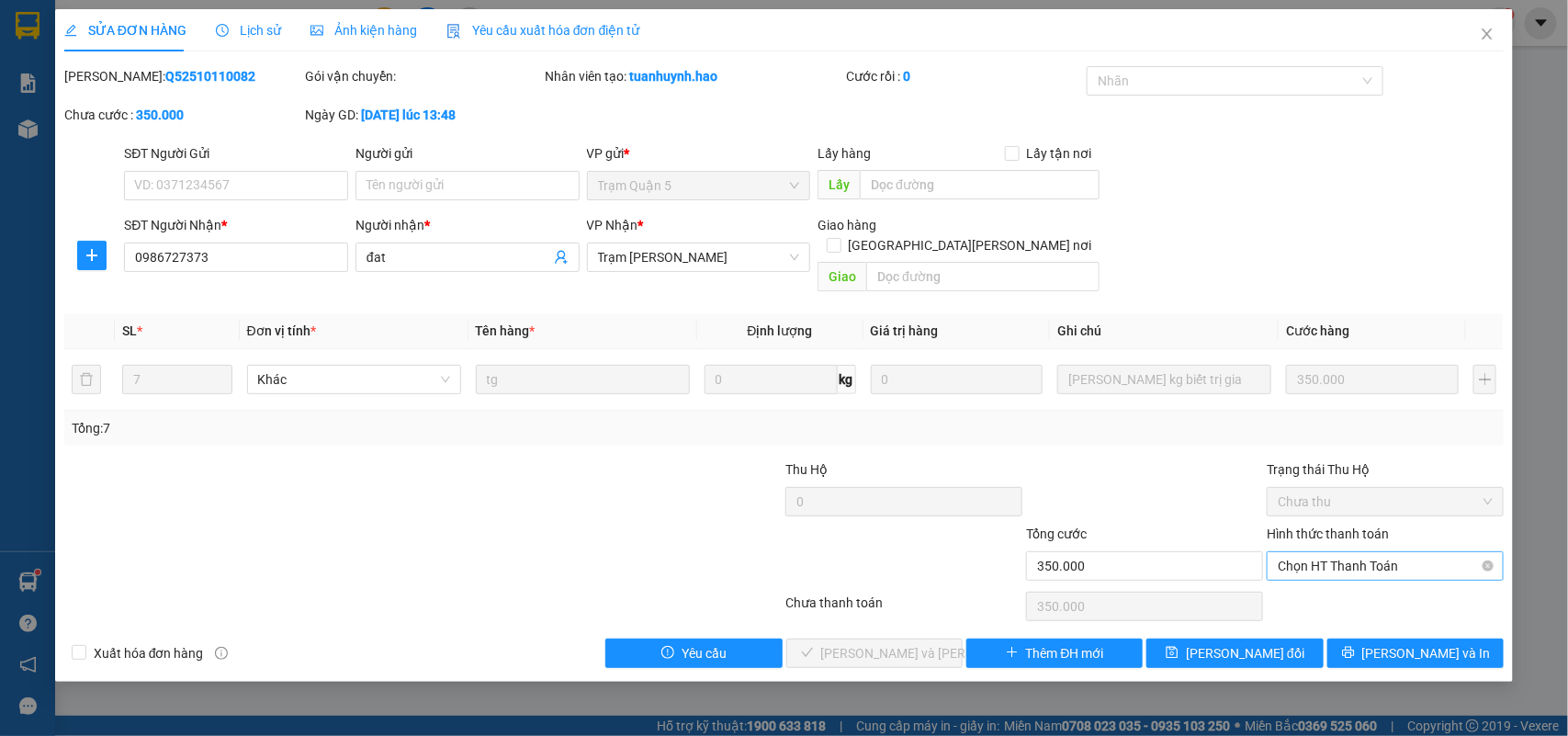
click at [1325, 553] on span "Chọn HT Thanh Toán" at bounding box center [1385, 566] width 215 height 28
drag, startPoint x: 1324, startPoint y: 586, endPoint x: 1076, endPoint y: 599, distance: 248.3
click at [1319, 588] on div "Tại văn phòng" at bounding box center [1386, 583] width 215 height 20
type input "0"
click at [940, 639] on button "[PERSON_NAME] và [PERSON_NAME] hàng" at bounding box center [874, 653] width 177 height 30
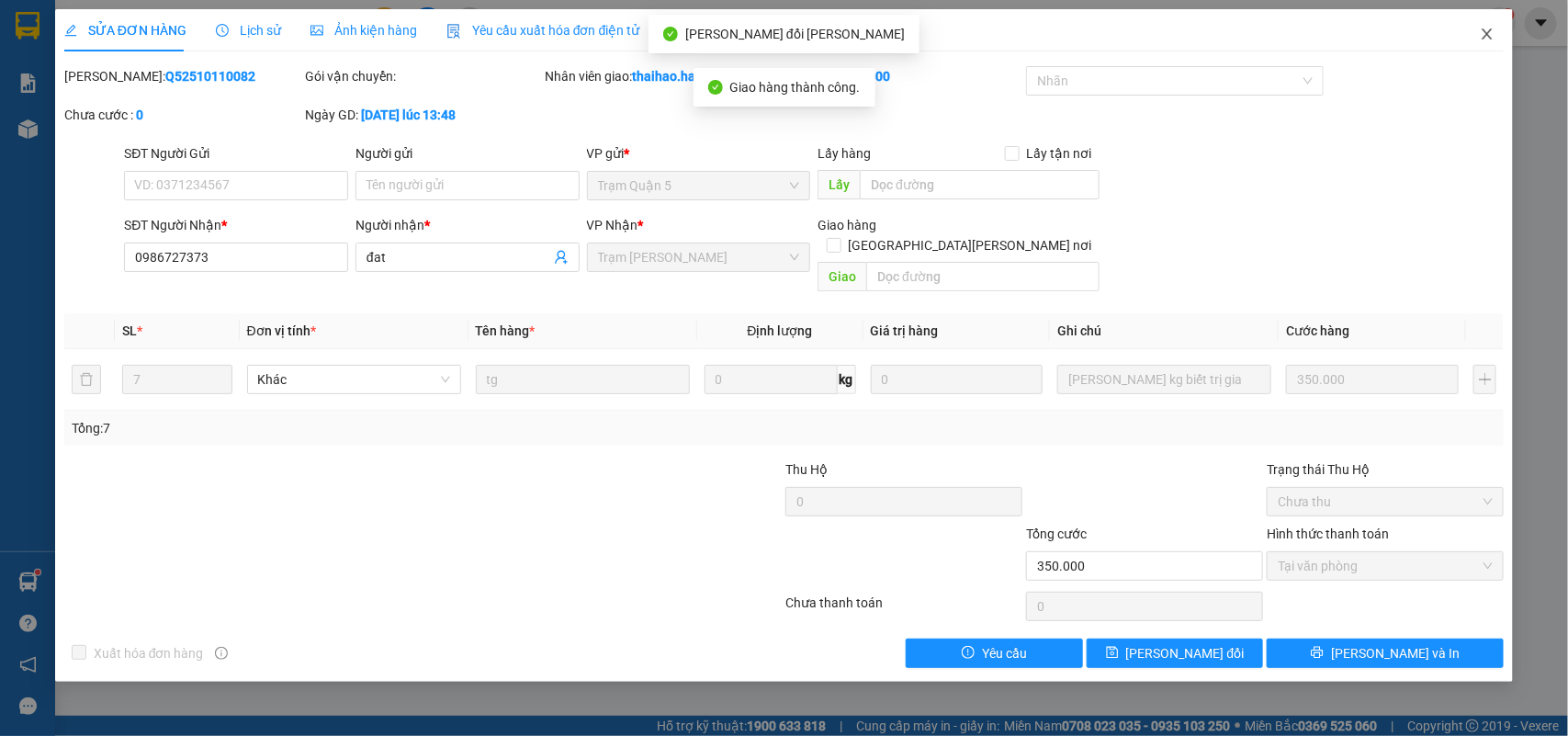
click at [1495, 30] on span "Close" at bounding box center [1488, 35] width 52 height 52
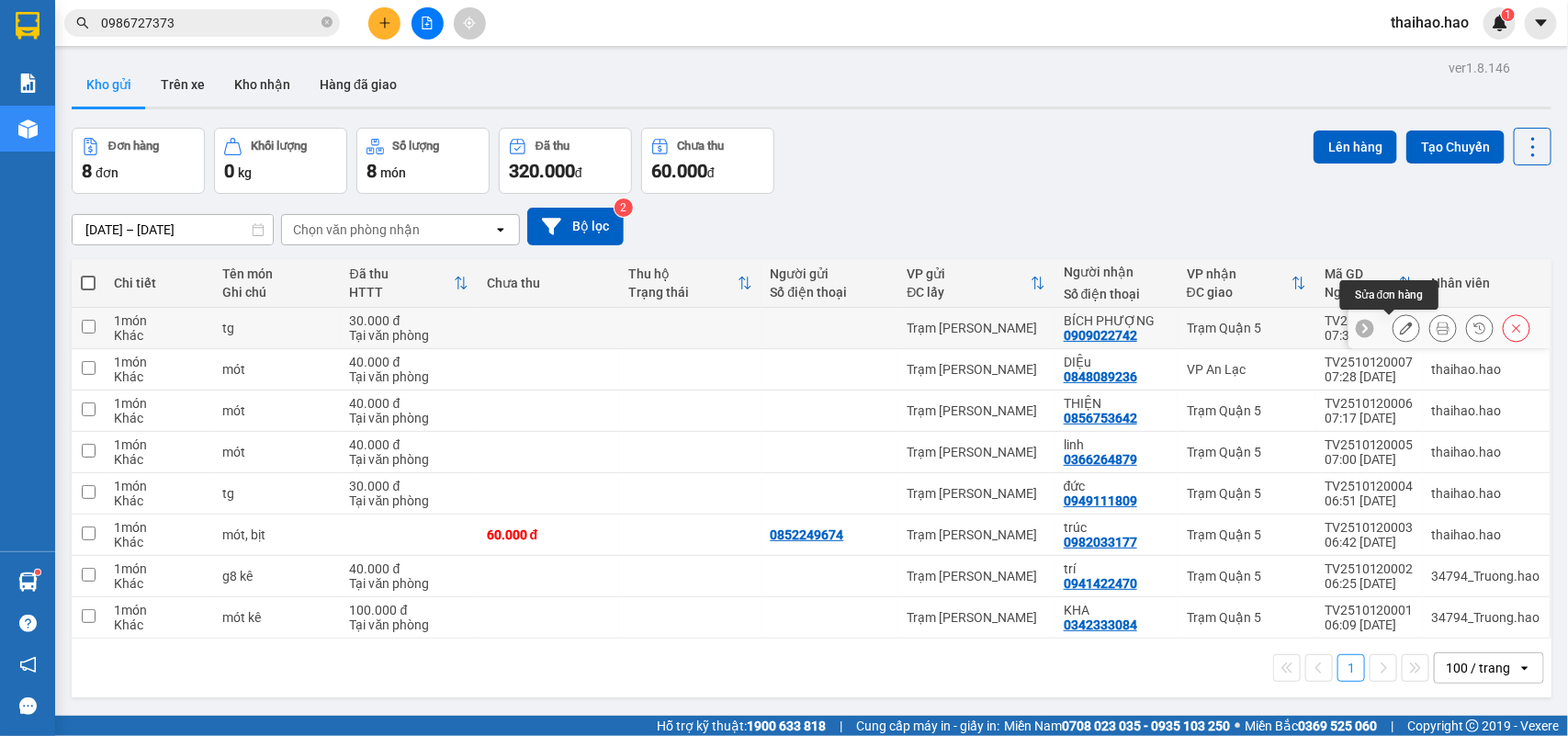
click at [1400, 326] on icon at bounding box center [1406, 327] width 12 height 12
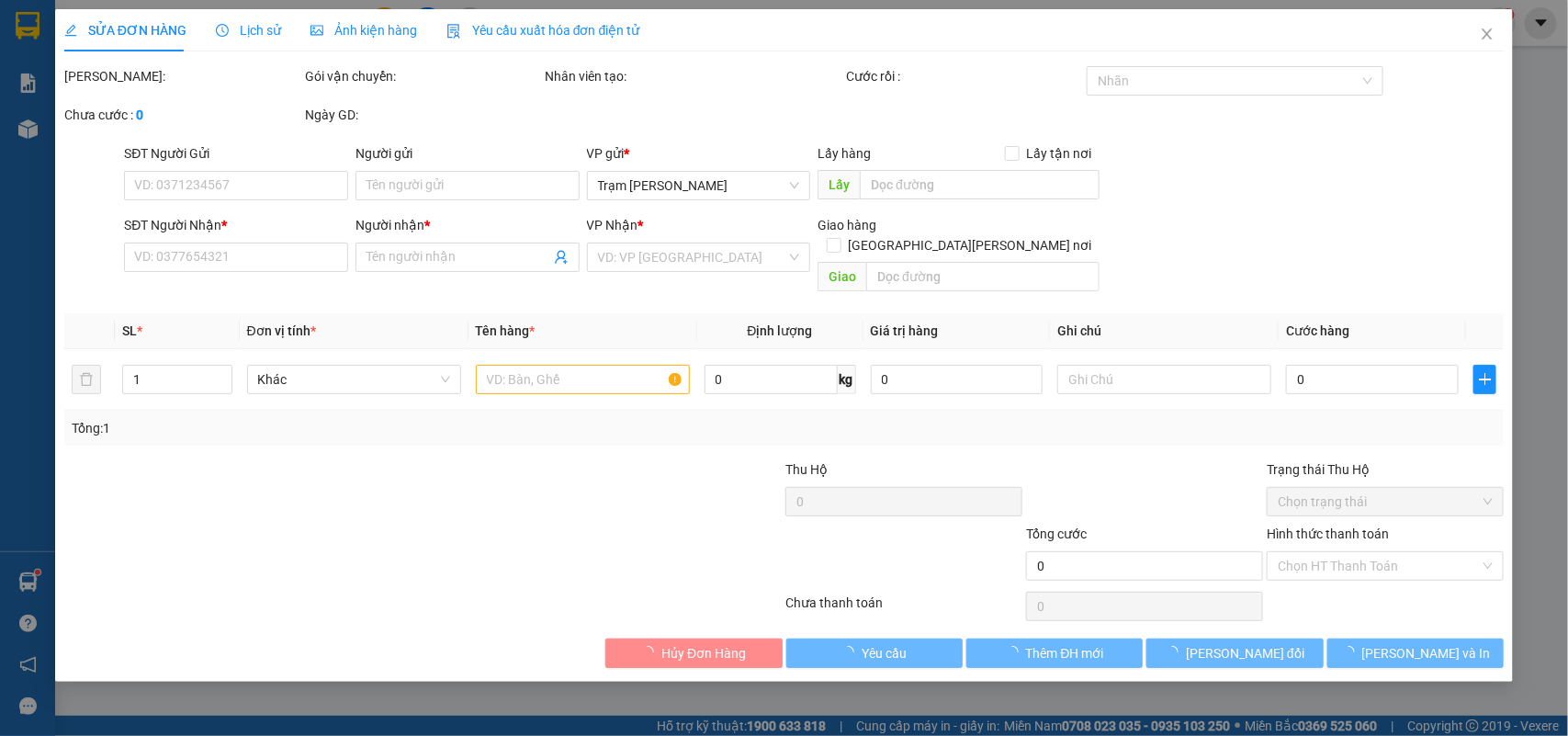
click at [239, 13] on div "Lịch sử" at bounding box center [248, 31] width 65 height 42
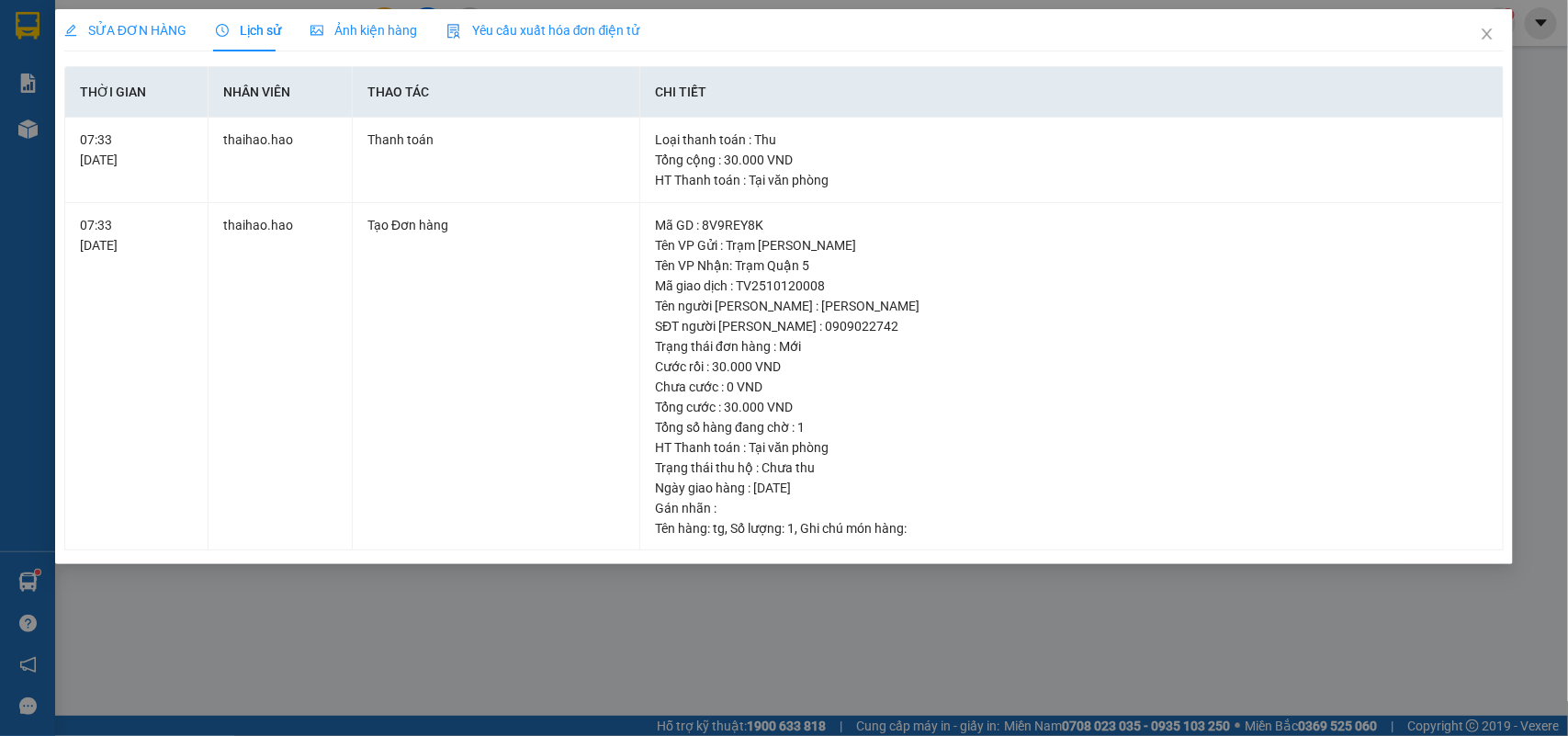
click at [329, 24] on span "Ảnh kiện hàng" at bounding box center [364, 30] width 107 height 14
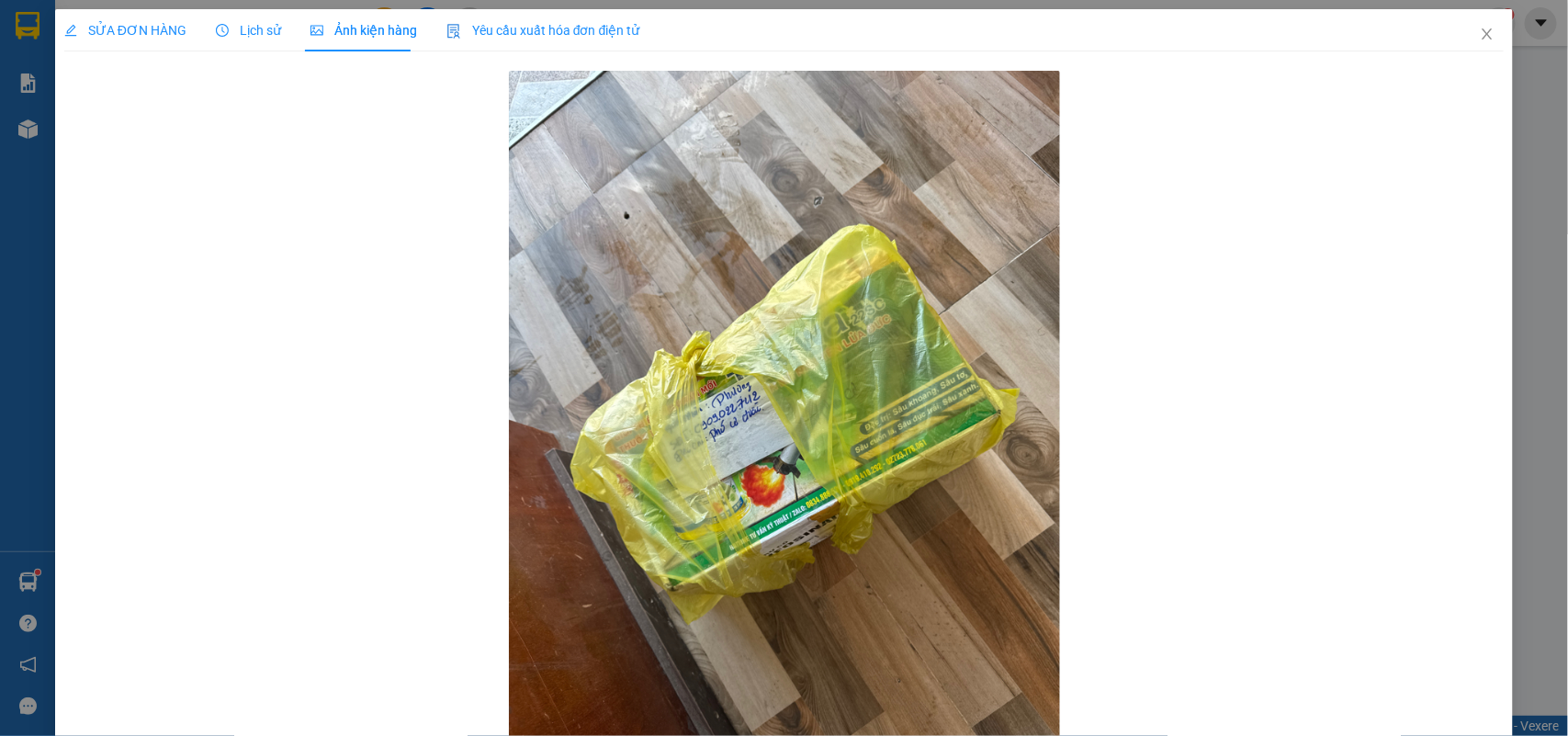
click at [148, 29] on span "SỬA ĐƠN HÀNG" at bounding box center [125, 30] width 122 height 14
type input "0909022742"
type input "BÍCH PHƯỢNG"
type input "30.000"
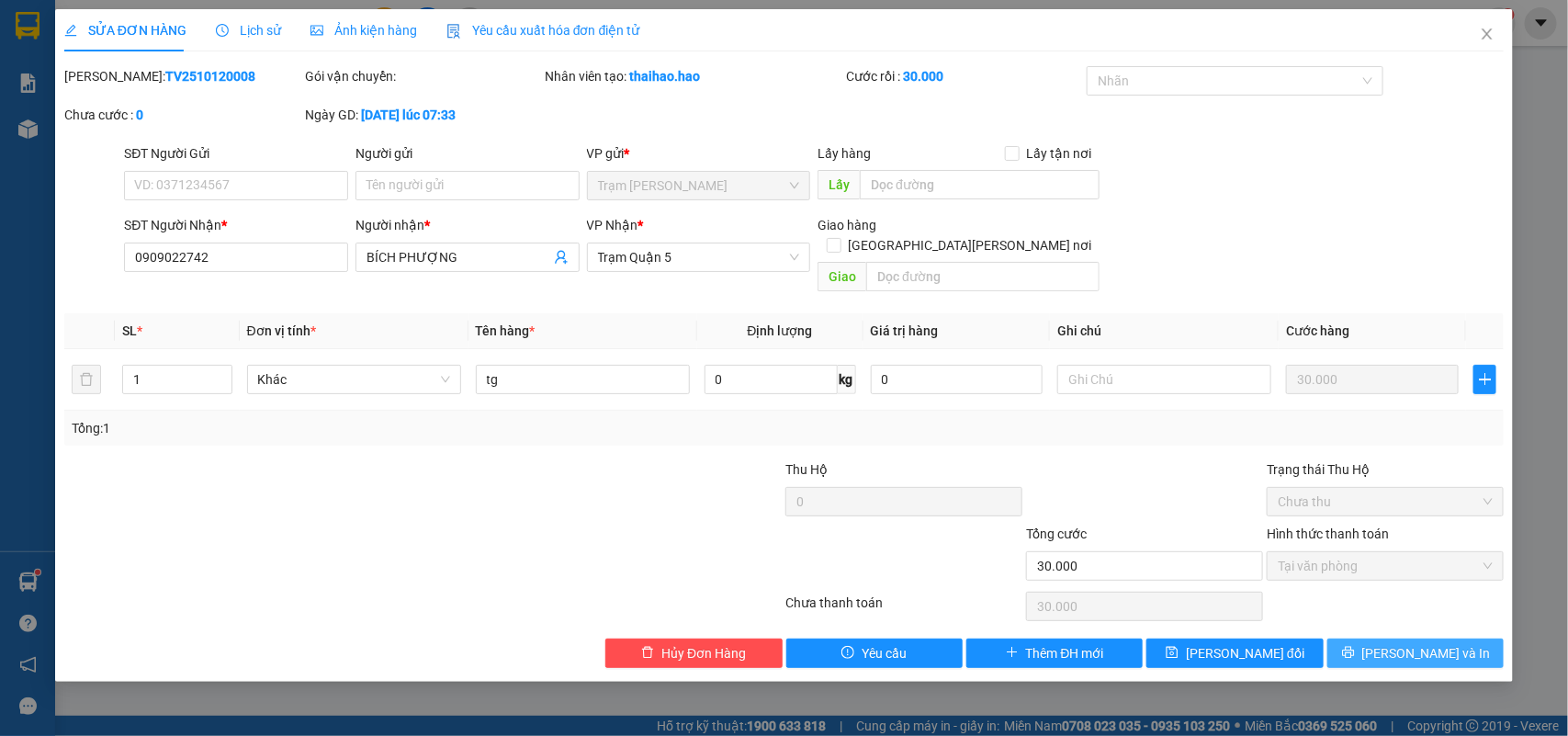
click at [1343, 639] on button "[PERSON_NAME] và In" at bounding box center [1415, 653] width 177 height 30
type input "0"
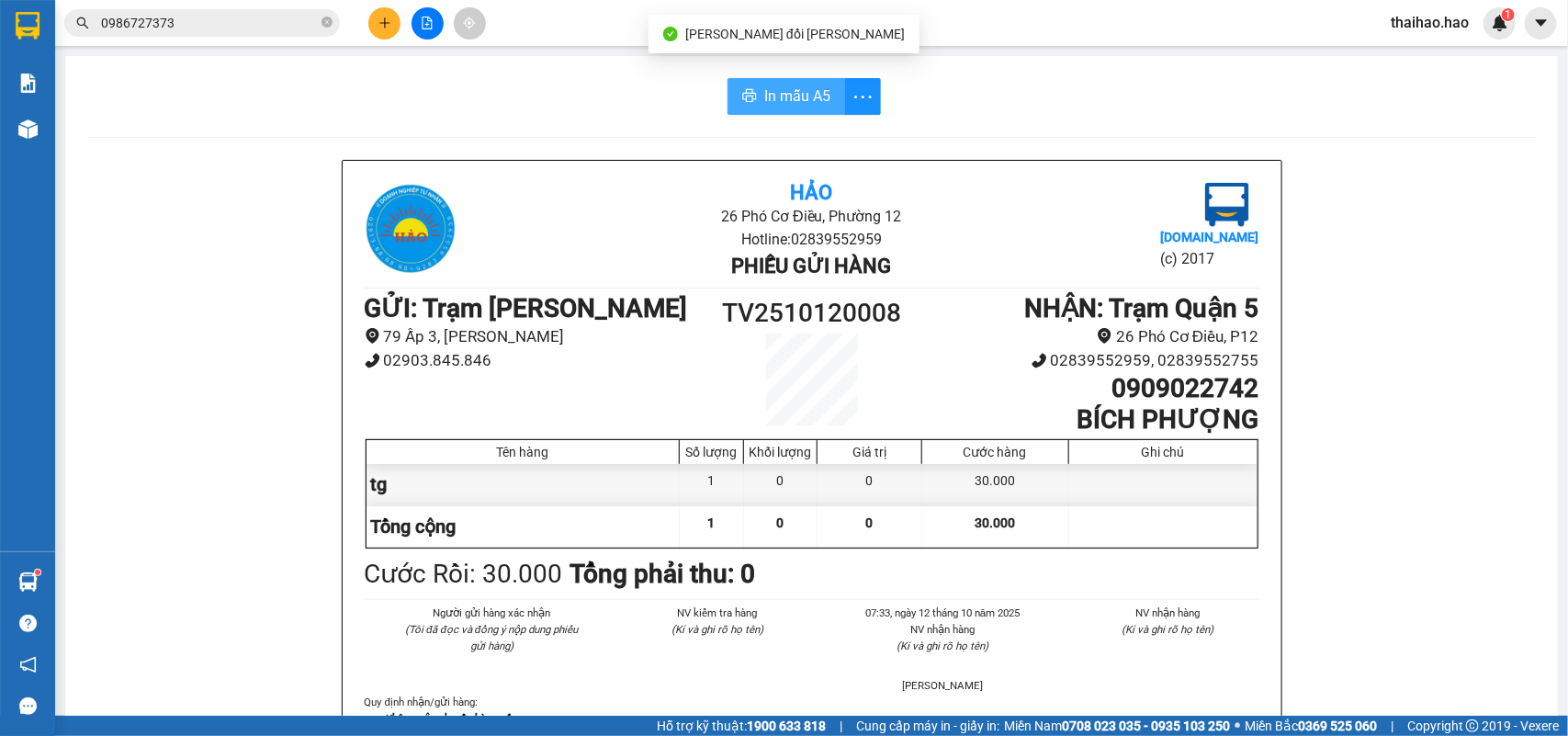
click at [773, 90] on span "In mẫu A5" at bounding box center [797, 96] width 66 height 23
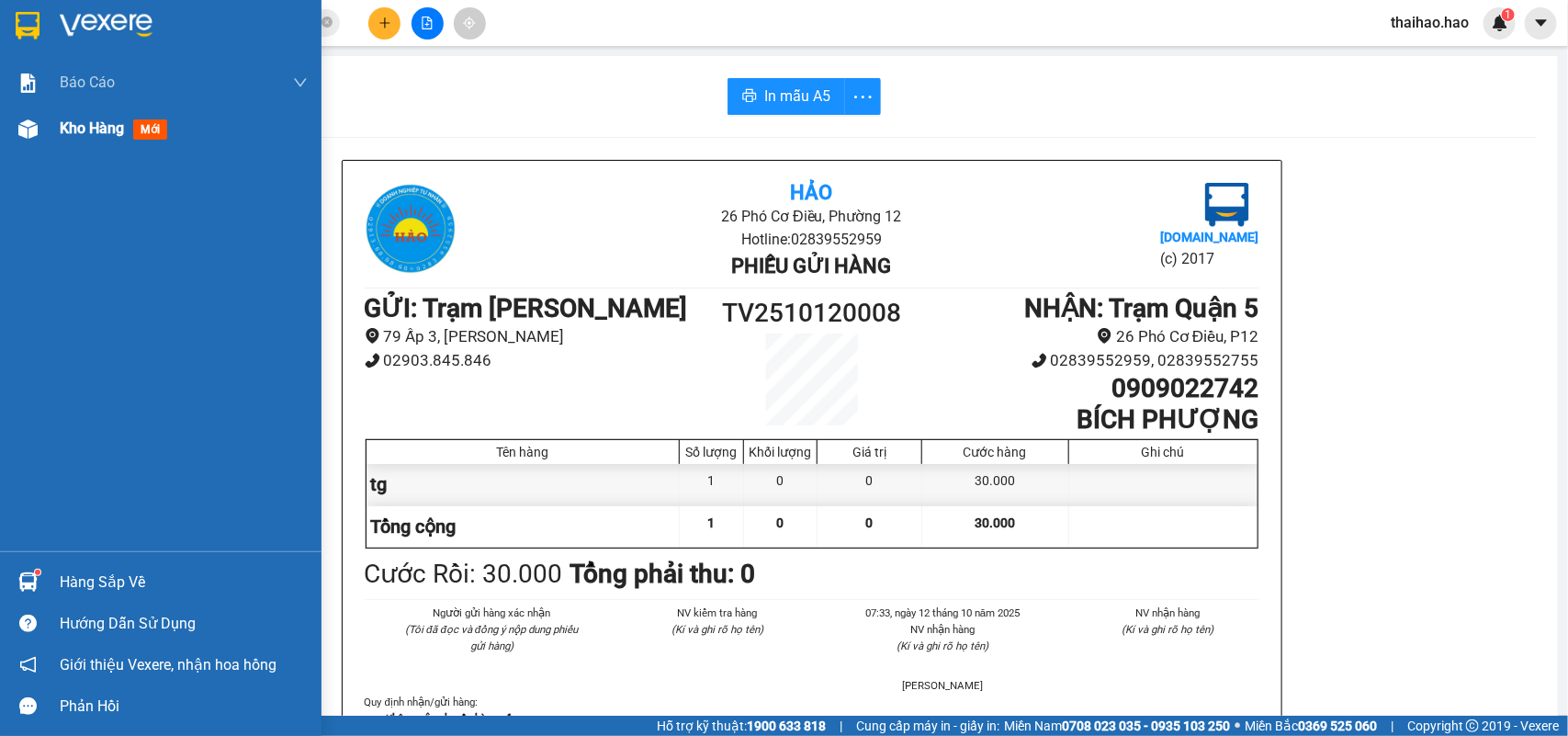
click at [80, 127] on span "Kho hàng" at bounding box center [92, 128] width 64 height 17
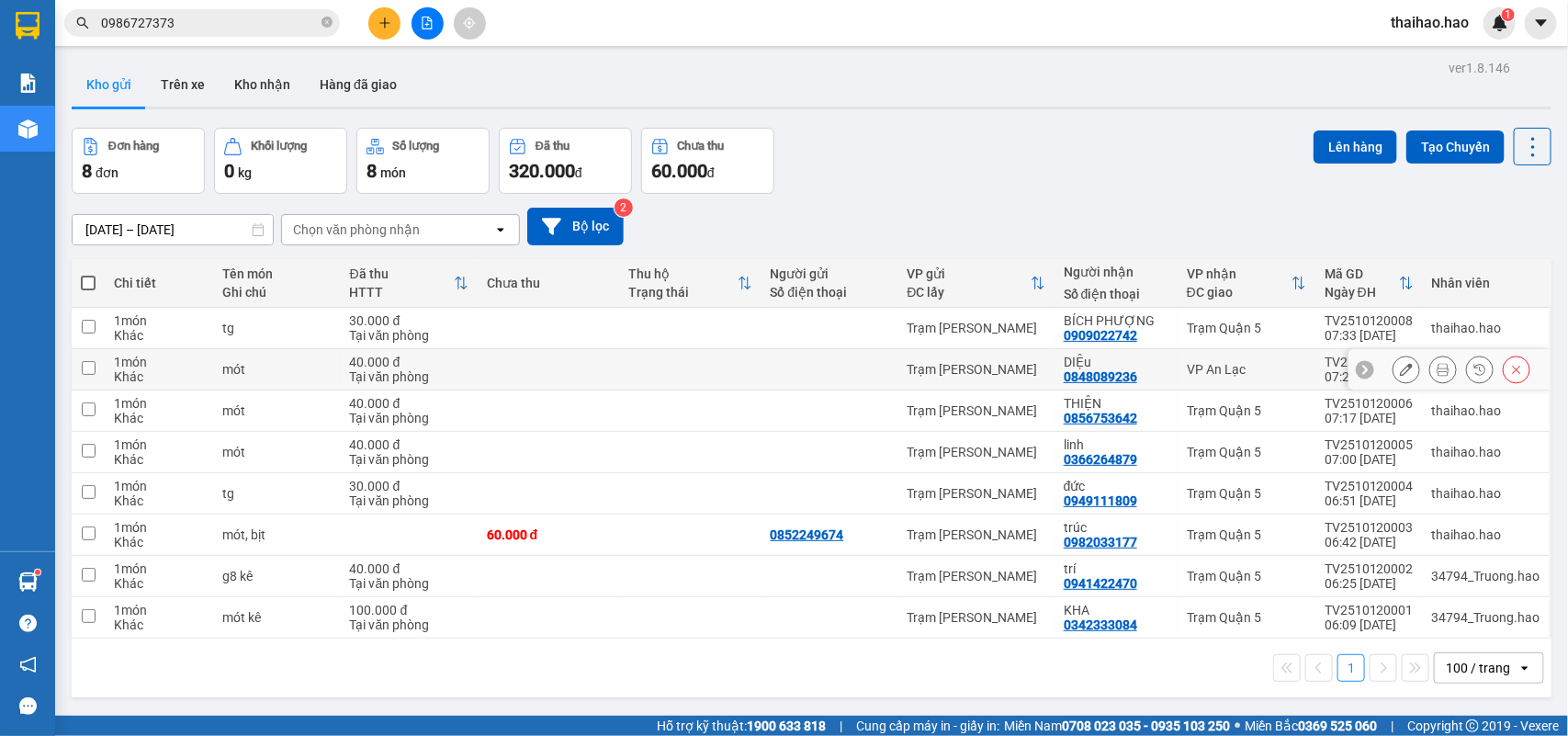
click at [1398, 370] on button at bounding box center [1406, 370] width 26 height 32
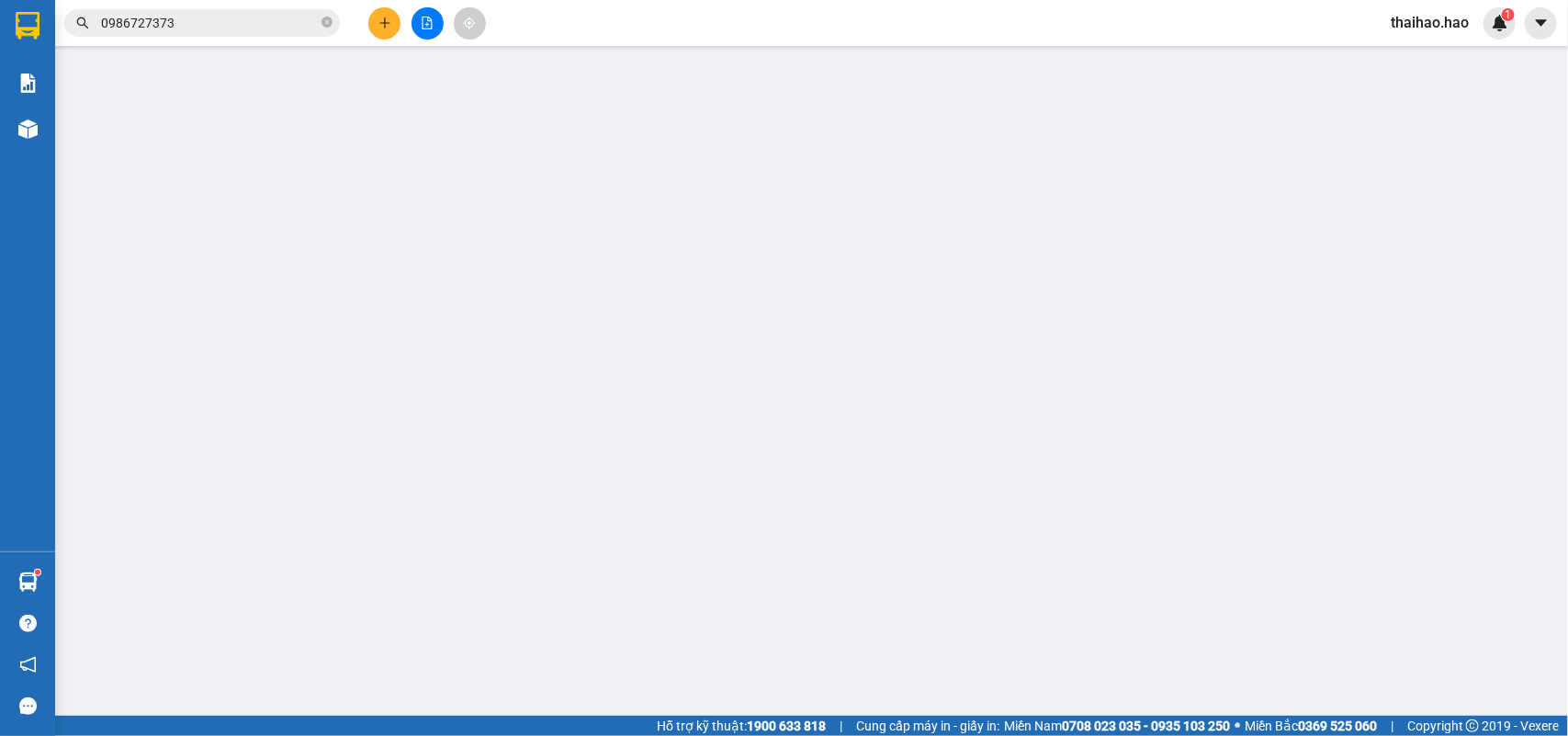
type input "0848089236"
type input "DIỆu"
type input "40.000"
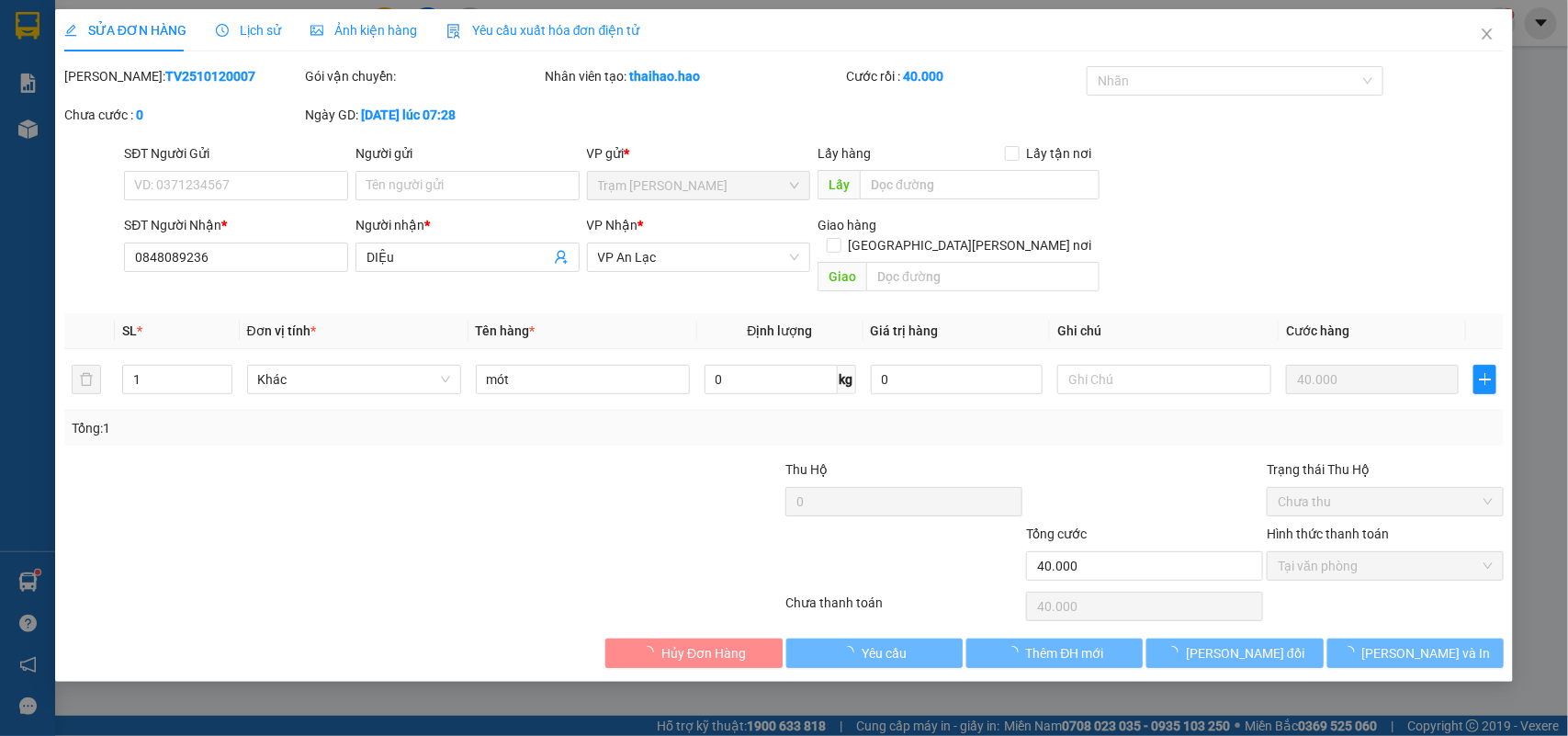
click at [226, 53] on div "SỬA ĐƠN HÀNG Lịch sử [PERSON_NAME] hàng Yêu cầu xuất [PERSON_NAME] điện tử Tota…" at bounding box center [784, 339] width 1440 height 659
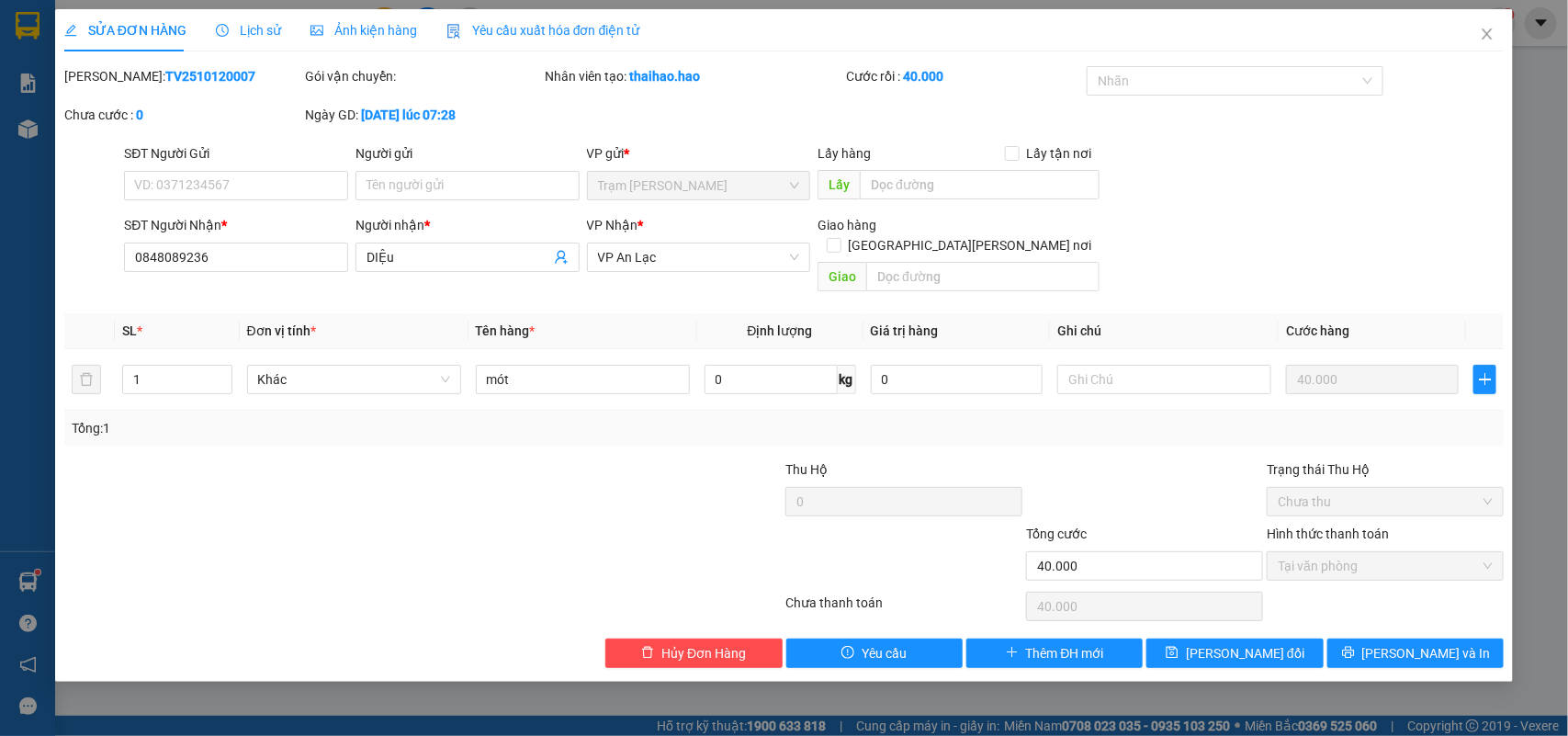
click at [232, 46] on div "Lịch sử" at bounding box center [248, 31] width 65 height 42
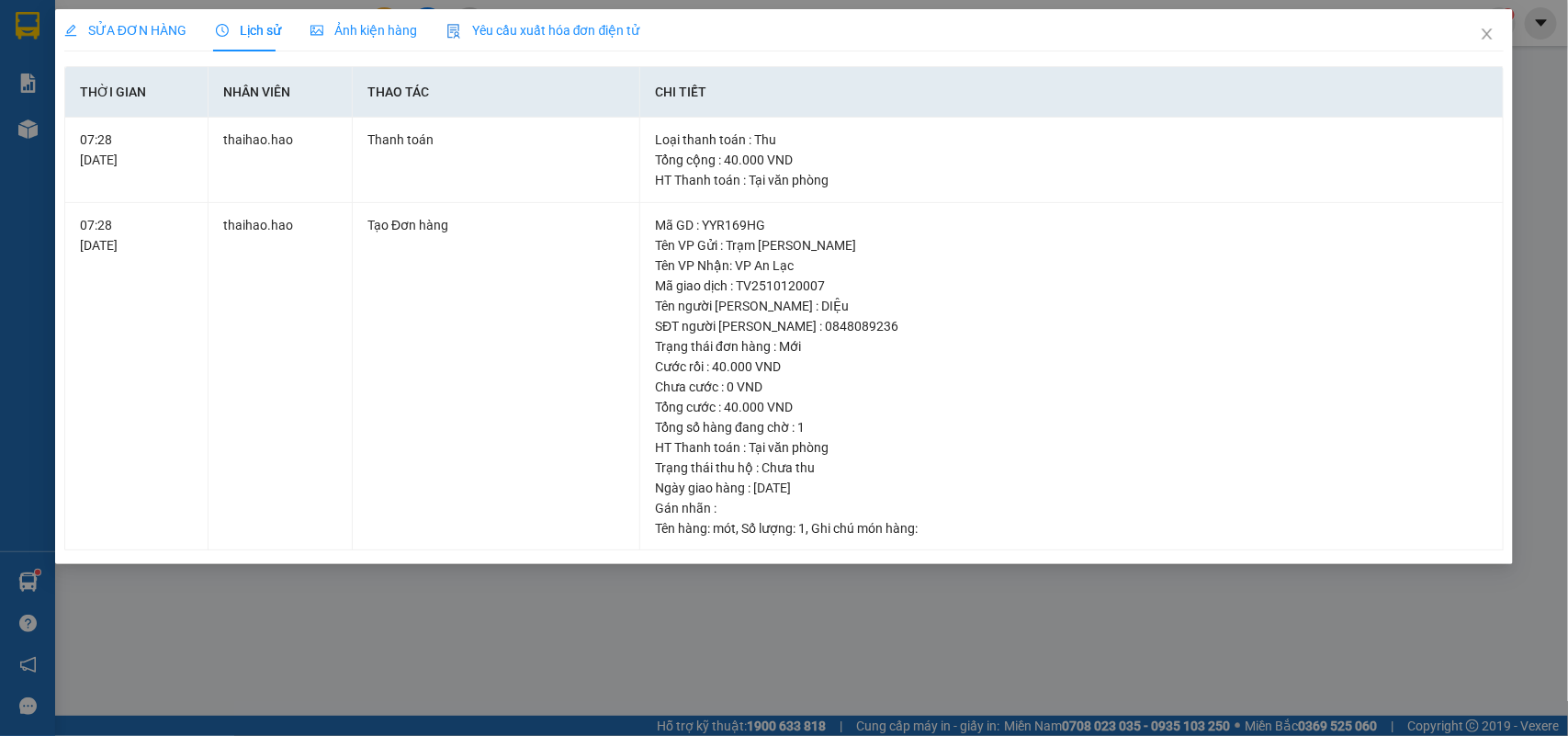
click at [328, 38] on div "Ảnh kiện hàng" at bounding box center [364, 30] width 107 height 20
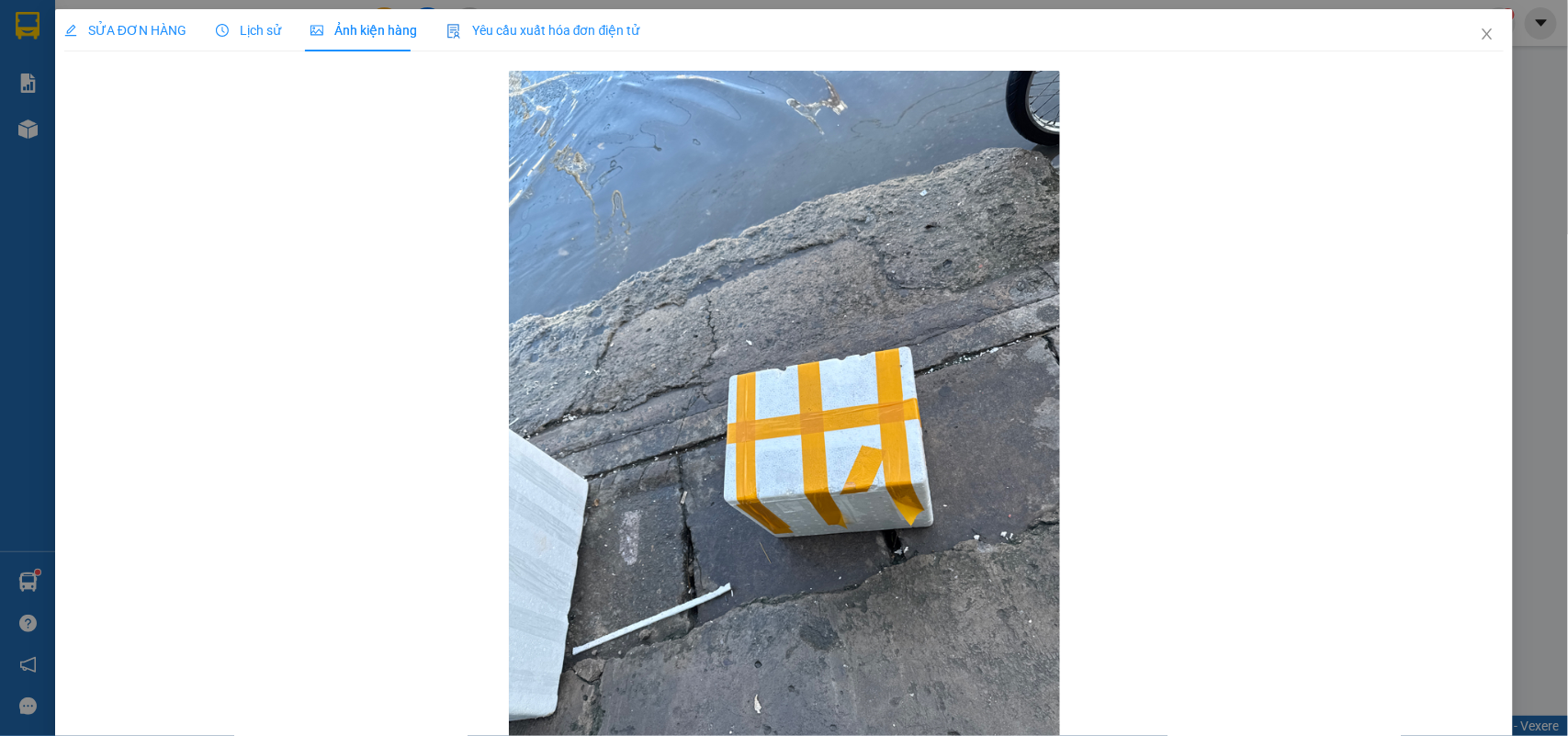
click at [140, 37] on span "SỬA ĐƠN HÀNG" at bounding box center [125, 30] width 122 height 14
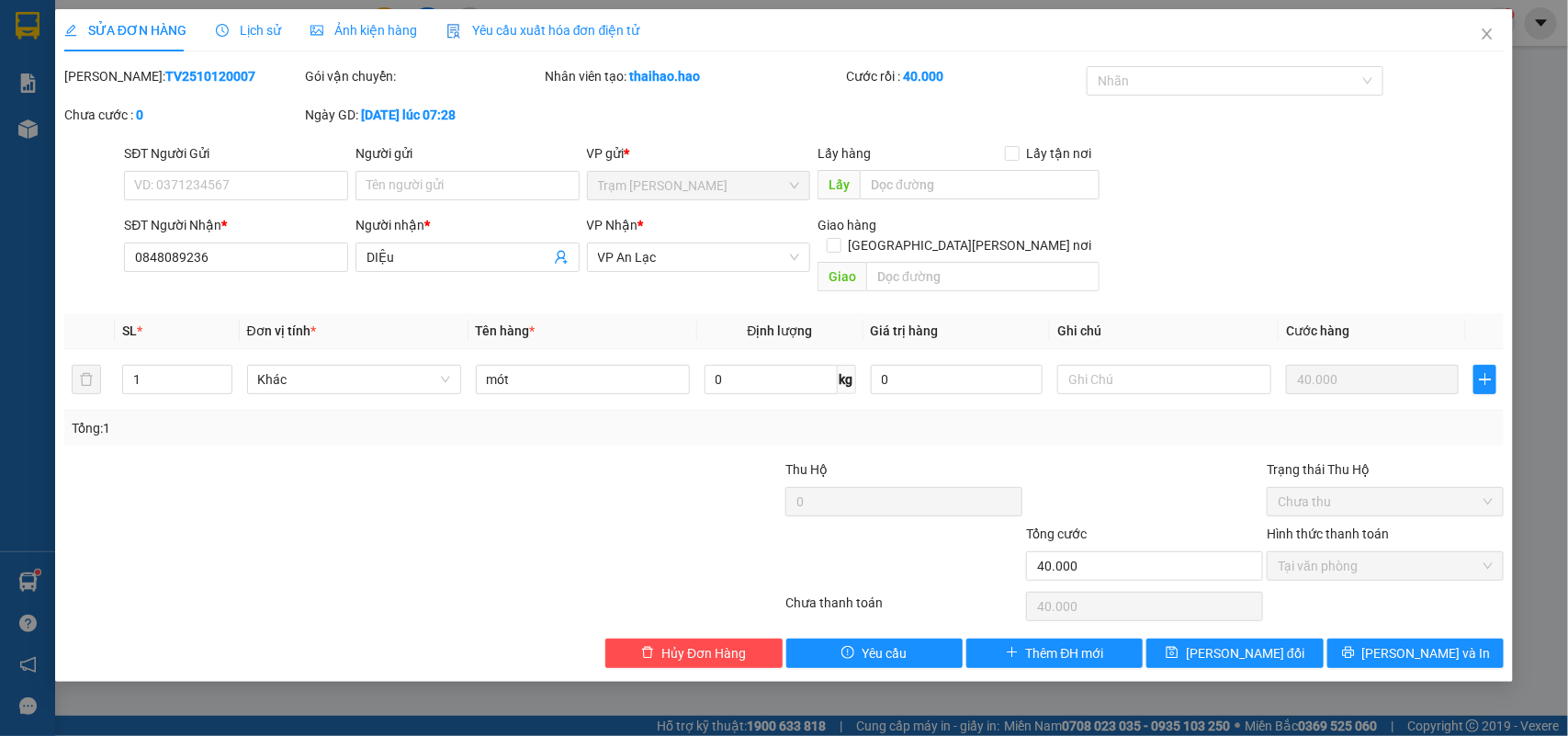
click at [1388, 616] on div "Total Paid Fee 40.000 Total UnPaid Fee 0 Cash Collection Total Fee Mã ĐH: TV251…" at bounding box center [784, 367] width 1440 height 602
click at [1355, 646] on icon "printer" at bounding box center [1348, 652] width 12 height 12
type input "0"
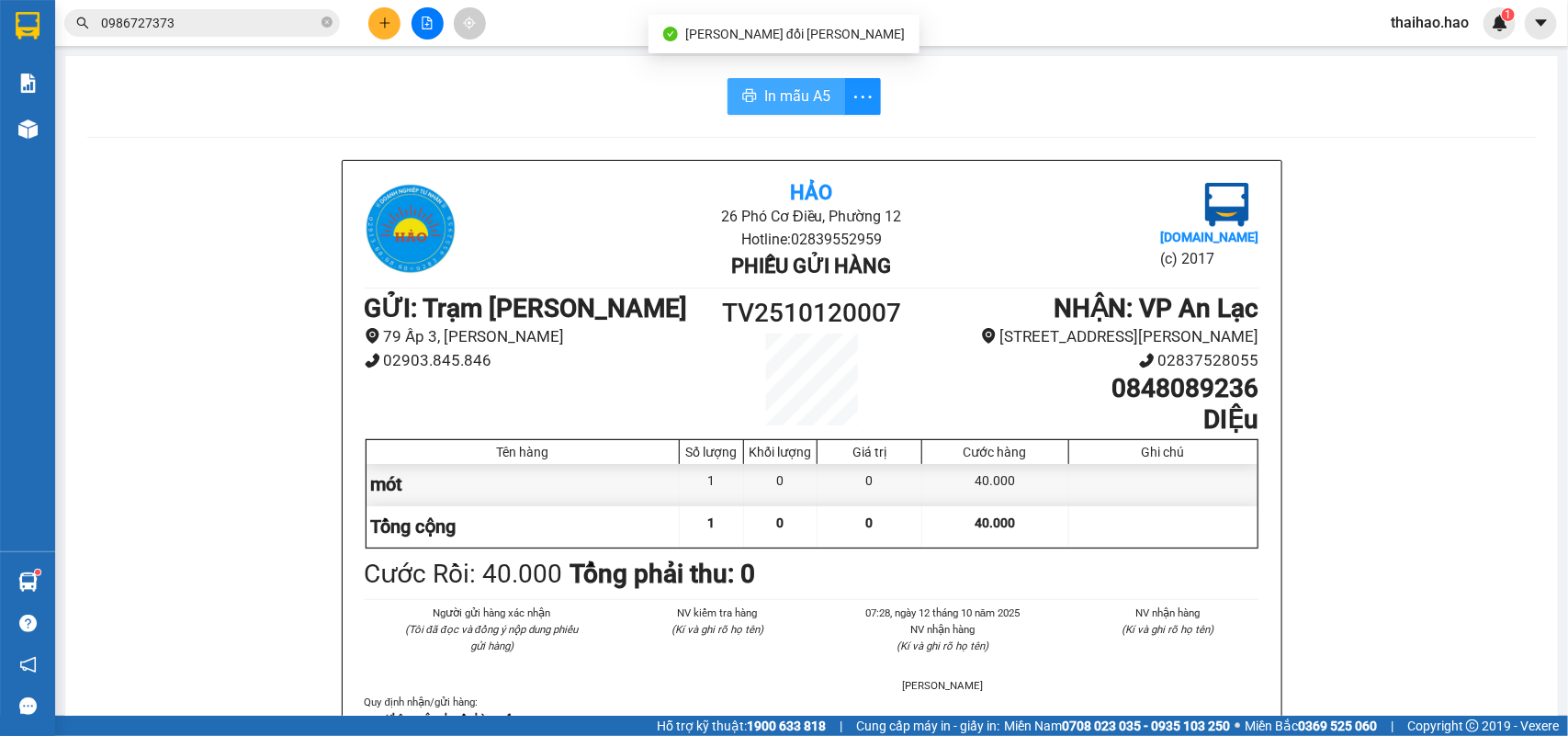
click at [750, 89] on button "In mẫu A5" at bounding box center [785, 96] width 117 height 37
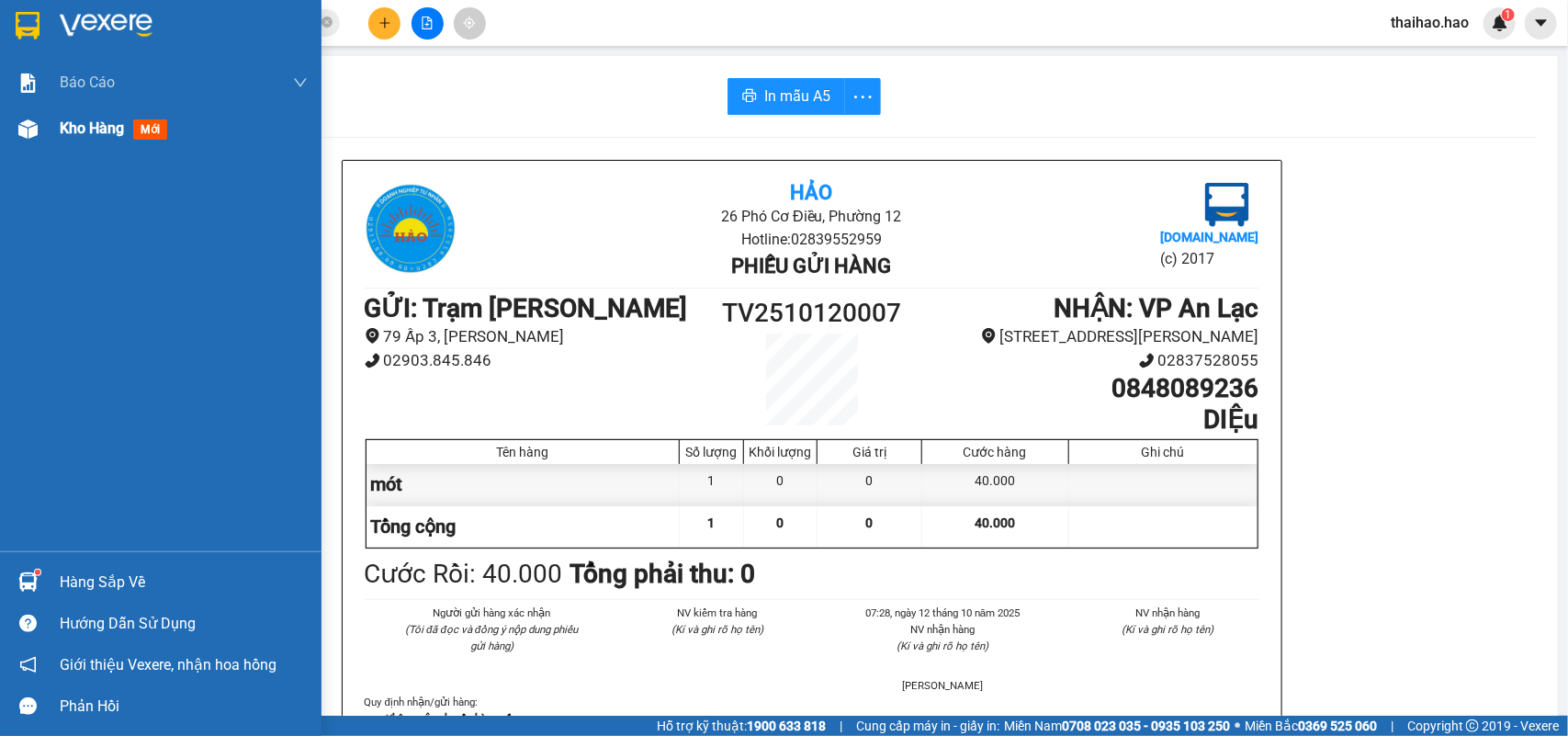
click at [38, 130] on div at bounding box center [29, 129] width 32 height 32
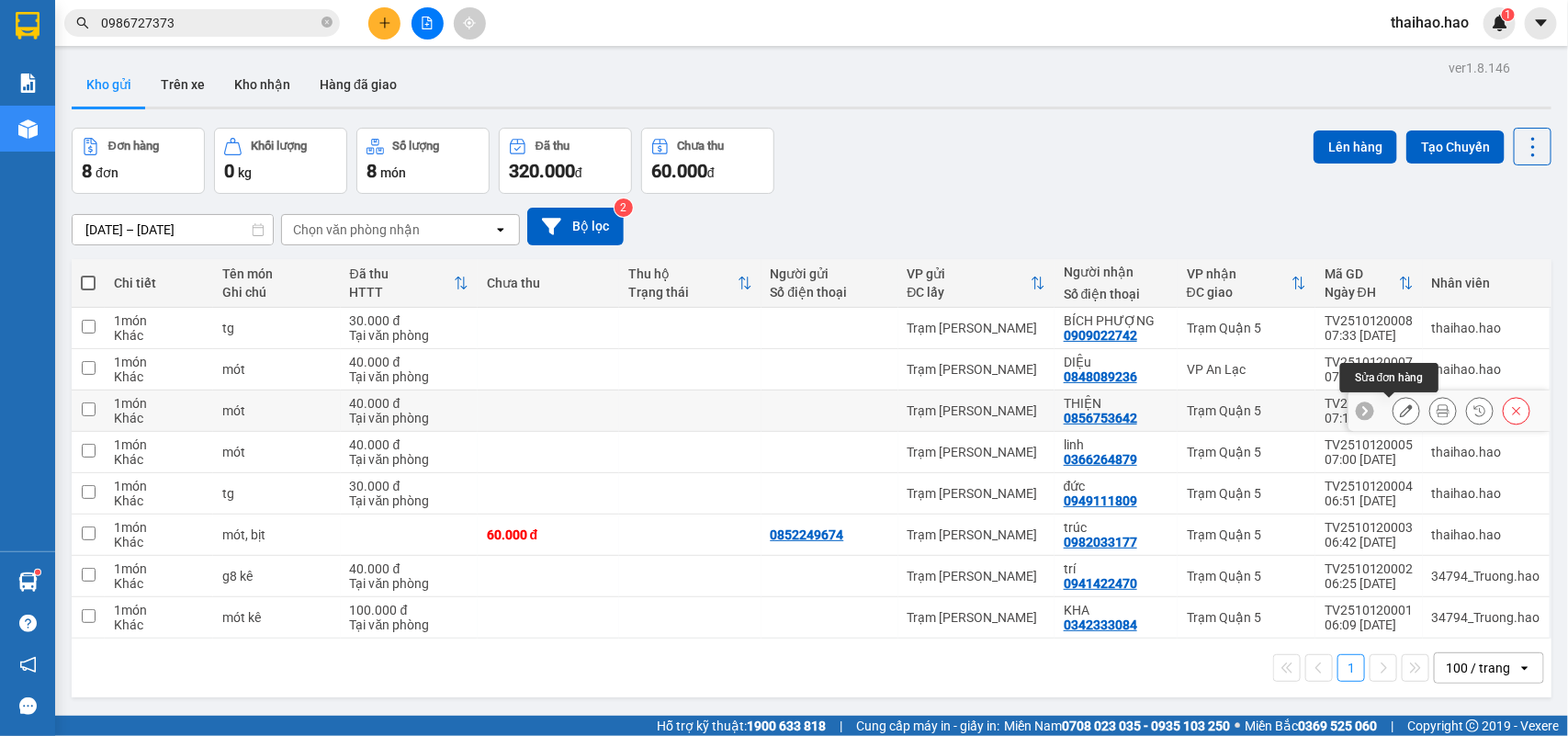
click at [1393, 407] on button at bounding box center [1406, 411] width 26 height 32
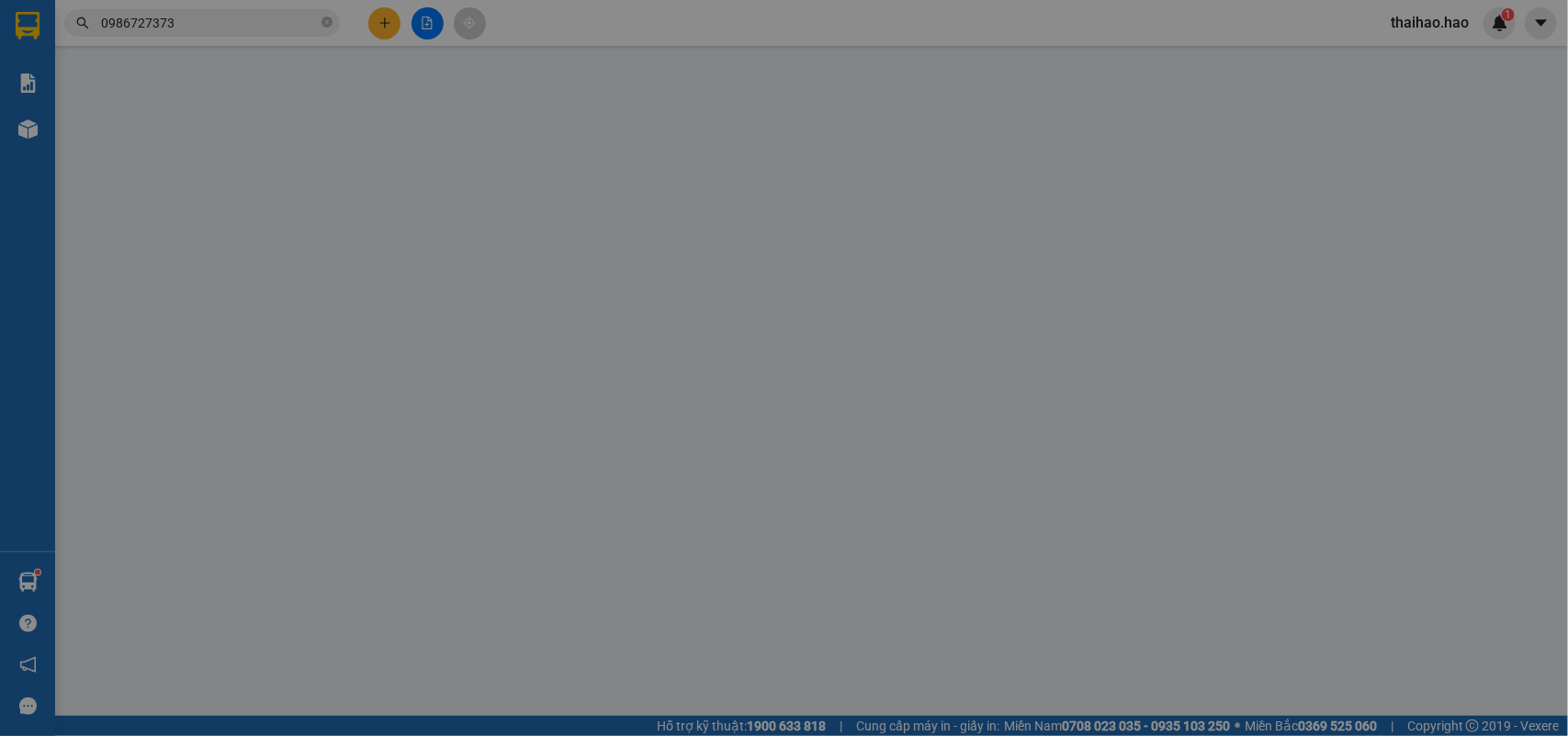
type input "0856753642"
type input "THIỆN"
type input "40.000"
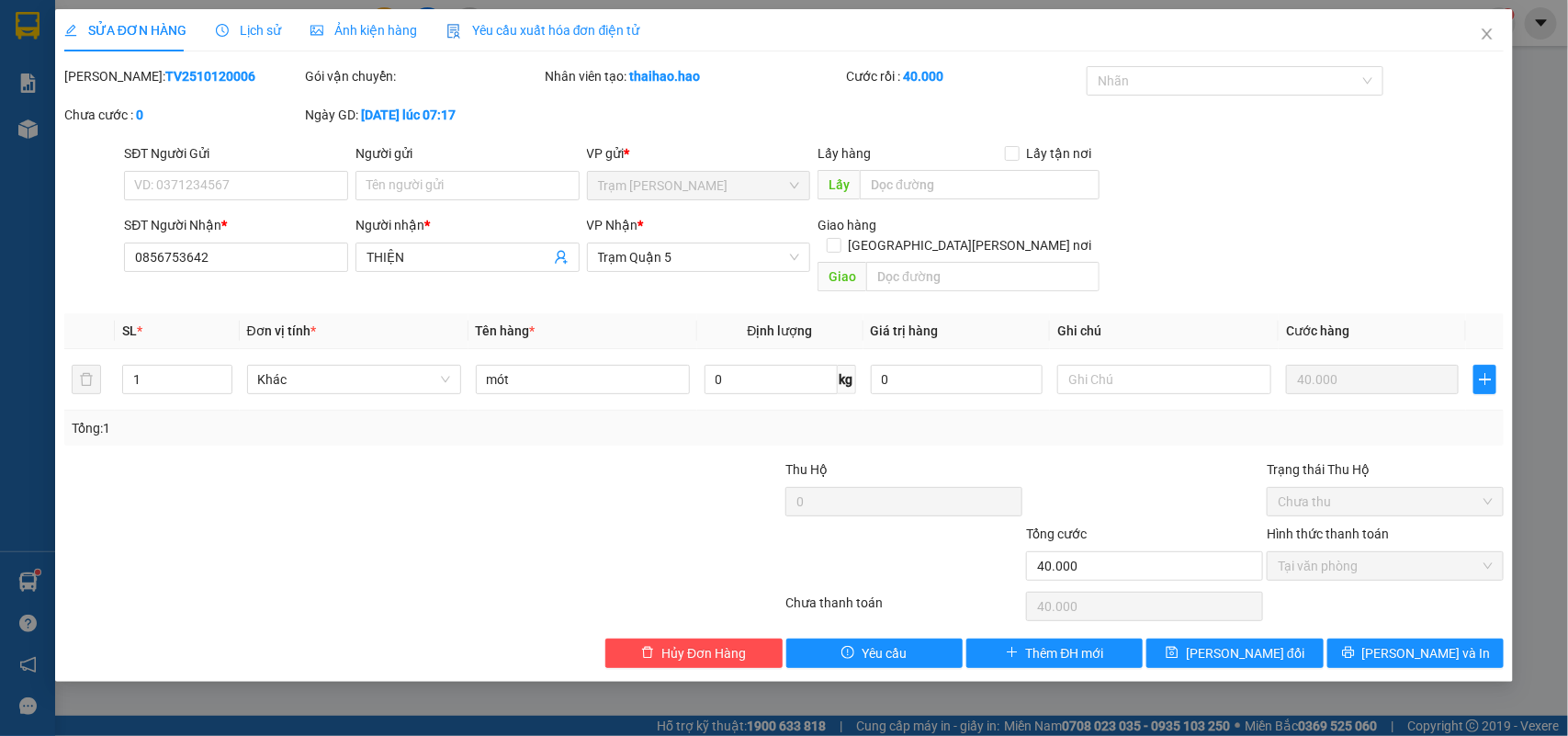
click at [271, 32] on span "Lịch sử" at bounding box center [248, 30] width 65 height 14
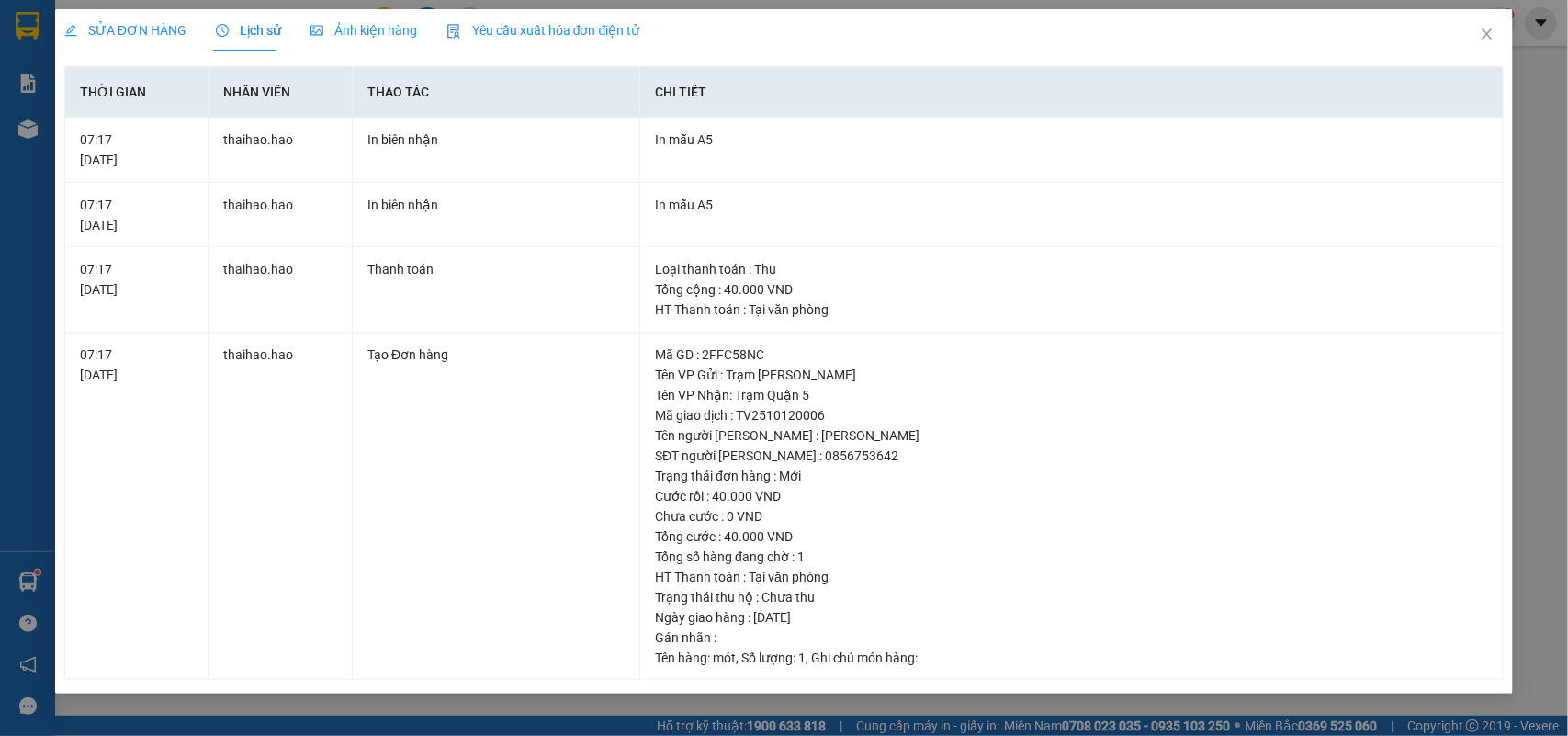
click at [367, 29] on span "Ảnh kiện hàng" at bounding box center [364, 30] width 107 height 14
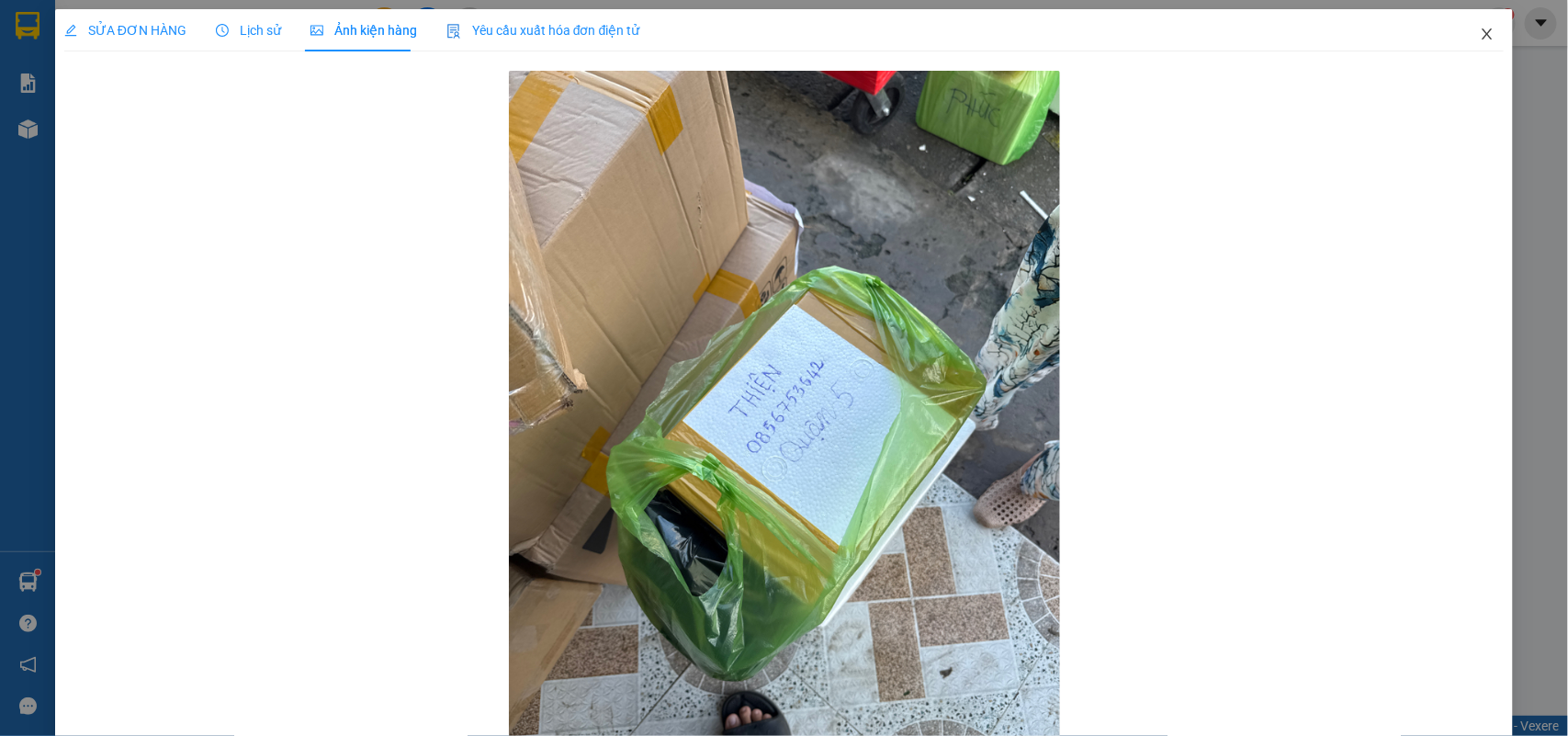
click at [1474, 23] on span "Close" at bounding box center [1488, 35] width 52 height 52
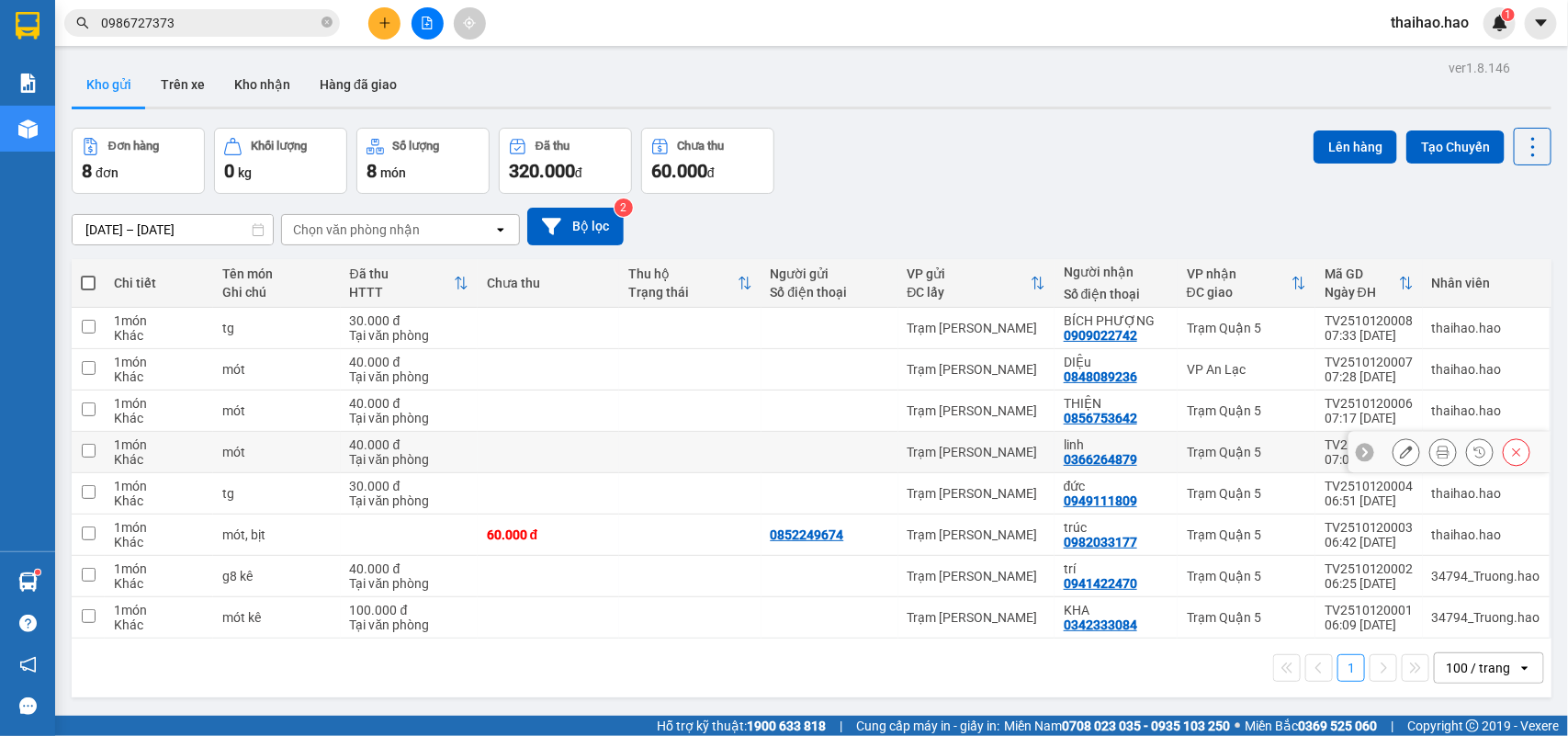
click at [1393, 442] on button at bounding box center [1406, 452] width 26 height 32
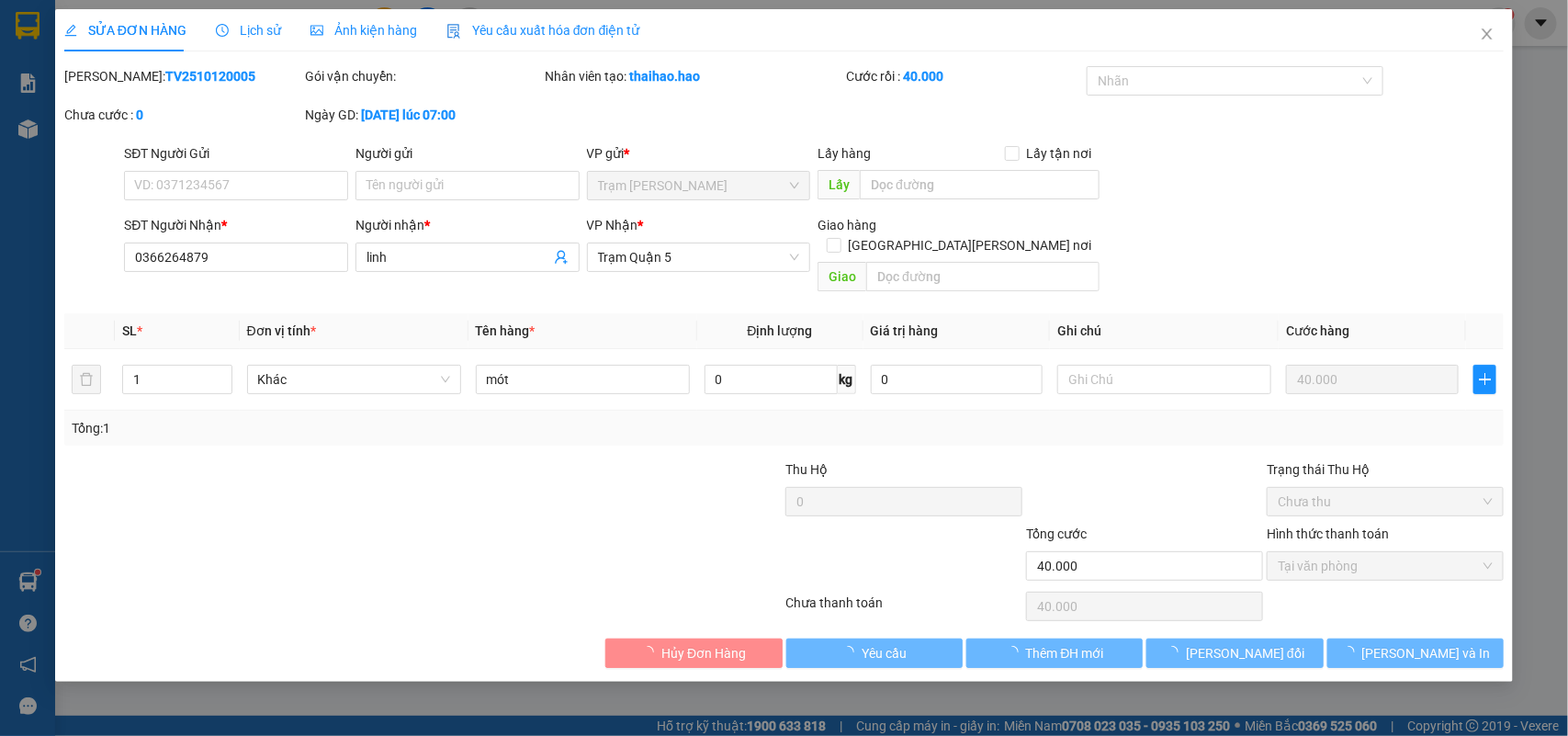
type input "0366264879"
type input "linh"
type input "40.000"
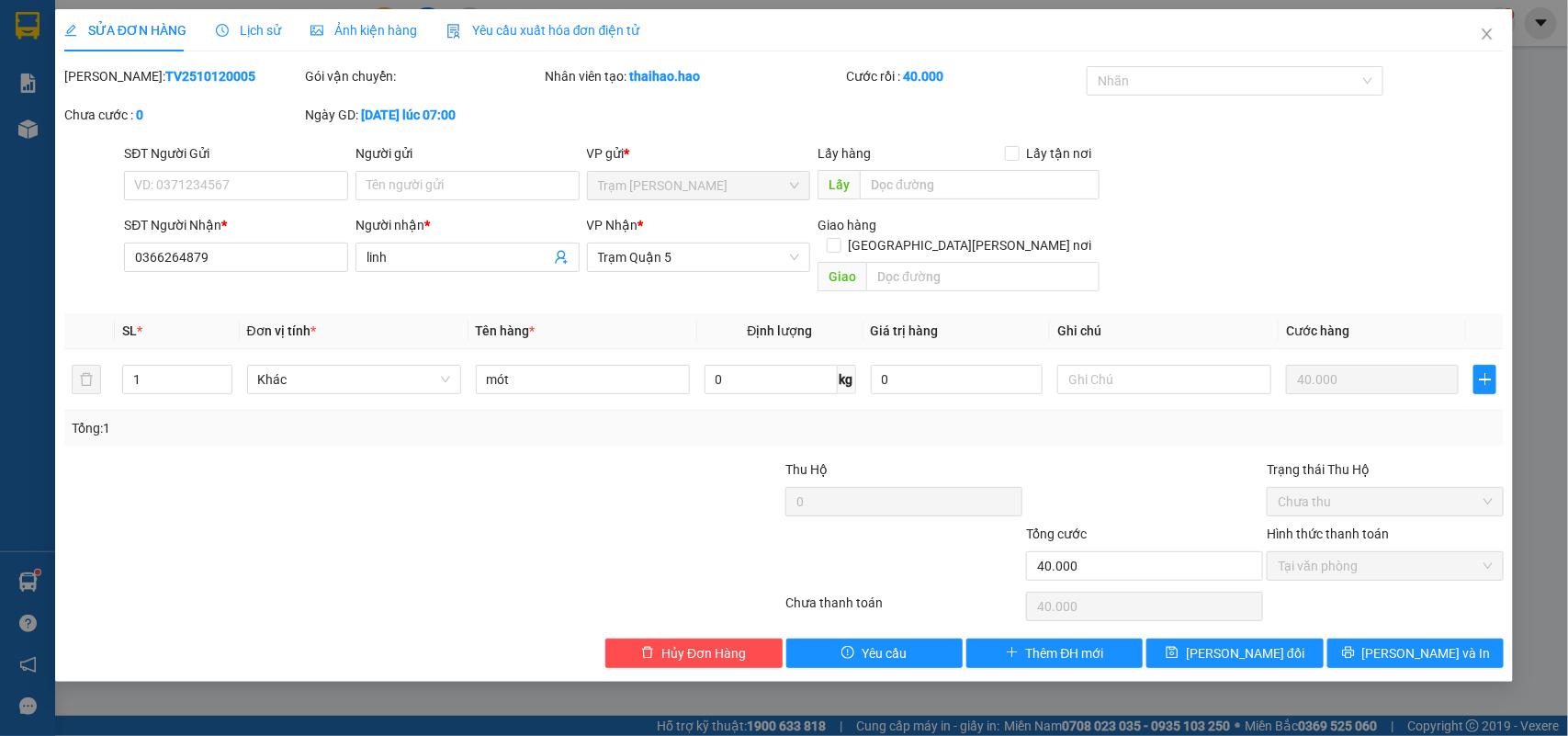
click at [259, 37] on span "Lịch sử" at bounding box center [248, 30] width 65 height 14
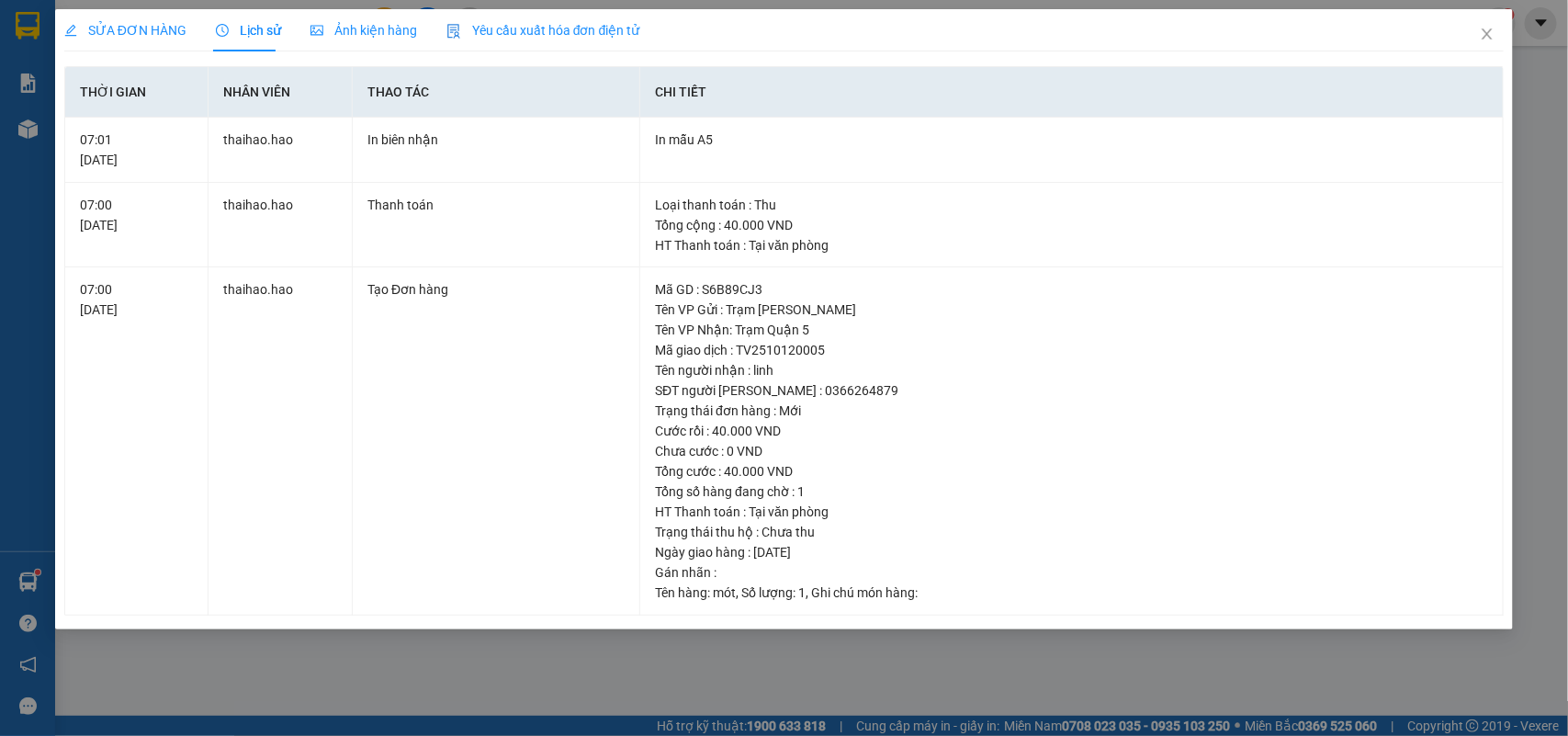
click at [369, 38] on div "Ảnh kiện hàng" at bounding box center [364, 30] width 107 height 20
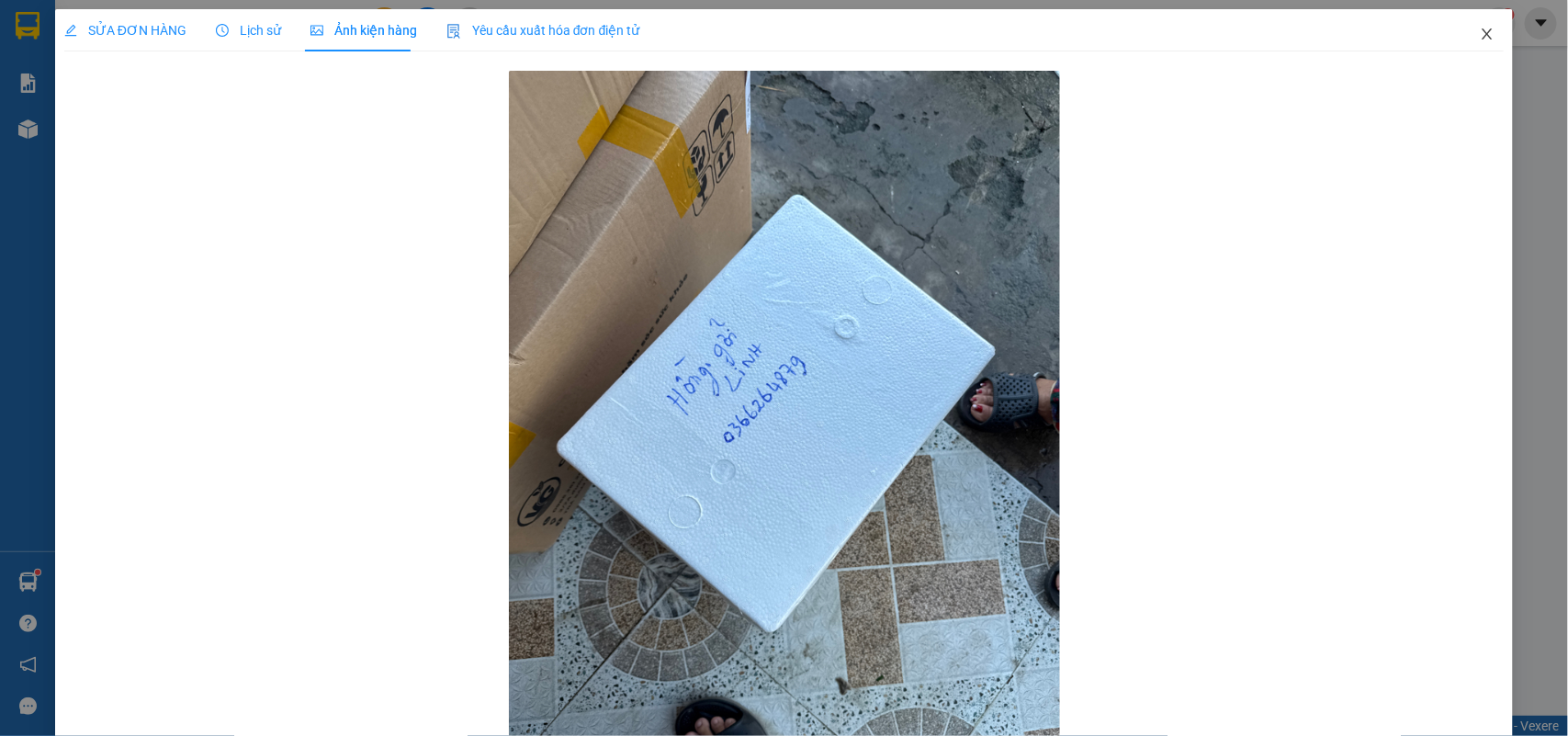
click at [1480, 38] on icon "close" at bounding box center [1487, 33] width 14 height 14
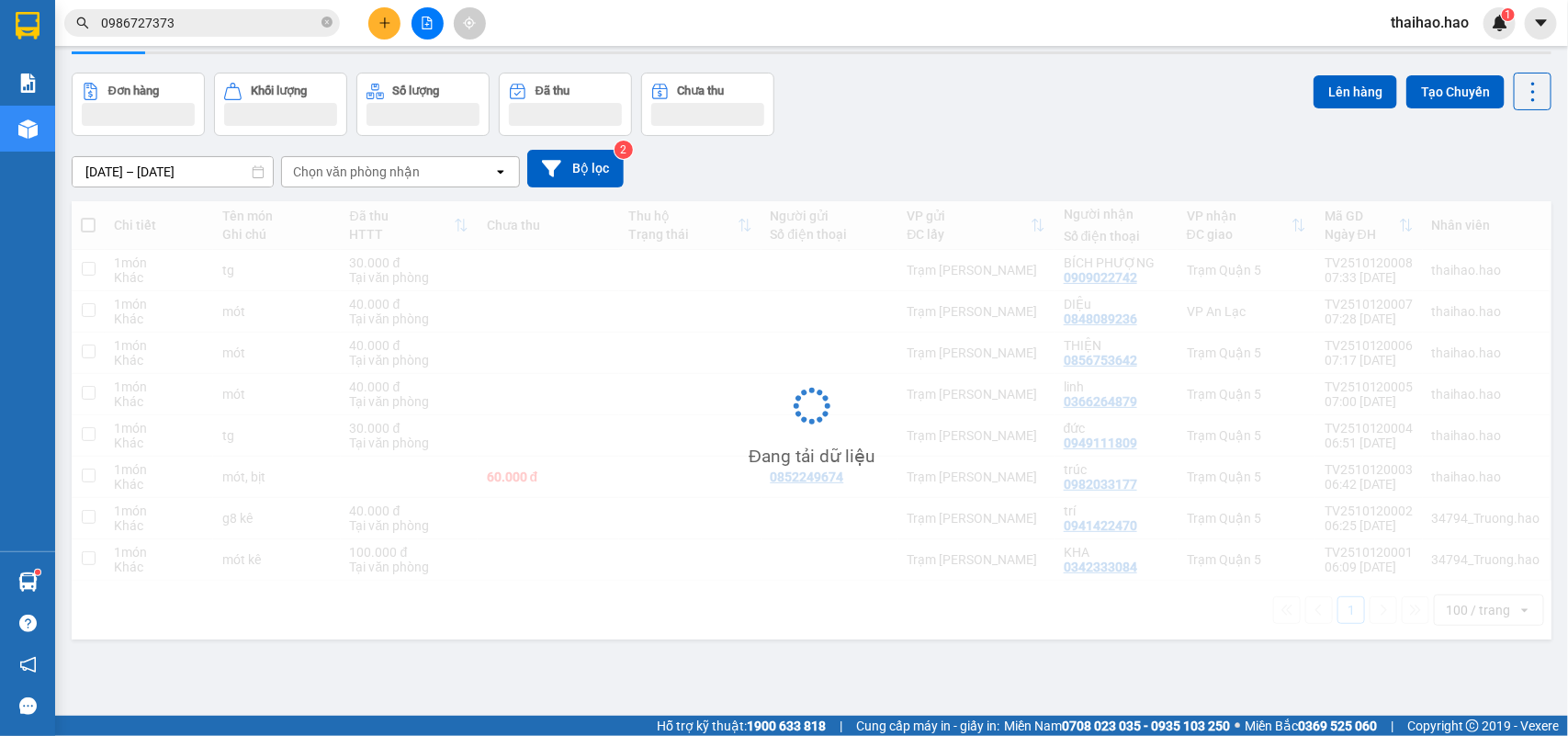
scroll to position [85, 0]
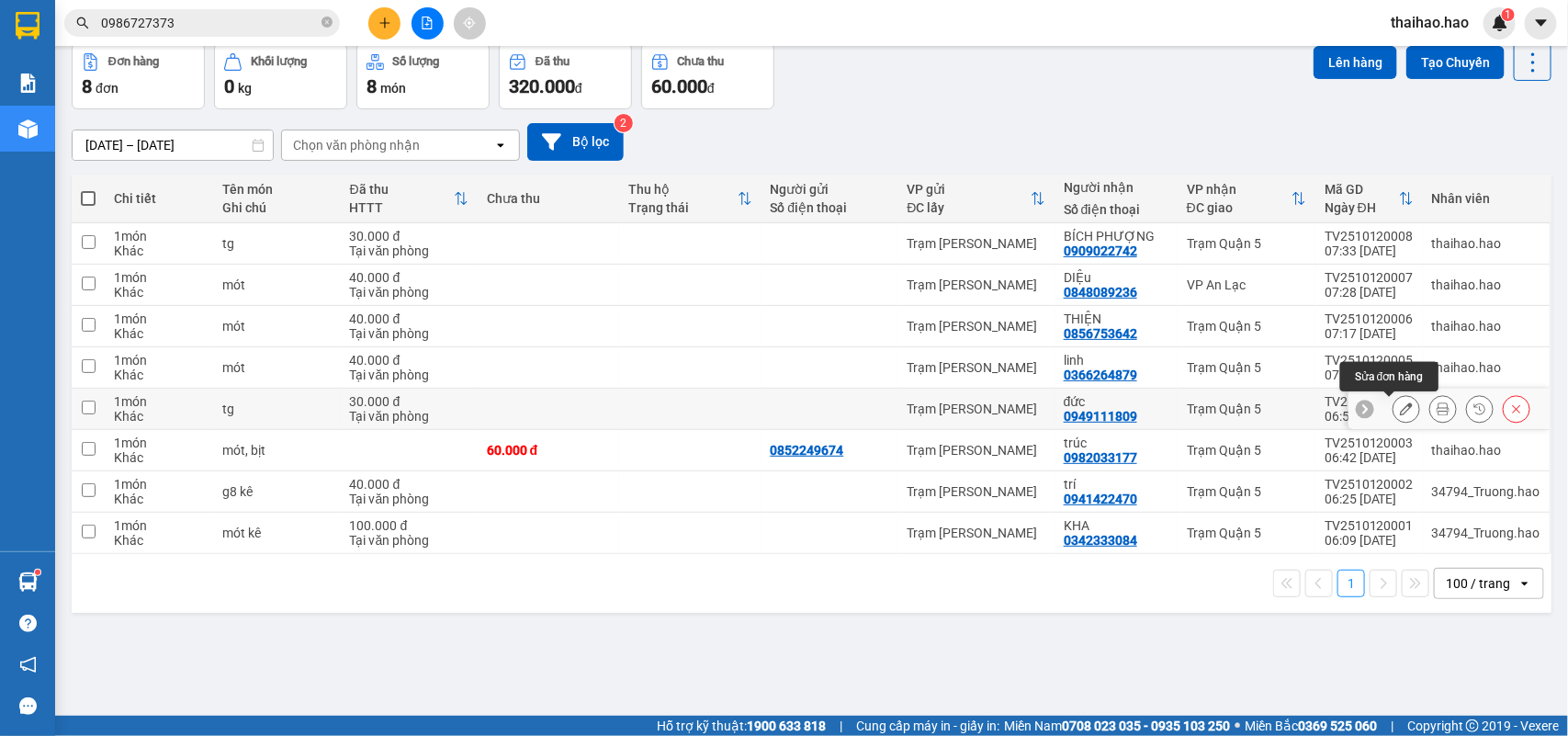
click at [1400, 411] on icon at bounding box center [1406, 409] width 12 height 12
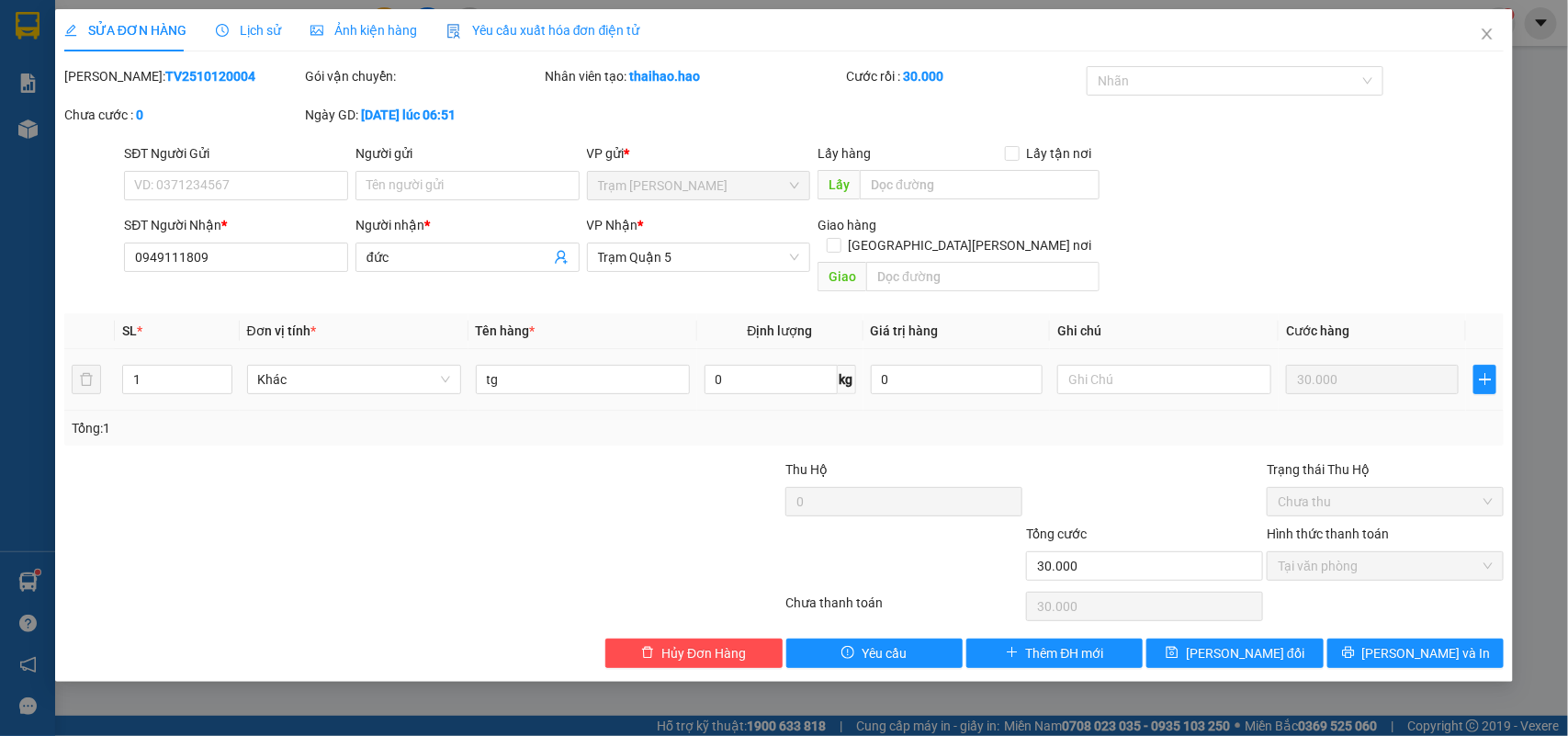
click at [241, 26] on span "Lịch sử" at bounding box center [248, 30] width 65 height 14
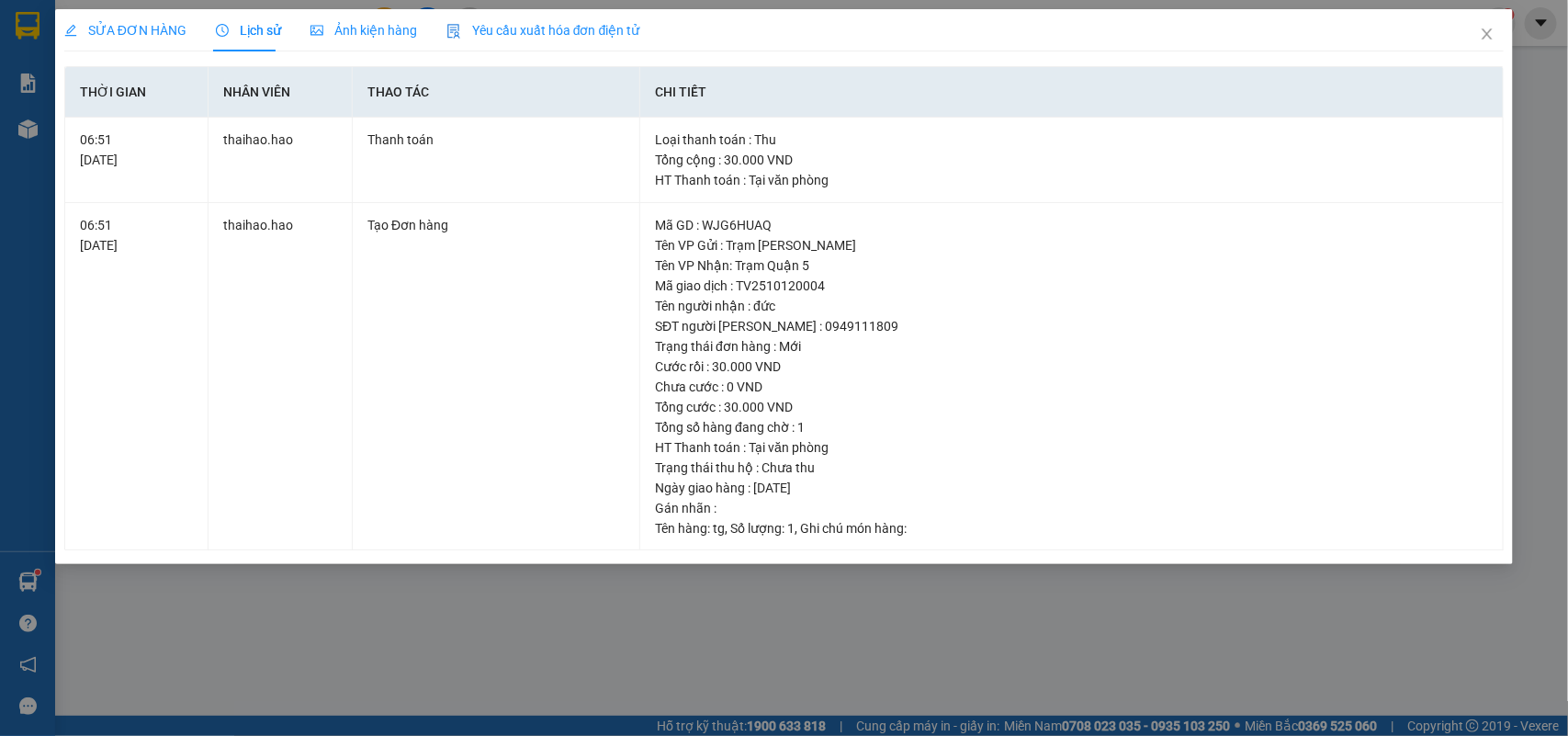
click at [373, 33] on span "Ảnh kiện hàng" at bounding box center [364, 30] width 107 height 14
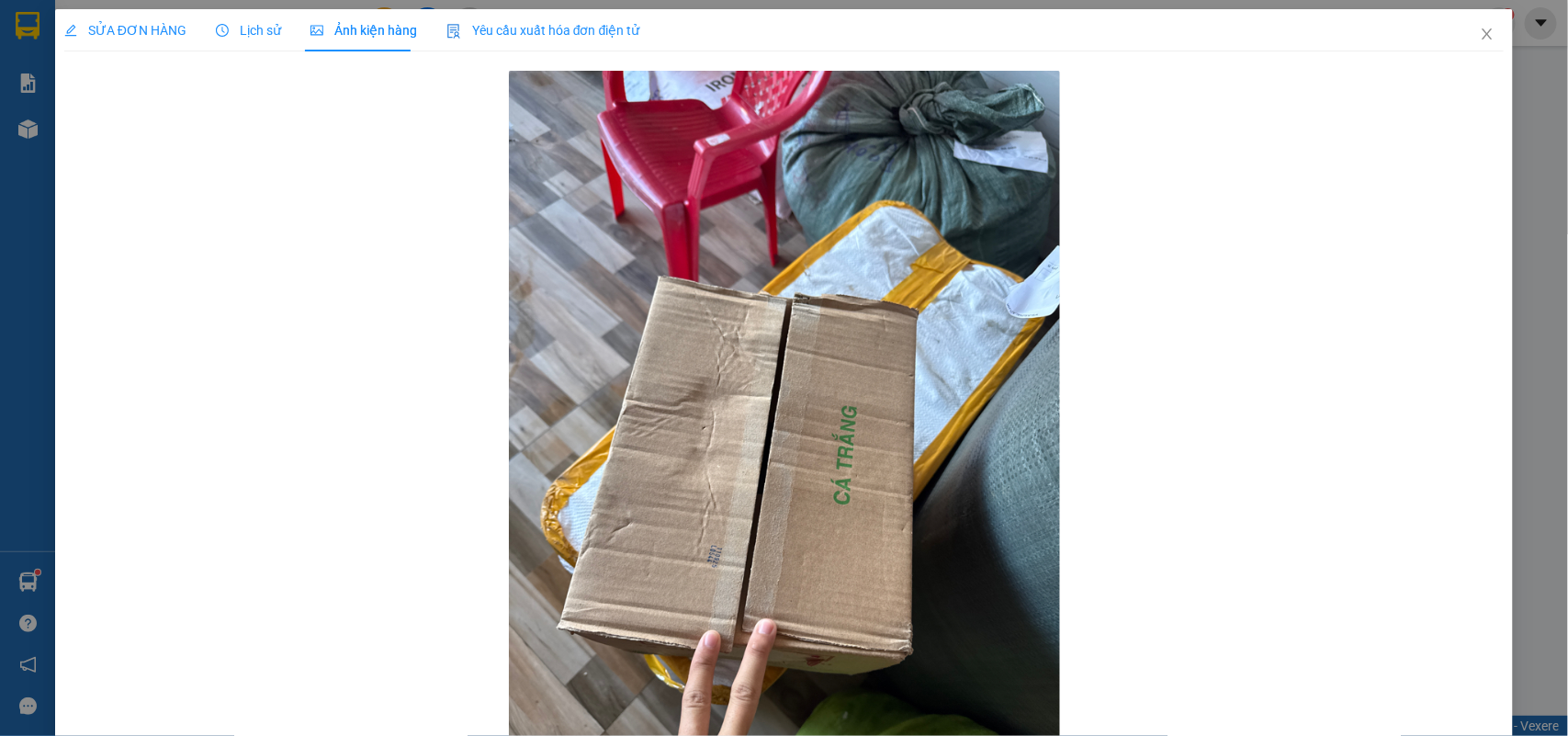
click at [134, 30] on span "SỬA ĐƠN HÀNG" at bounding box center [125, 30] width 122 height 14
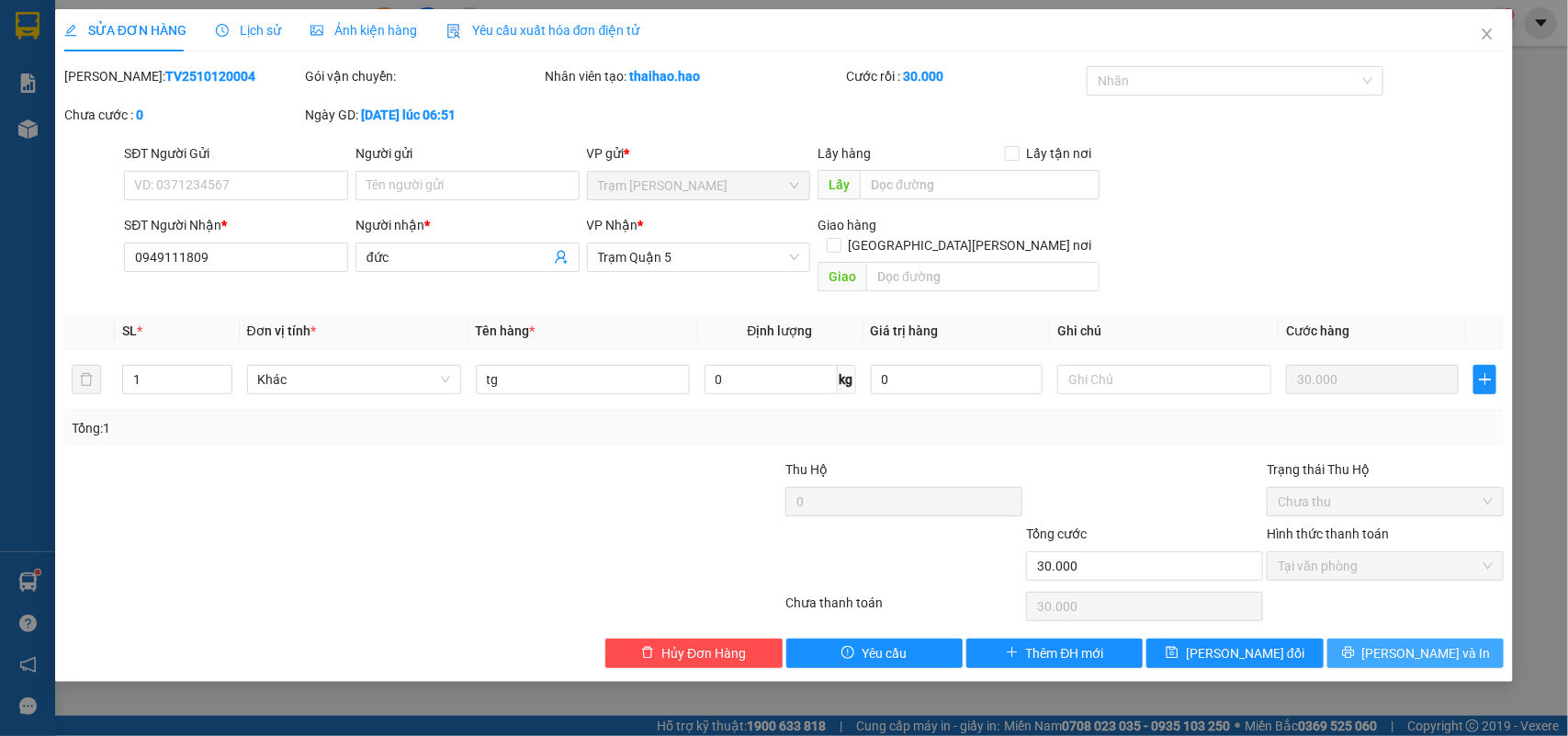
drag, startPoint x: 1369, startPoint y: 641, endPoint x: 1295, endPoint y: 599, distance: 85.1
click at [1367, 641] on button "[PERSON_NAME] và In" at bounding box center [1415, 653] width 177 height 30
type input "0"
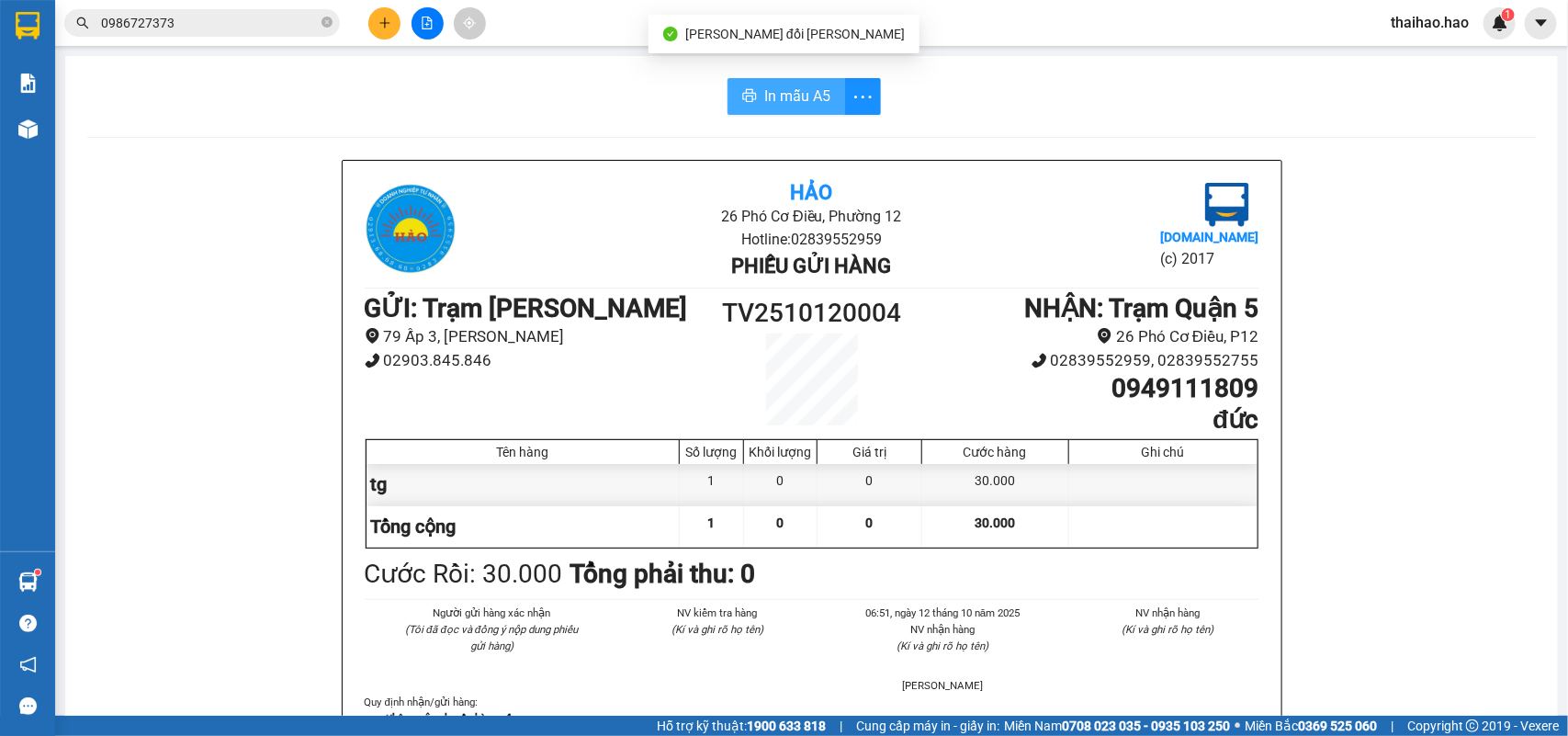
click at [767, 89] on span "In mẫu A5" at bounding box center [797, 96] width 66 height 23
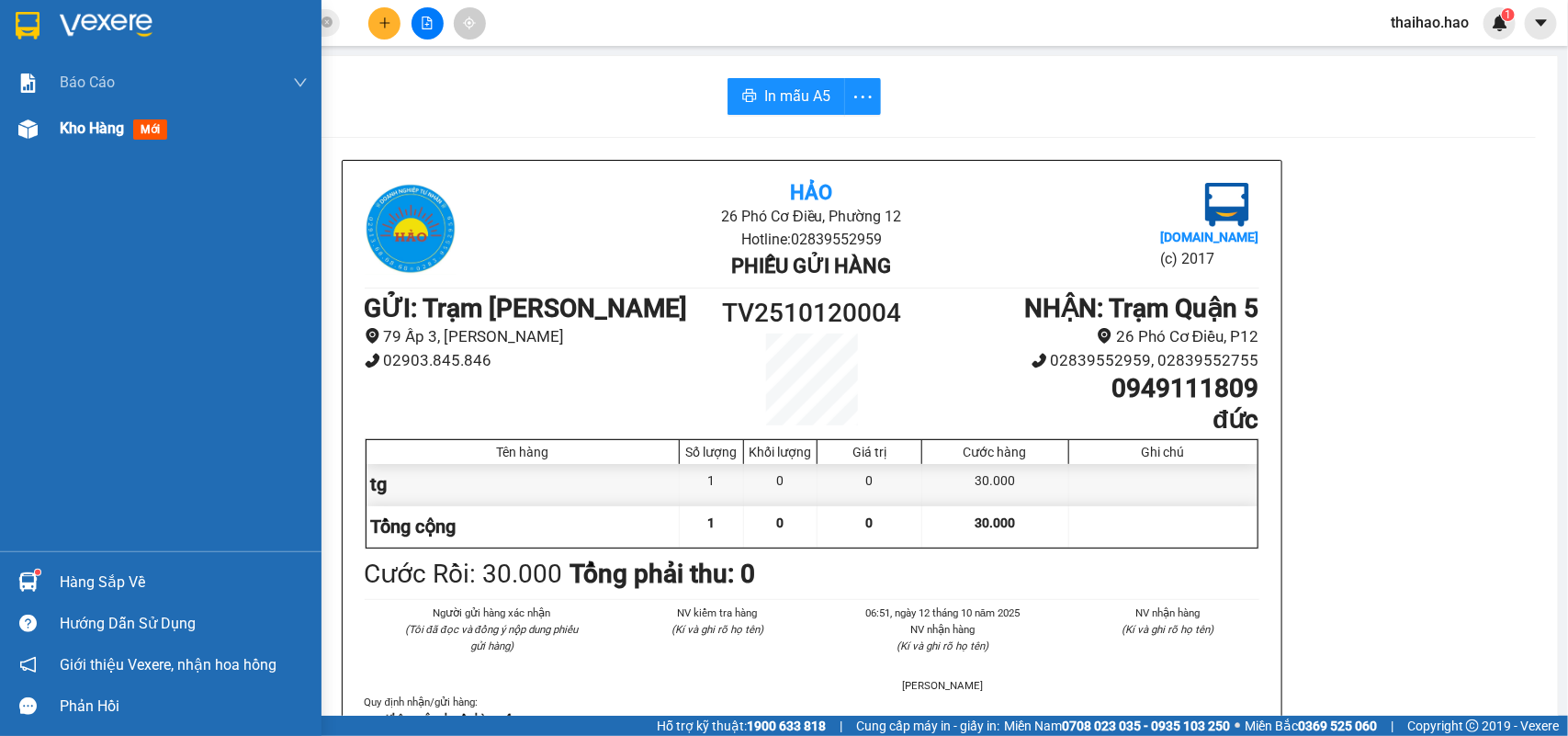
click at [62, 131] on span "Kho hàng" at bounding box center [92, 128] width 64 height 17
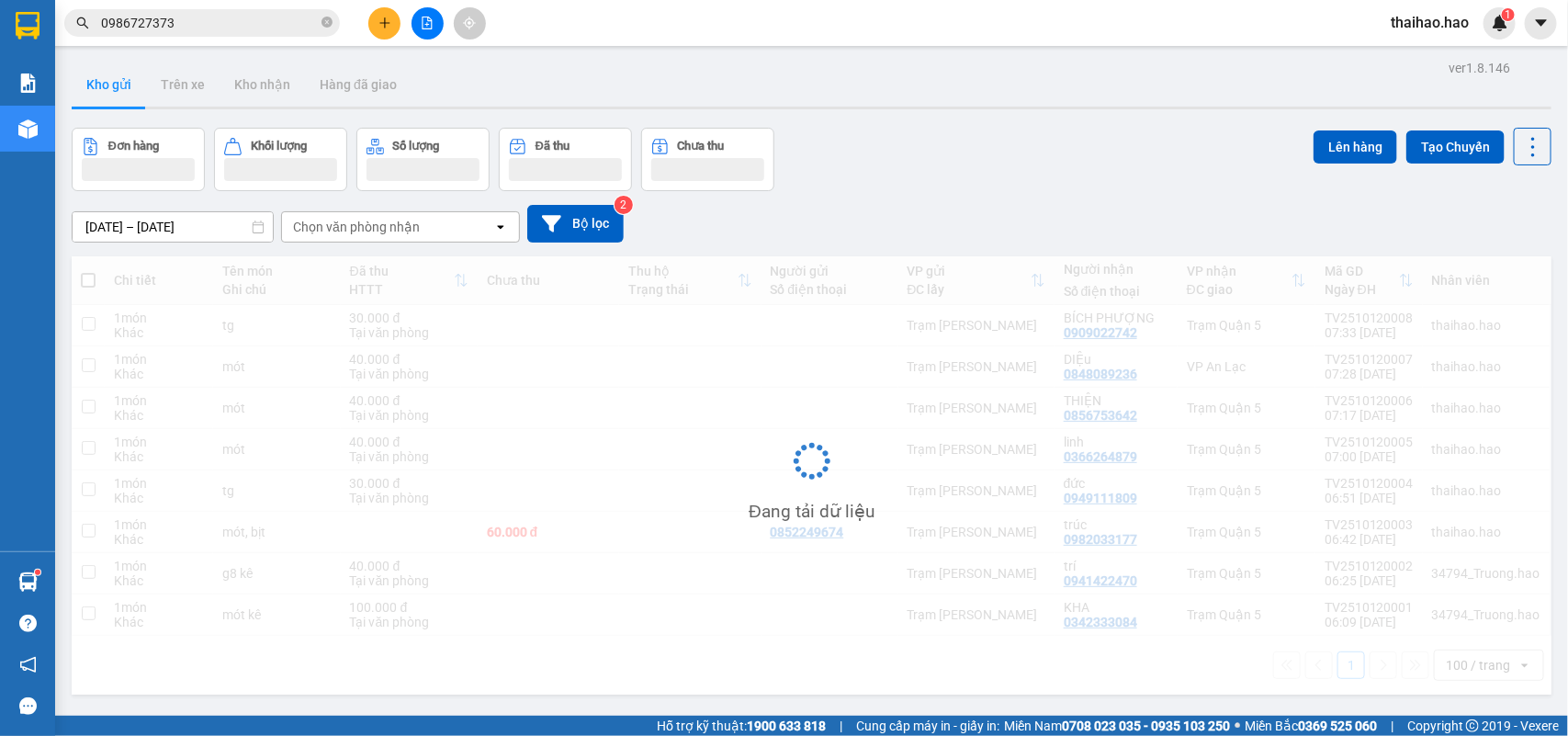
scroll to position [85, 0]
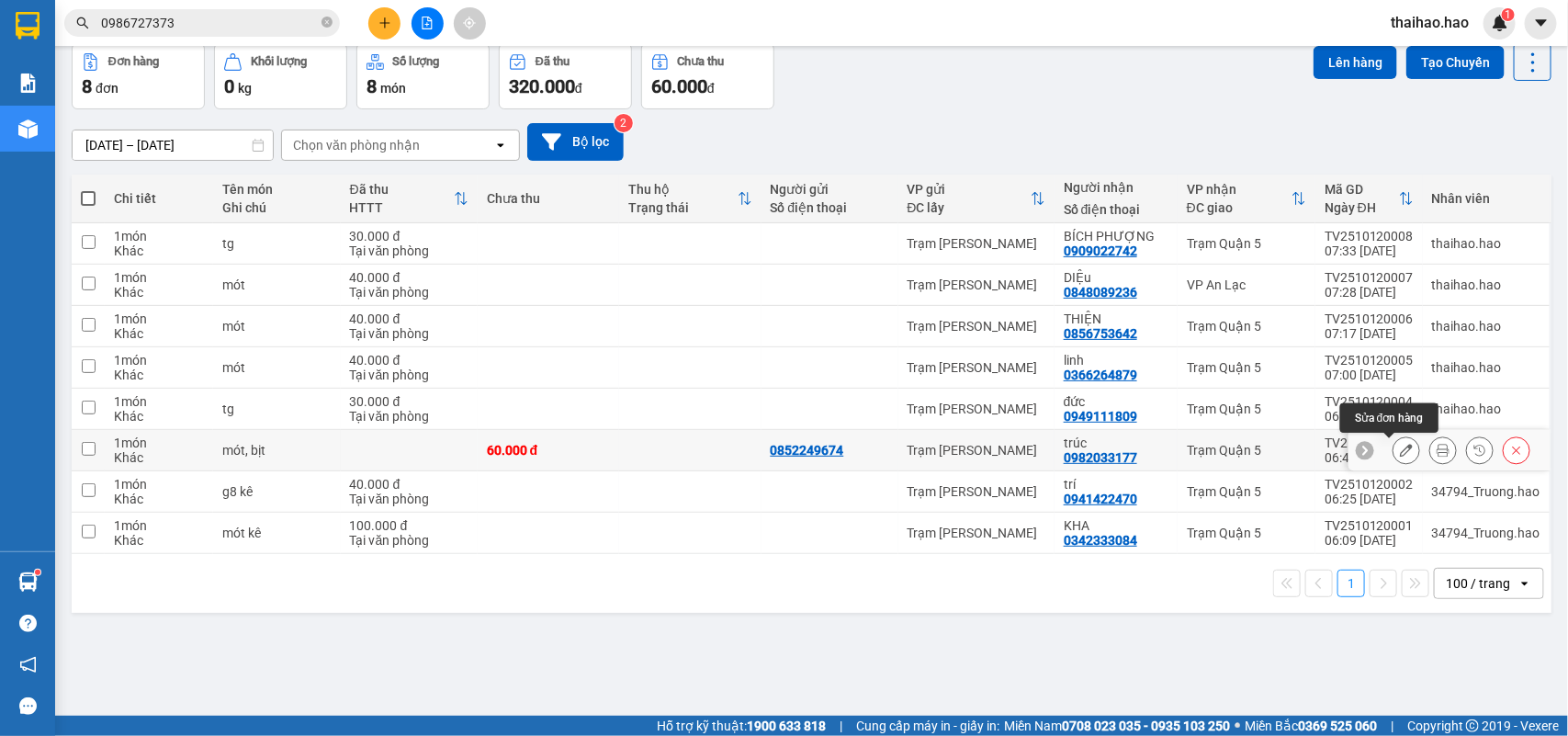
click at [1400, 456] on icon at bounding box center [1406, 450] width 12 height 12
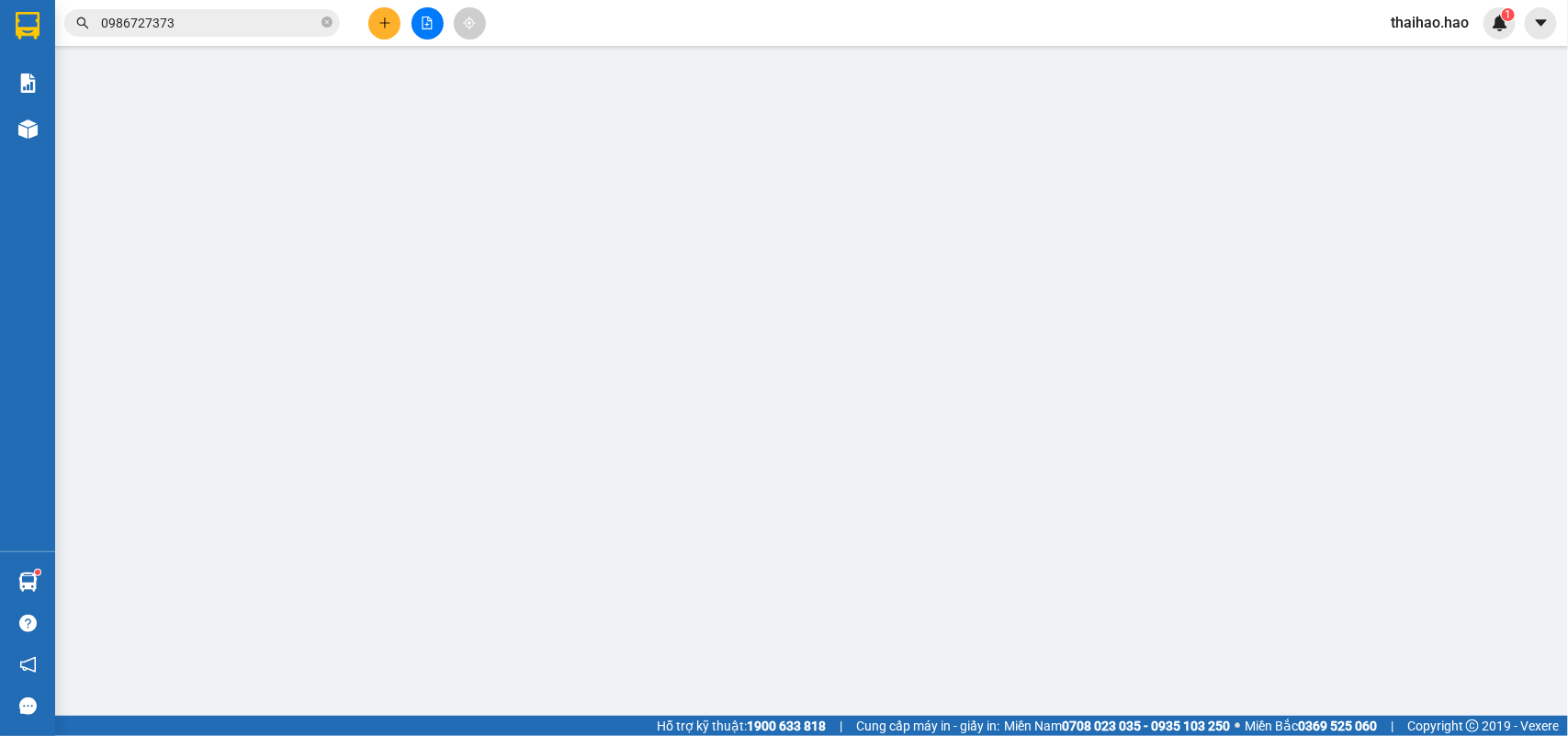
type input "0852249674"
type input "0982033177"
type input "trúc"
type input "60.000"
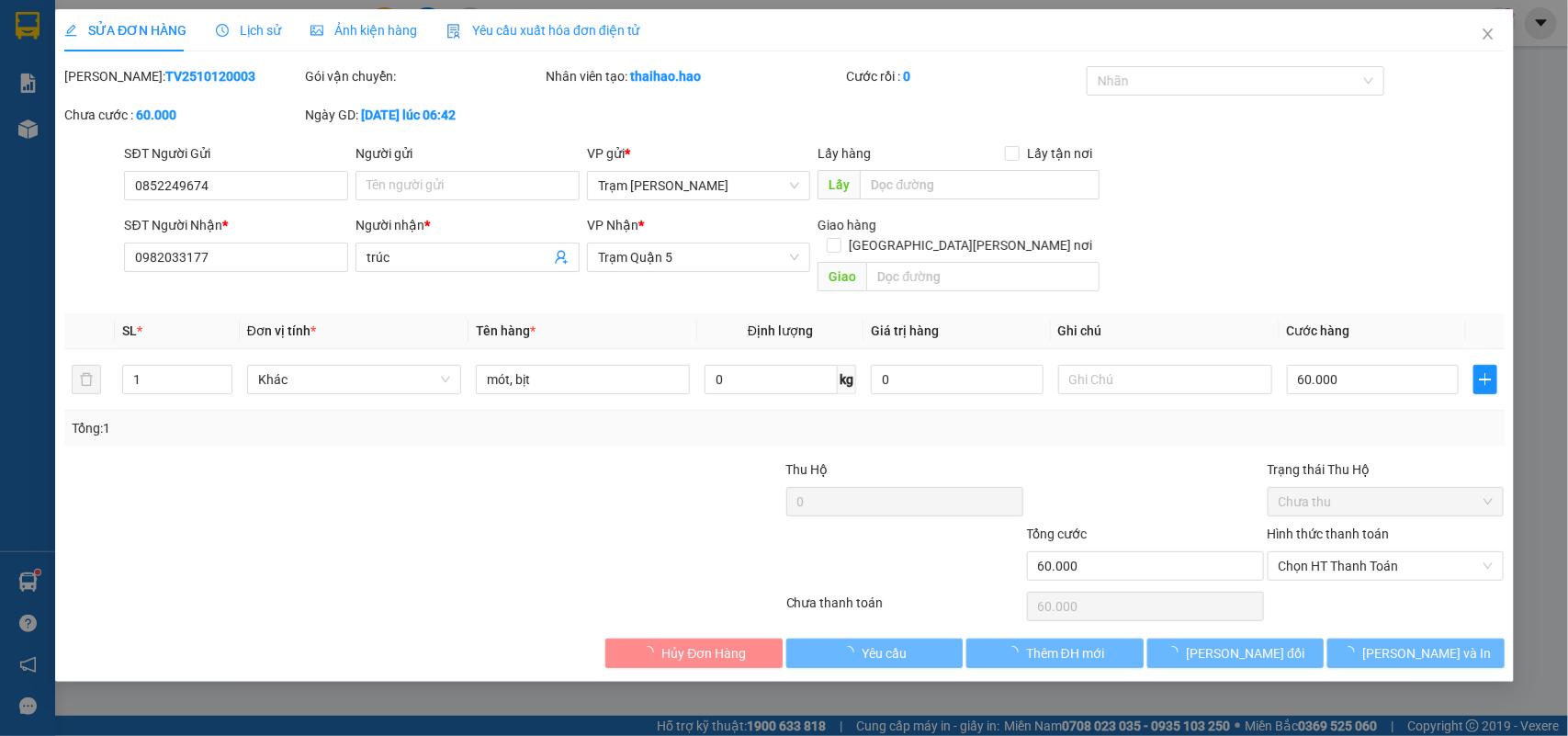
click at [377, 46] on div "Ảnh kiện hàng" at bounding box center [364, 31] width 107 height 42
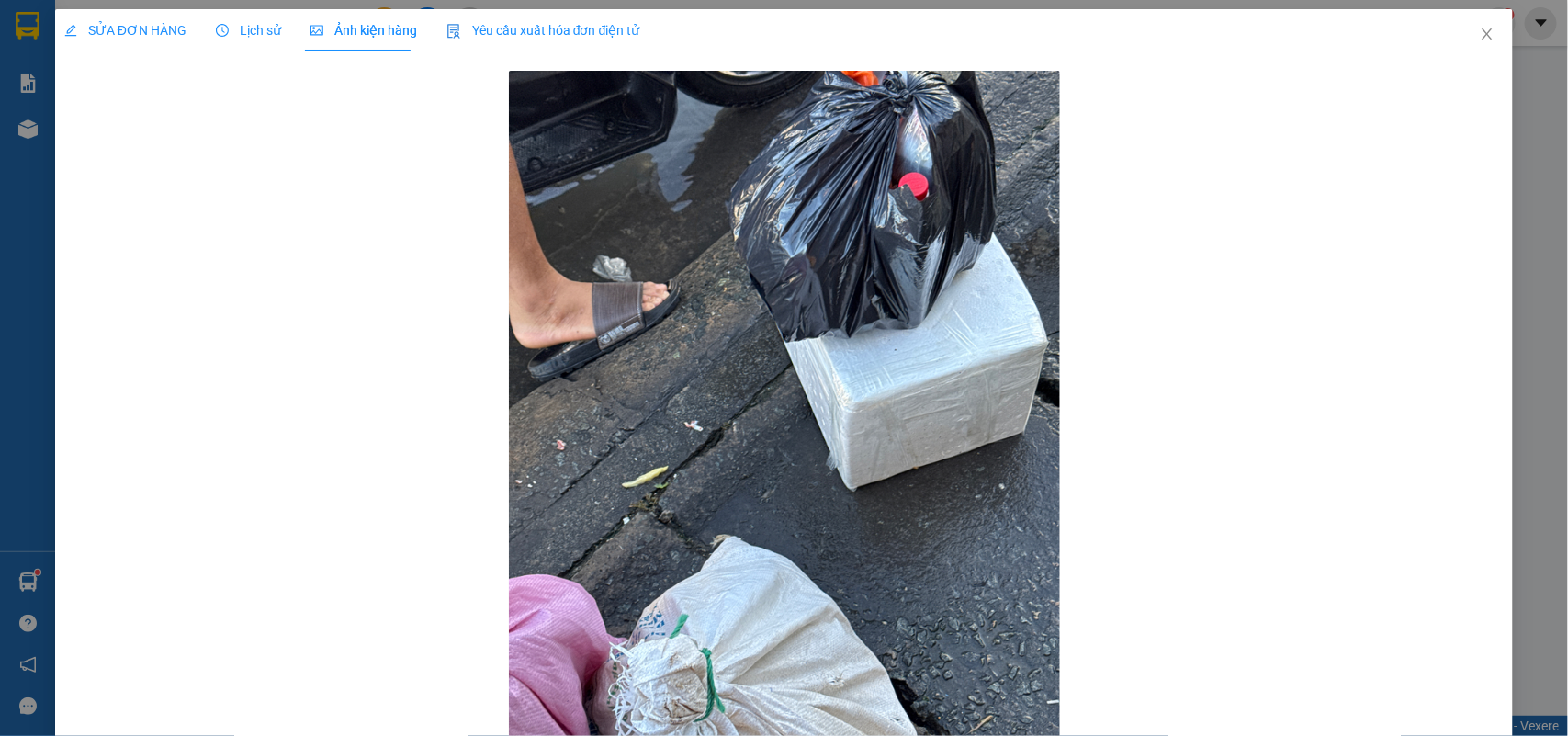
click at [228, 38] on div "Lịch sử" at bounding box center [248, 30] width 65 height 20
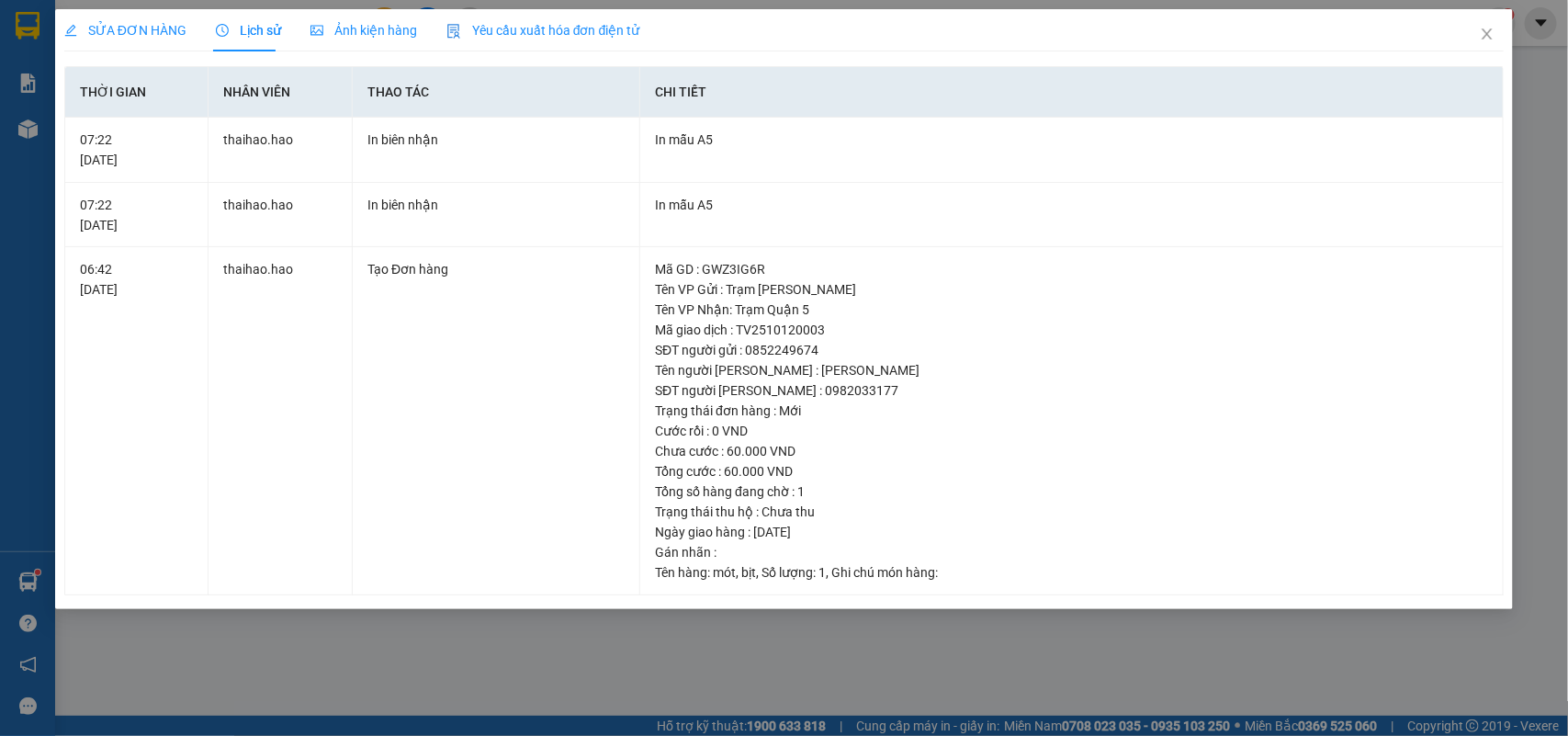
click at [107, 28] on span "SỬA ĐƠN HÀNG" at bounding box center [125, 30] width 122 height 14
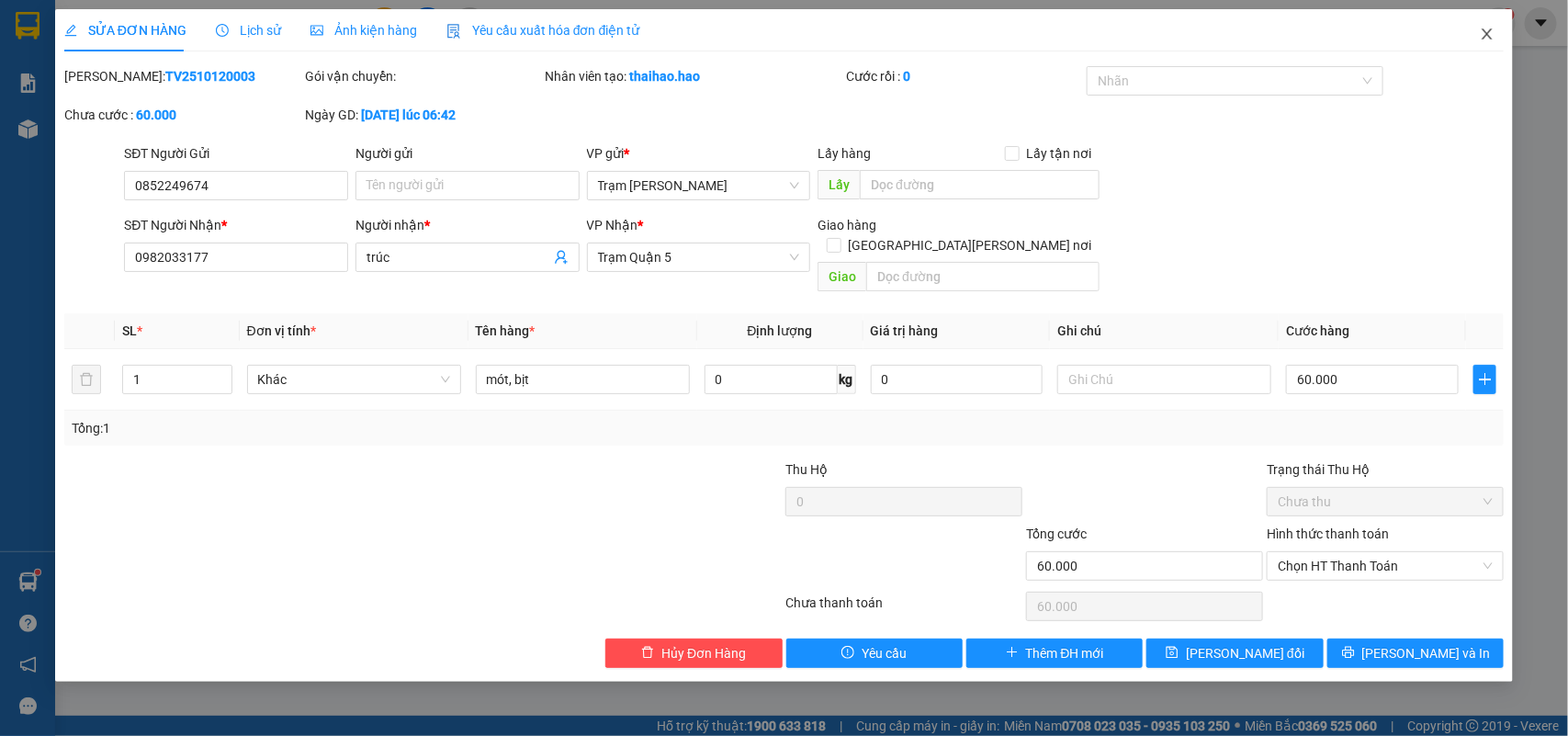
click at [1487, 47] on span "Close" at bounding box center [1488, 35] width 52 height 52
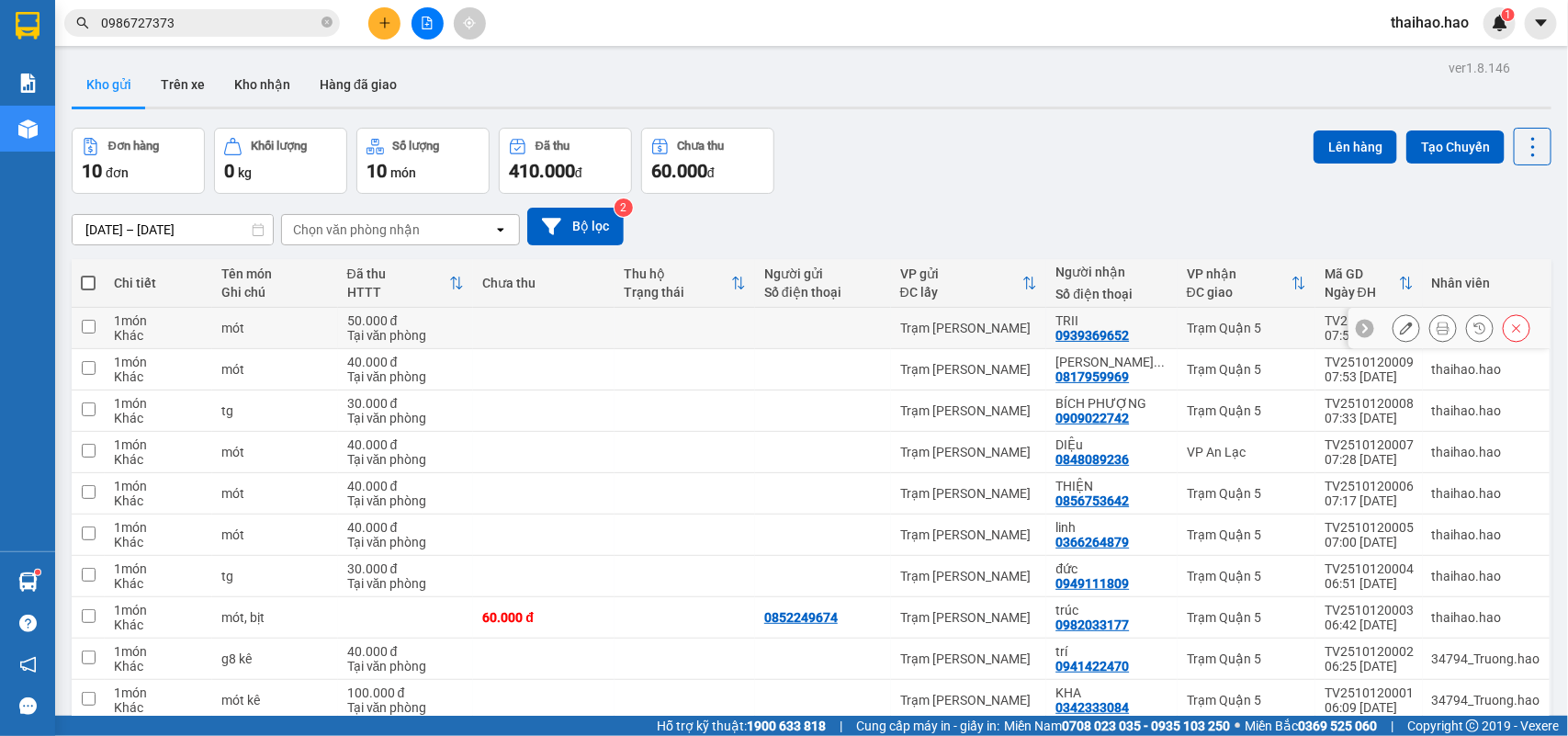
click at [1437, 332] on icon at bounding box center [1443, 327] width 12 height 12
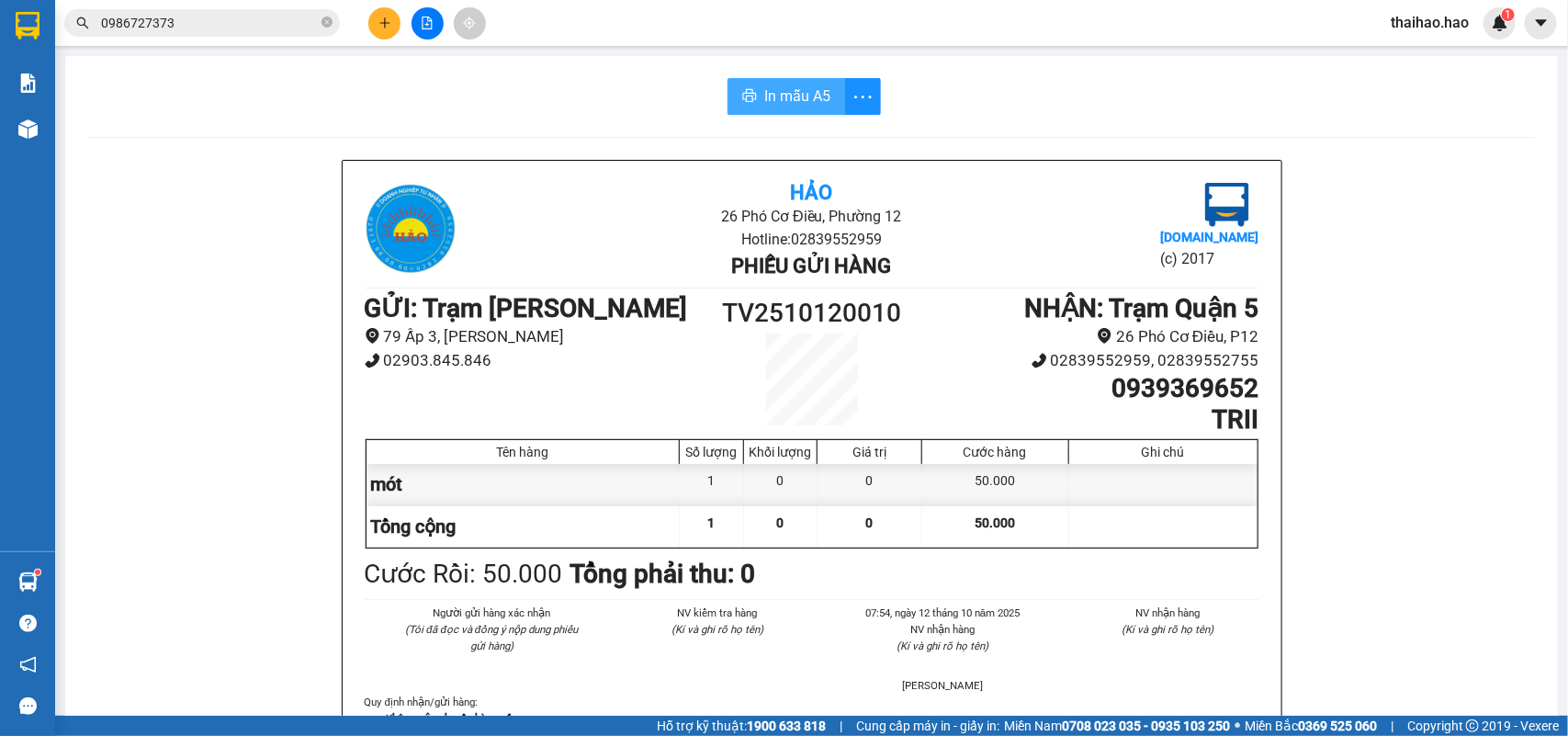
click at [782, 102] on span "In mẫu A5" at bounding box center [797, 96] width 66 height 23
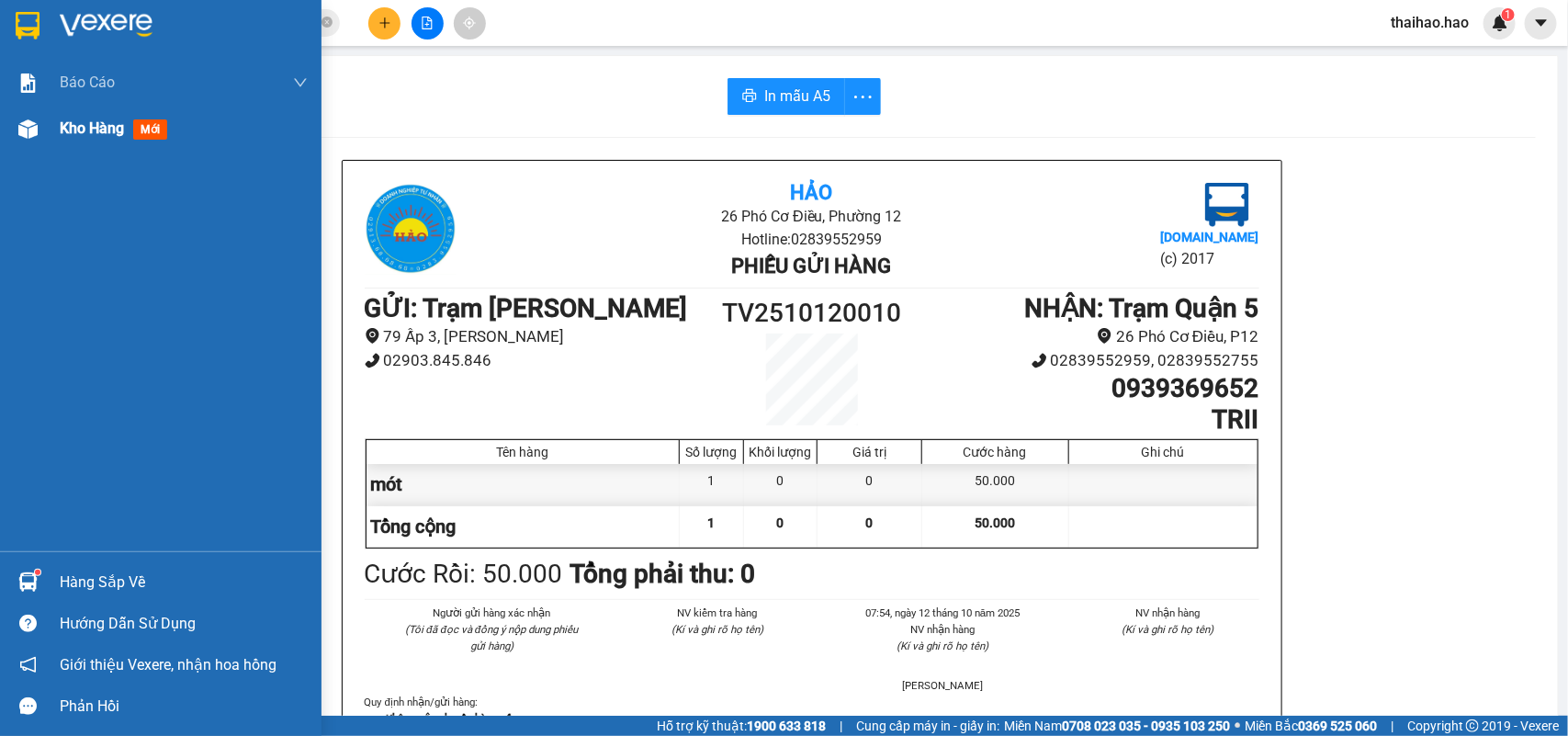
click at [55, 130] on div "Kho hàng mới" at bounding box center [160, 129] width 322 height 46
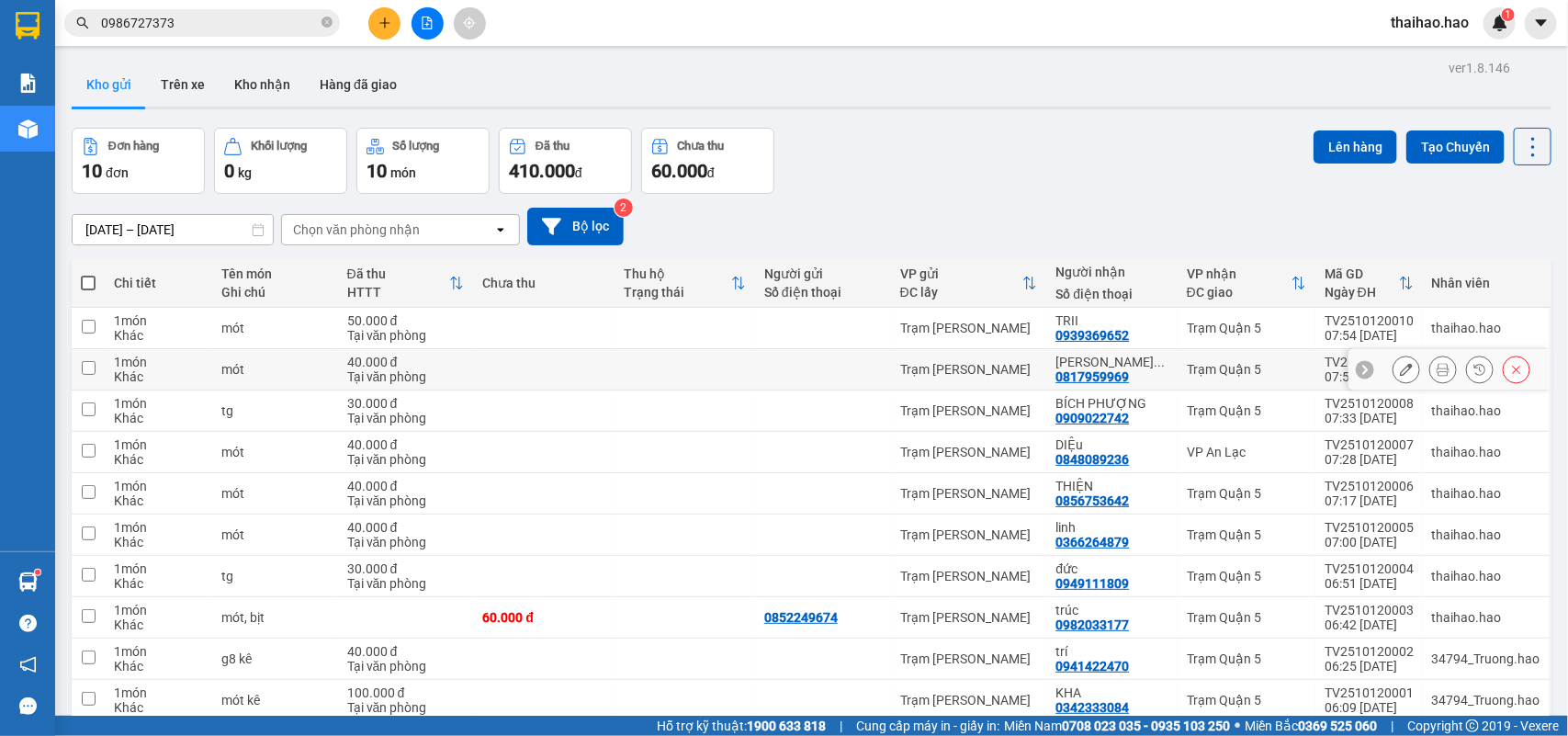
click at [1437, 370] on icon at bounding box center [1443, 368] width 12 height 12
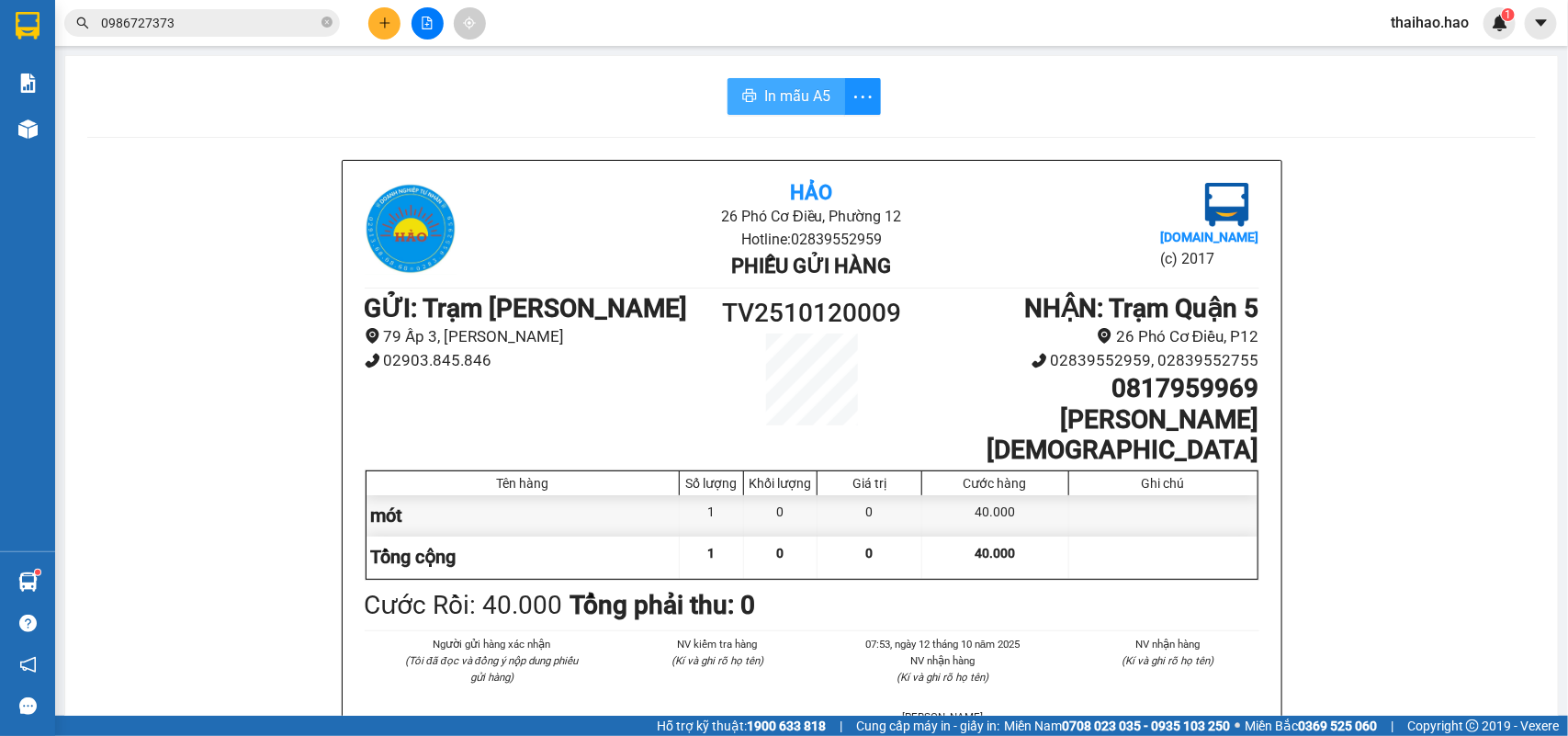
click at [802, 112] on button "In mẫu A5" at bounding box center [785, 96] width 117 height 37
click at [805, 90] on span "In mẫu A5" at bounding box center [797, 96] width 66 height 23
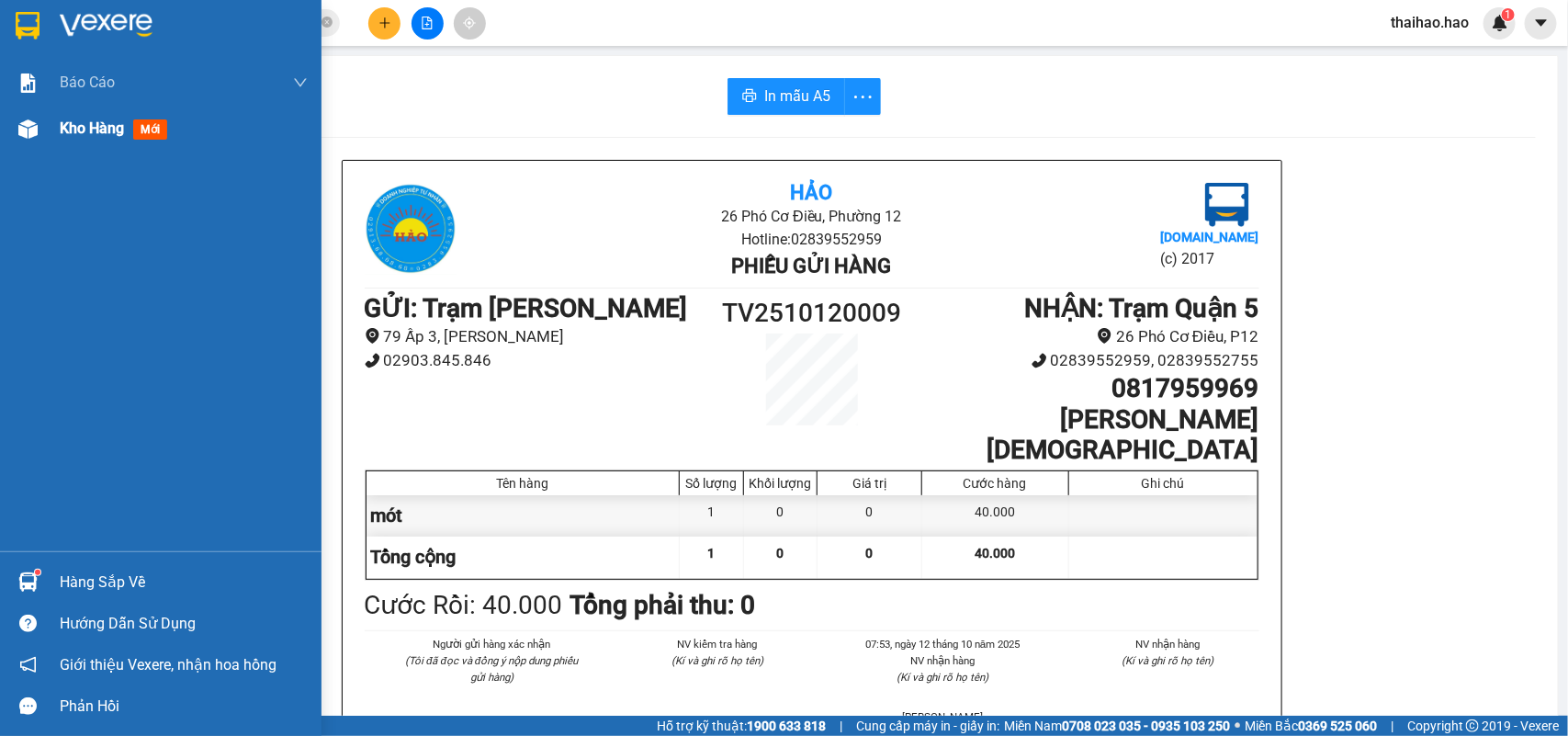
click at [15, 127] on div at bounding box center [29, 129] width 32 height 32
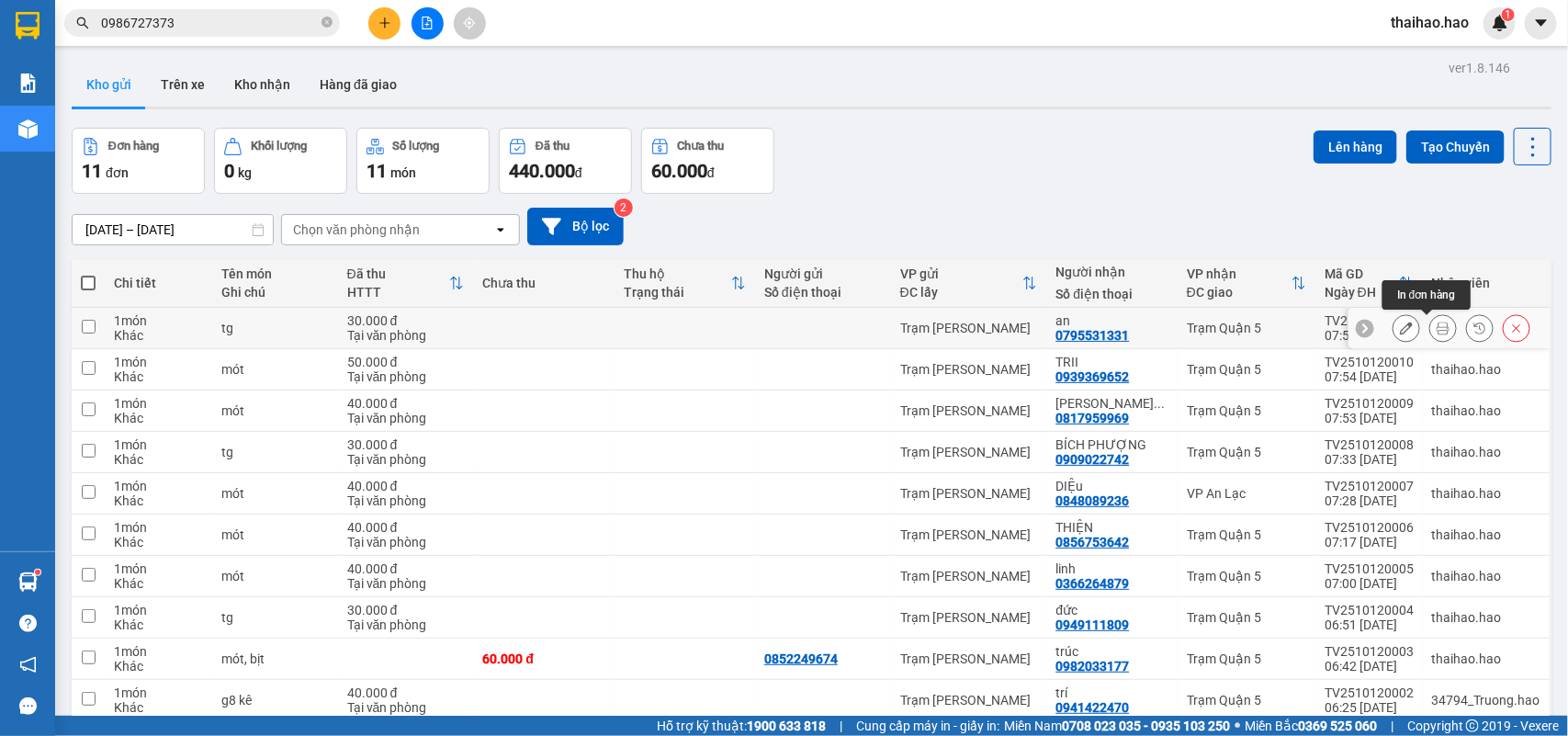
click at [1431, 319] on button at bounding box center [1443, 328] width 26 height 32
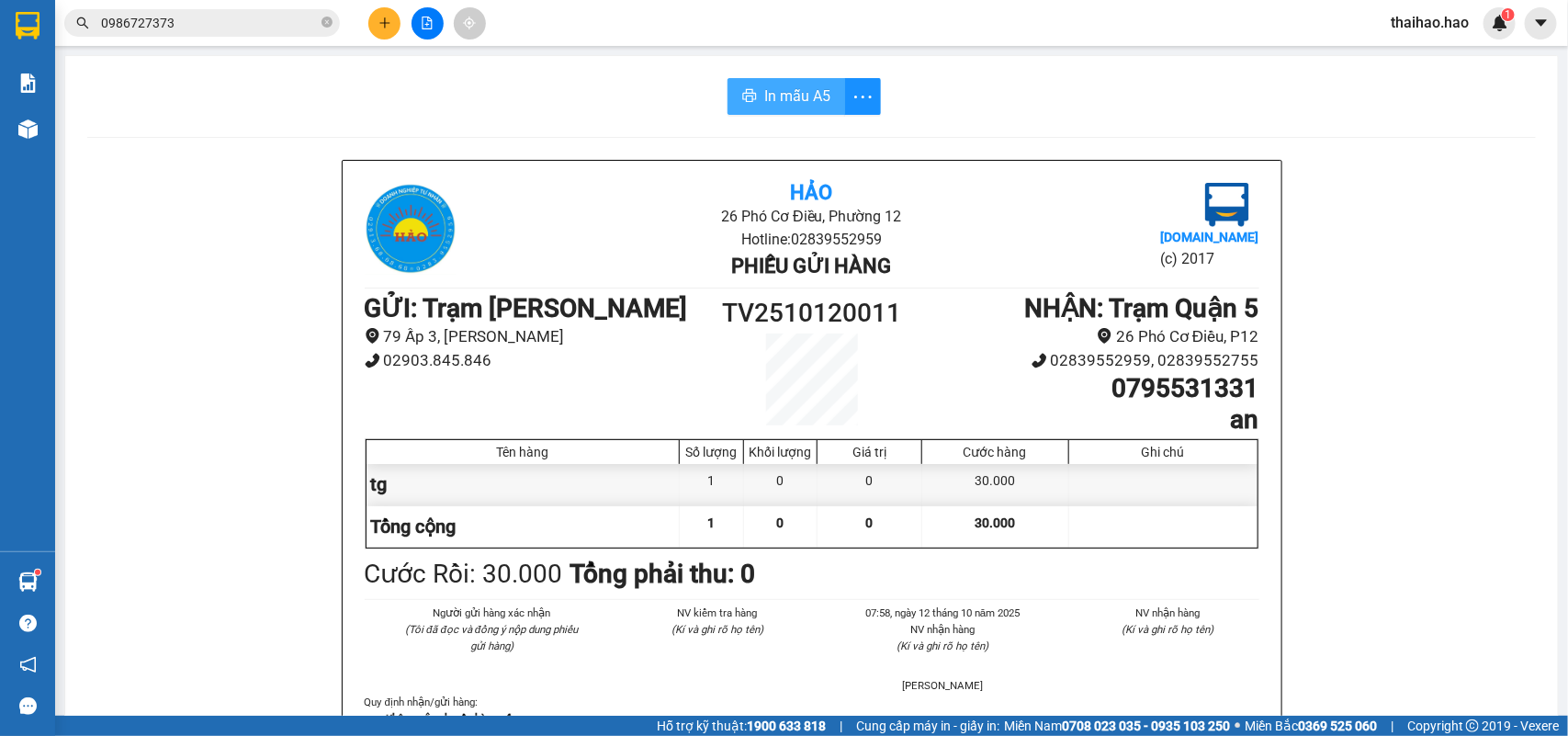
click at [798, 83] on button "In mẫu A5" at bounding box center [785, 96] width 117 height 37
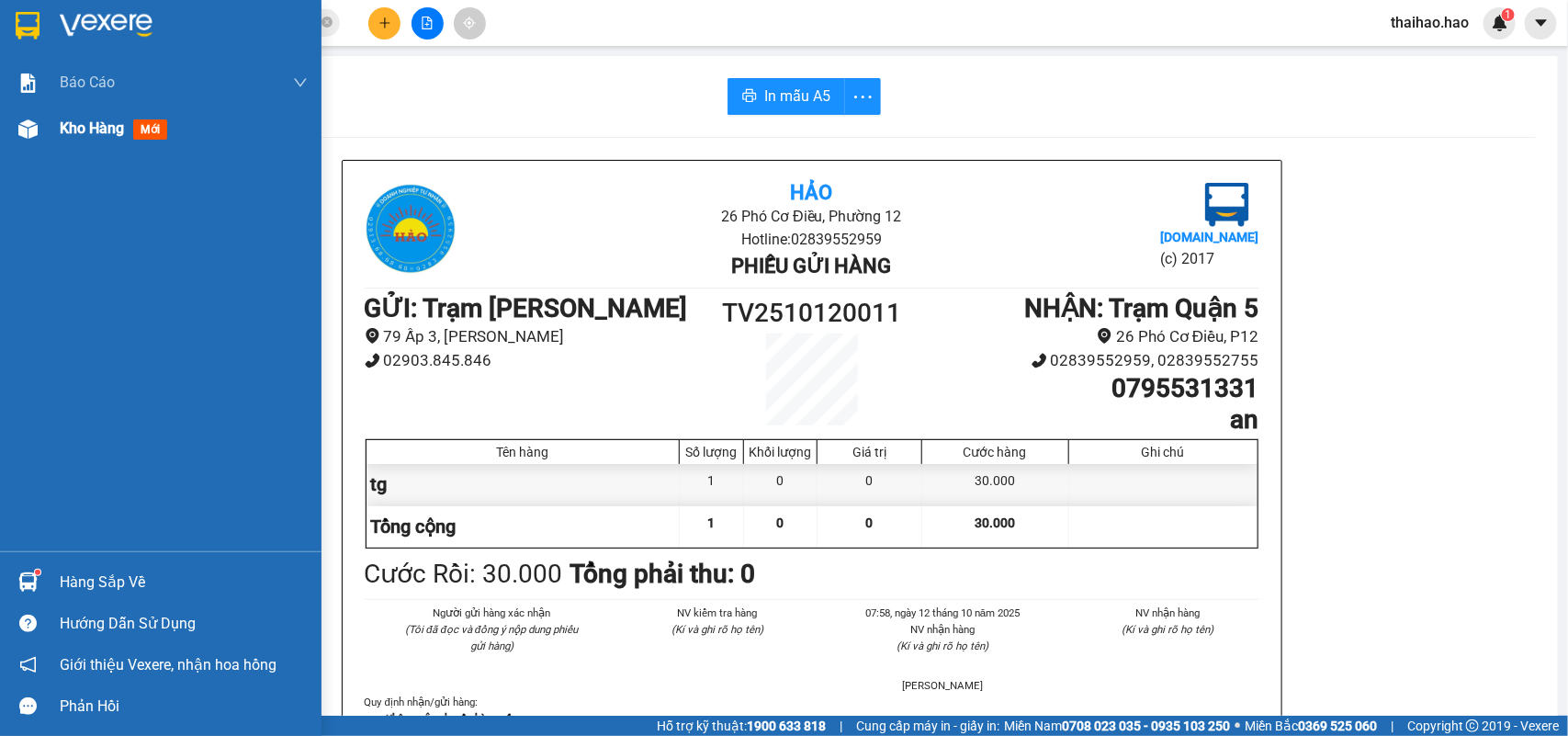
click at [28, 142] on div at bounding box center [29, 129] width 32 height 32
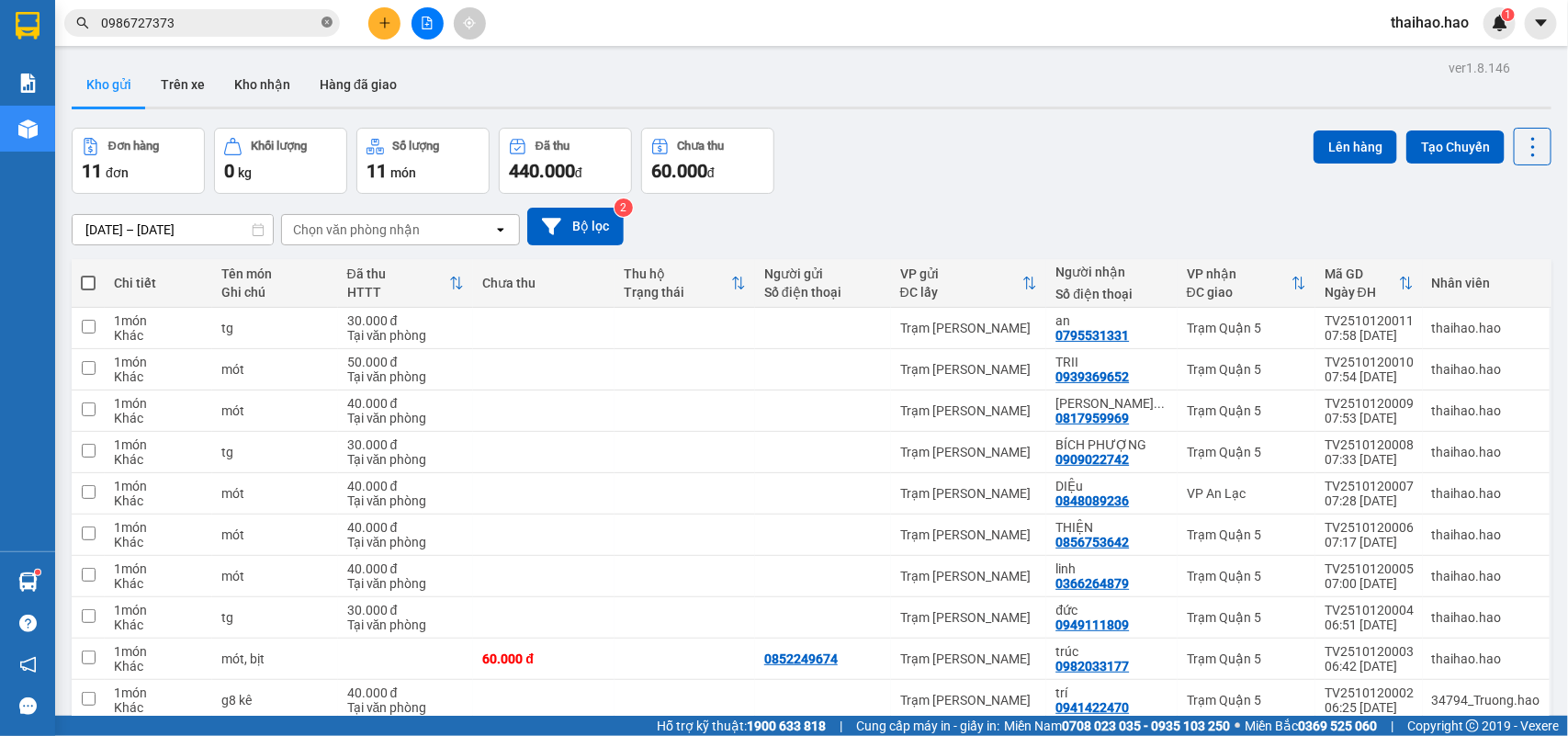
click at [323, 16] on icon "close-circle" at bounding box center [327, 22] width 11 height 11
click at [294, 19] on input "text" at bounding box center [209, 22] width 217 height 20
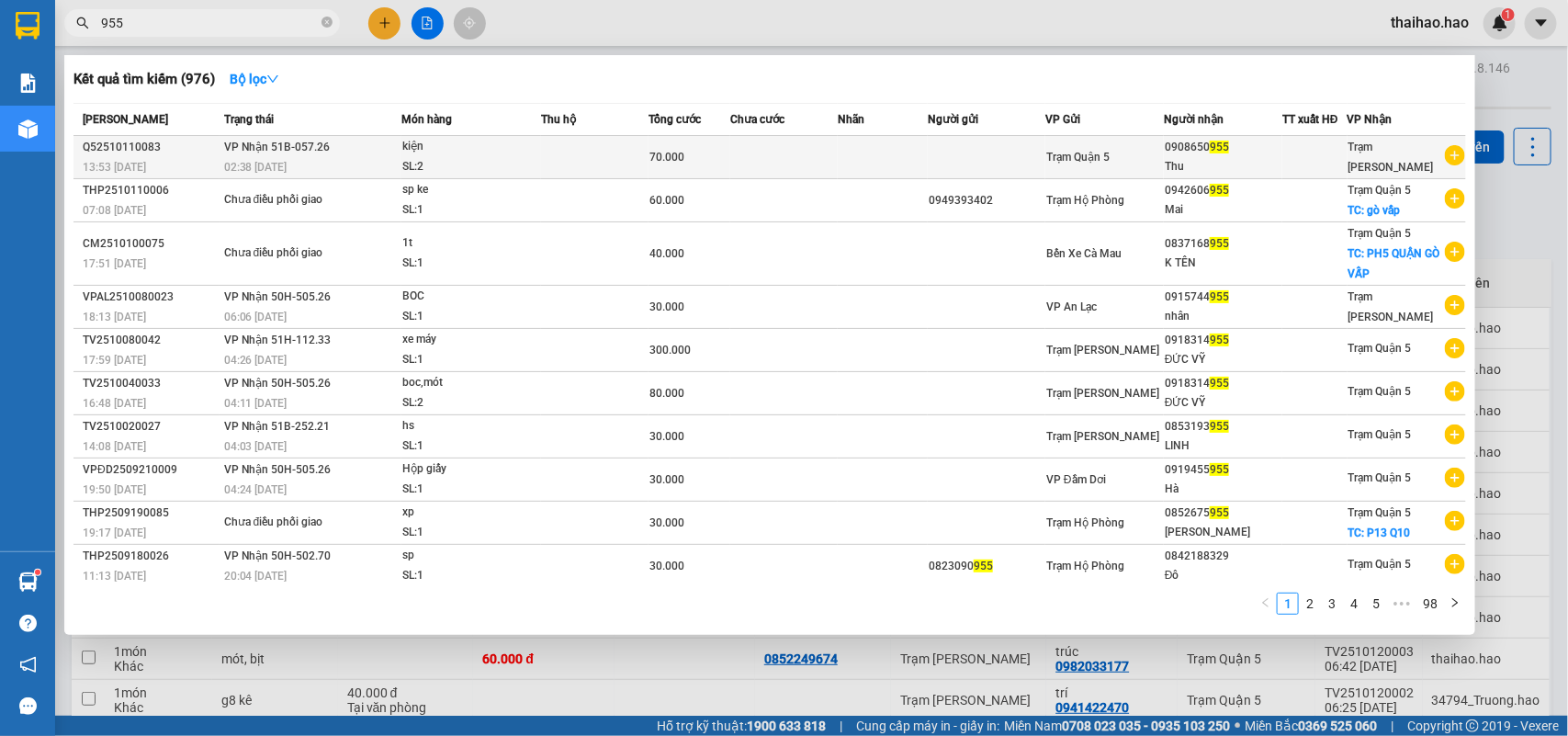
type input "955"
click at [542, 143] on td at bounding box center [595, 157] width 108 height 43
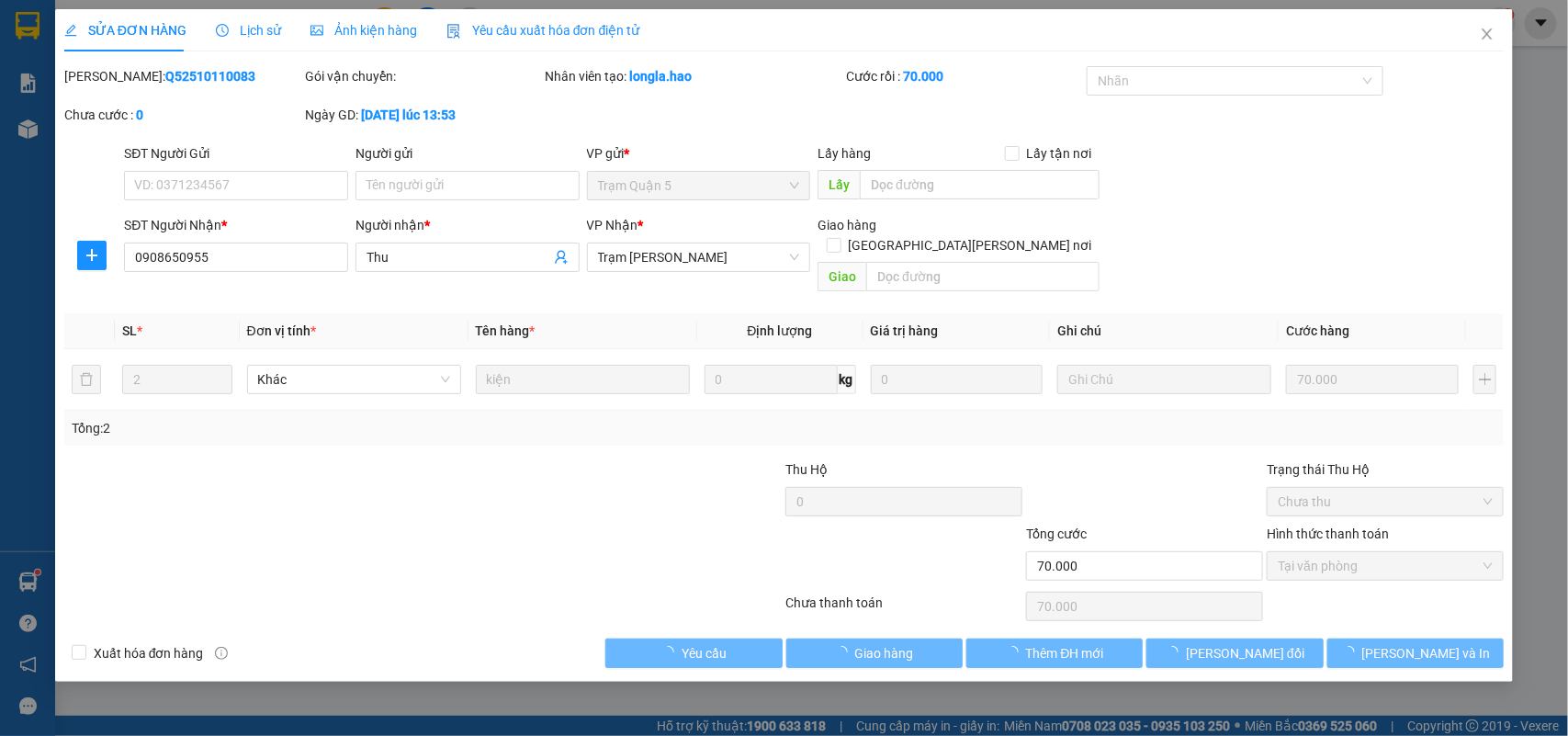
click at [354, 13] on div "Ảnh kiện hàng" at bounding box center [364, 31] width 107 height 42
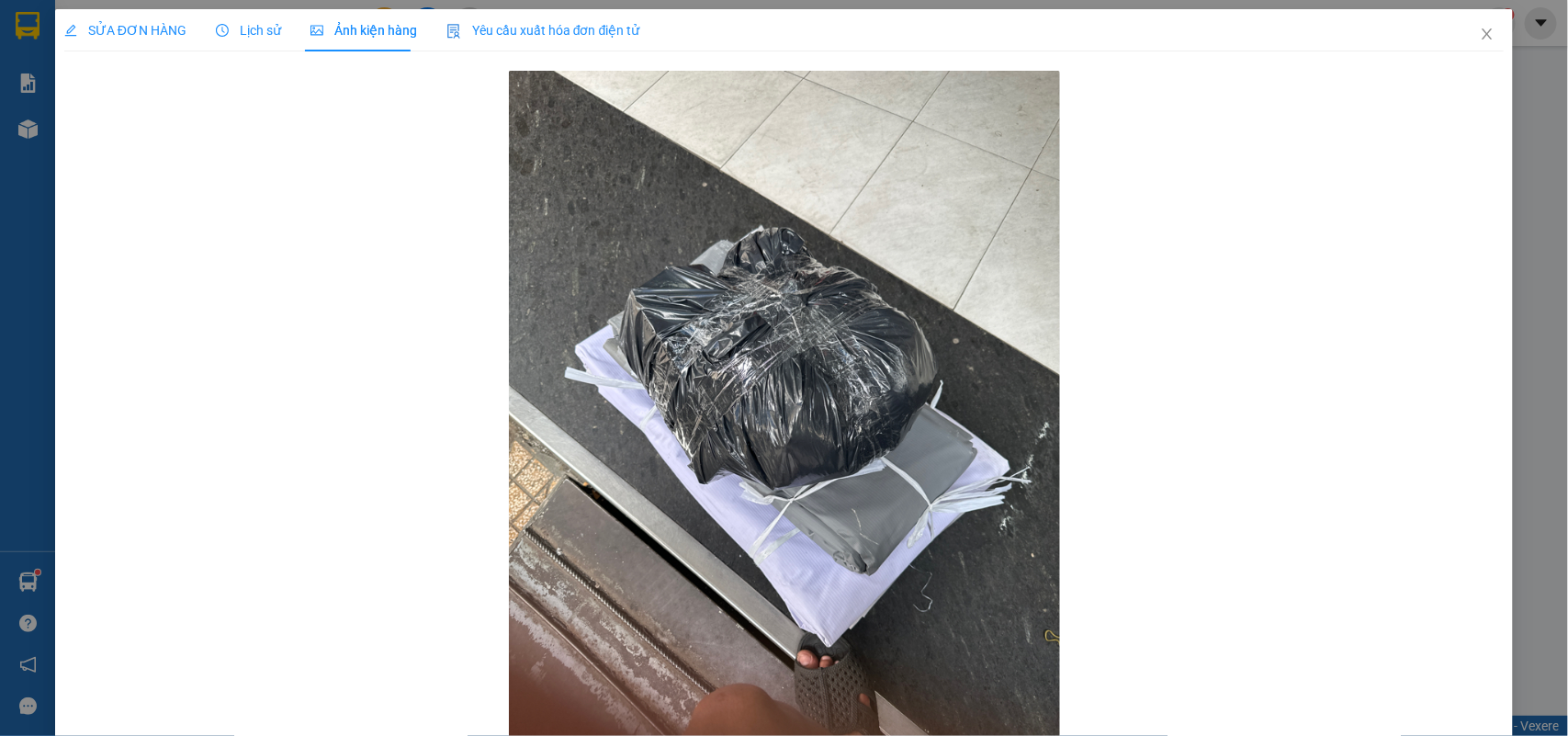
click at [175, 26] on span "SỬA ĐƠN HÀNG" at bounding box center [125, 30] width 122 height 14
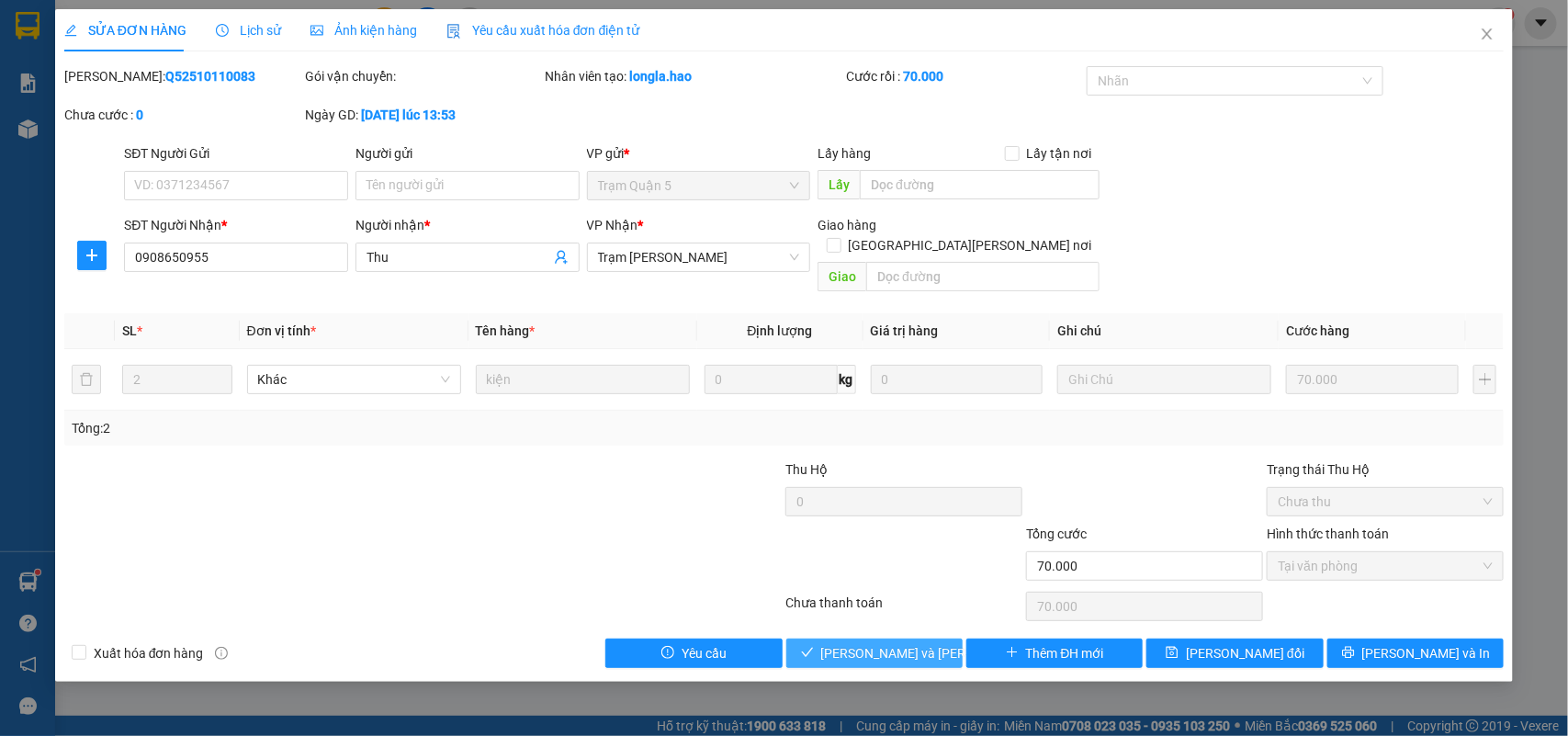
click at [825, 639] on button "[PERSON_NAME] và [PERSON_NAME] hàng" at bounding box center [874, 653] width 177 height 30
type input "0"
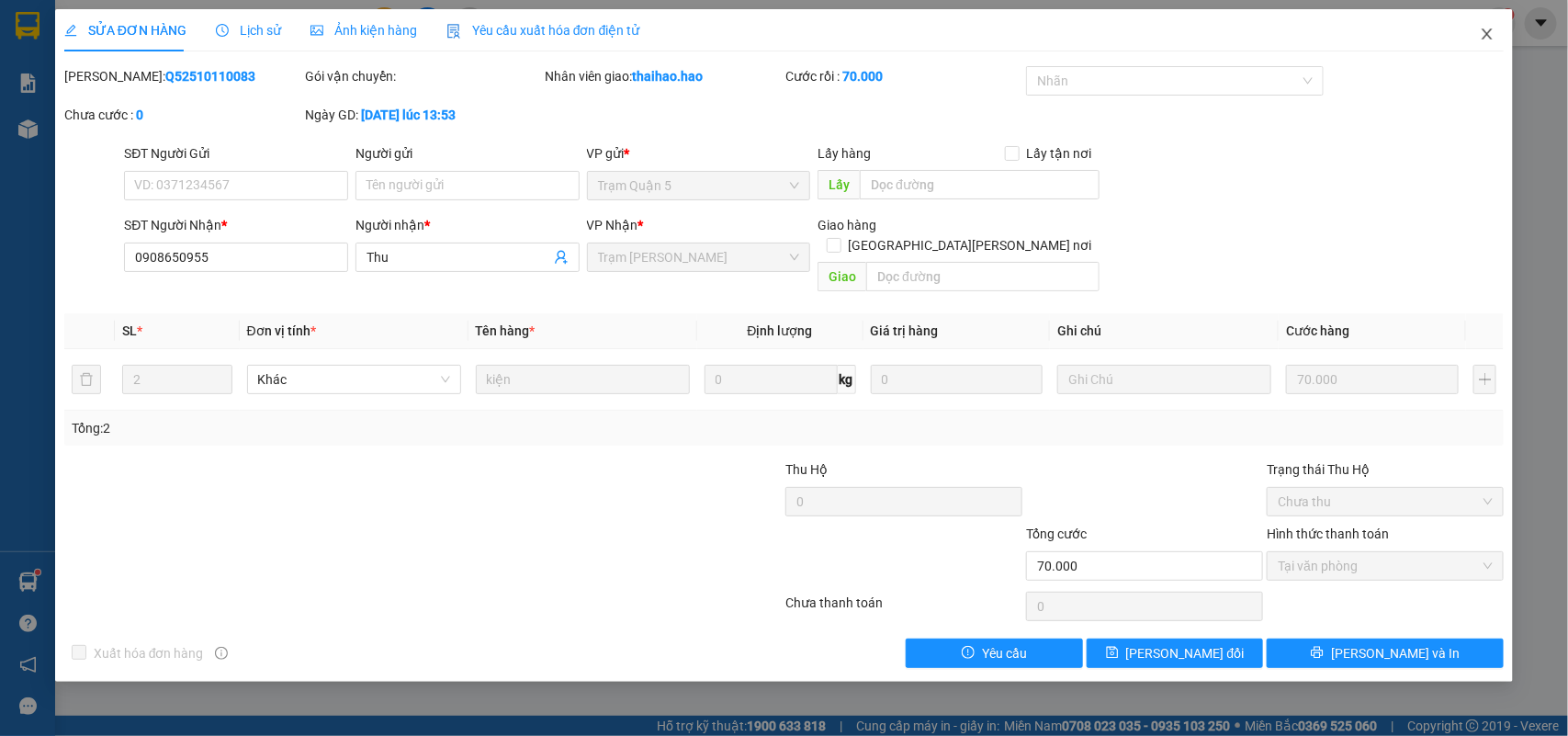
click at [1493, 25] on span "Close" at bounding box center [1488, 35] width 52 height 52
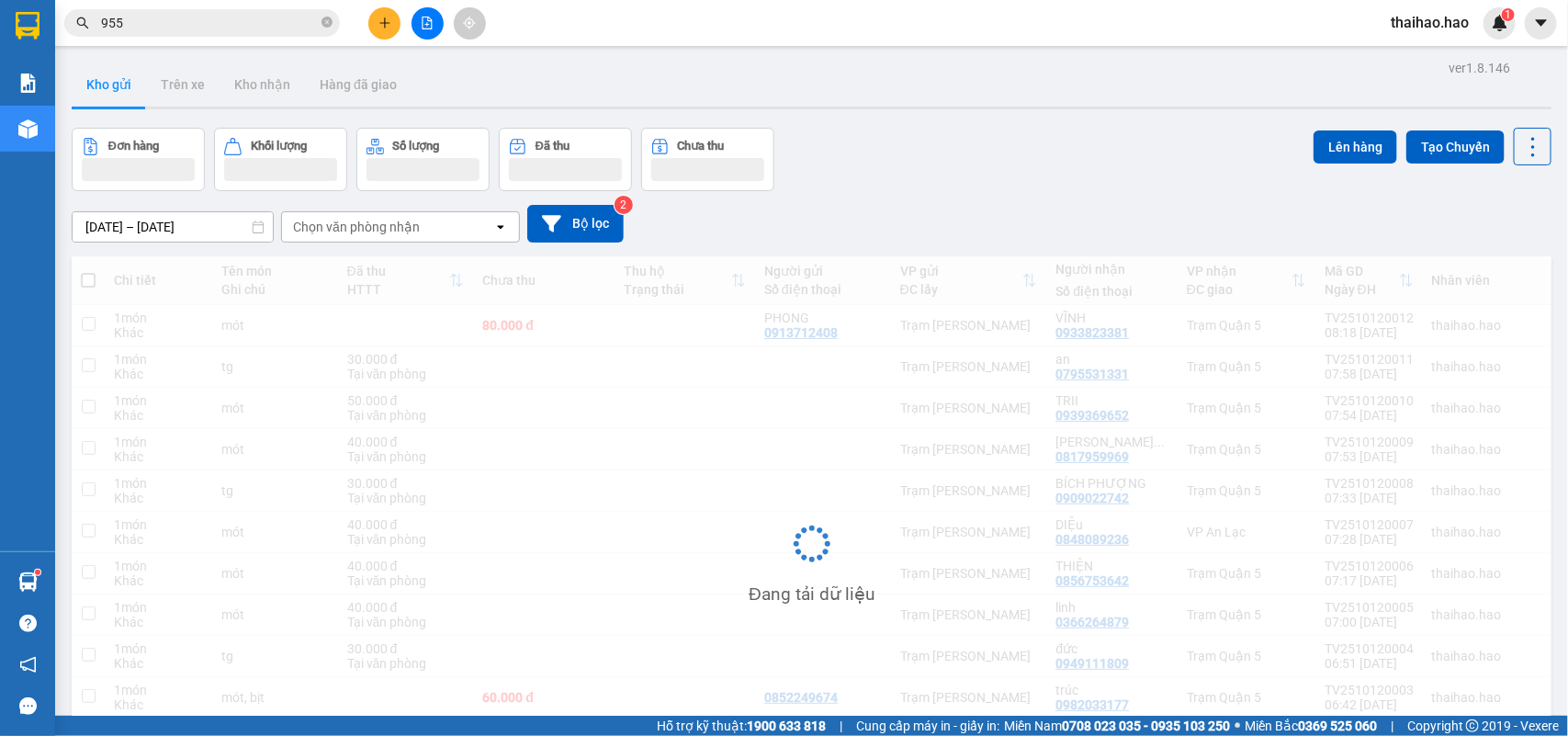
click at [327, 20] on icon "close-circle" at bounding box center [327, 22] width 11 height 11
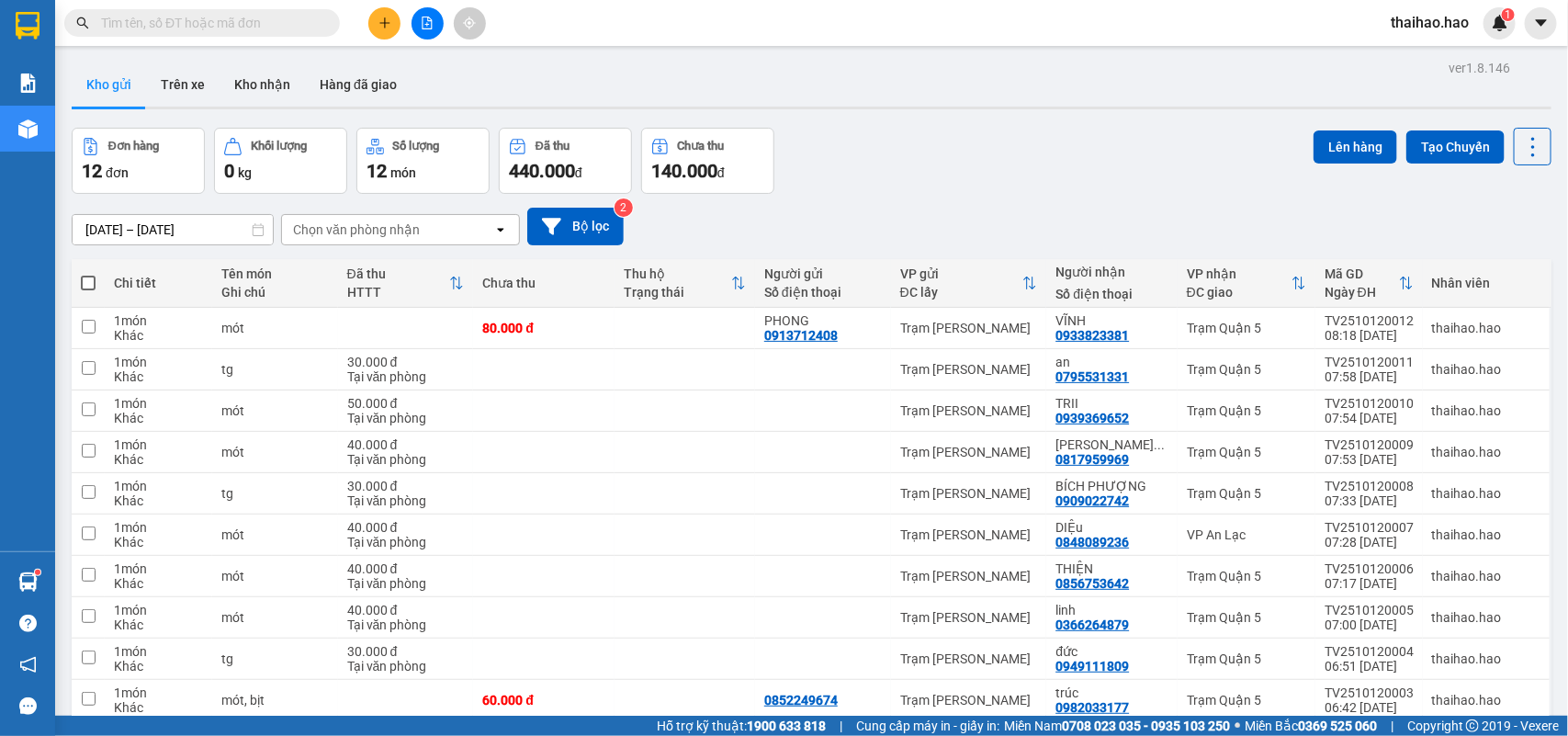
click at [284, 24] on input "text" at bounding box center [209, 22] width 217 height 20
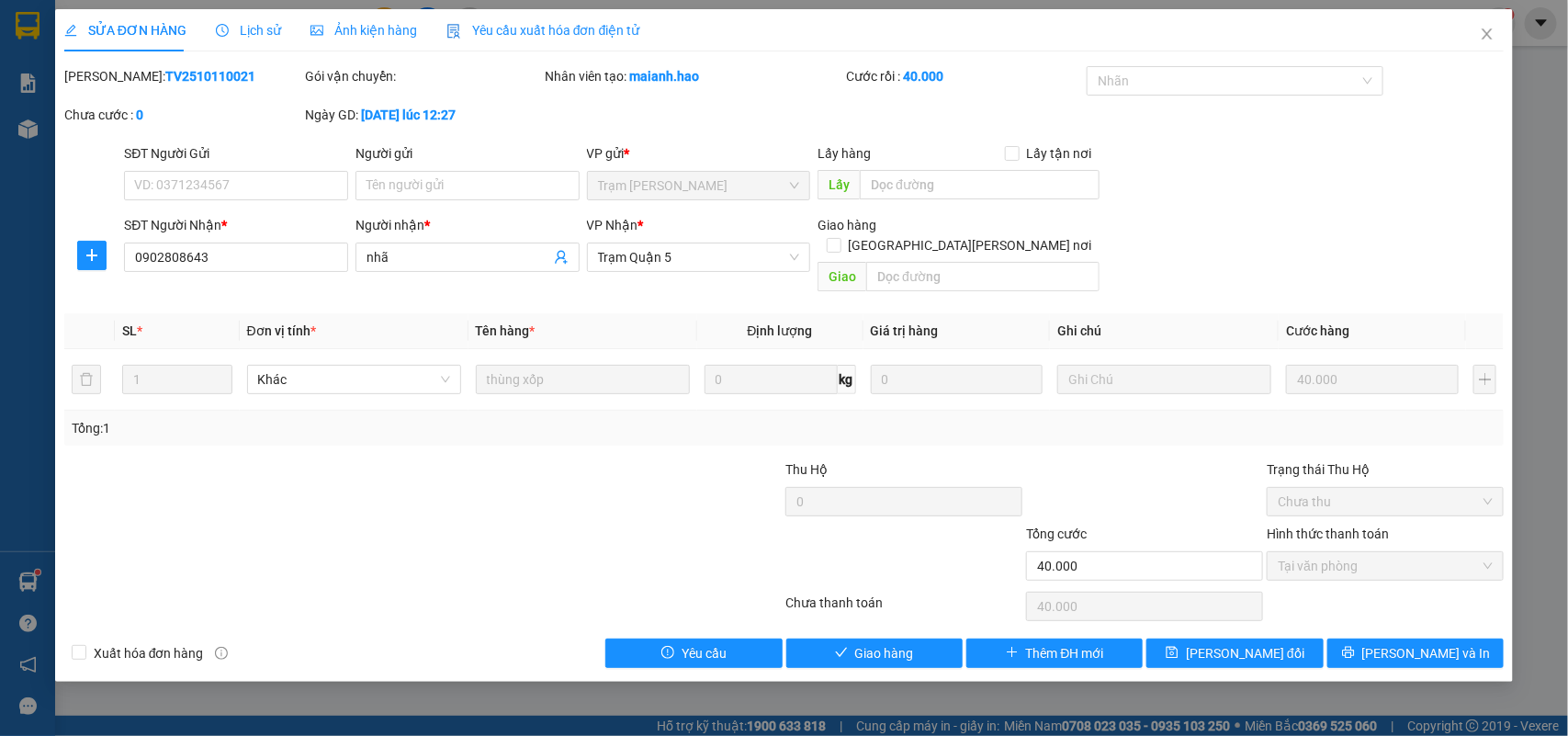
click at [350, 15] on div "Ảnh kiện hàng" at bounding box center [364, 31] width 107 height 42
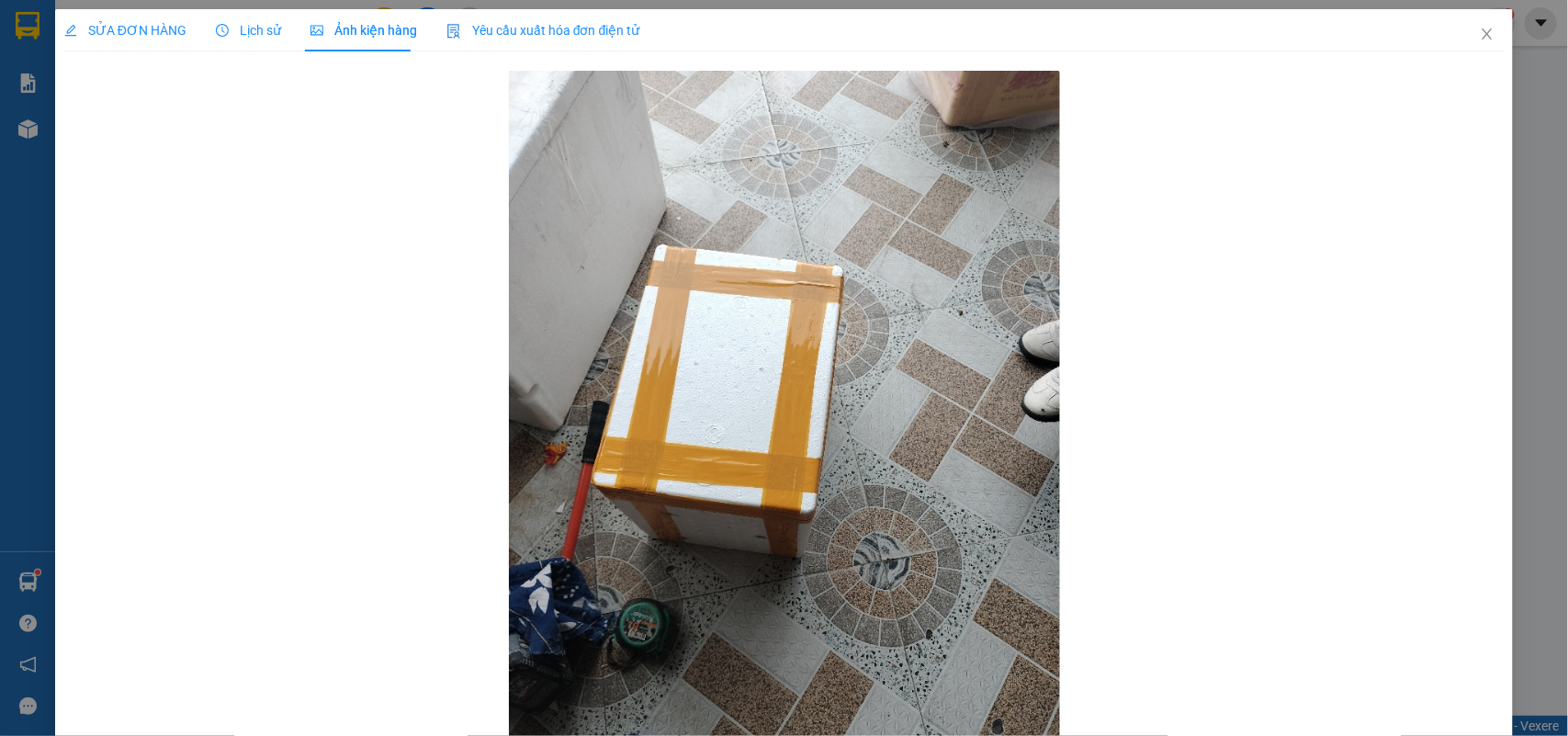
click at [244, 42] on div "Lịch sử" at bounding box center [248, 31] width 65 height 42
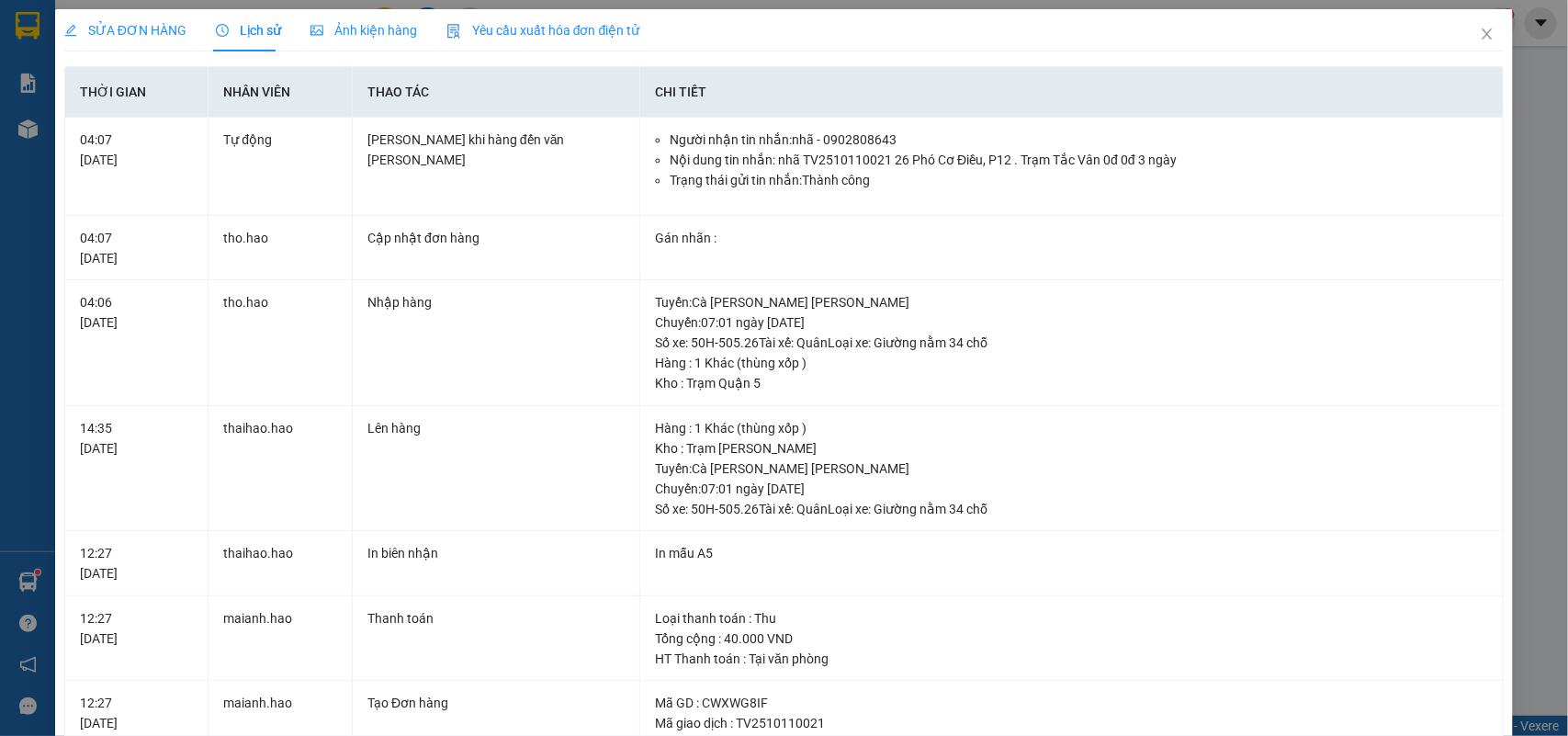
click at [360, 20] on div "Ảnh kiện hàng" at bounding box center [364, 30] width 107 height 20
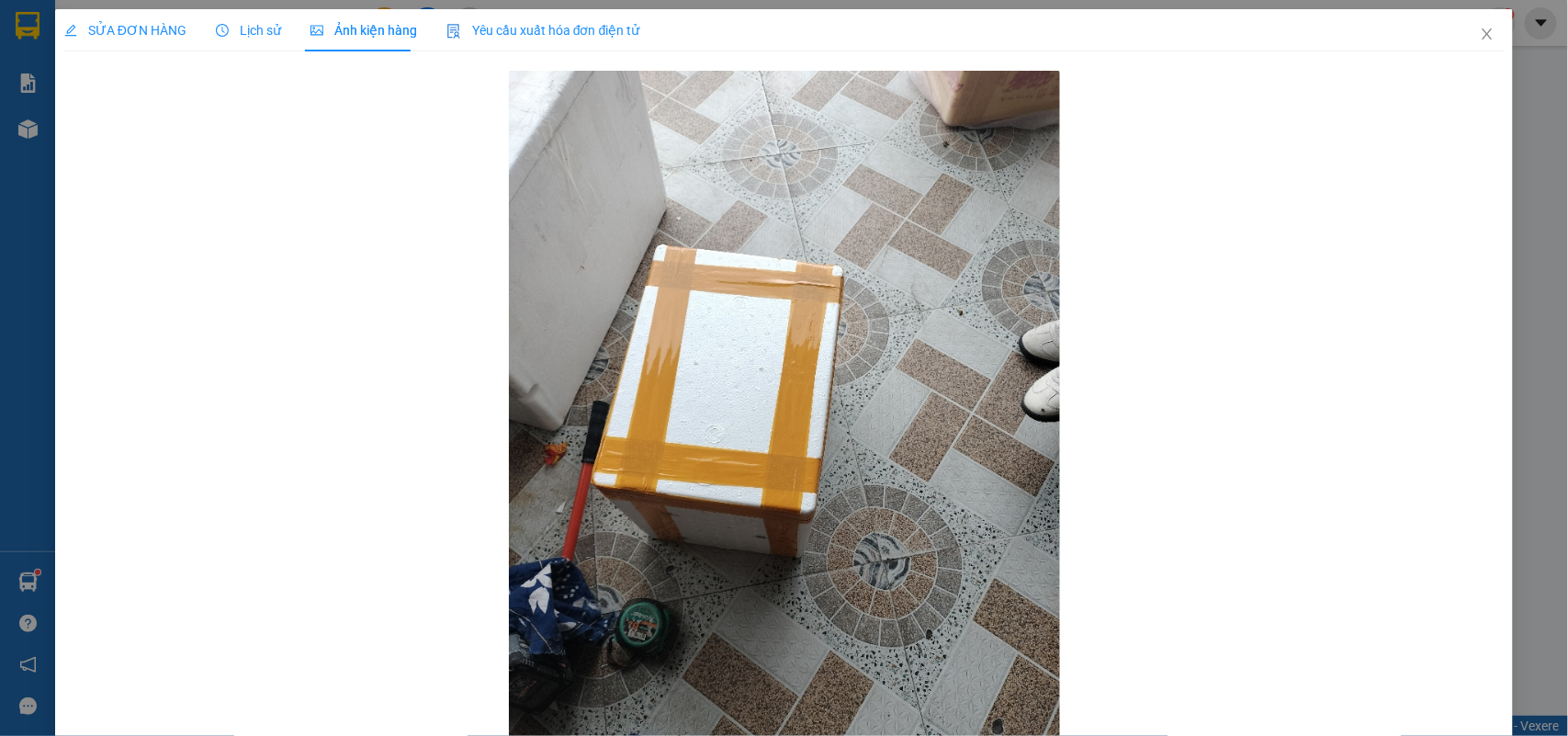
click at [222, 32] on icon "clock-circle" at bounding box center [221, 30] width 12 height 12
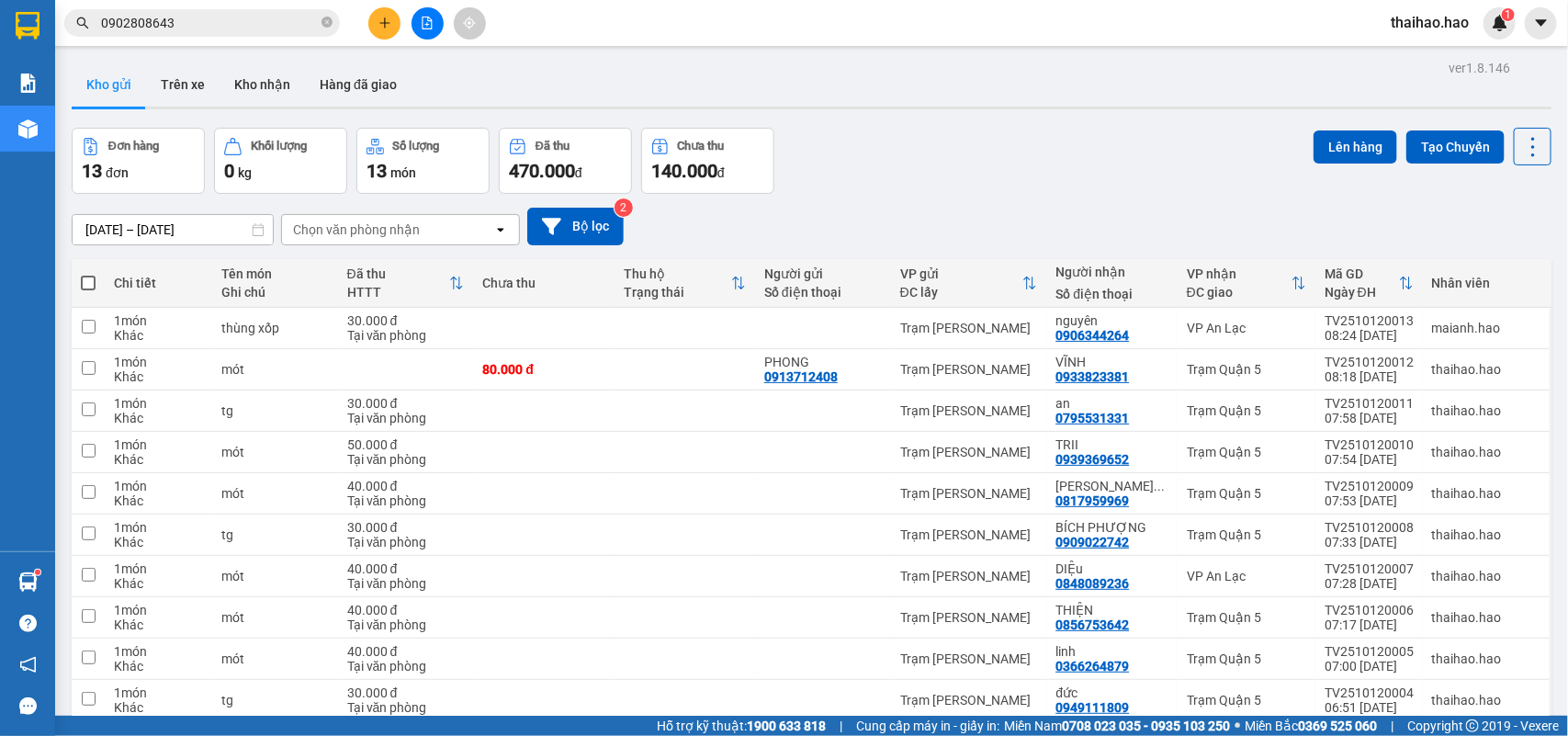
click at [96, 85] on button "Kho gửi" at bounding box center [109, 84] width 74 height 44
click at [1437, 331] on icon at bounding box center [1443, 327] width 12 height 12
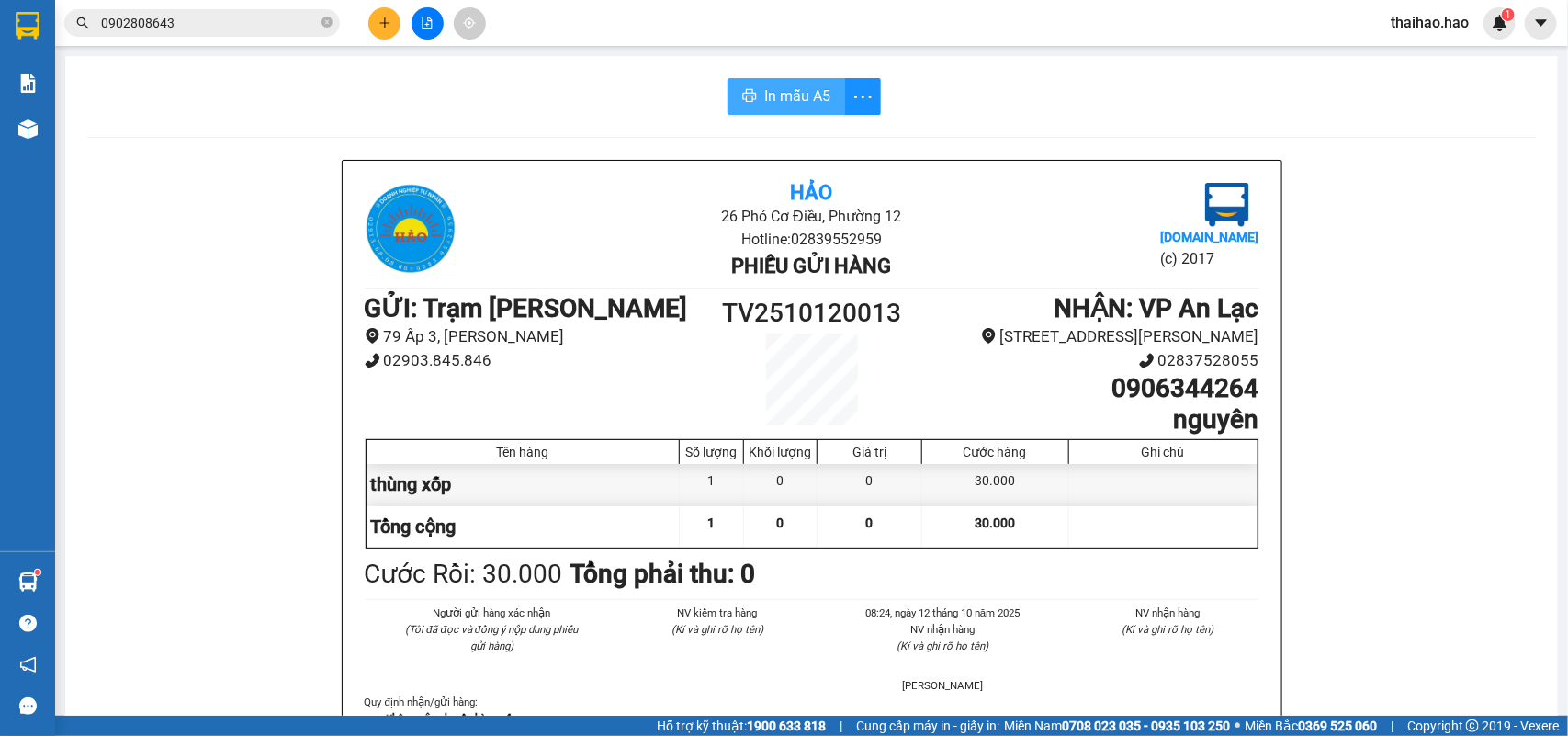
click at [805, 98] on span "In mẫu A5" at bounding box center [797, 96] width 66 height 23
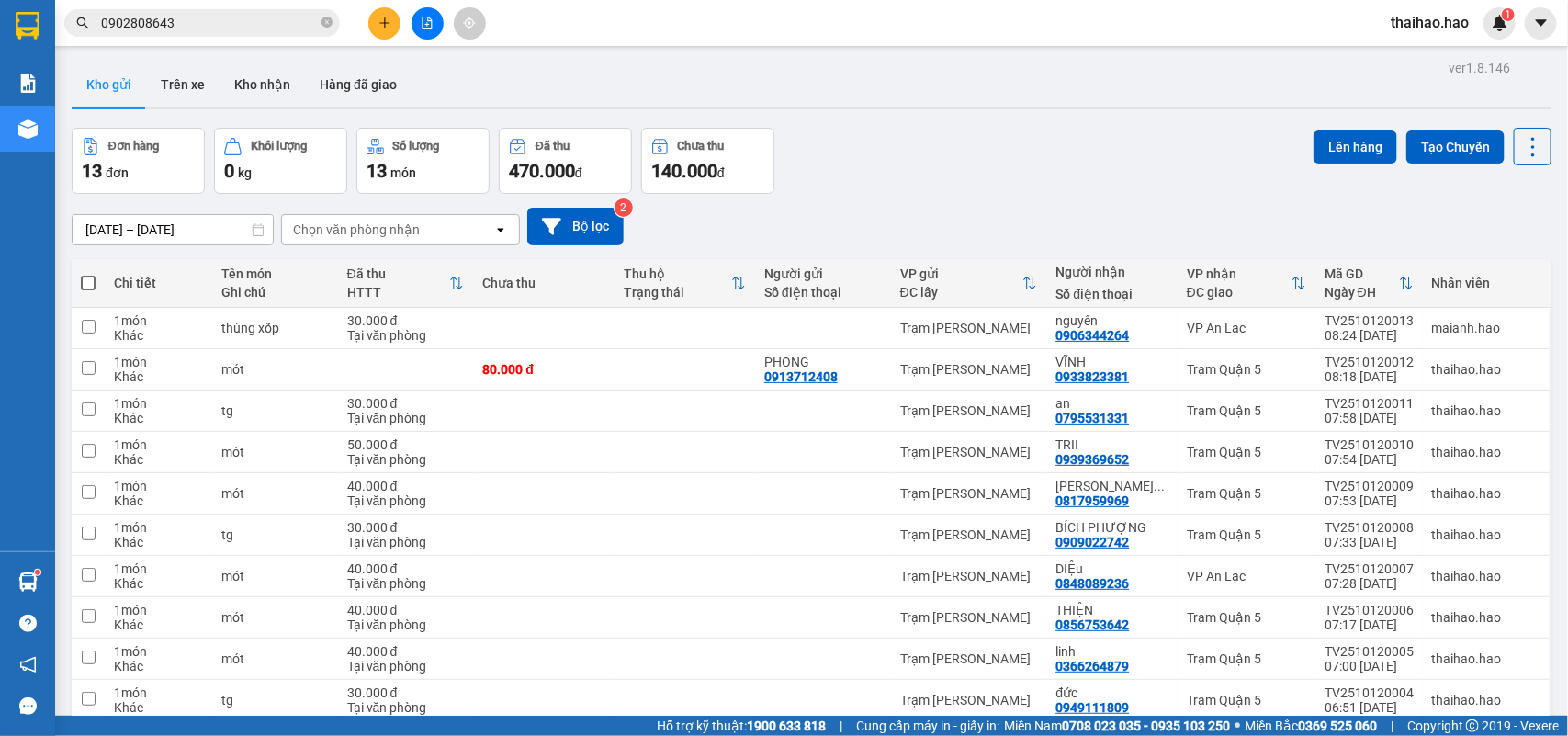
click at [190, 19] on input "0902808643" at bounding box center [209, 22] width 217 height 20
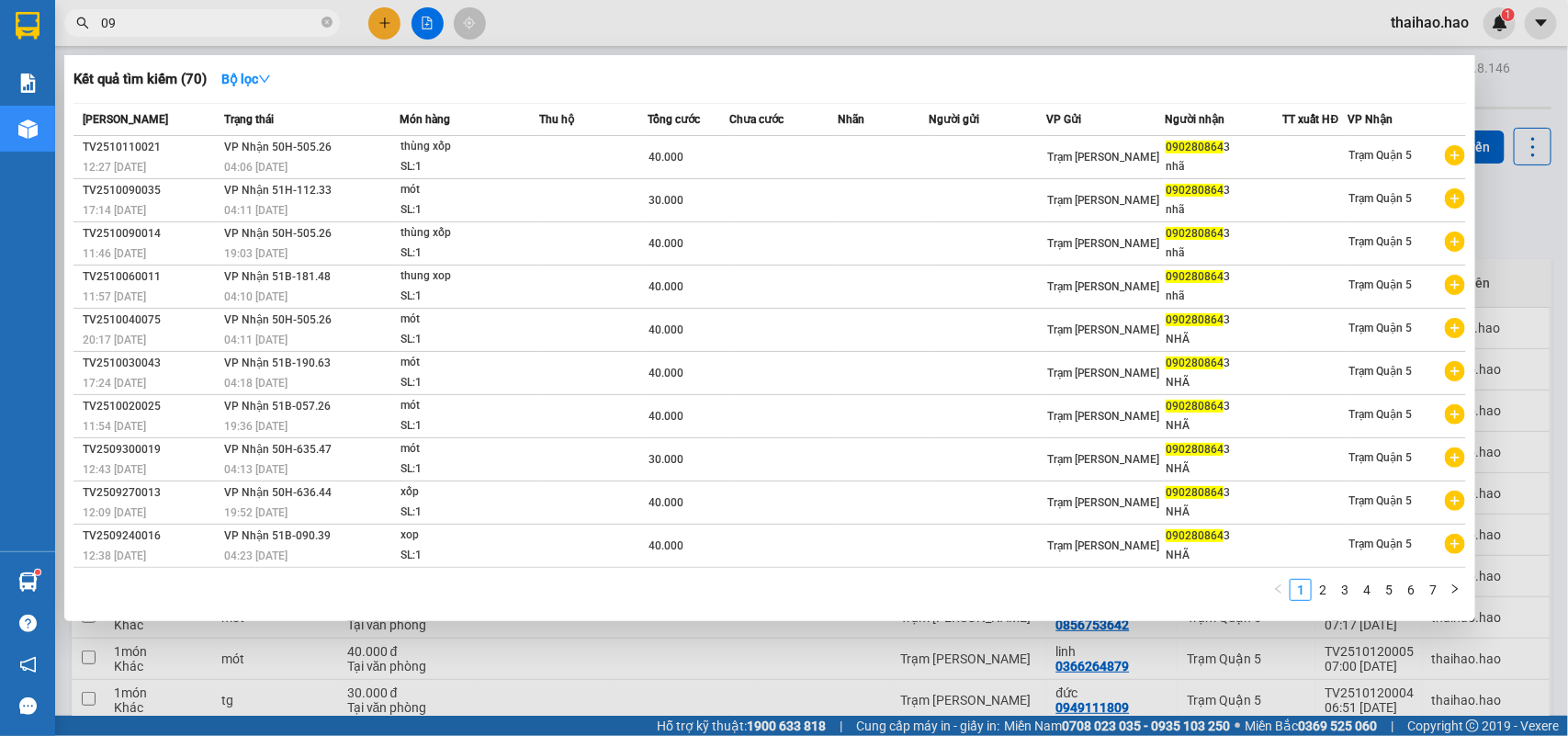
type input "0"
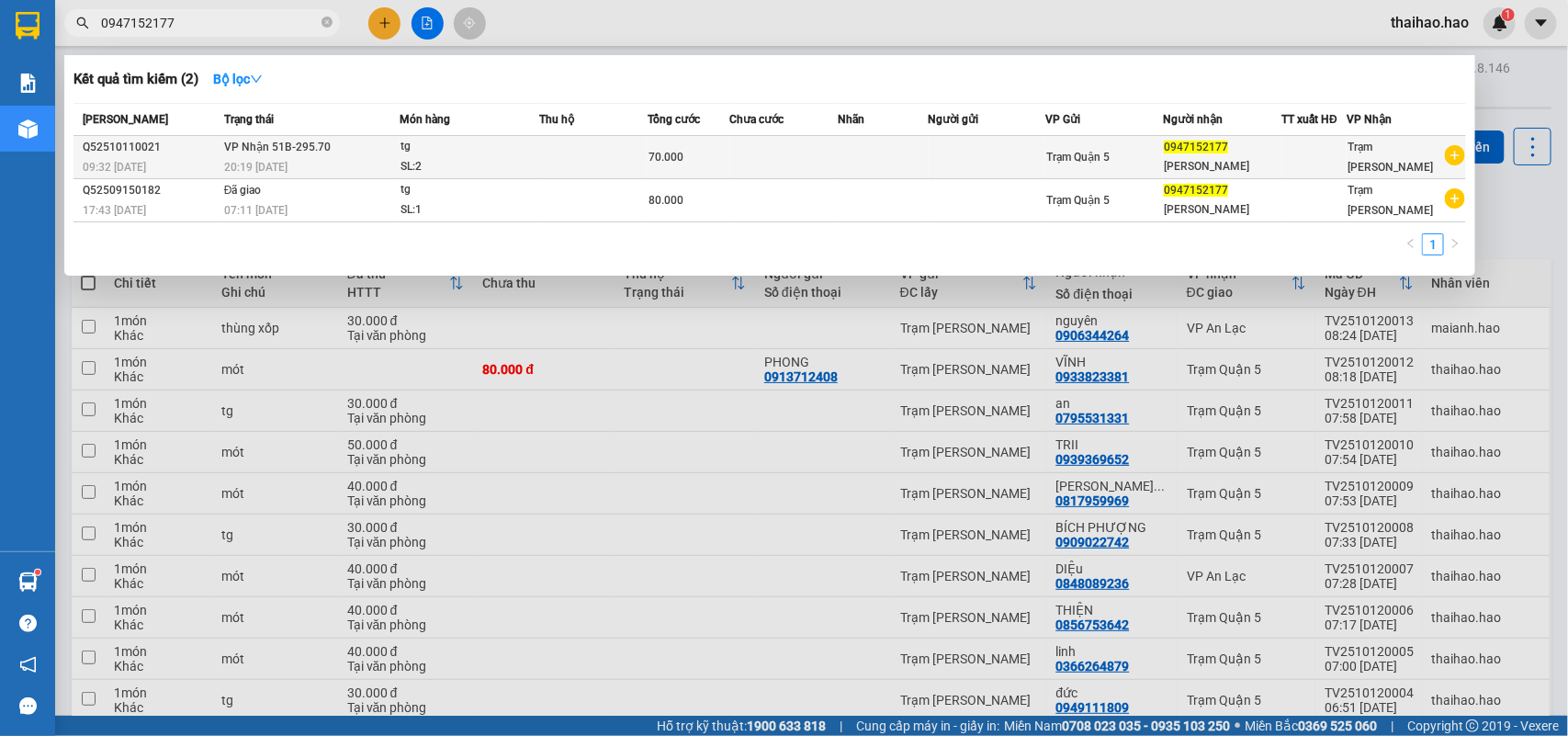
type input "0947152177"
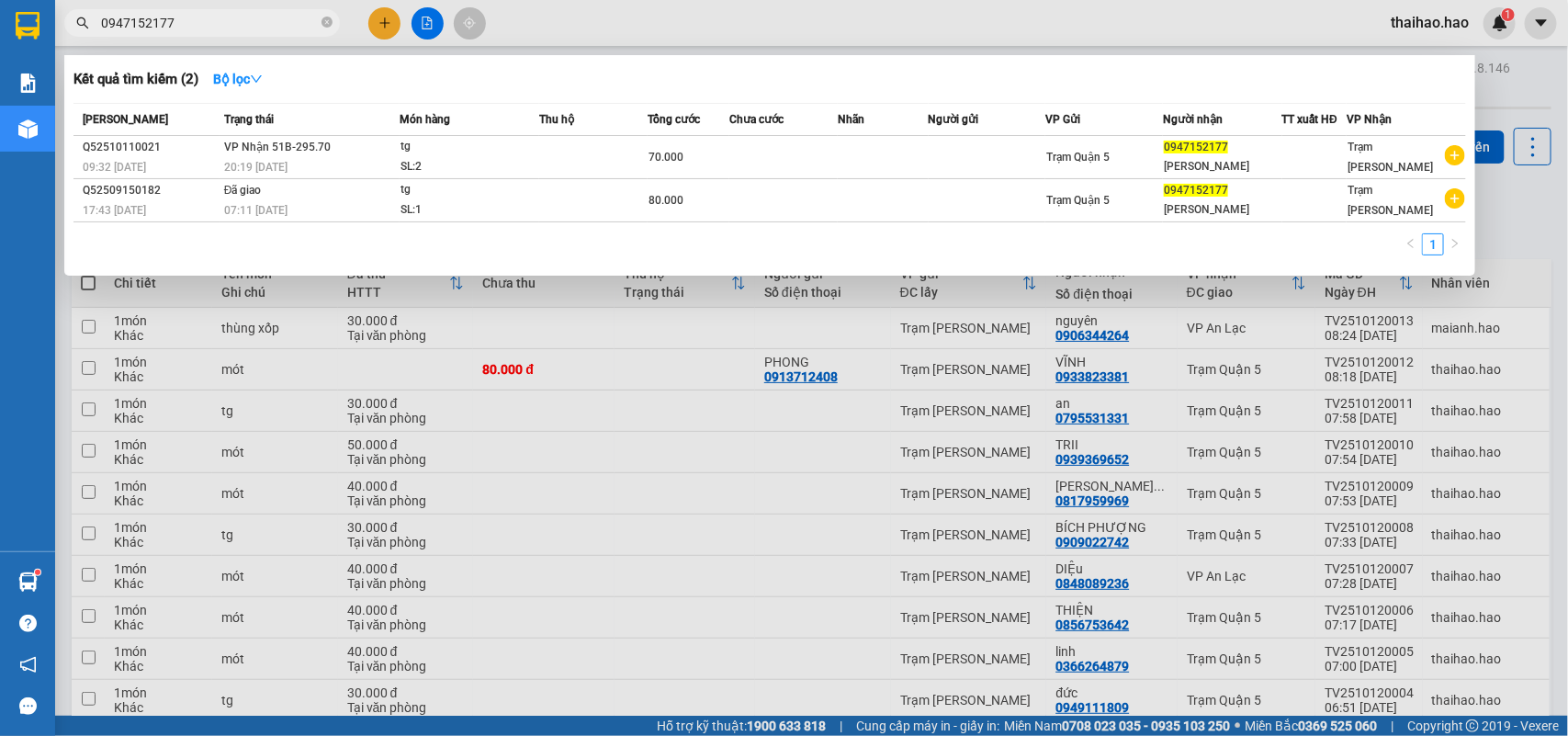
click at [1216, 150] on span "0947152177" at bounding box center [1196, 146] width 64 height 12
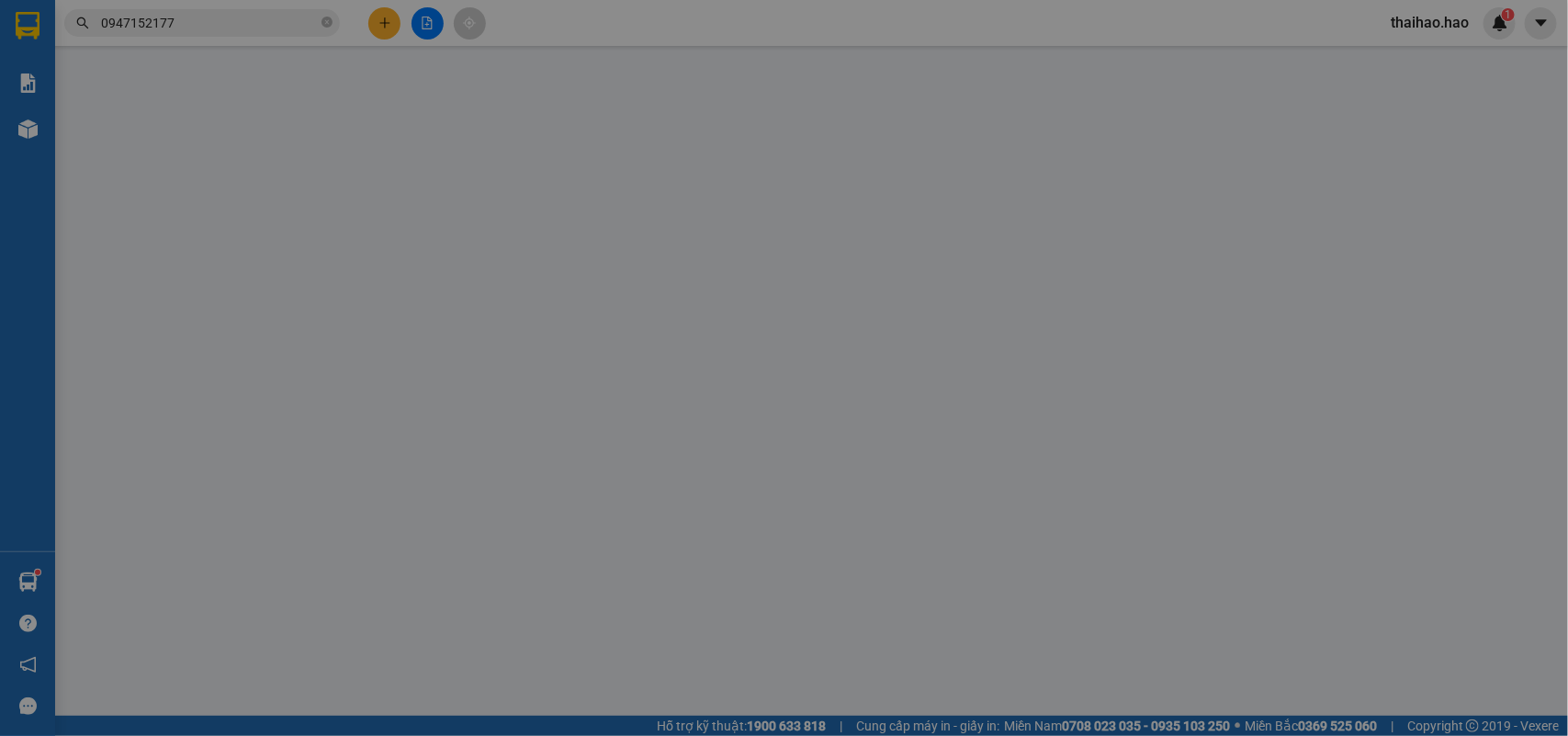
type input "0947152177"
type input "[PERSON_NAME]"
type input "70.000"
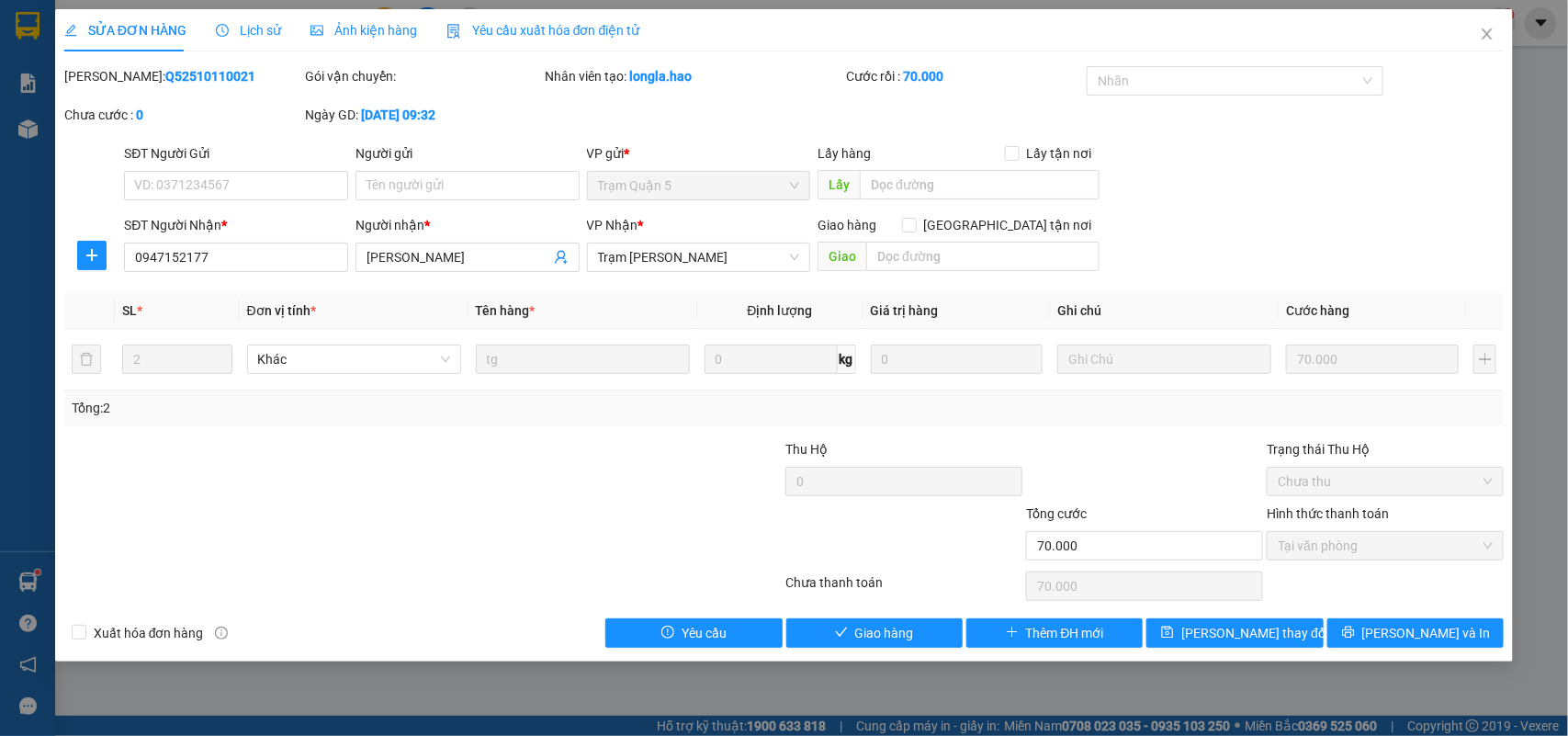
click at [346, 33] on span "Ảnh kiện hàng" at bounding box center [364, 30] width 107 height 14
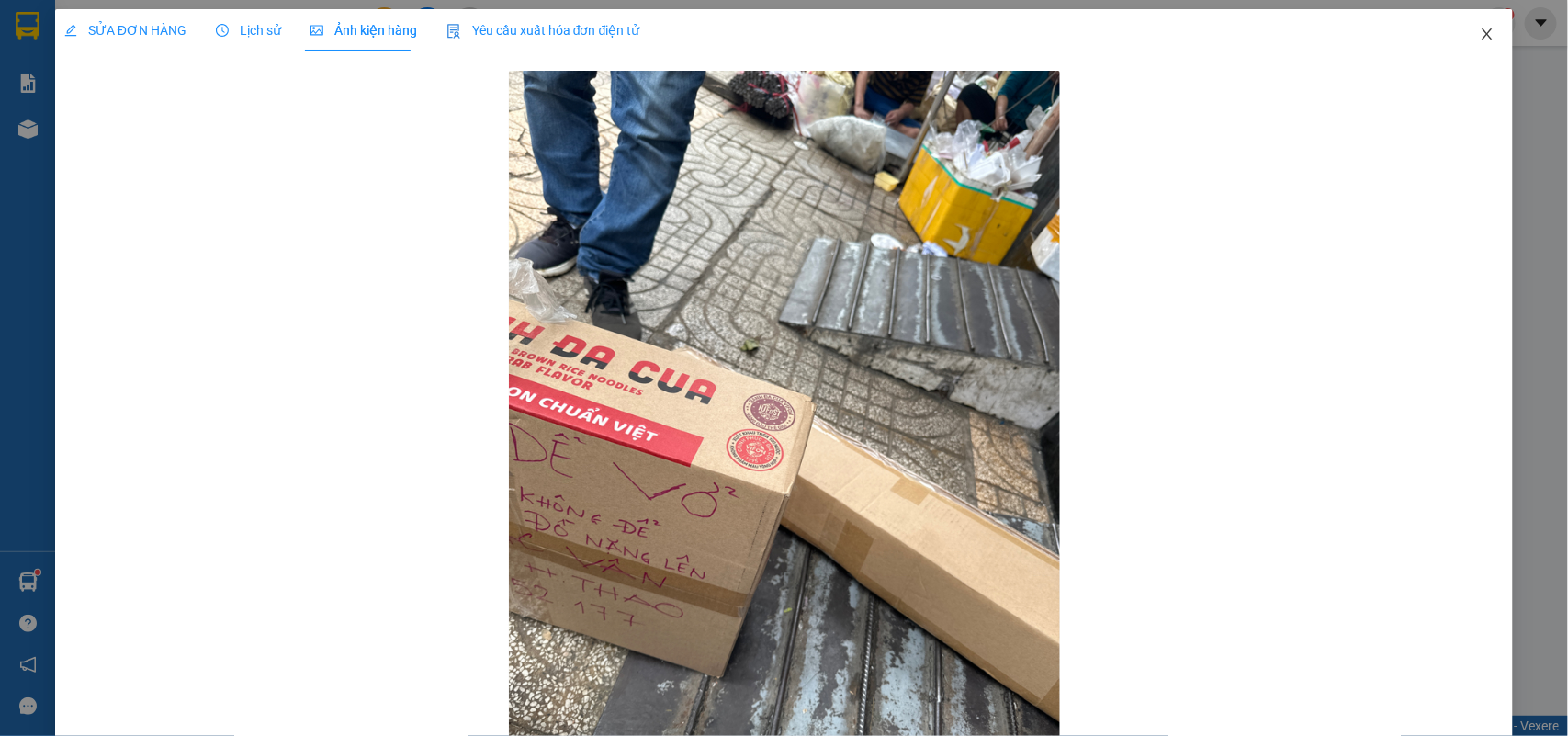
click at [1480, 37] on icon "close" at bounding box center [1487, 33] width 14 height 14
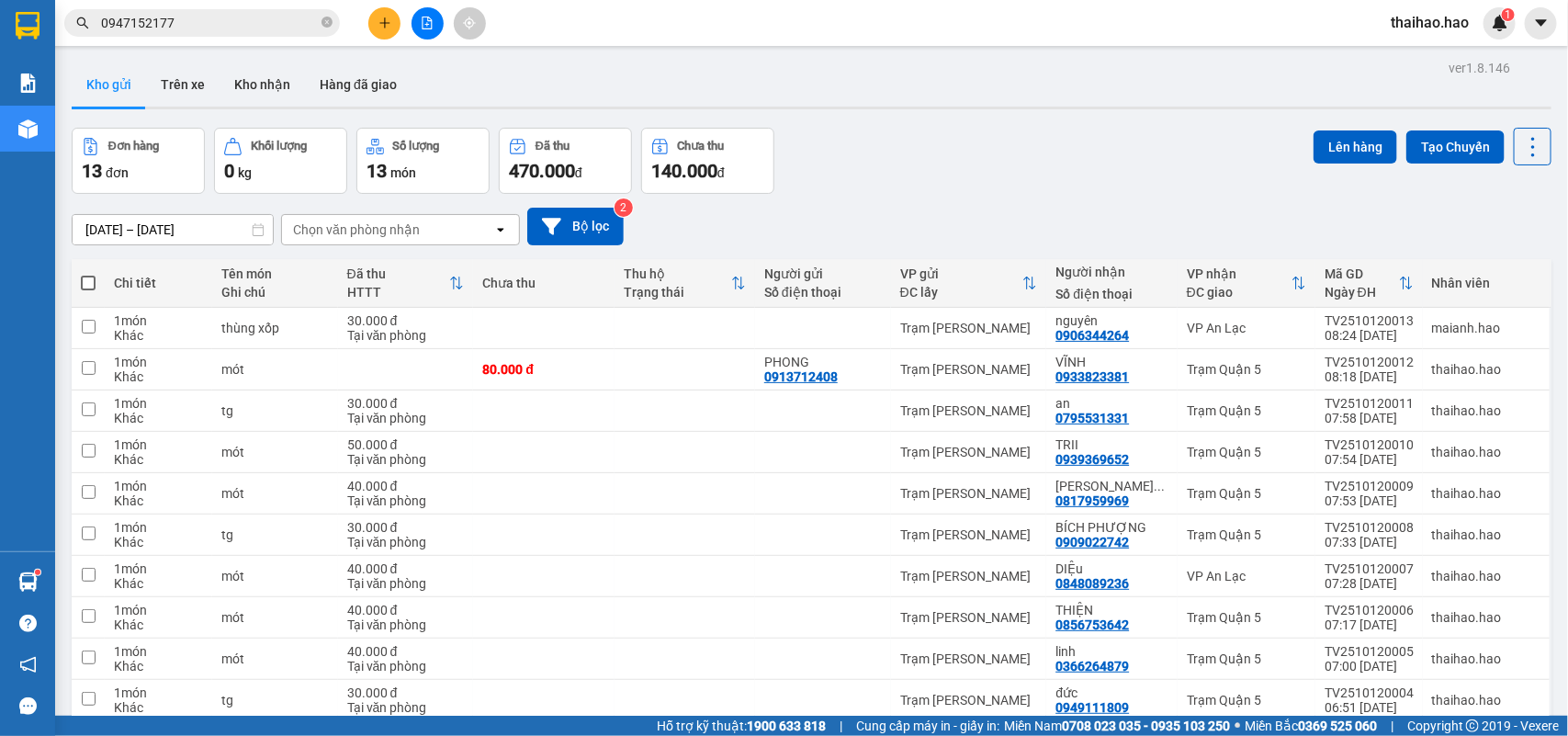
drag, startPoint x: 332, startPoint y: 24, endPoint x: 317, endPoint y: 26, distance: 15.1
click at [323, 25] on icon "close-circle" at bounding box center [327, 22] width 11 height 11
click at [303, 28] on input "text" at bounding box center [209, 22] width 217 height 20
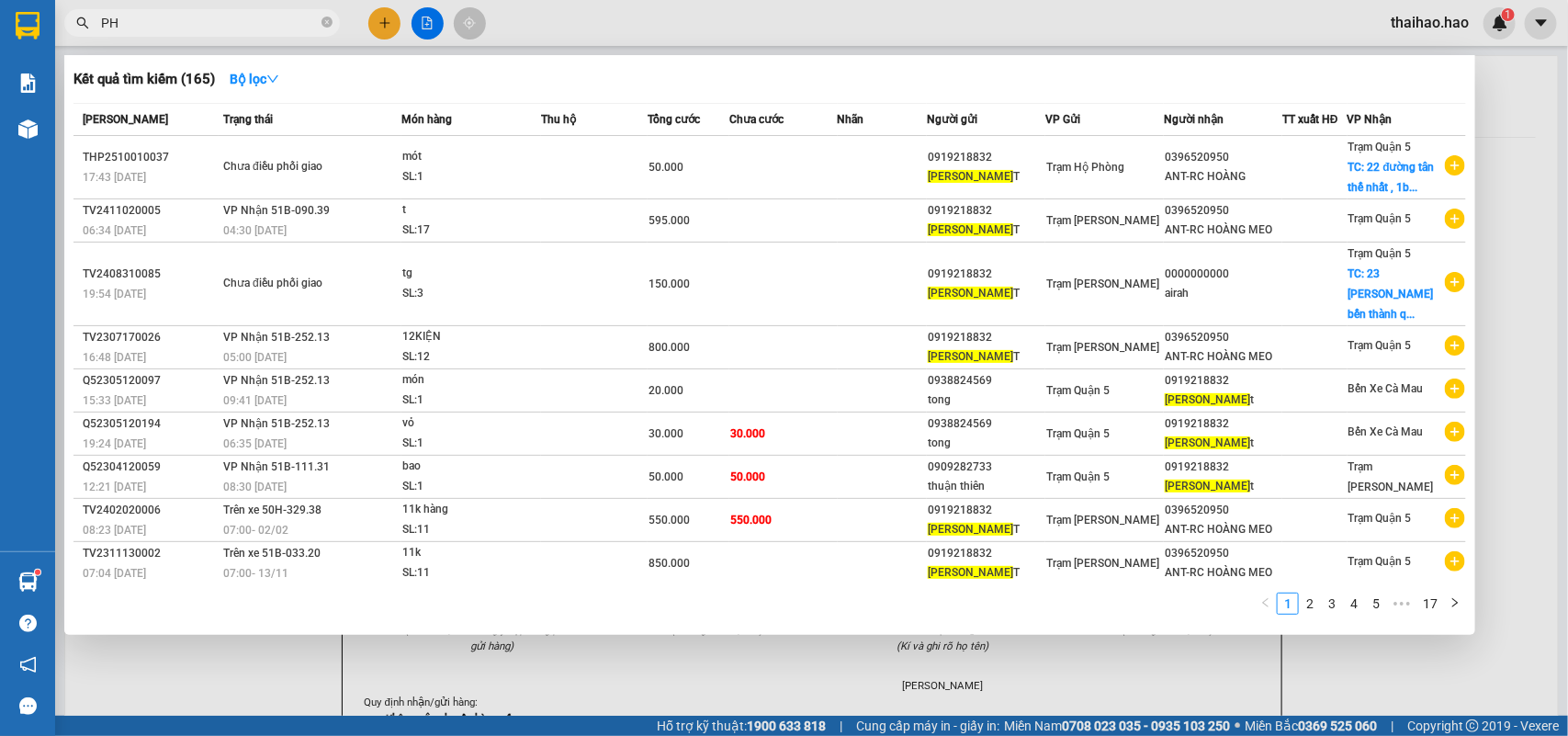
type input "P"
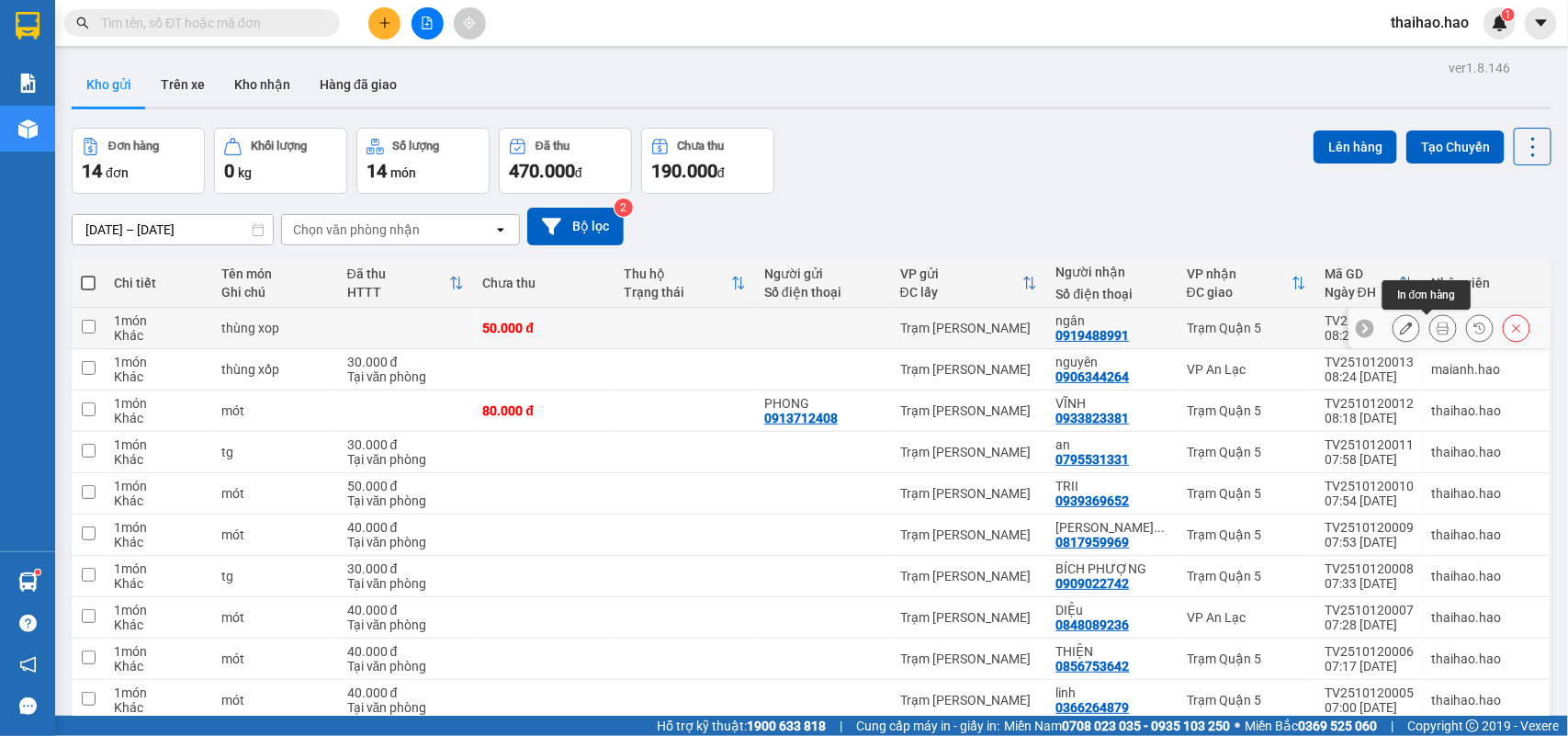
click at [1437, 331] on icon at bounding box center [1443, 327] width 12 height 12
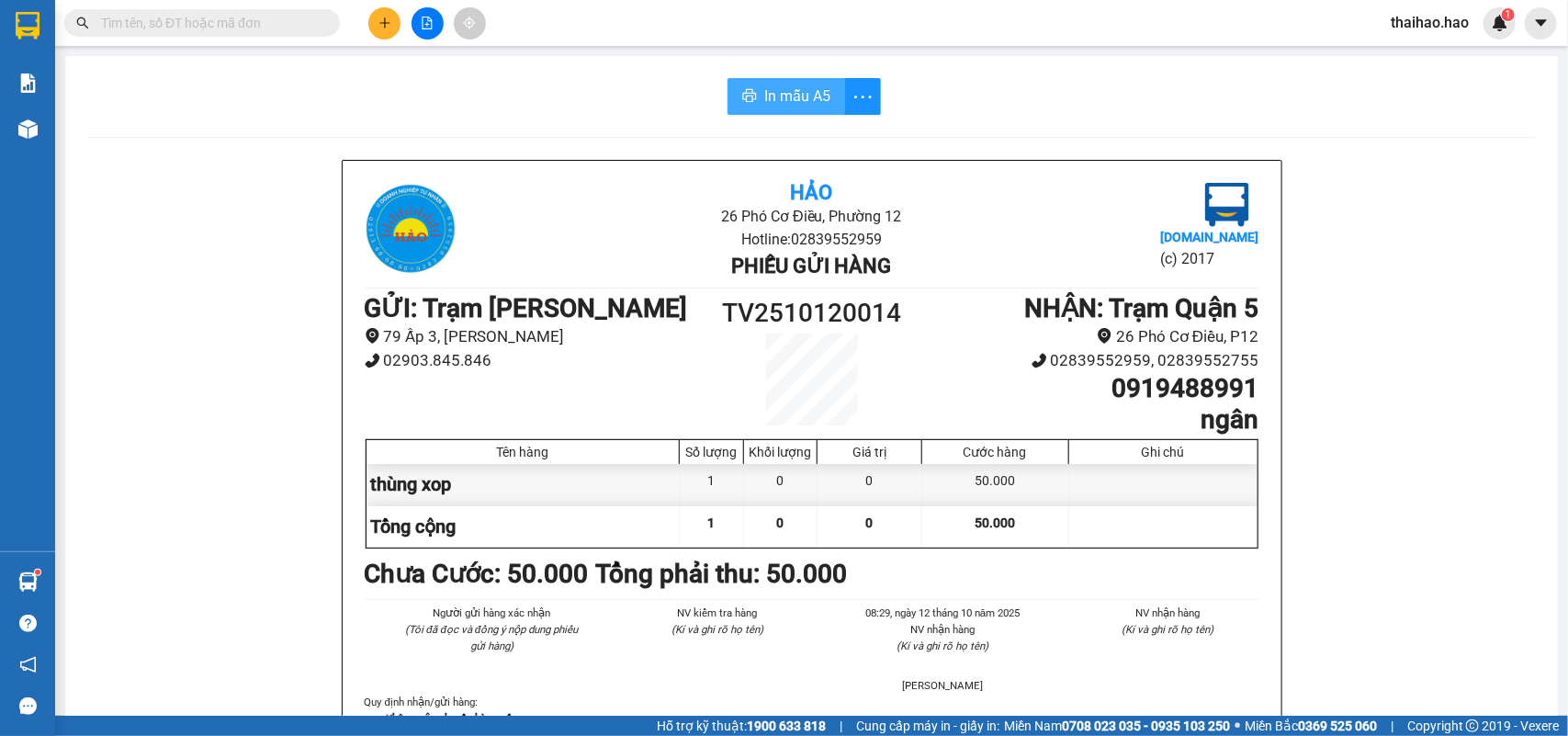
click at [798, 93] on span "In mẫu A5" at bounding box center [797, 96] width 66 height 23
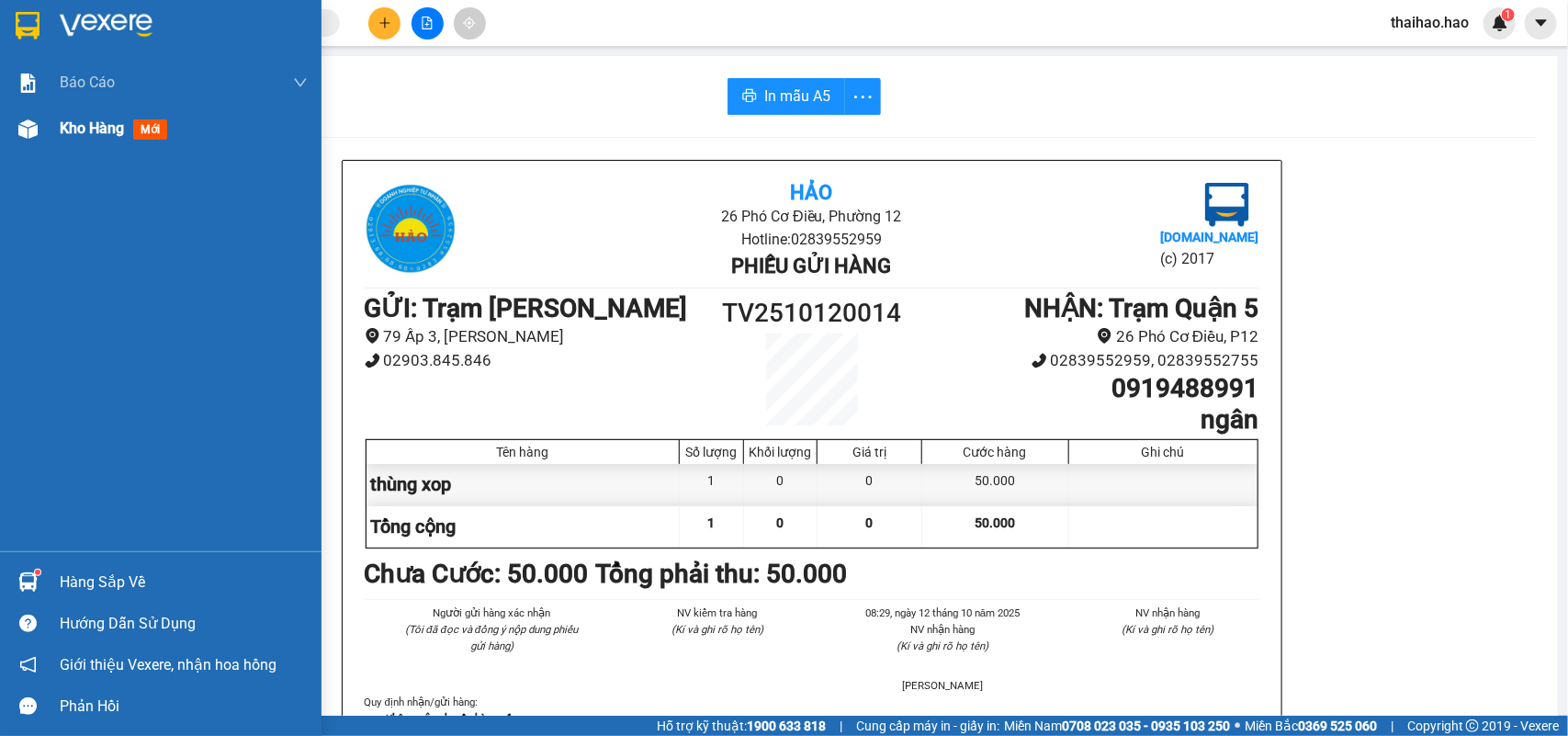
click at [42, 116] on div at bounding box center [29, 129] width 32 height 32
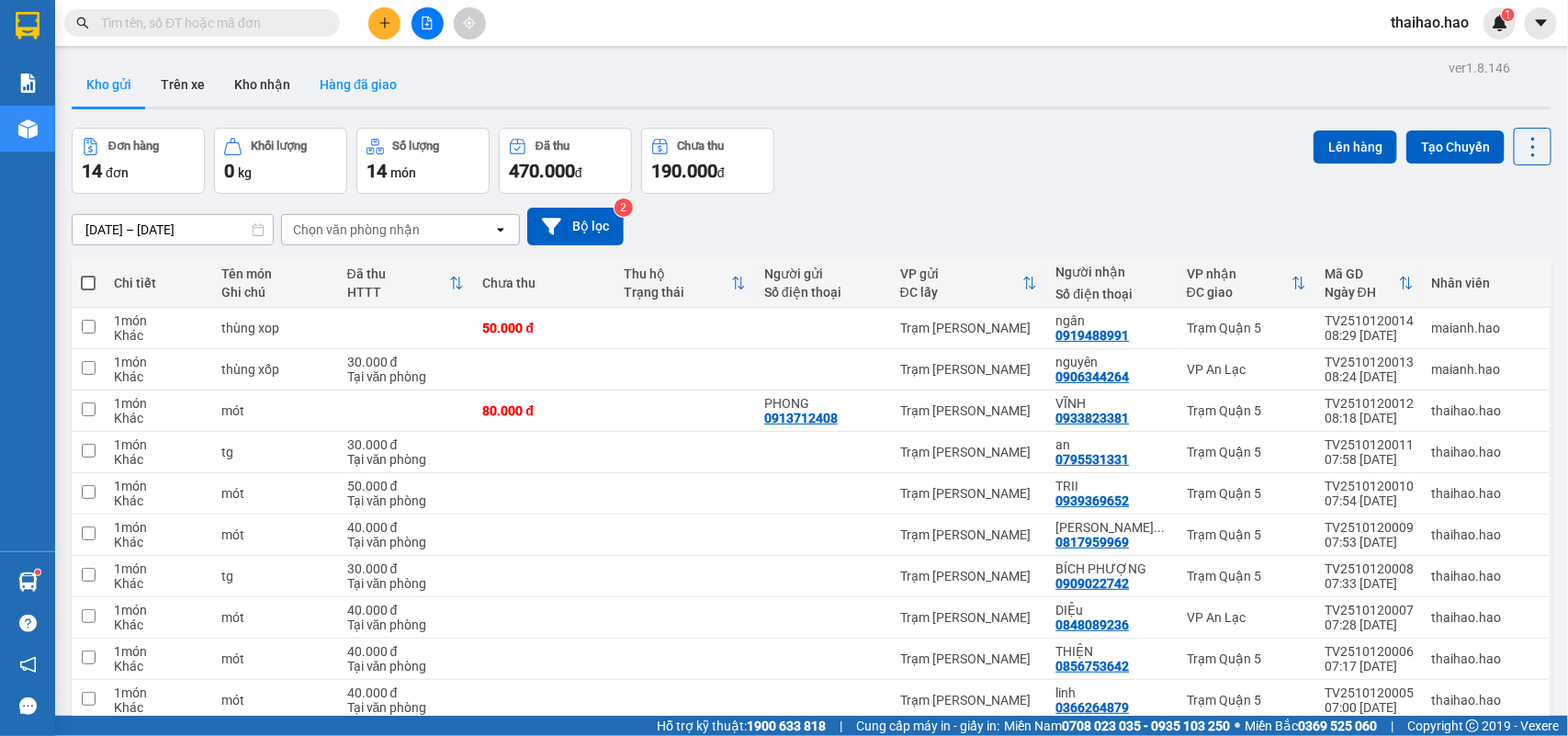
click at [384, 83] on button "Hàng đã giao" at bounding box center [359, 84] width 107 height 44
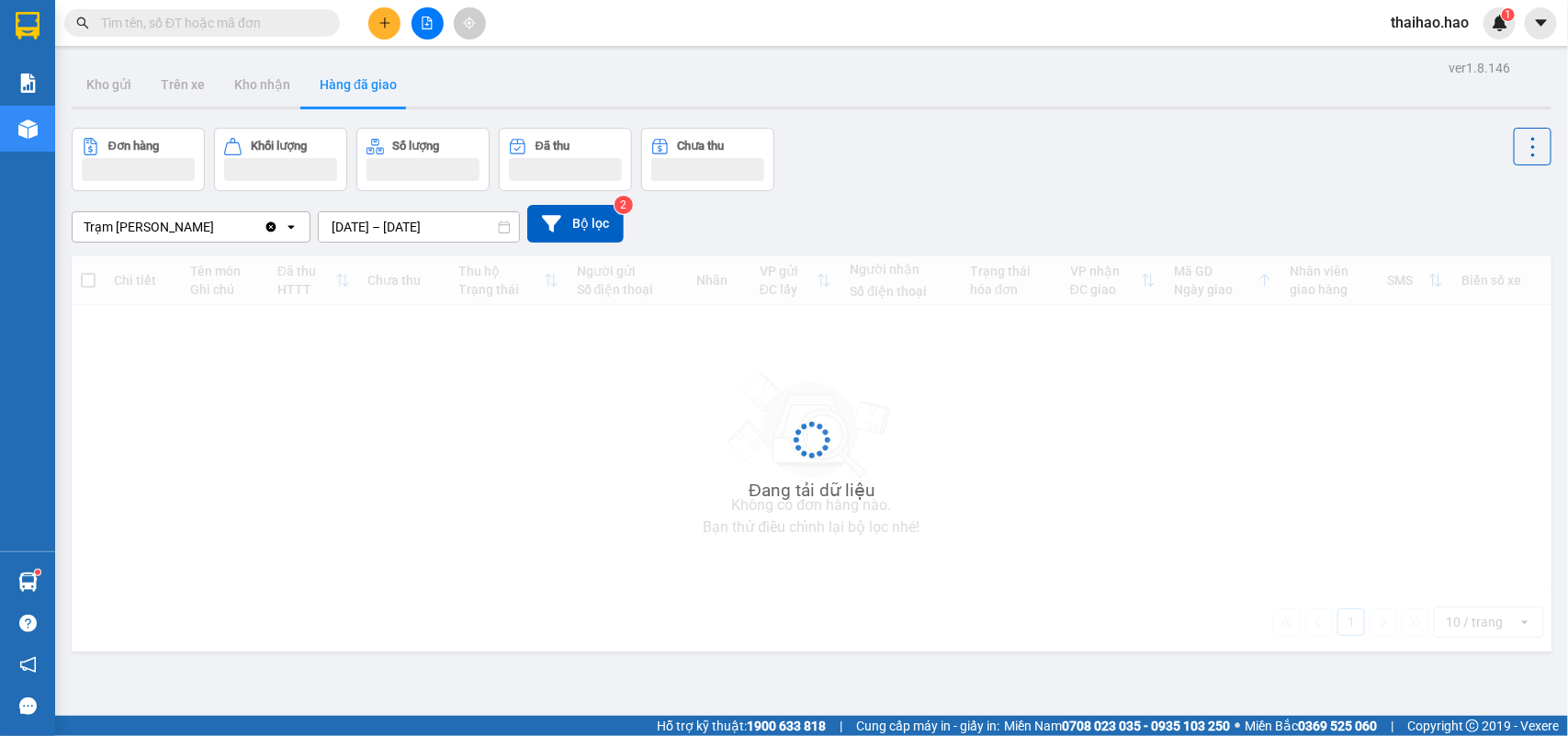
click at [384, 83] on button "Hàng đã giao" at bounding box center [359, 84] width 107 height 44
click at [429, 233] on input "[DATE] – [DATE]" at bounding box center [419, 226] width 200 height 30
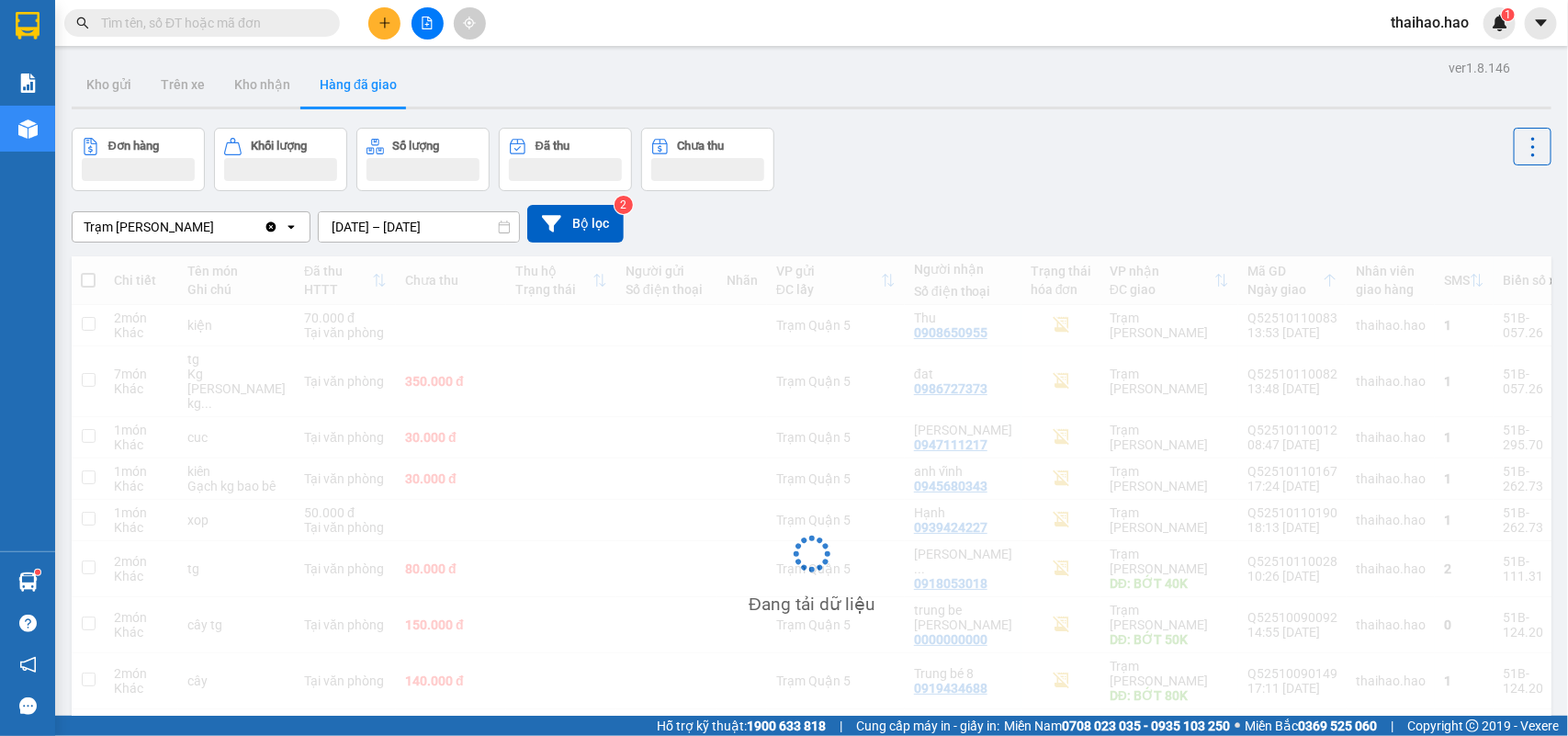
click at [1063, 132] on div "Đơn hàng Khối lượng Số lượng Đã thu Chưa thu" at bounding box center [811, 159] width 1480 height 63
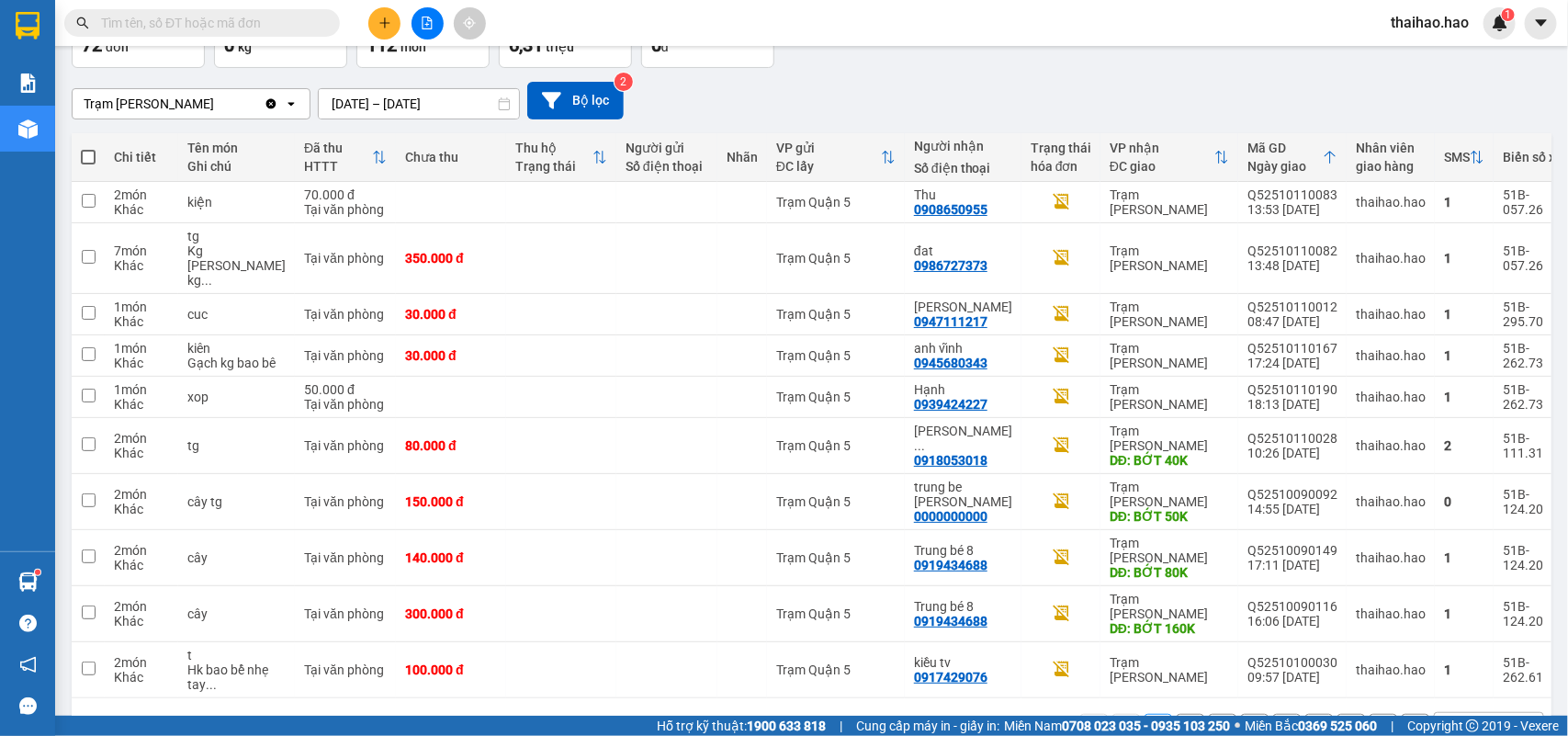
scroll to position [129, 0]
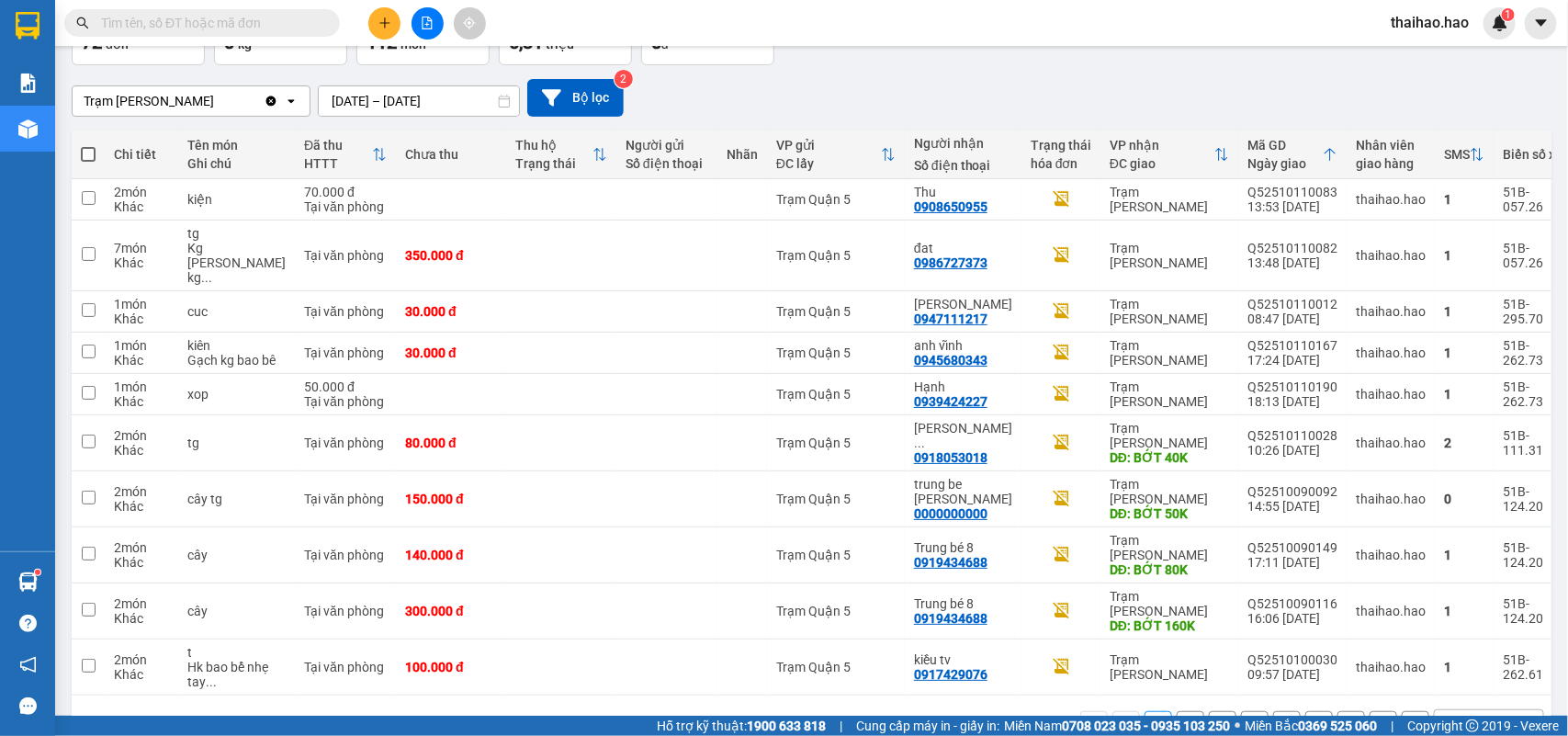
click at [1486, 710] on div "10 / trang" at bounding box center [1476, 725] width 83 height 30
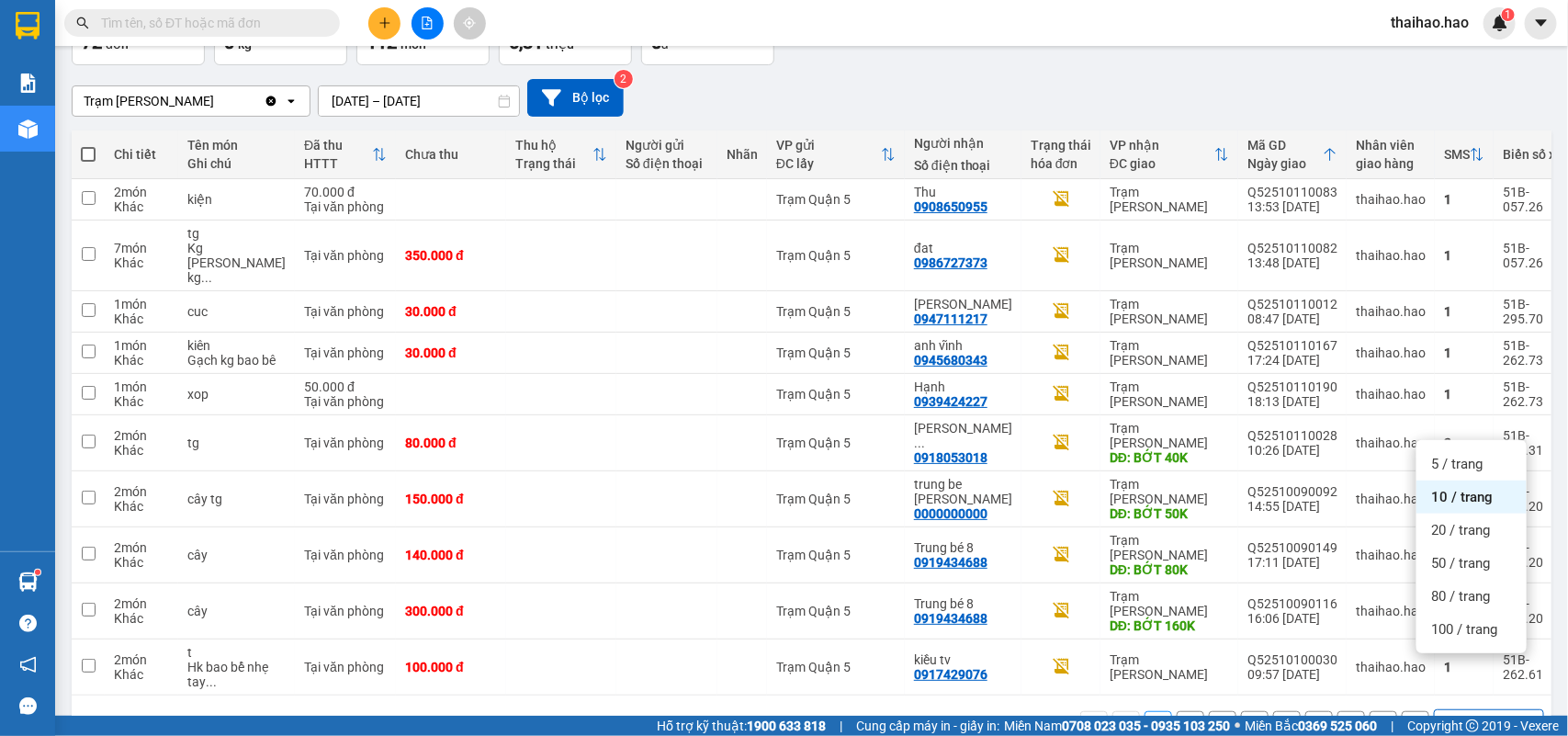
drag, startPoint x: 1471, startPoint y: 646, endPoint x: 1464, endPoint y: 639, distance: 9.9
click at [1464, 643] on ul "5 / trang 10 / trang 20 / trang 50 / trang 80 / trang 100 / trang" at bounding box center [1472, 546] width 111 height 213
click at [1464, 639] on div "100 / trang" at bounding box center [1472, 629] width 111 height 33
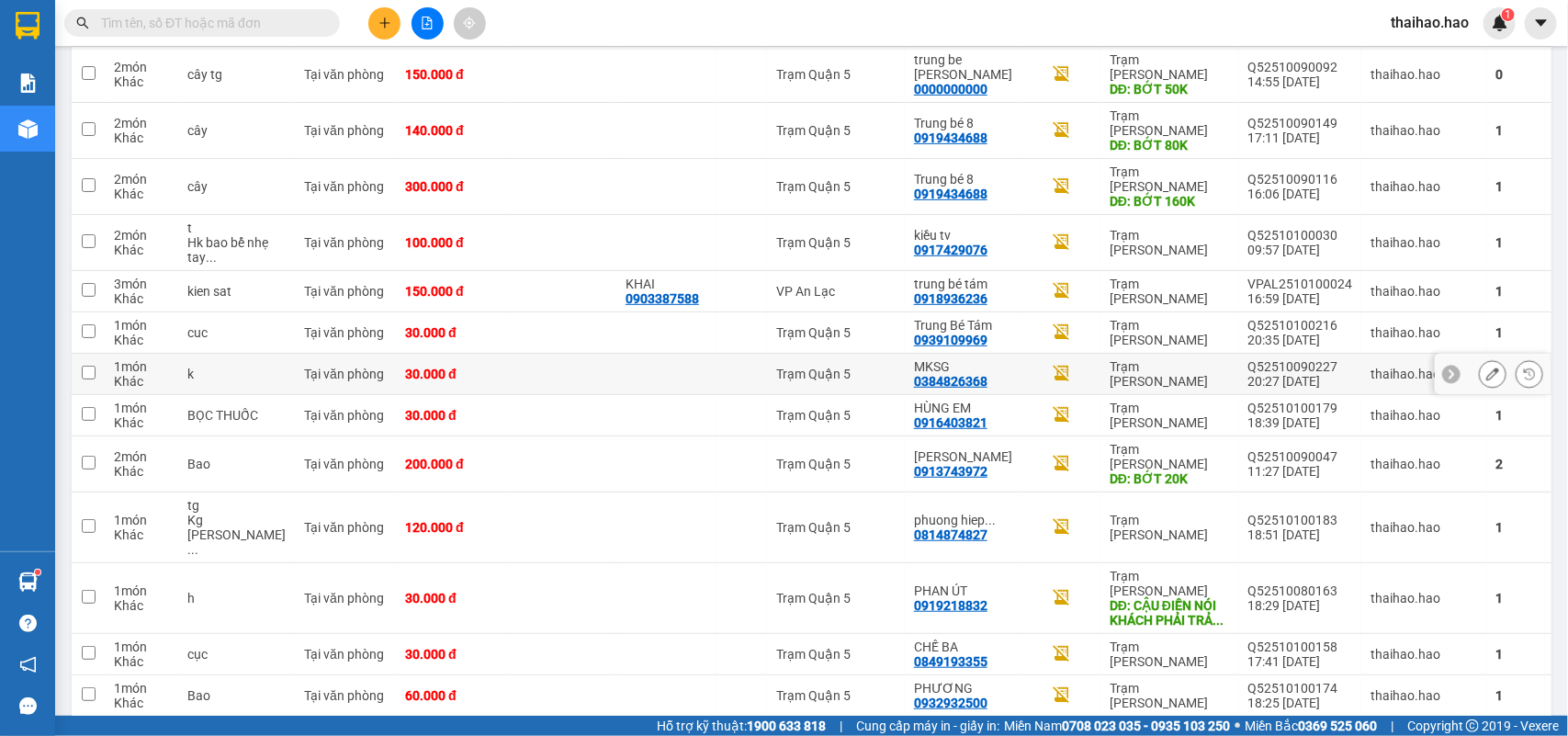
scroll to position [588, 0]
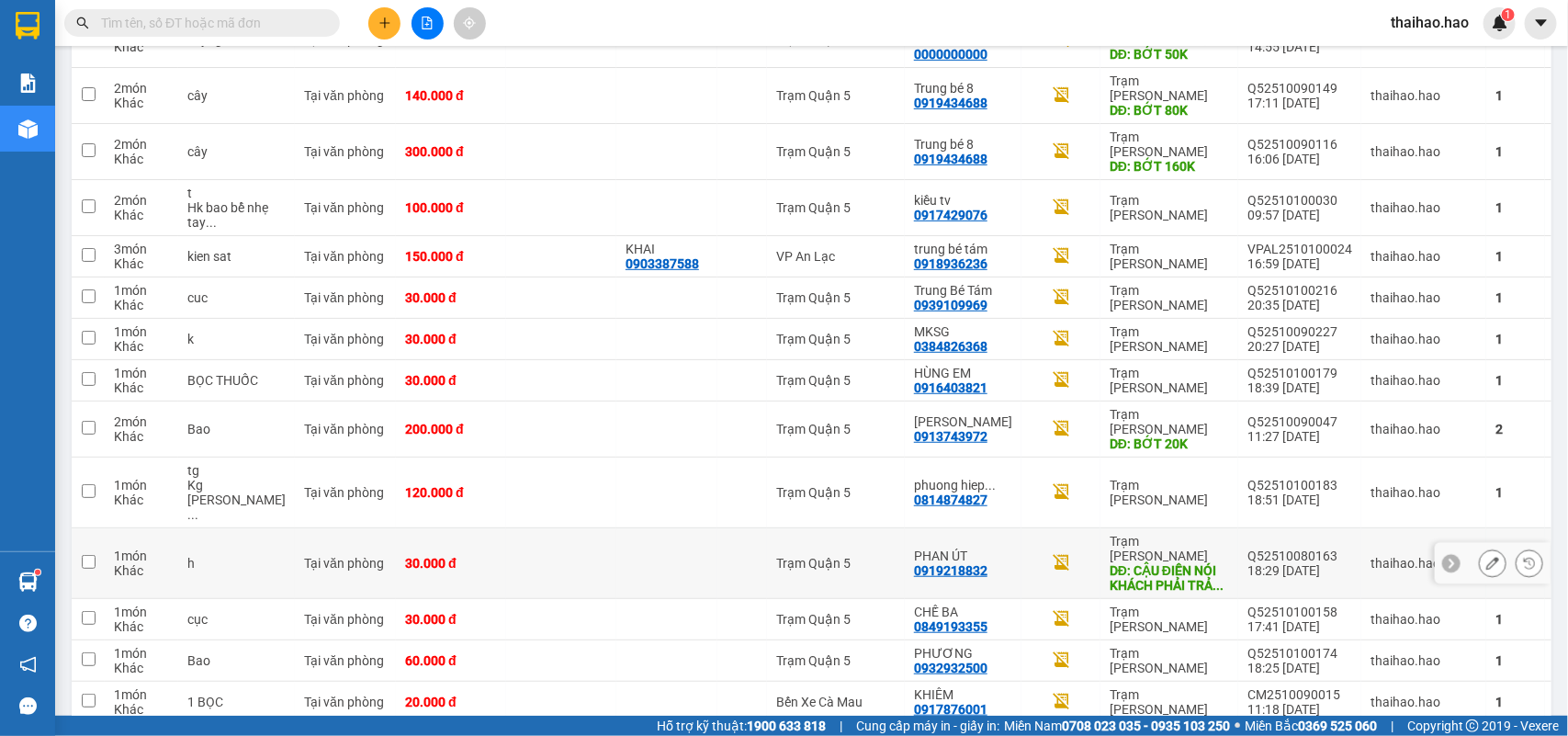
click at [1480, 548] on button at bounding box center [1493, 564] width 26 height 32
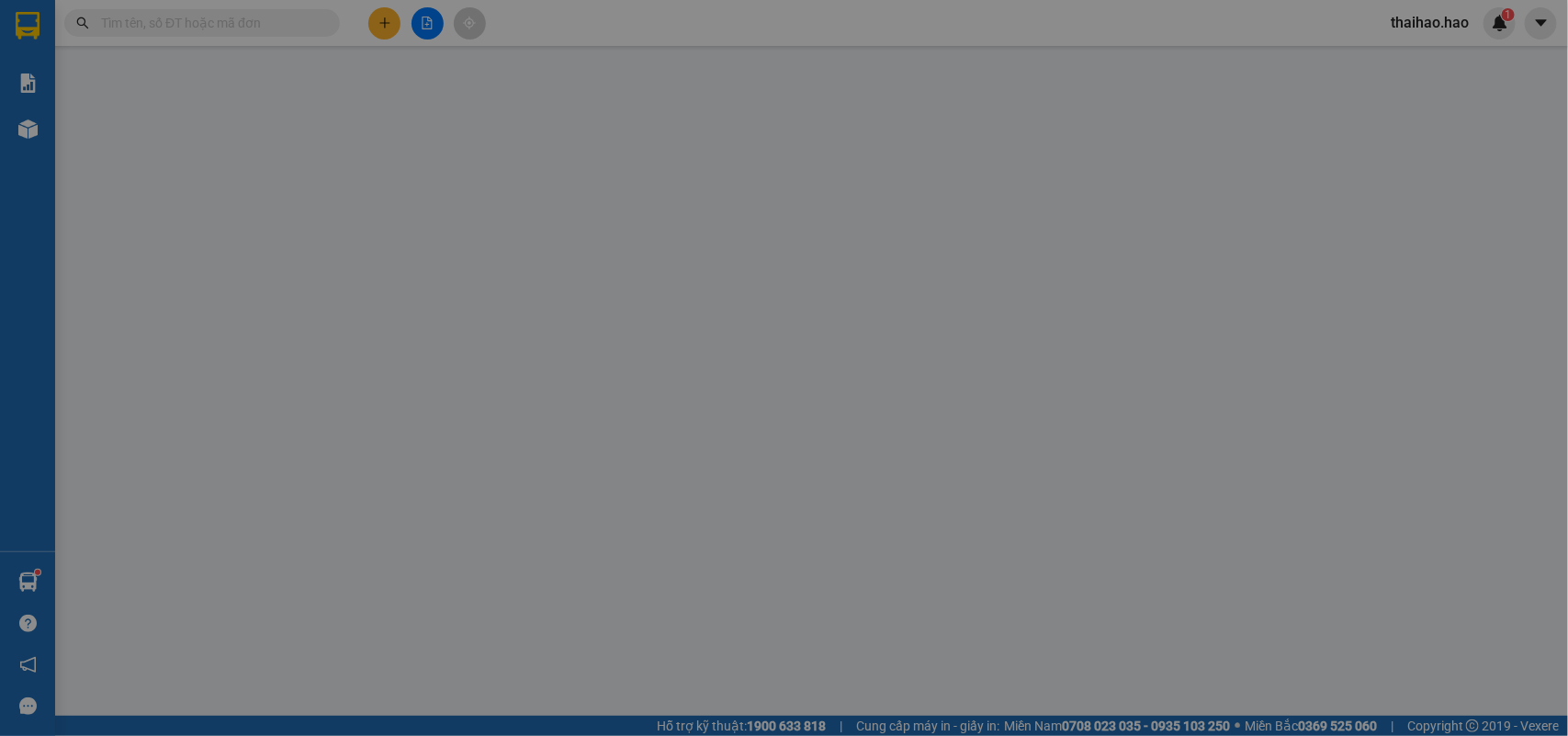
type input "0919218832"
type input "PHAN ÚT"
type input "CẬU ĐIỀN NÓI KHÁCH PHẢI TRẢ THÊM 70K TỔNG THU KHÁCH 100K"
type input "30.000"
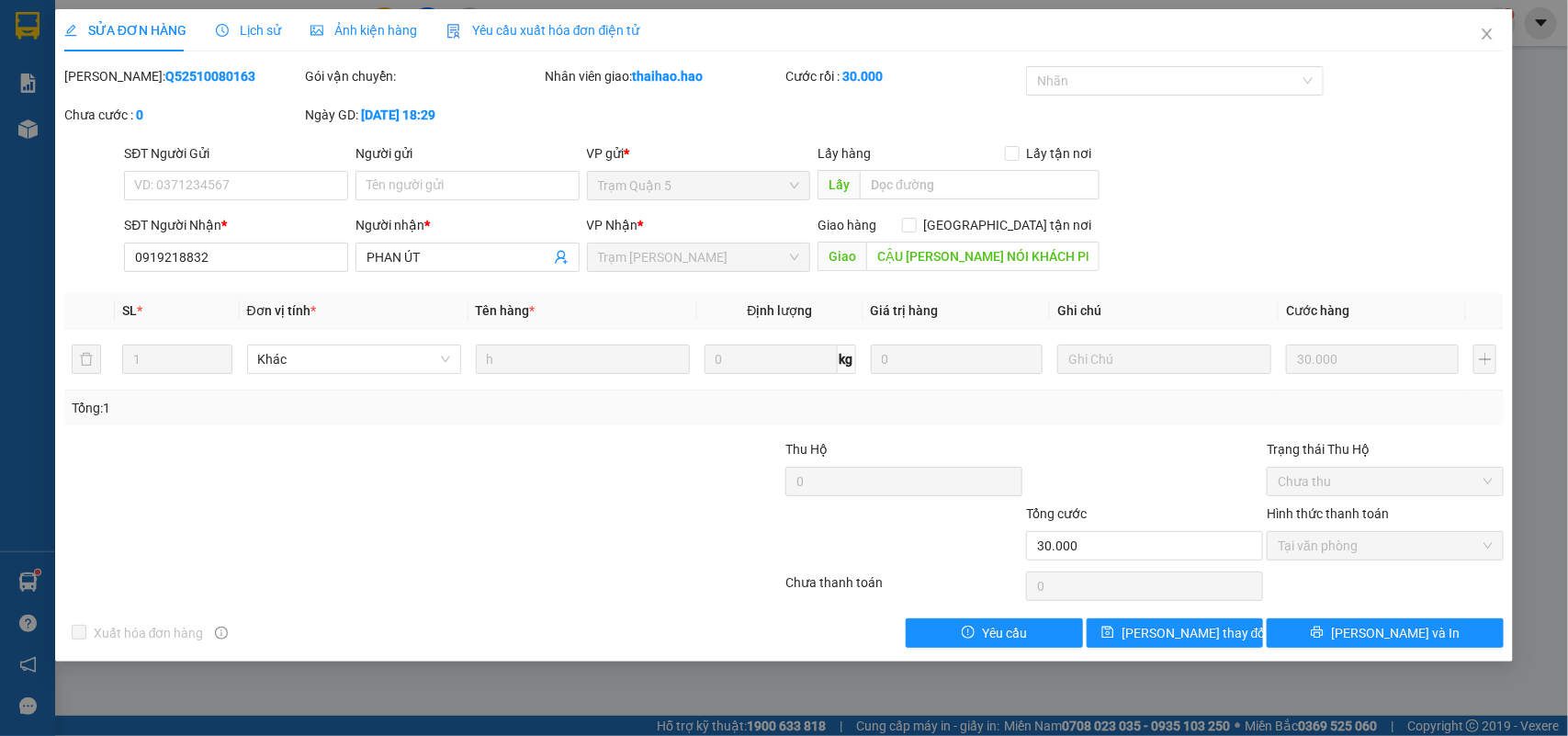
click at [220, 29] on icon "clock-circle" at bounding box center [221, 30] width 12 height 12
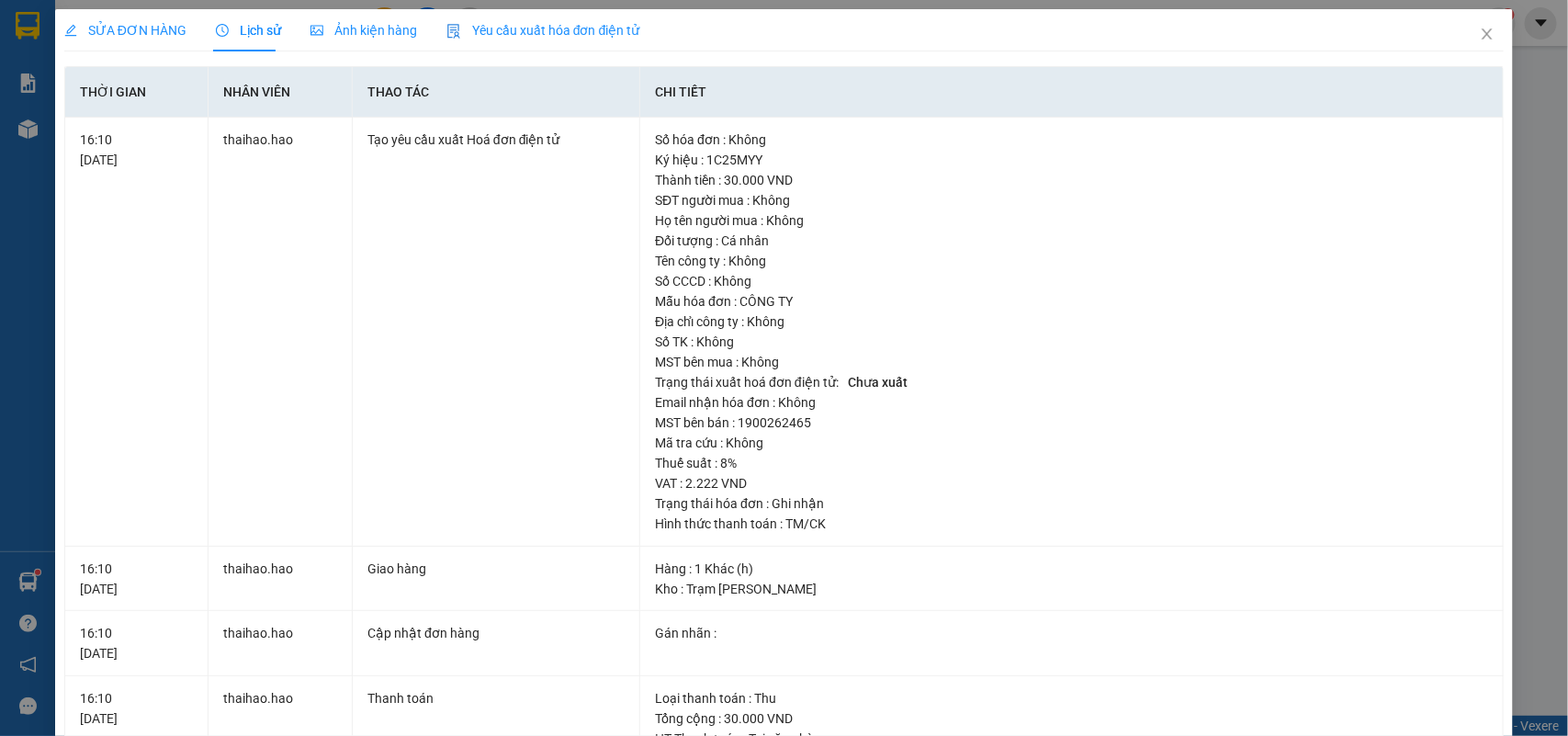
click at [356, 23] on span "Ảnh kiện hàng" at bounding box center [364, 30] width 107 height 14
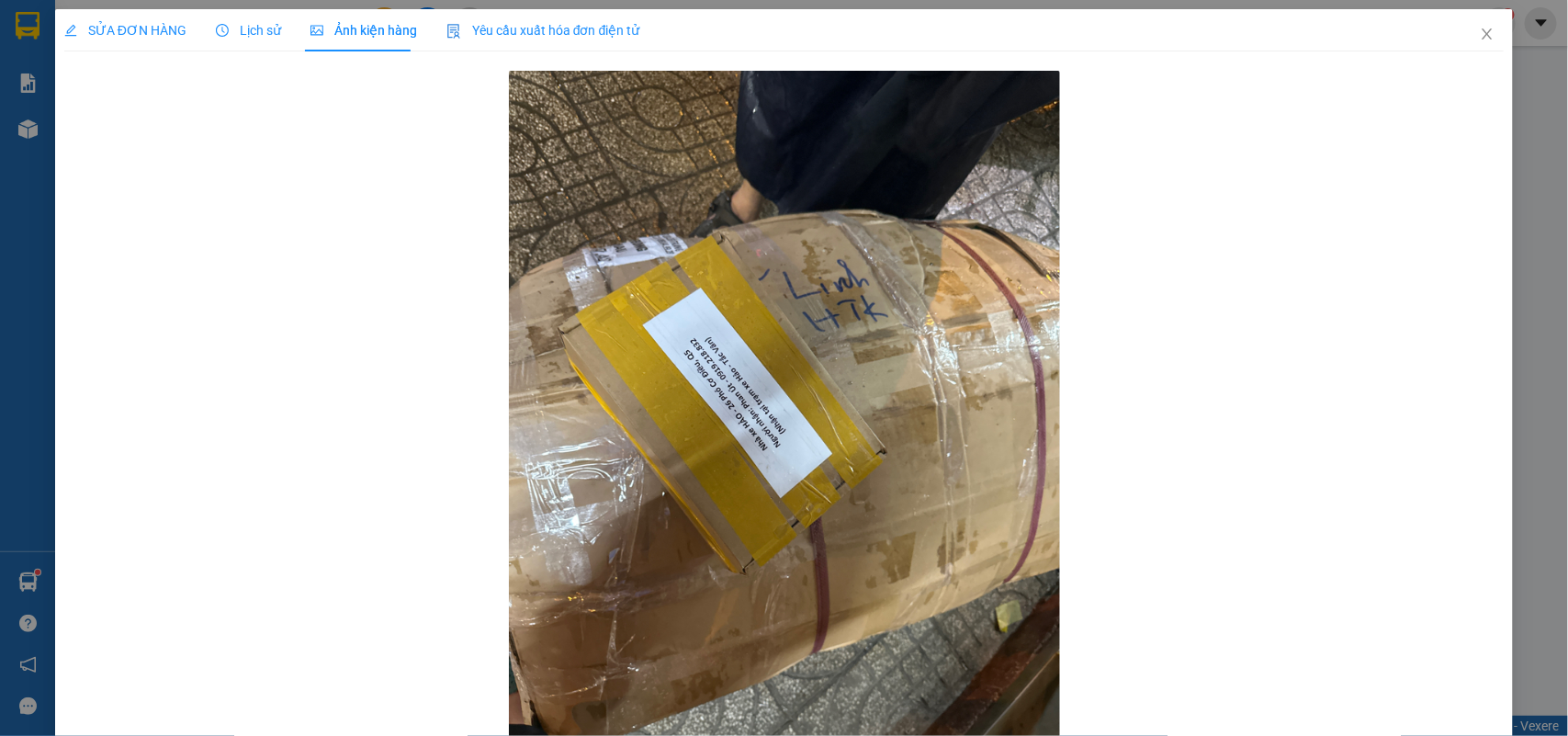
click at [251, 37] on span "Lịch sử" at bounding box center [248, 30] width 65 height 14
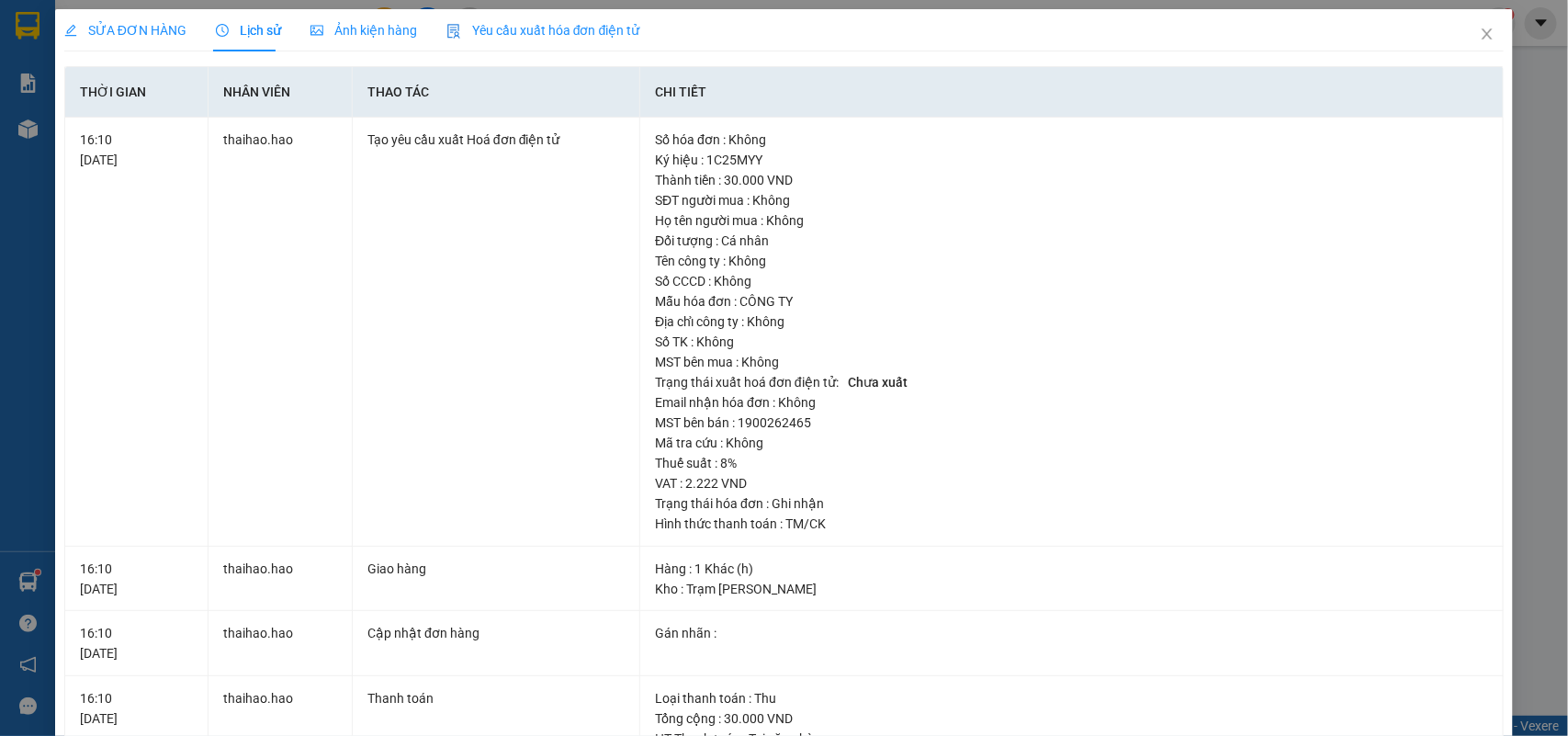
click at [324, 49] on div "Ảnh kiện hàng" at bounding box center [364, 31] width 107 height 42
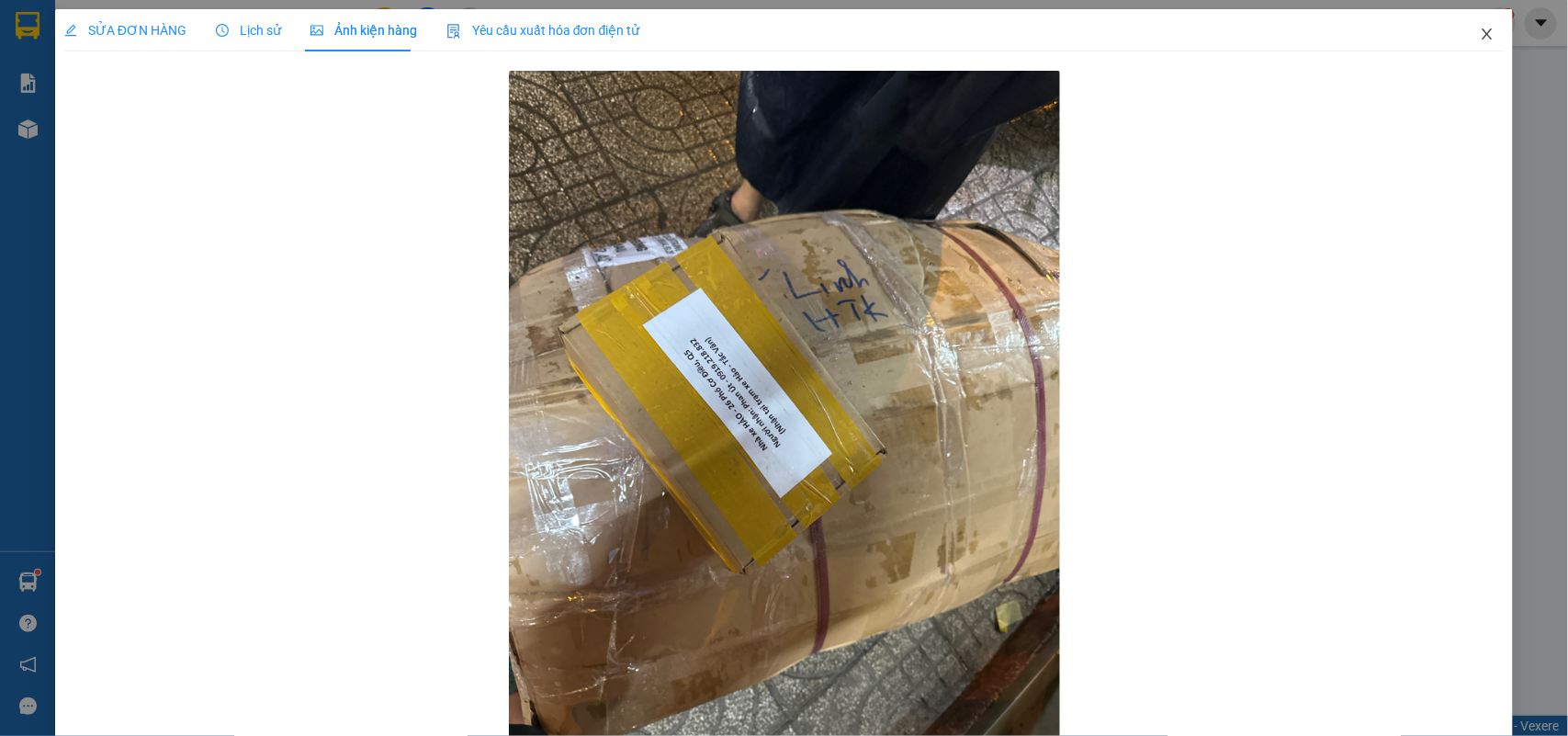
click at [1480, 34] on icon "close" at bounding box center [1487, 33] width 14 height 14
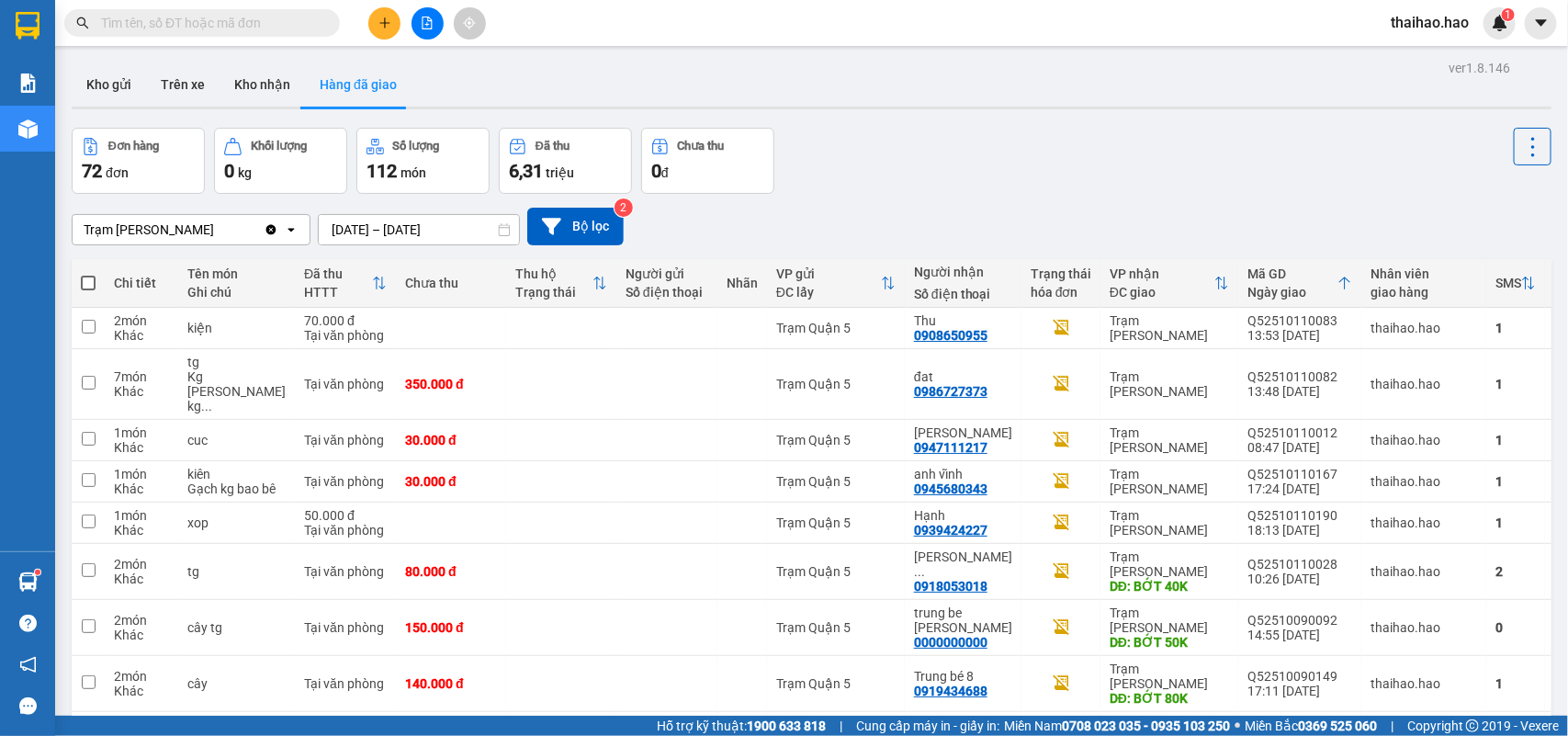
click at [282, 20] on input "text" at bounding box center [209, 22] width 217 height 20
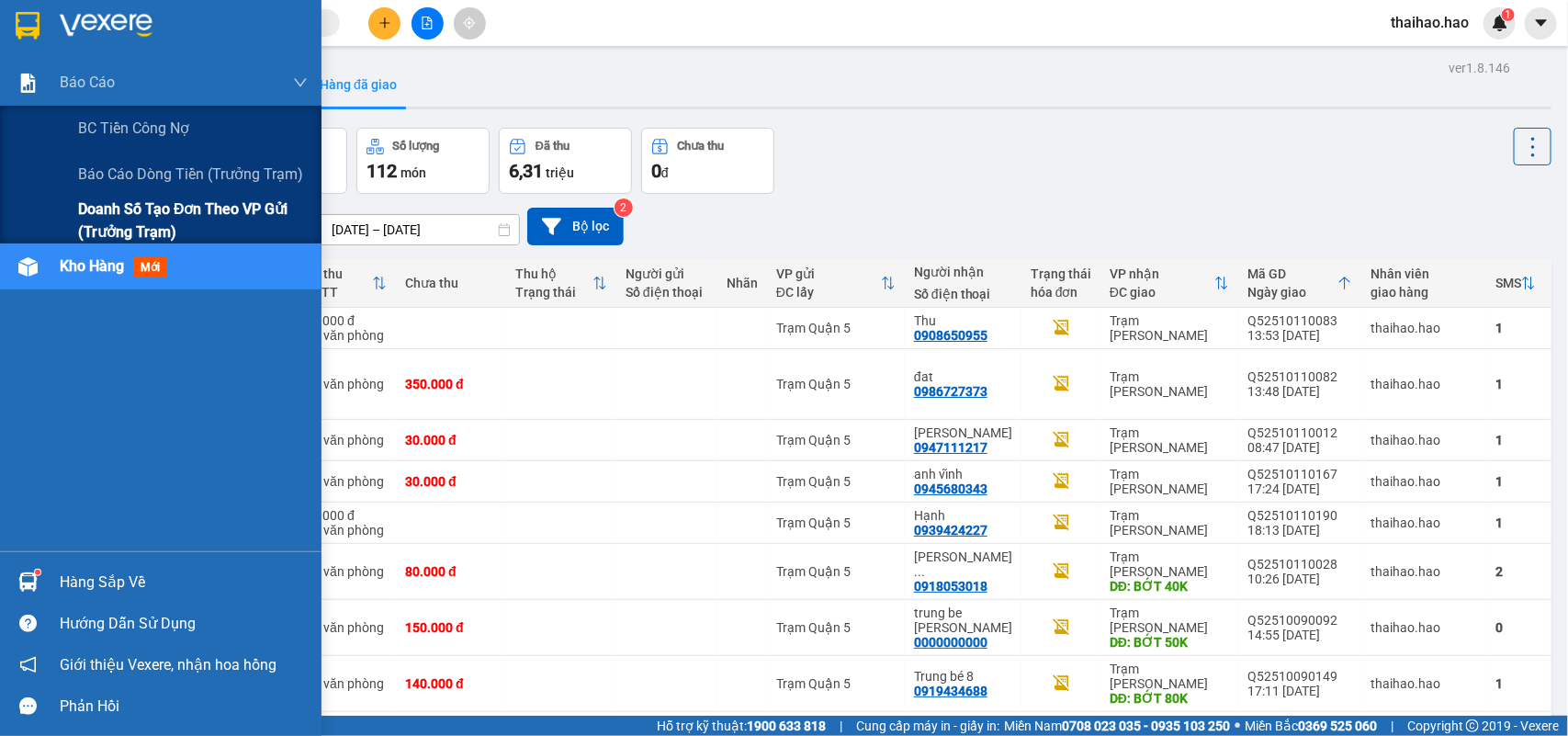
click at [127, 218] on span "Doanh số tạo đơn theo VP gửi (trưởng trạm)" at bounding box center [193, 221] width 230 height 46
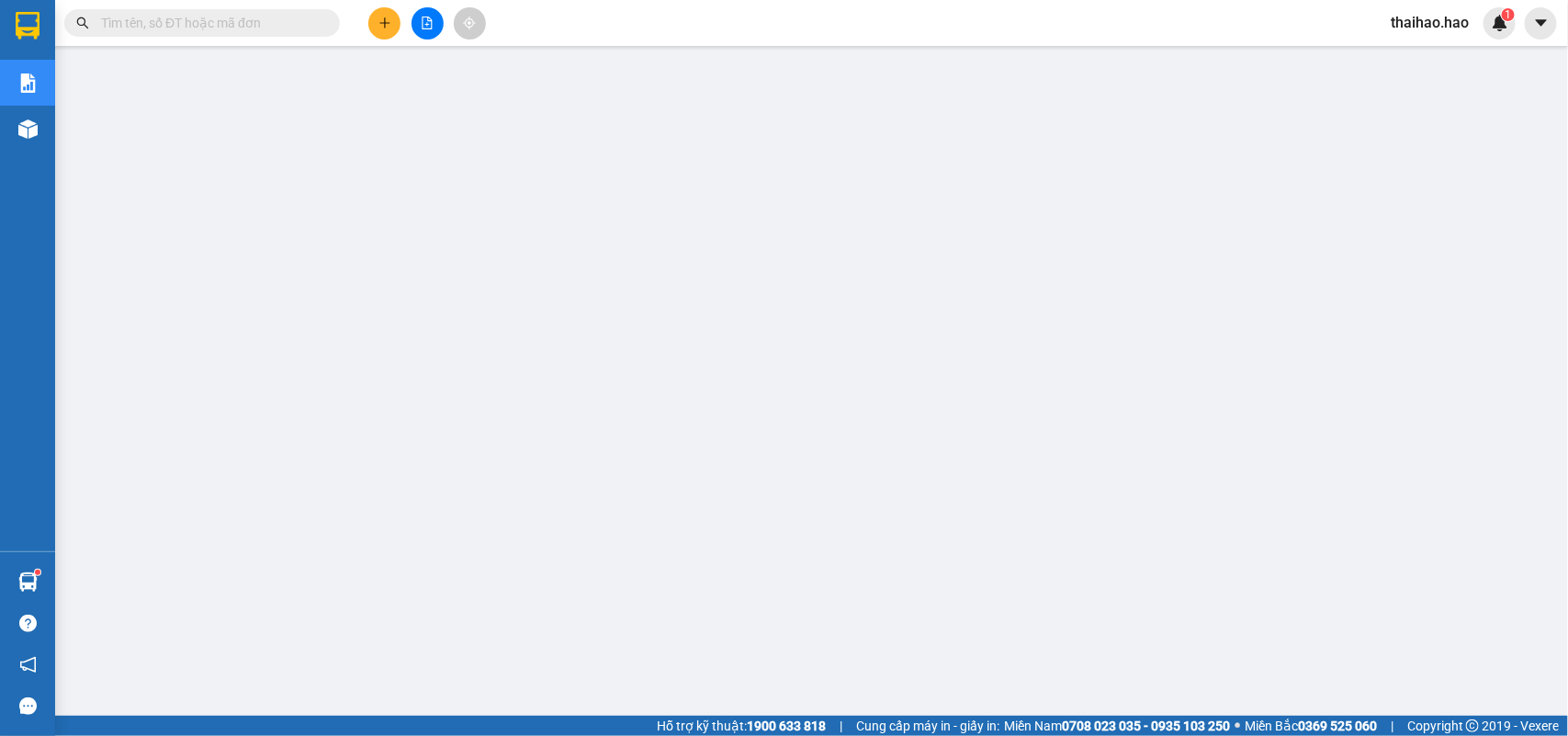
click at [209, 11] on span at bounding box center [201, 23] width 276 height 28
click at [231, 16] on input "text" at bounding box center [209, 22] width 217 height 20
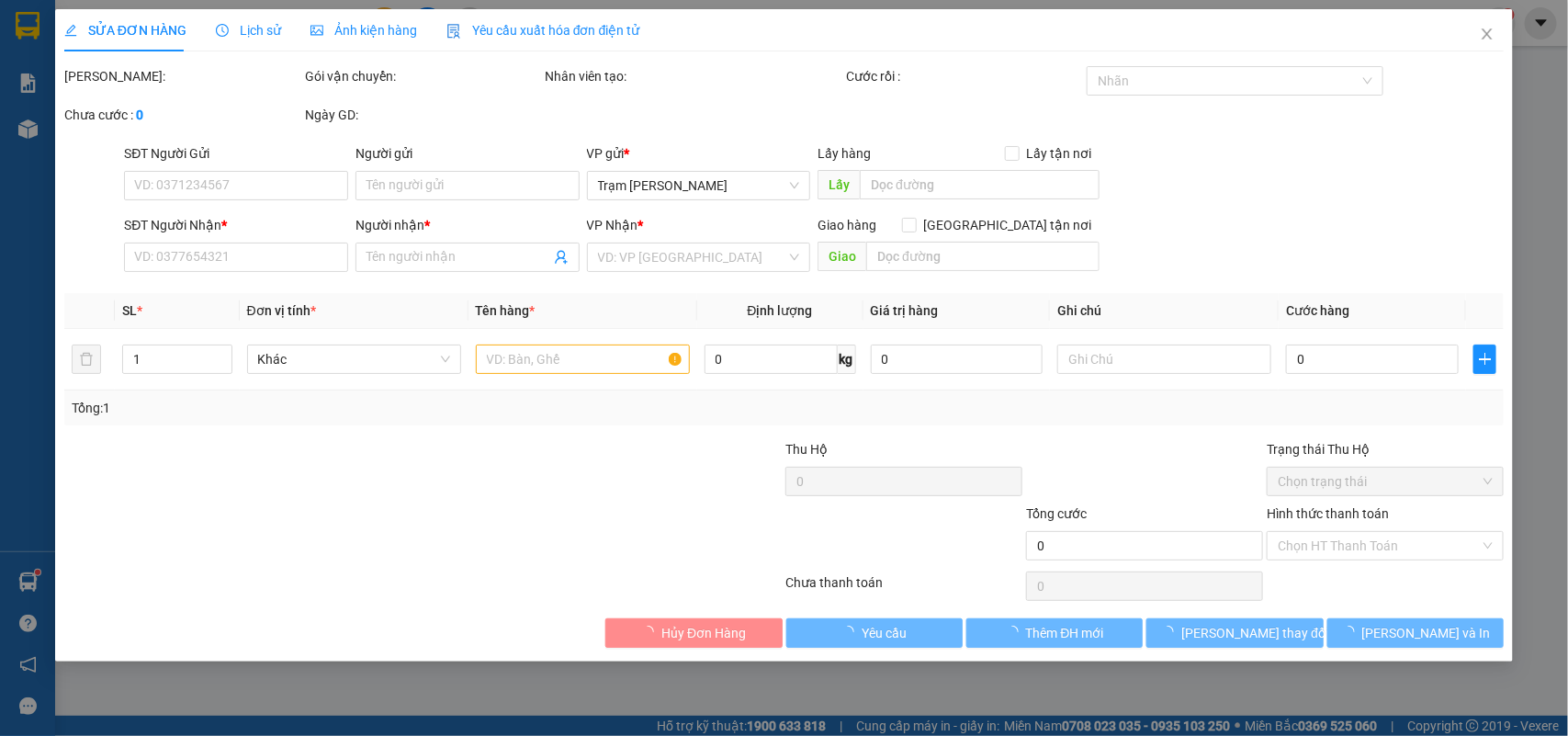
click at [347, 26] on span "Ảnh kiện hàng" at bounding box center [364, 30] width 107 height 14
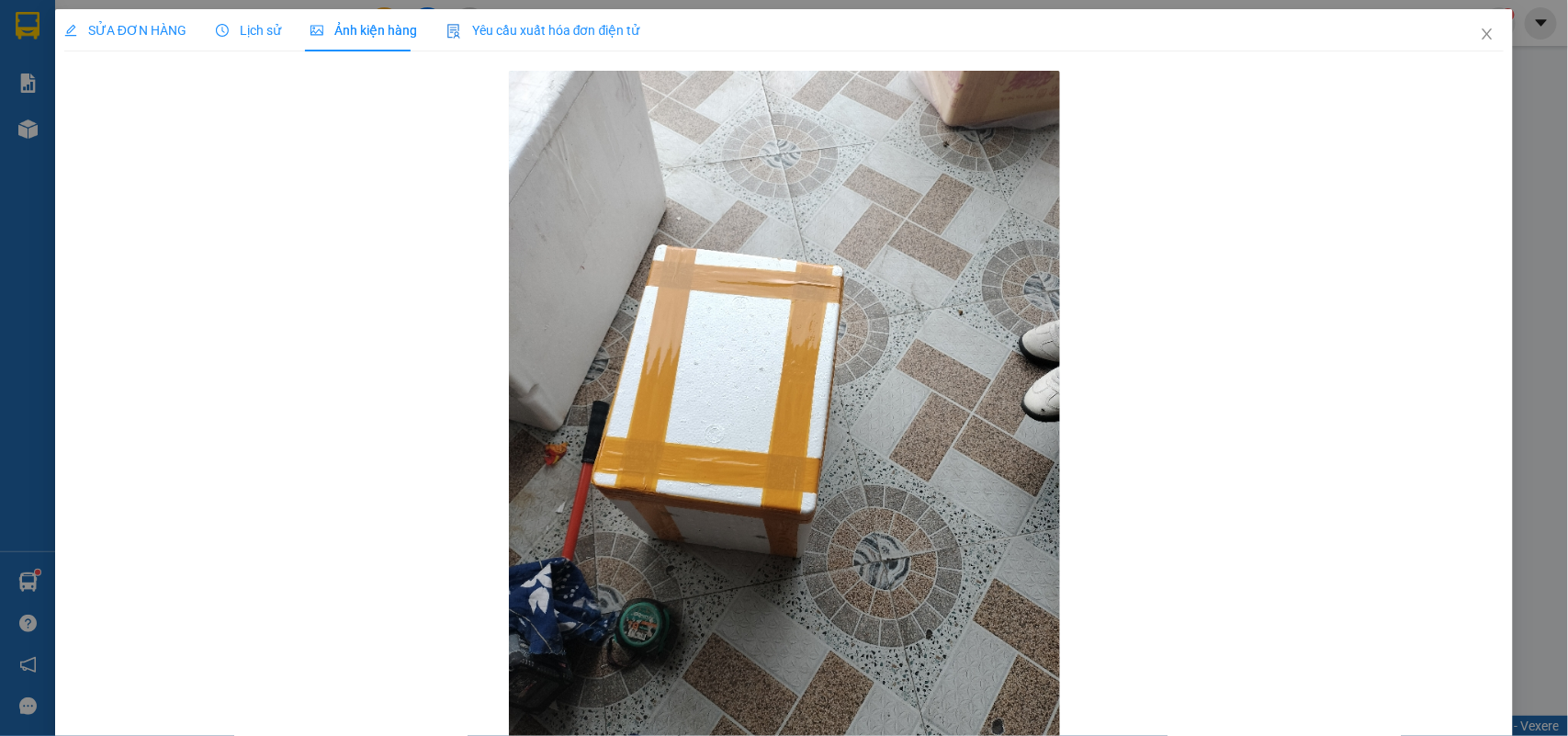
click at [240, 14] on div "Lịch sử" at bounding box center [248, 31] width 65 height 42
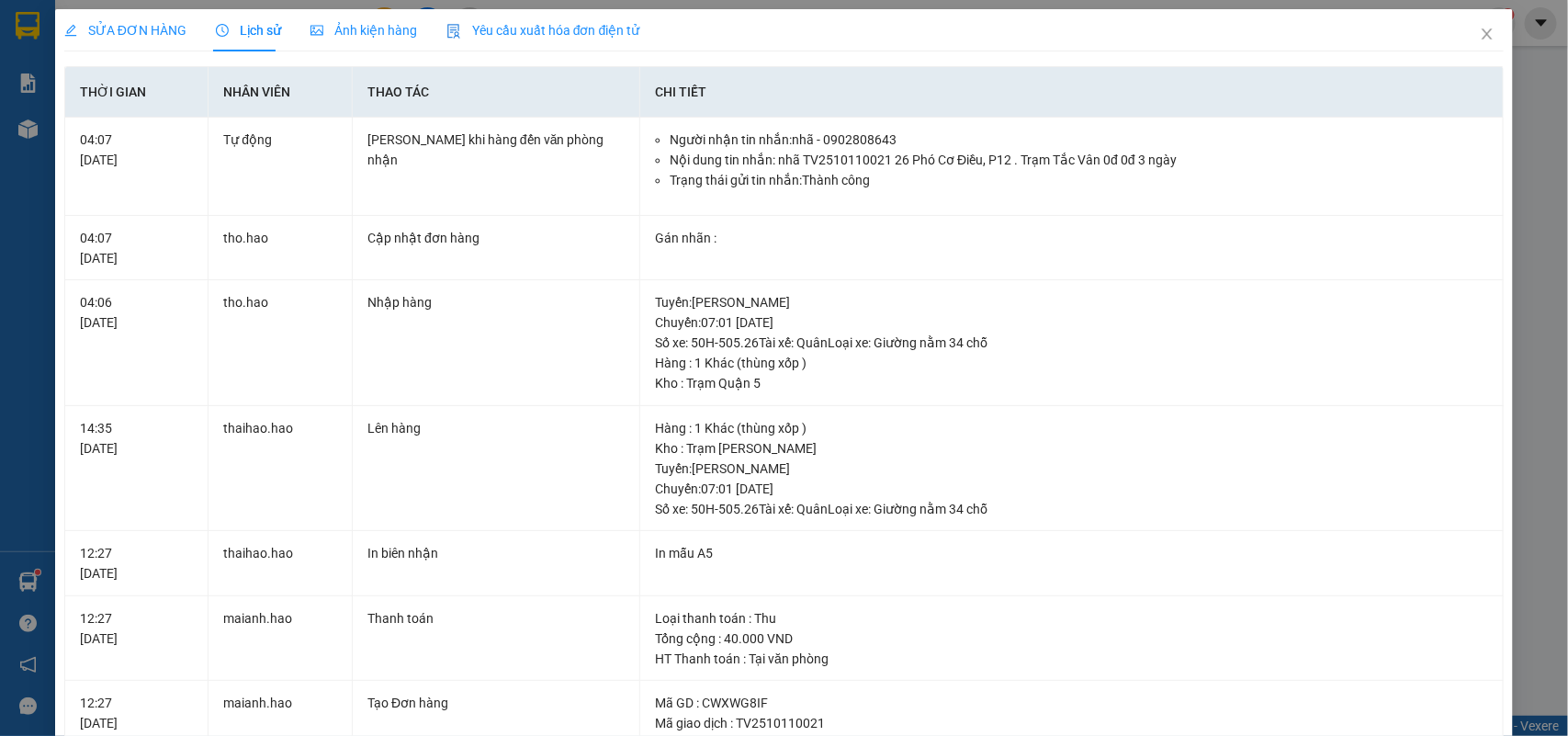
click at [327, 32] on span "Ảnh kiện hàng" at bounding box center [364, 30] width 107 height 14
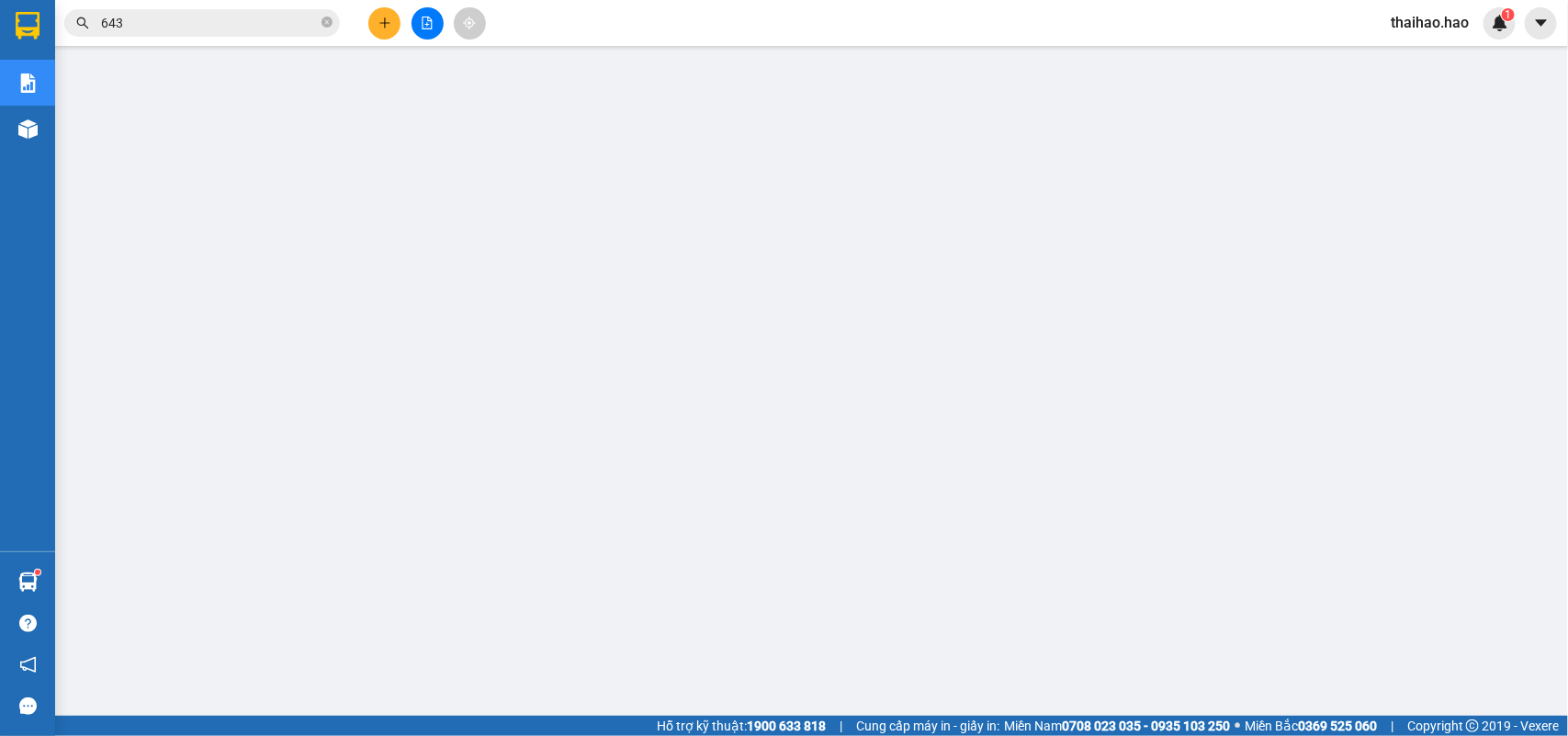
click at [173, 29] on input "643" at bounding box center [209, 22] width 217 height 20
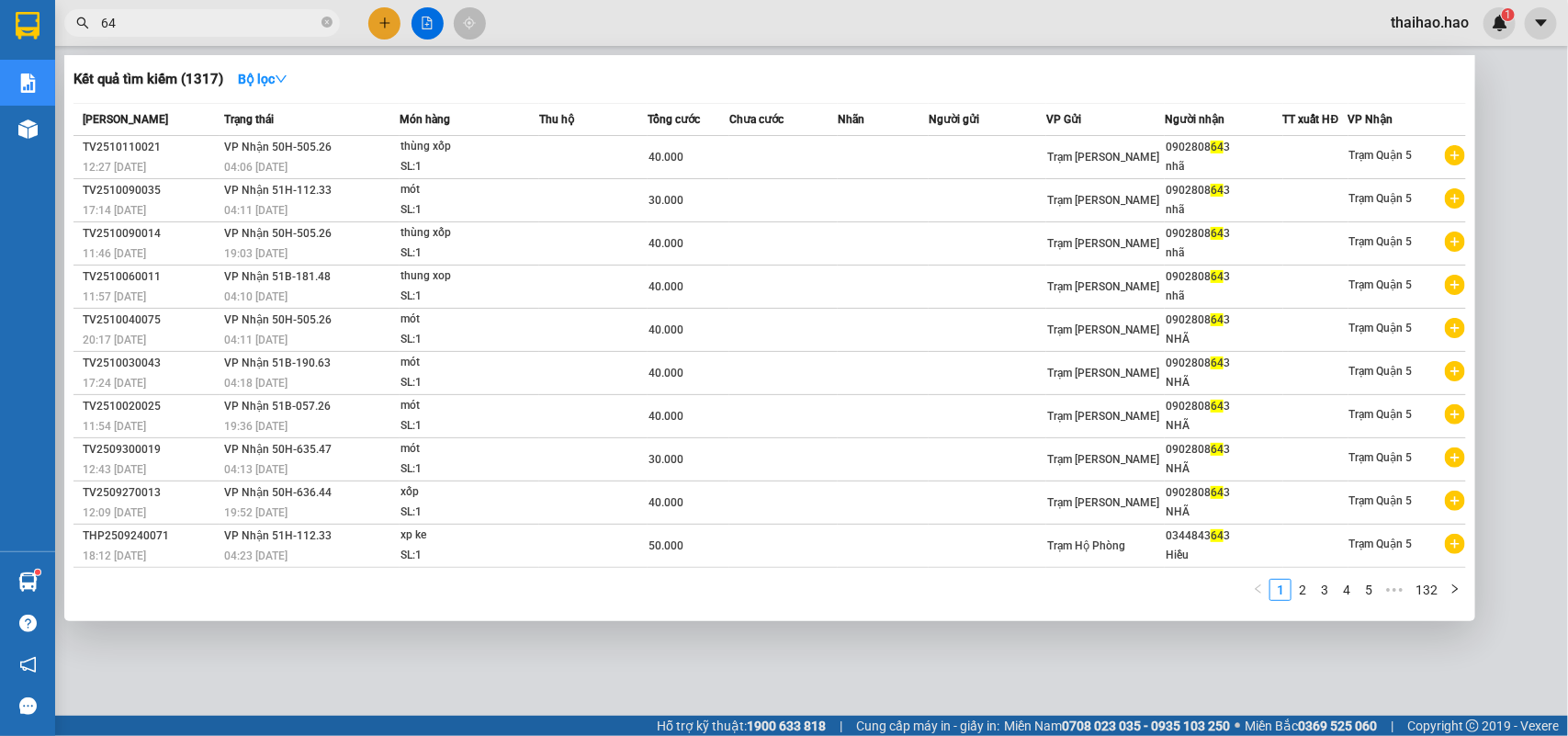
type input "6"
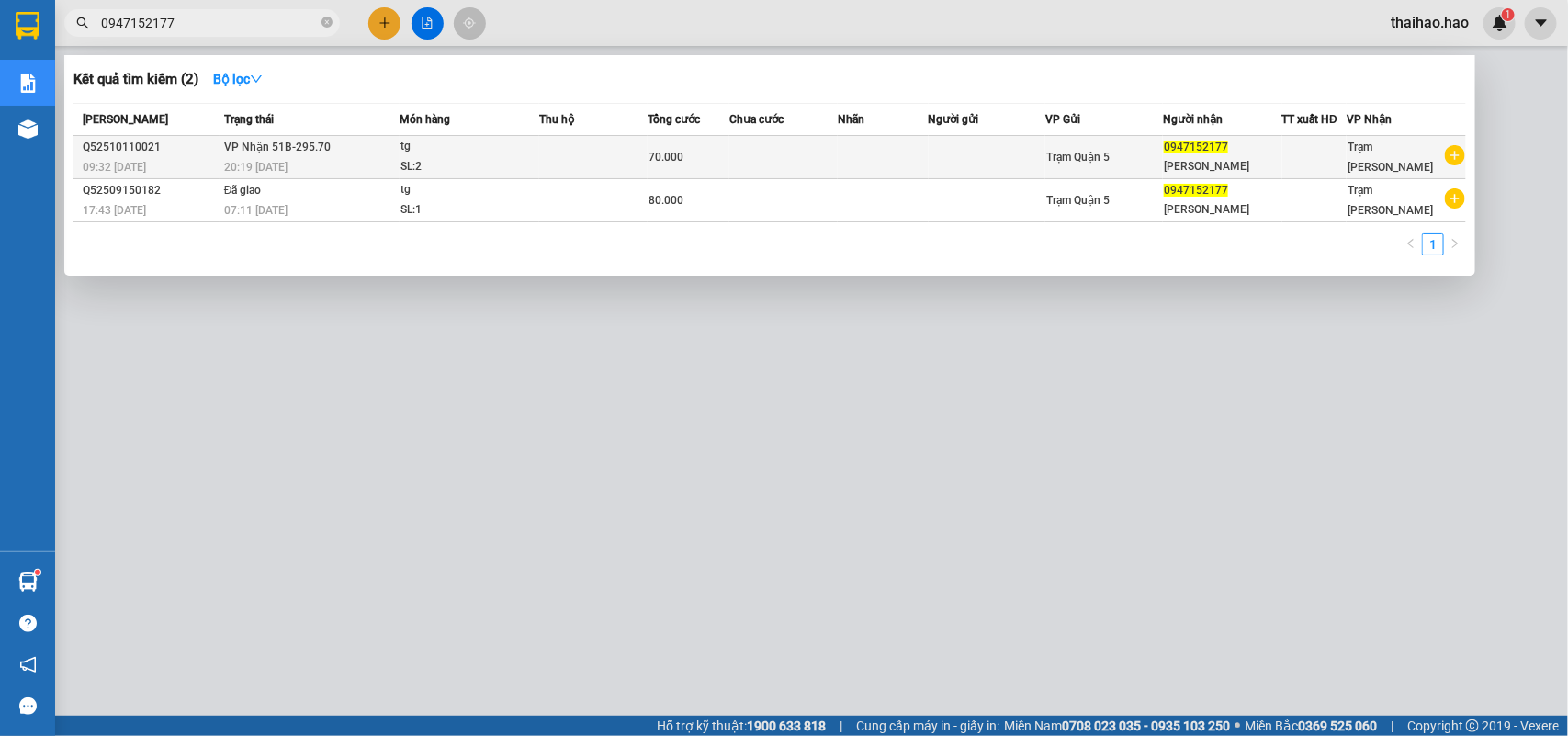
type input "0947152177"
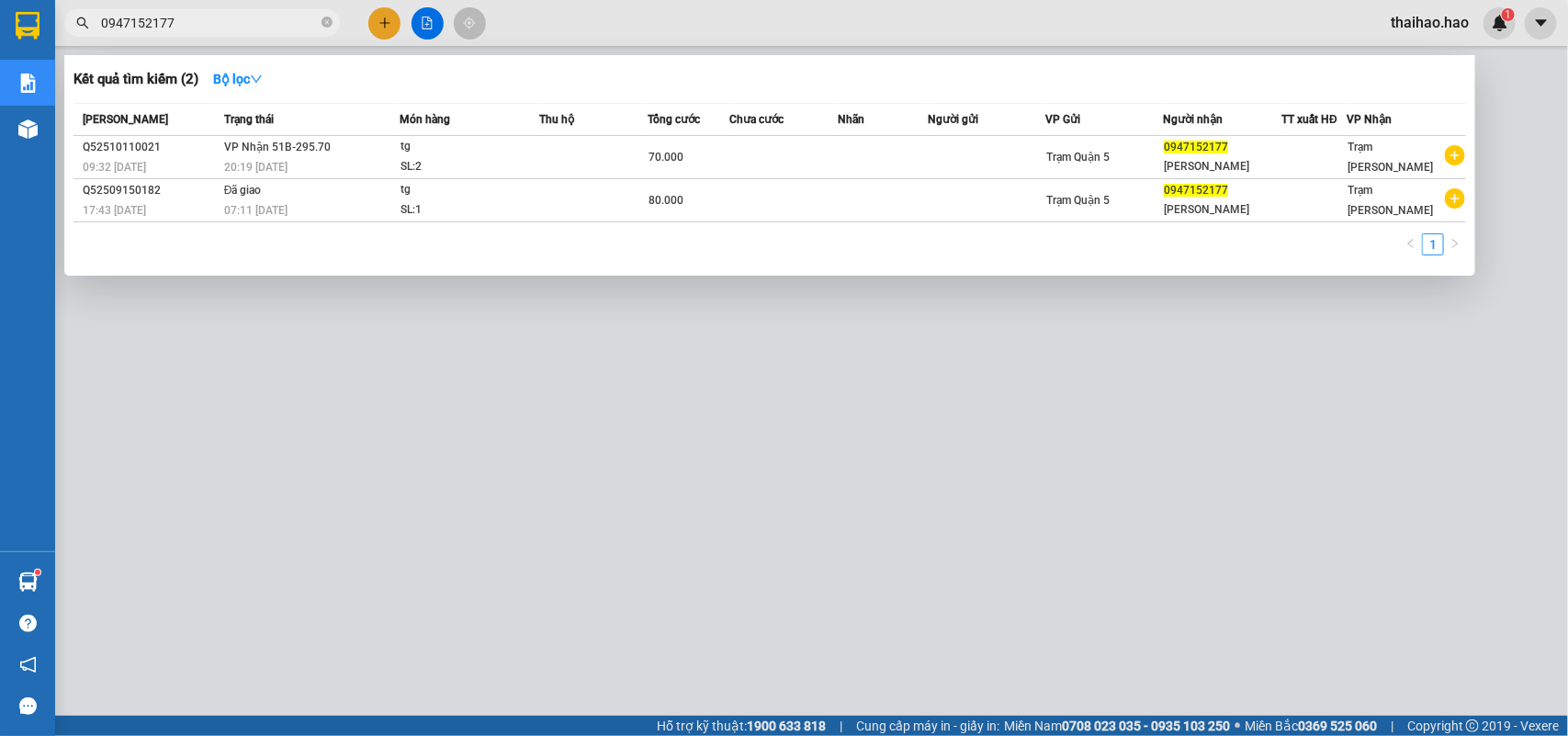
click at [1260, 167] on div "[PERSON_NAME]" at bounding box center [1223, 167] width 116 height 19
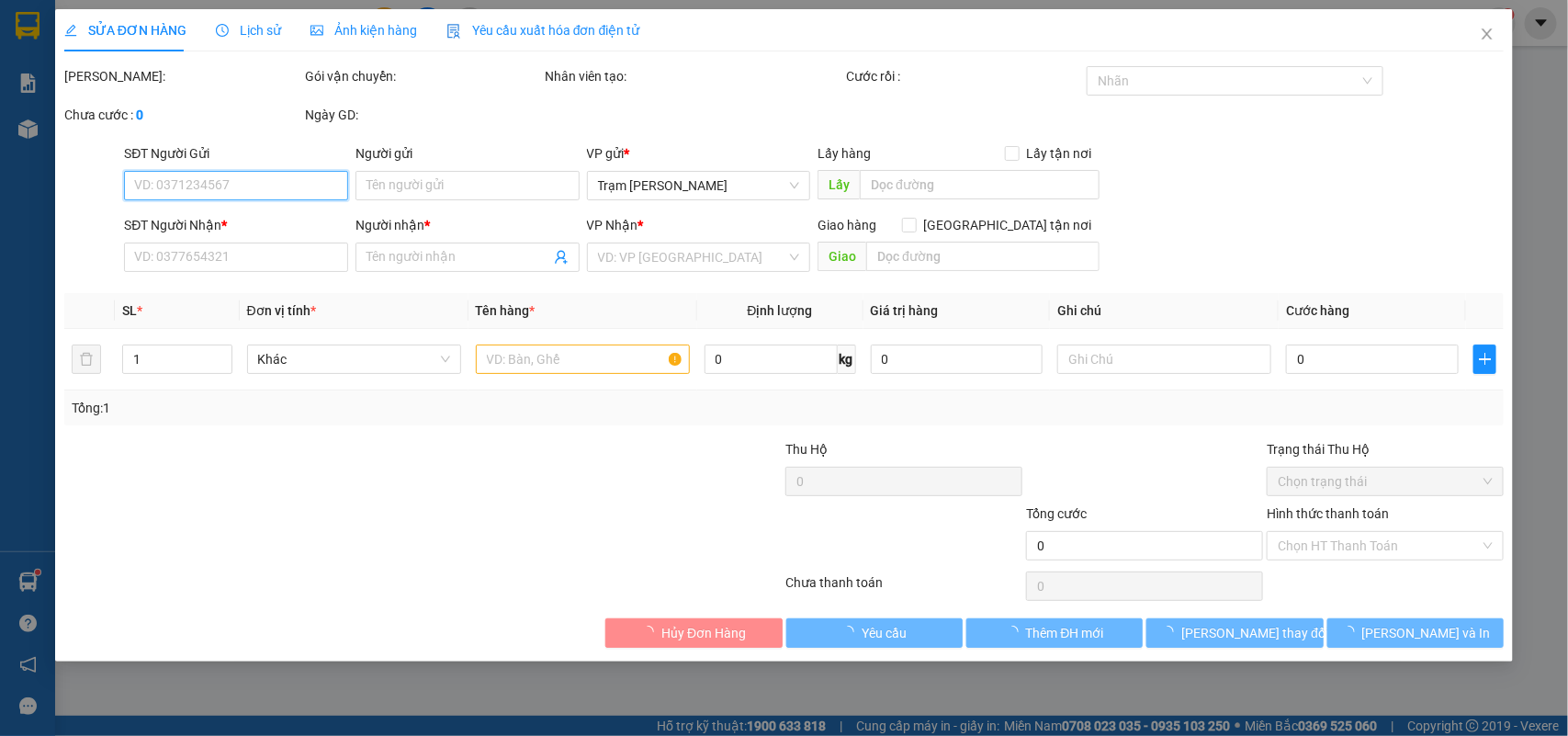
type input "0947152177"
type input "[PERSON_NAME]"
type input "70.000"
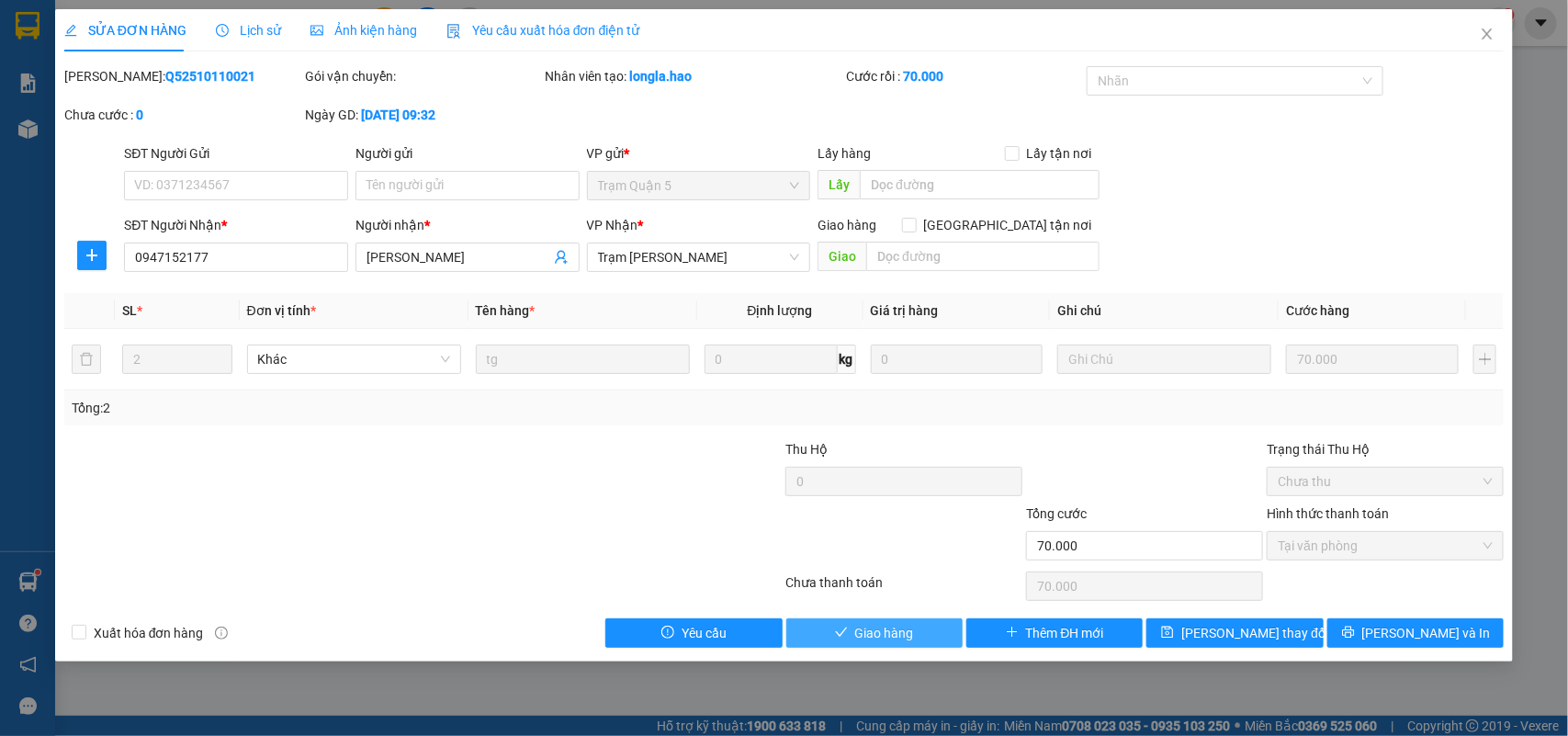
click at [869, 631] on span "Giao hàng" at bounding box center [885, 633] width 59 height 20
type input "0"
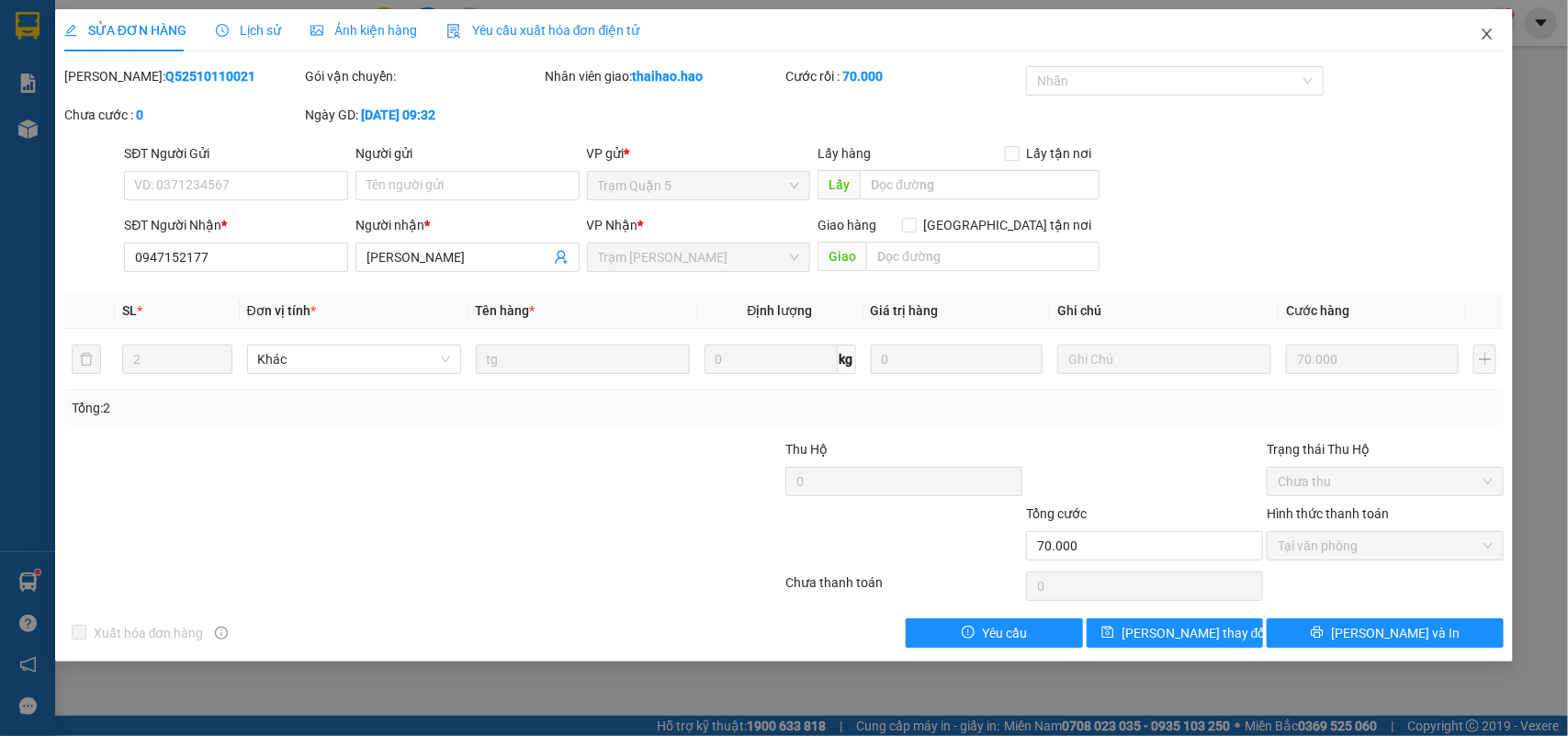
click at [1485, 37] on icon "close" at bounding box center [1488, 34] width 10 height 11
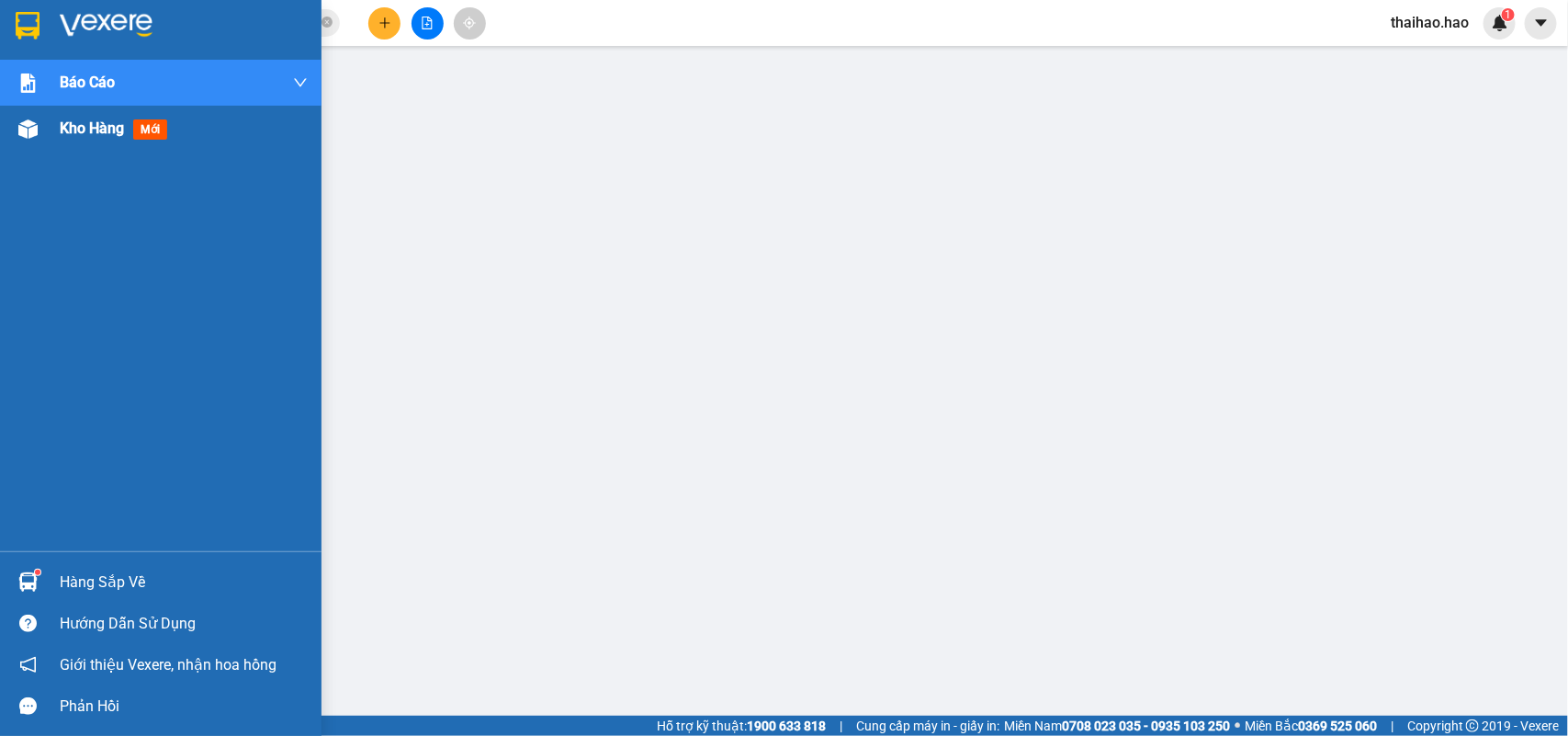
click at [29, 121] on img at bounding box center [28, 129] width 19 height 19
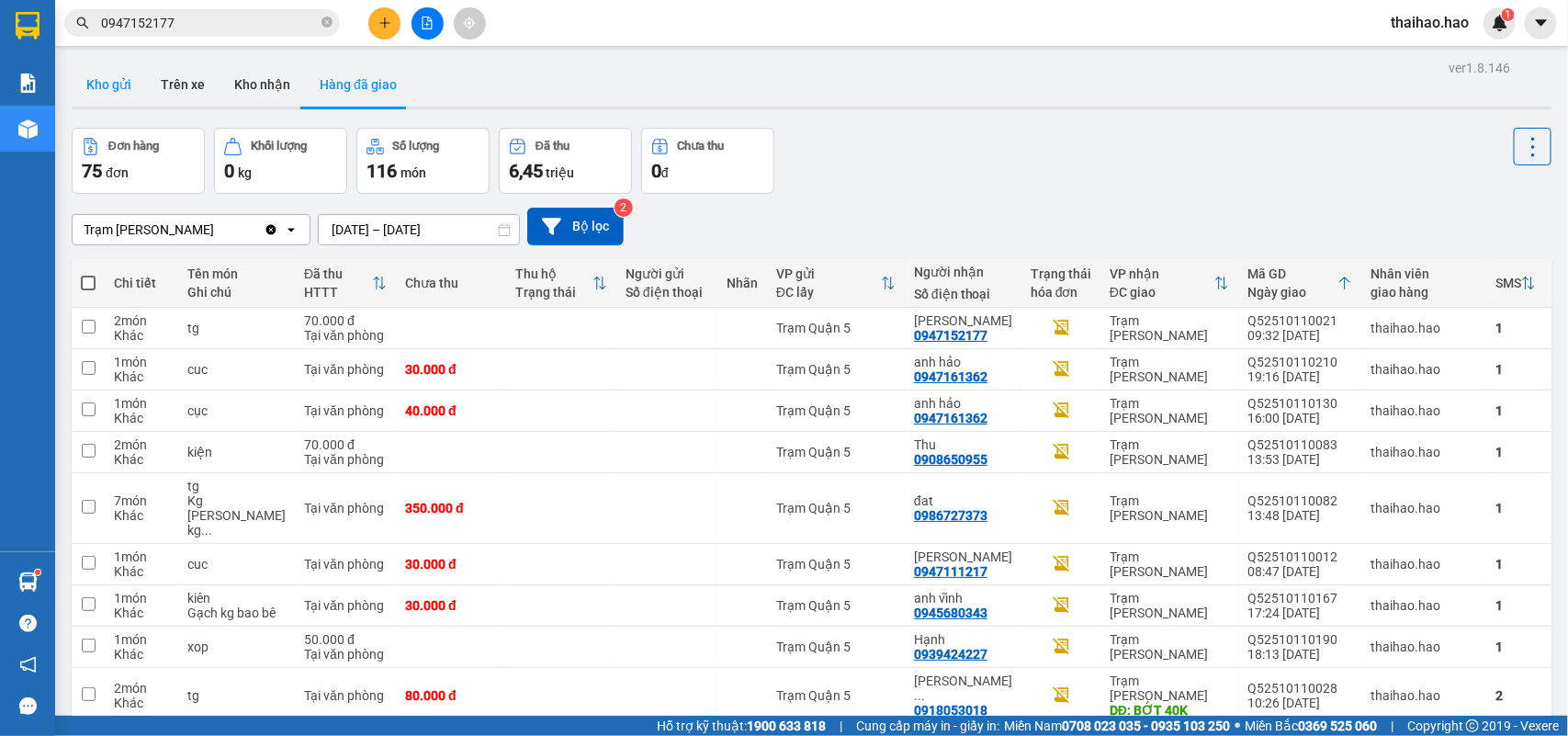
click at [88, 89] on button "Kho gửi" at bounding box center [109, 84] width 74 height 44
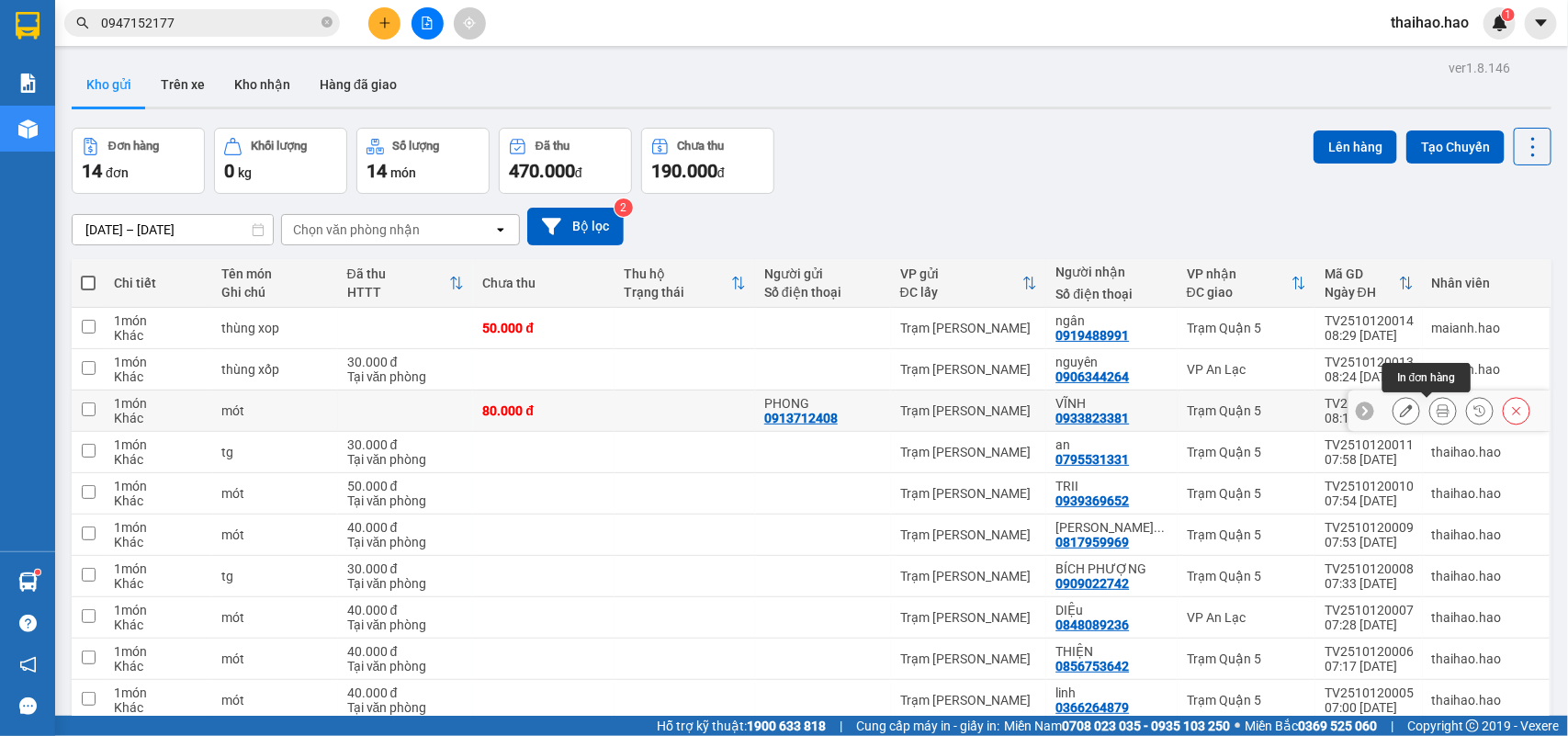
click at [1436, 410] on button at bounding box center [1443, 411] width 26 height 32
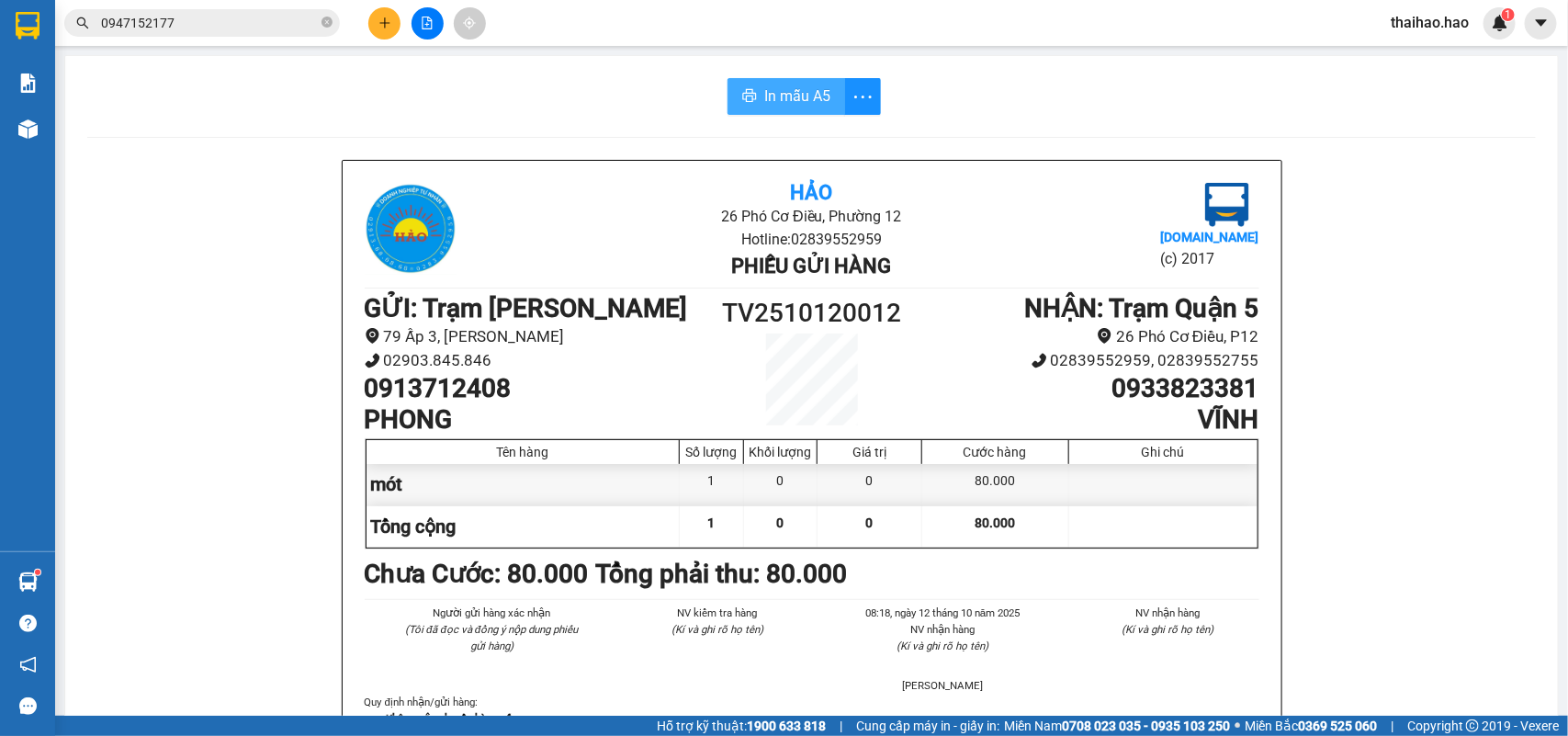
click at [774, 92] on span "In mẫu A5" at bounding box center [797, 96] width 66 height 23
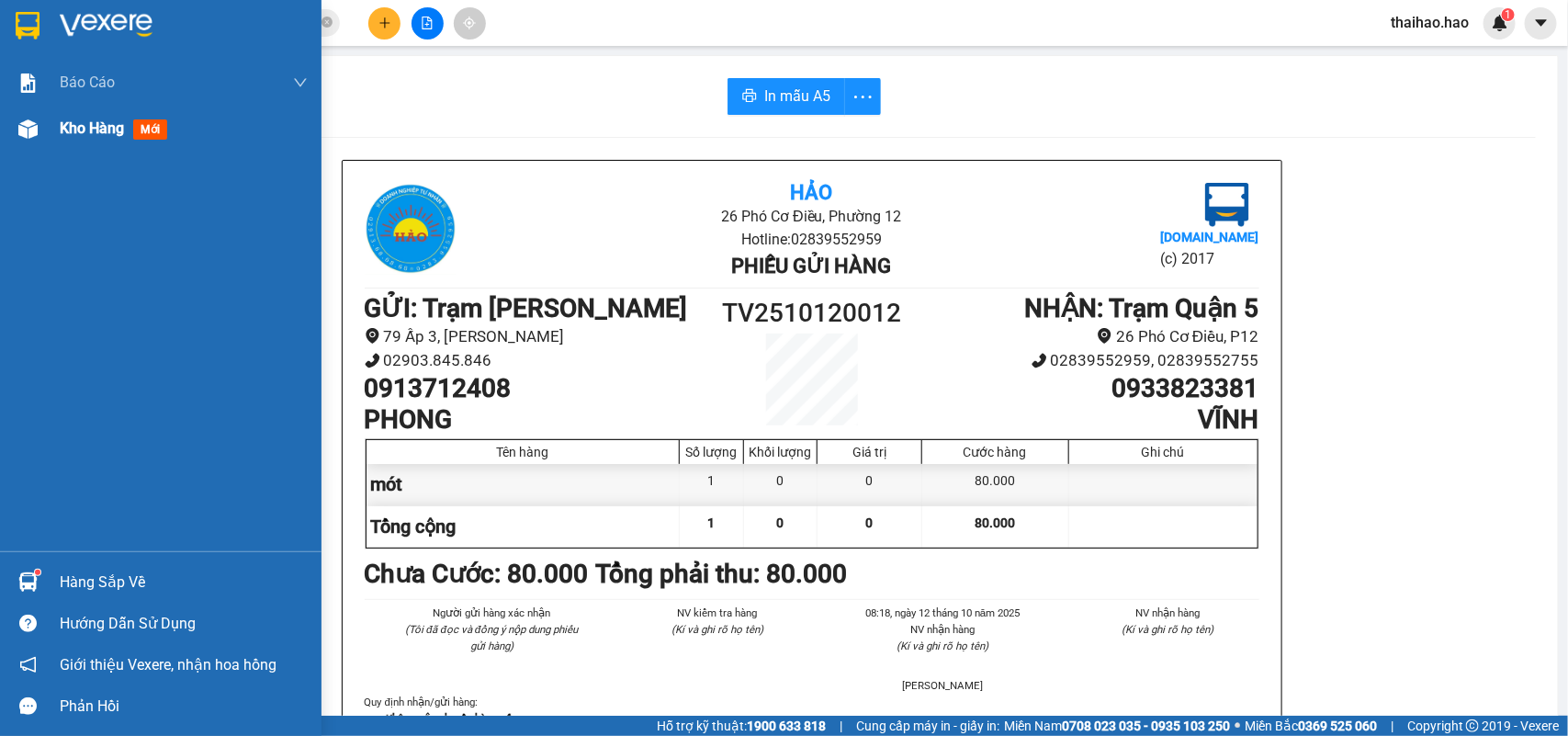
click at [38, 116] on div at bounding box center [29, 129] width 32 height 32
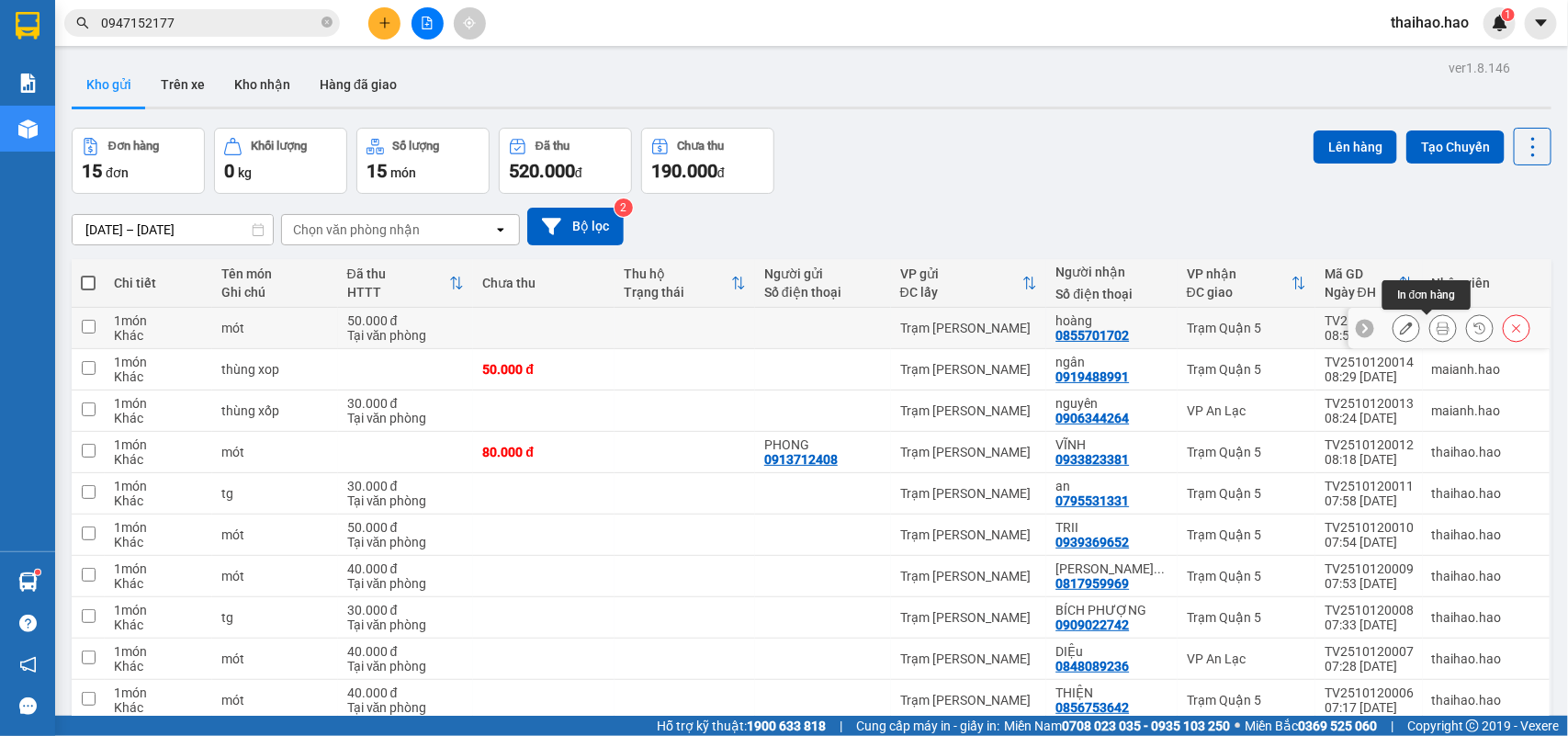
click at [1437, 328] on icon at bounding box center [1443, 327] width 12 height 12
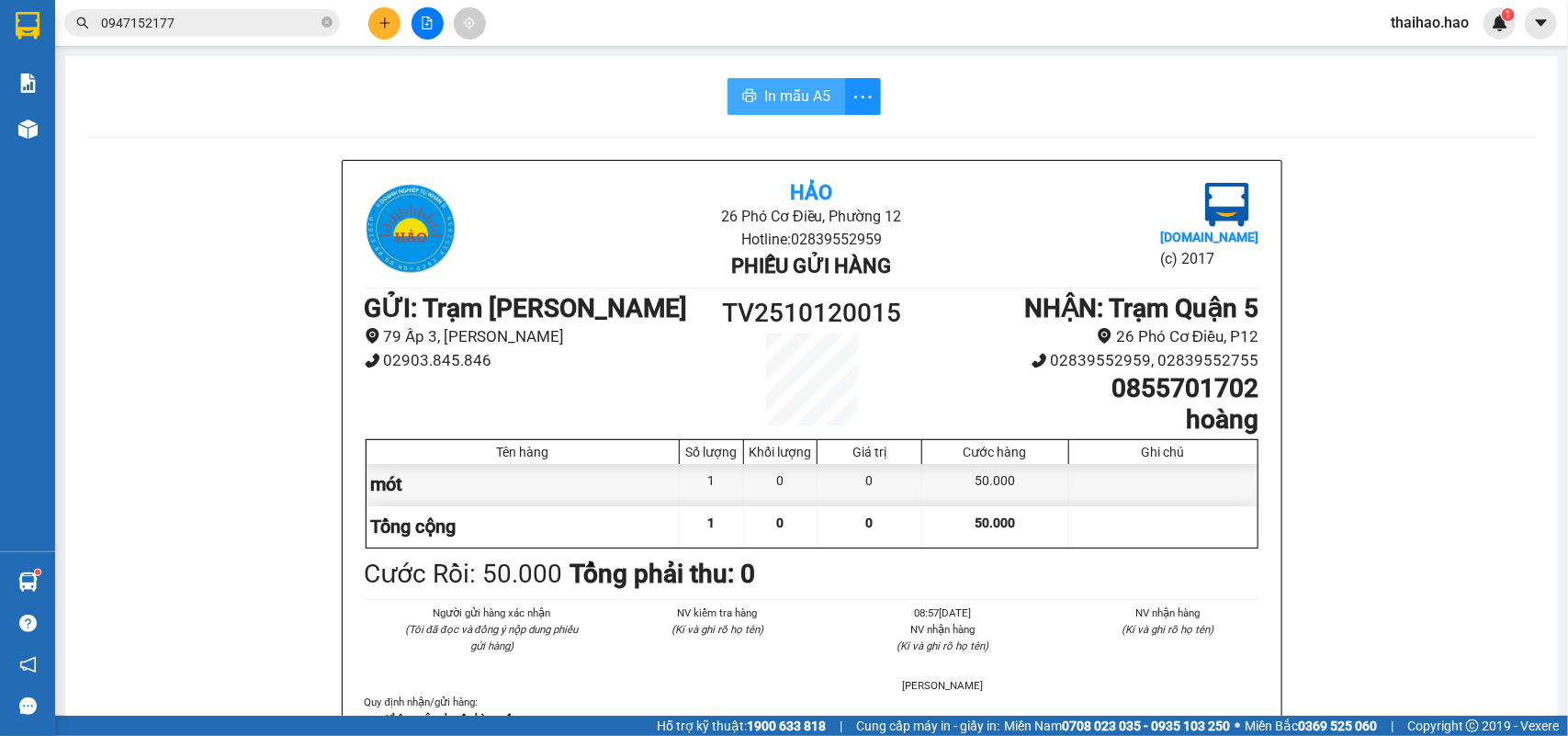
click at [814, 95] on span "In mẫu A5" at bounding box center [797, 96] width 66 height 23
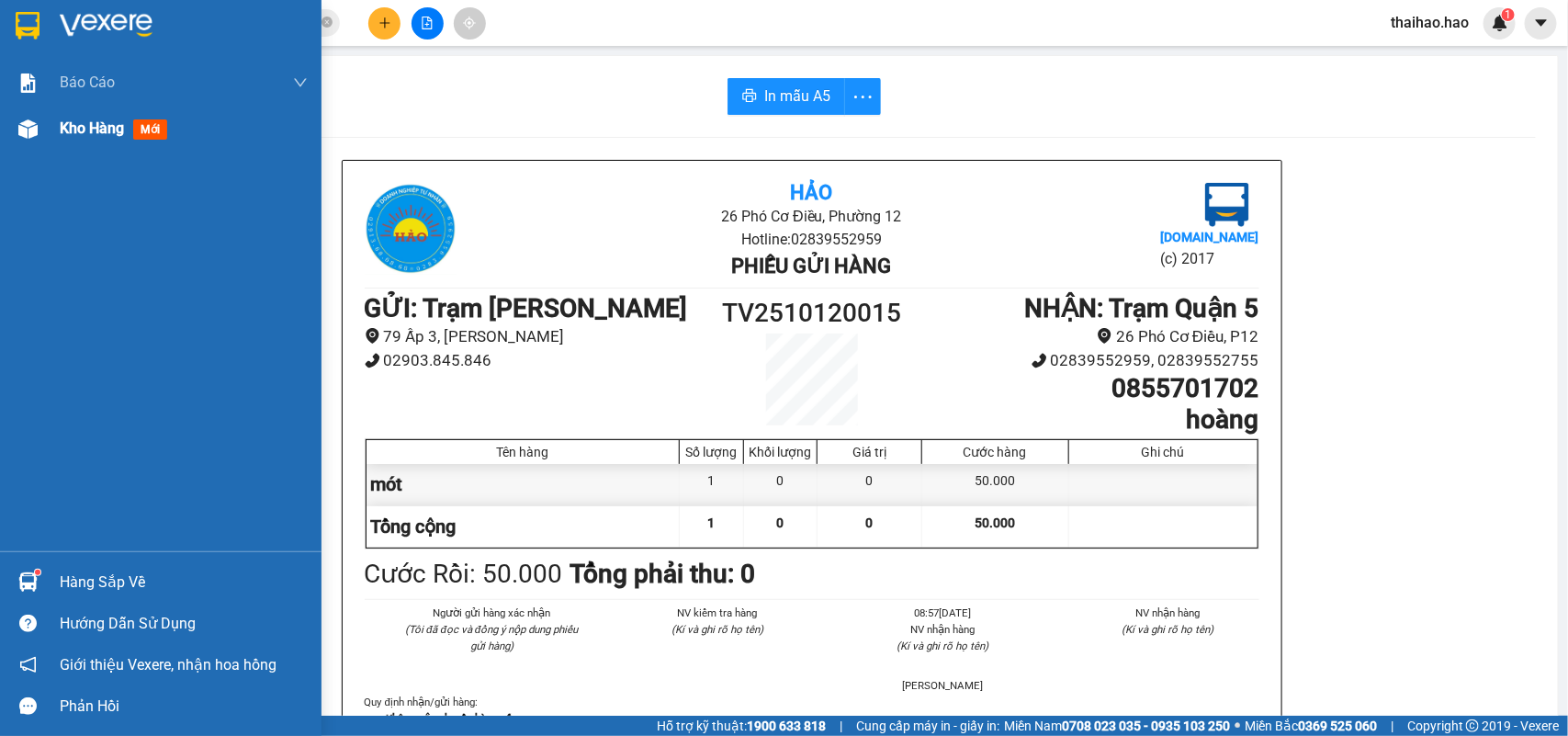
click at [38, 132] on div at bounding box center [29, 129] width 32 height 32
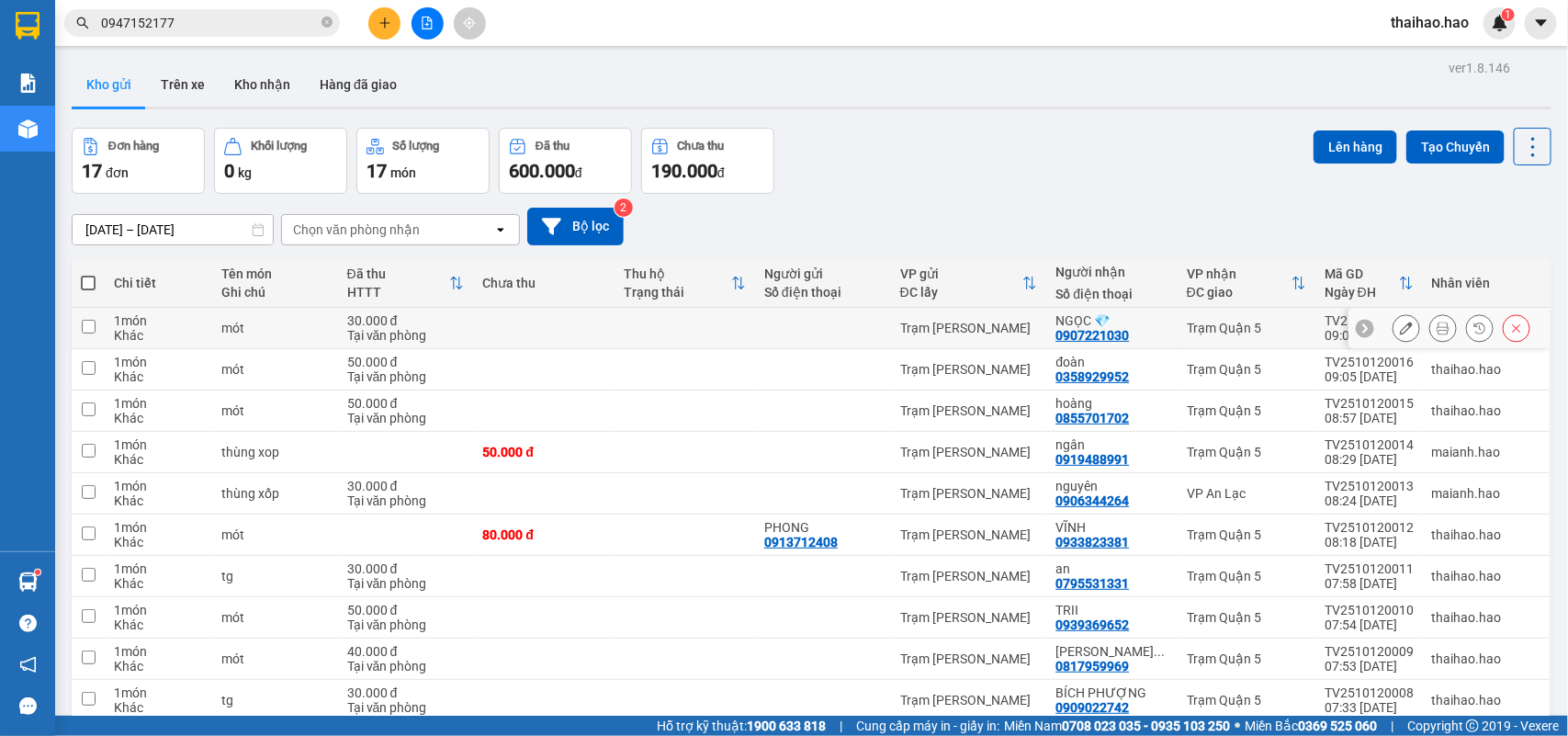
click at [1437, 324] on icon at bounding box center [1443, 327] width 12 height 12
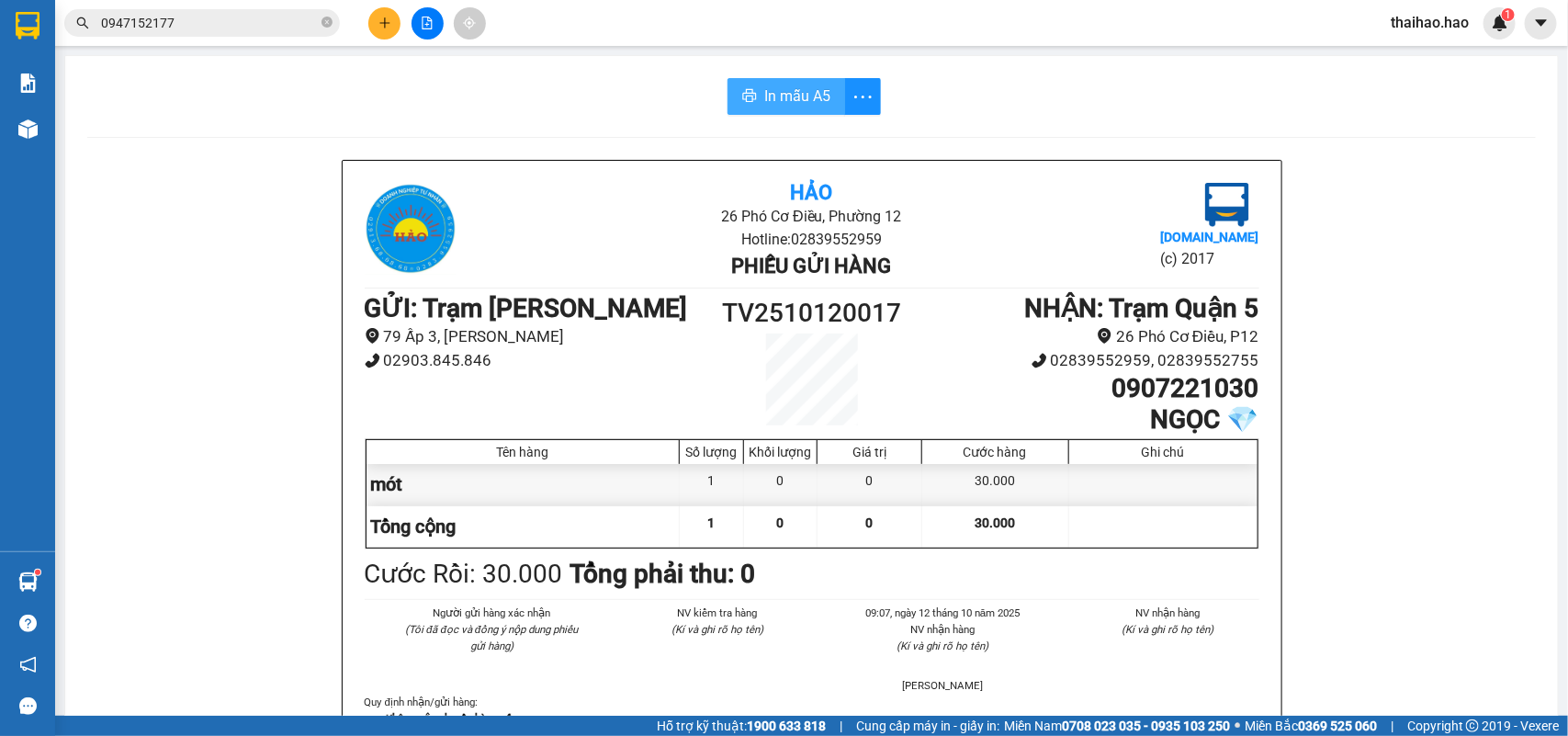
click at [793, 99] on span "In mẫu A5" at bounding box center [797, 96] width 66 height 23
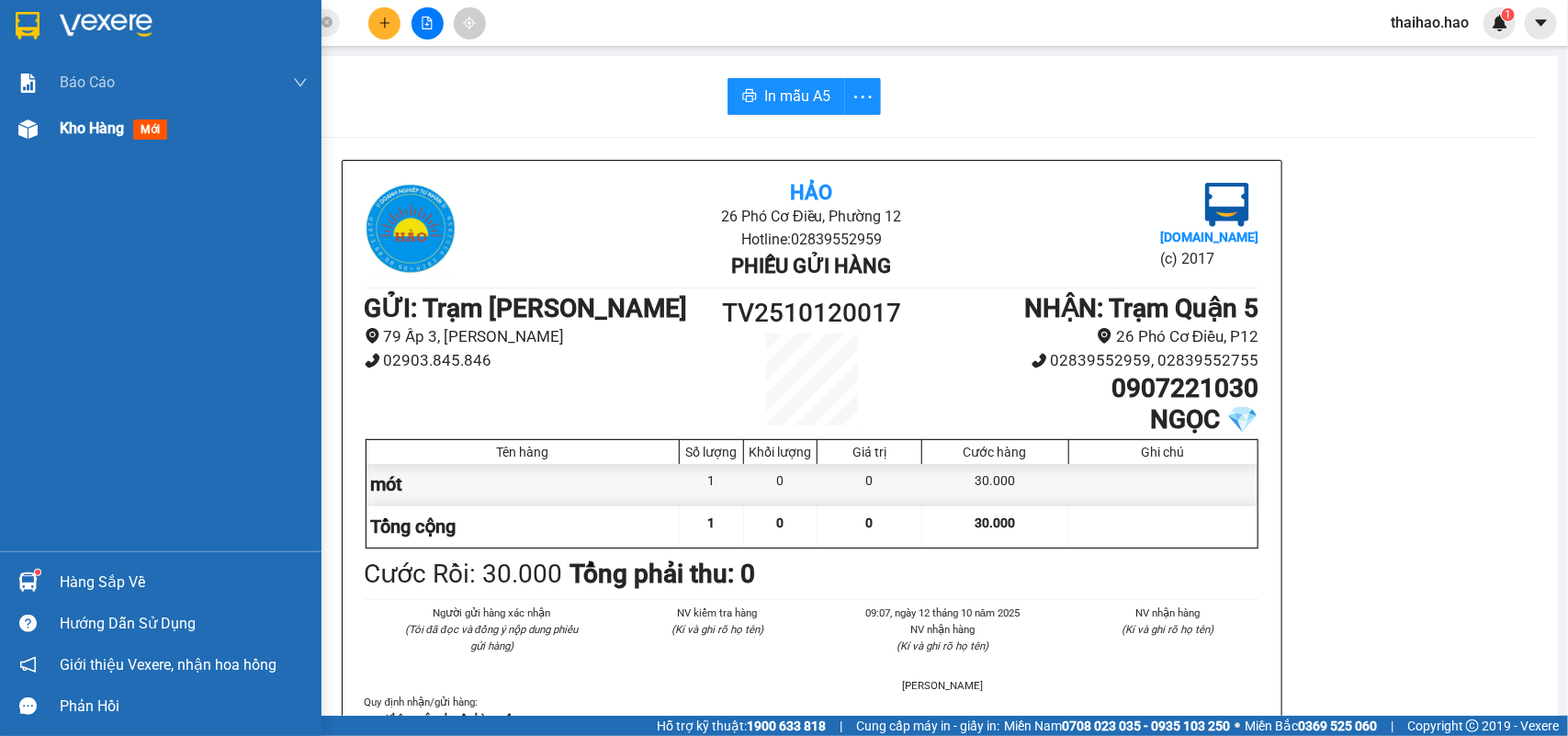
click at [29, 143] on div at bounding box center [29, 129] width 32 height 32
click at [37, 136] on img at bounding box center [28, 129] width 19 height 19
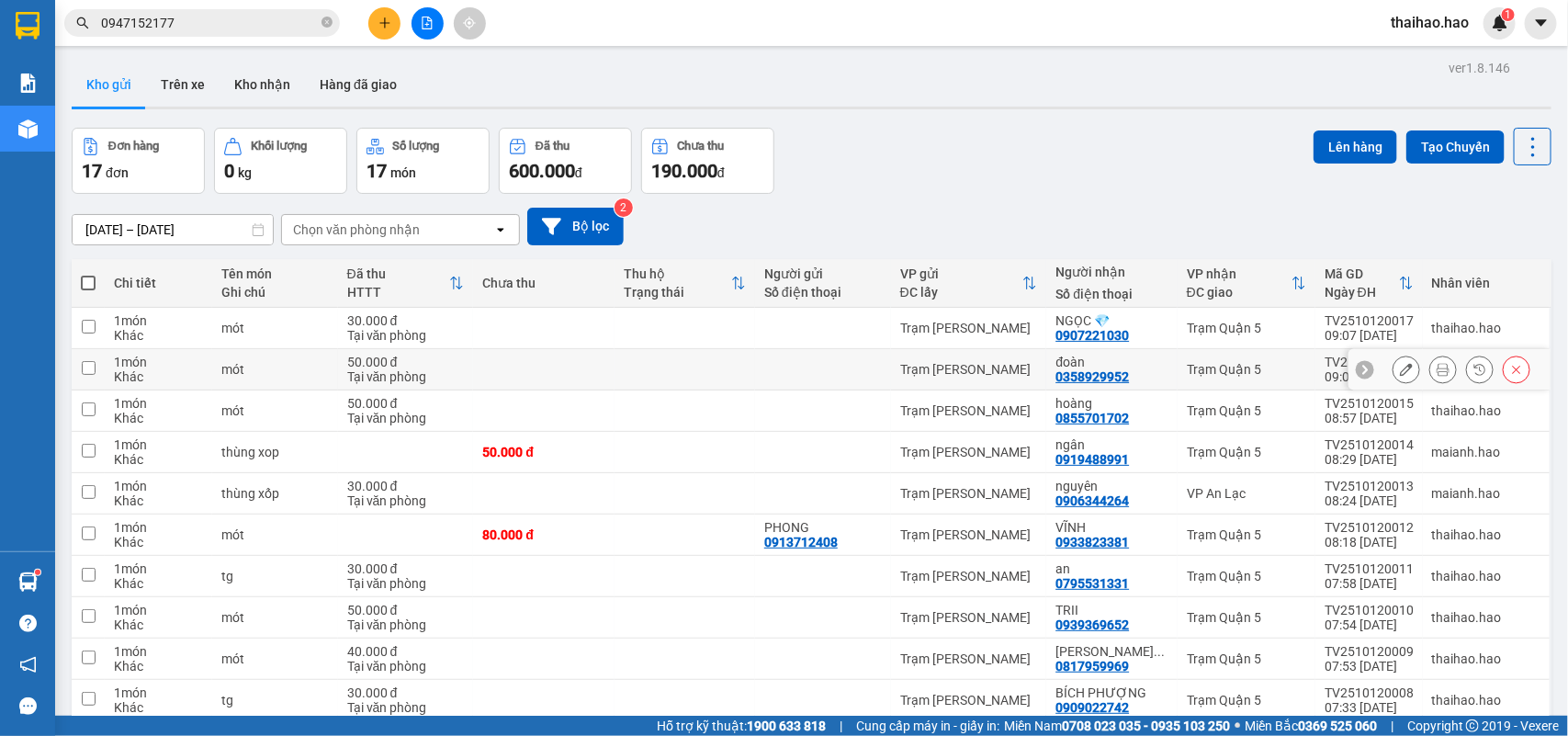
click at [1431, 363] on button at bounding box center [1443, 370] width 26 height 32
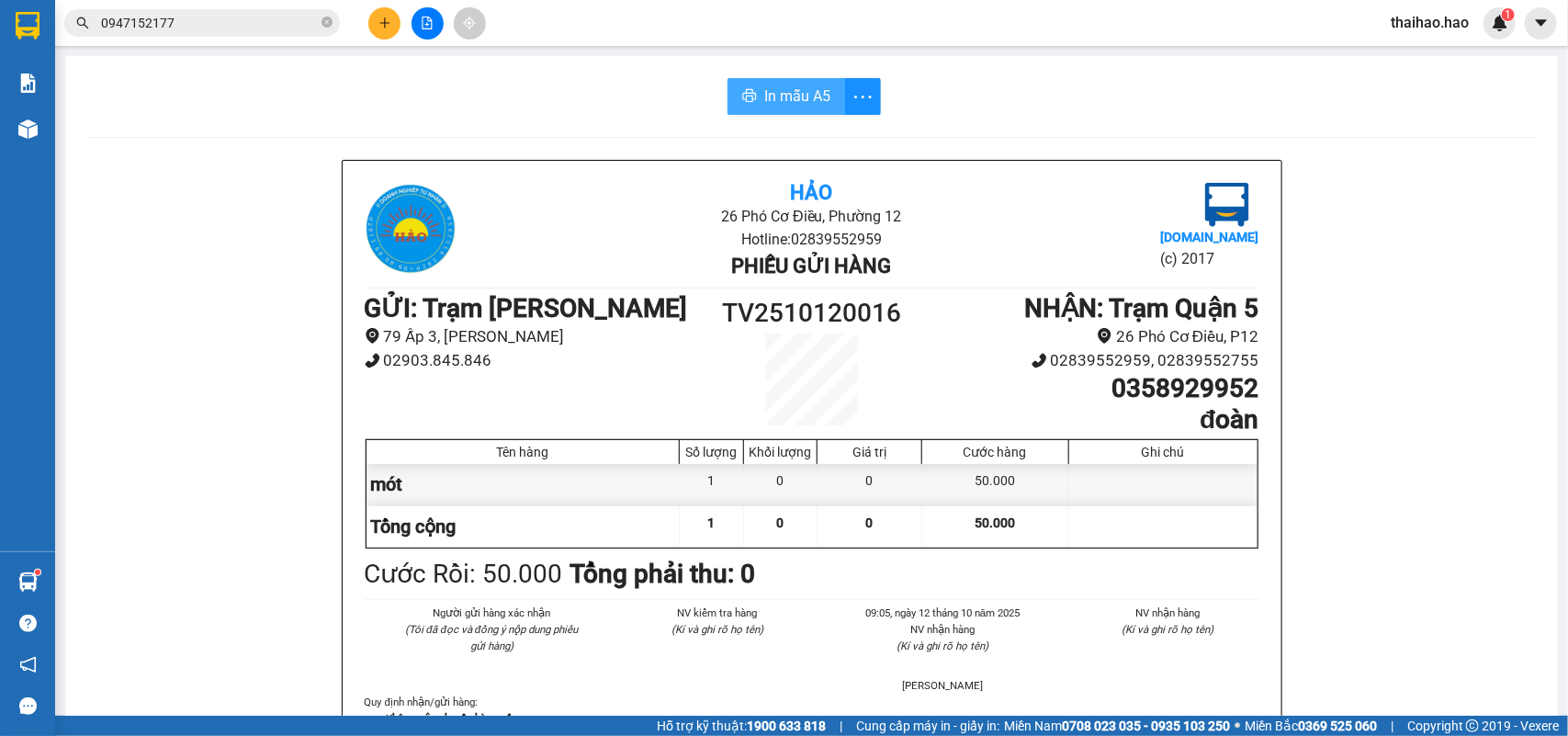
click at [813, 86] on span "In mẫu A5" at bounding box center [797, 96] width 66 height 23
